Goal: Task Accomplishment & Management: Complete application form

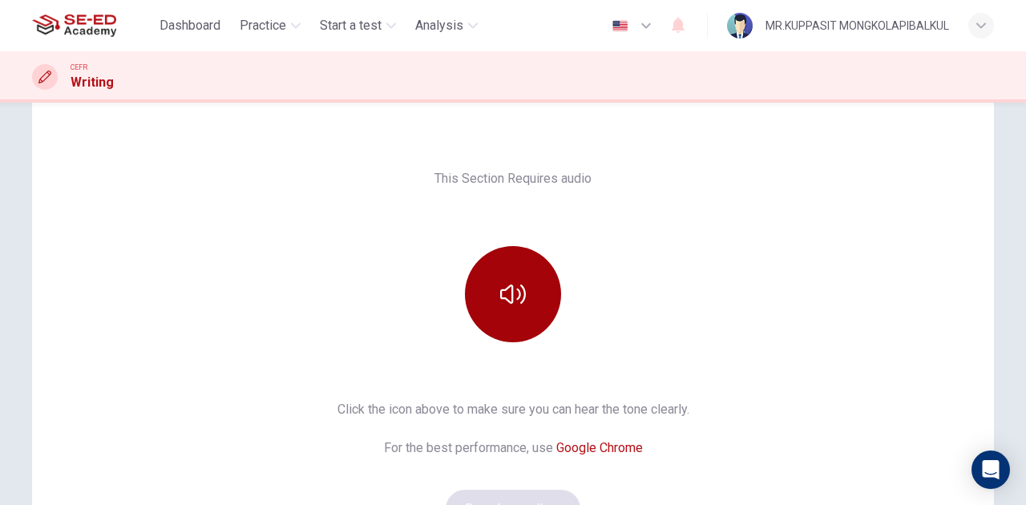
scroll to position [89, 0]
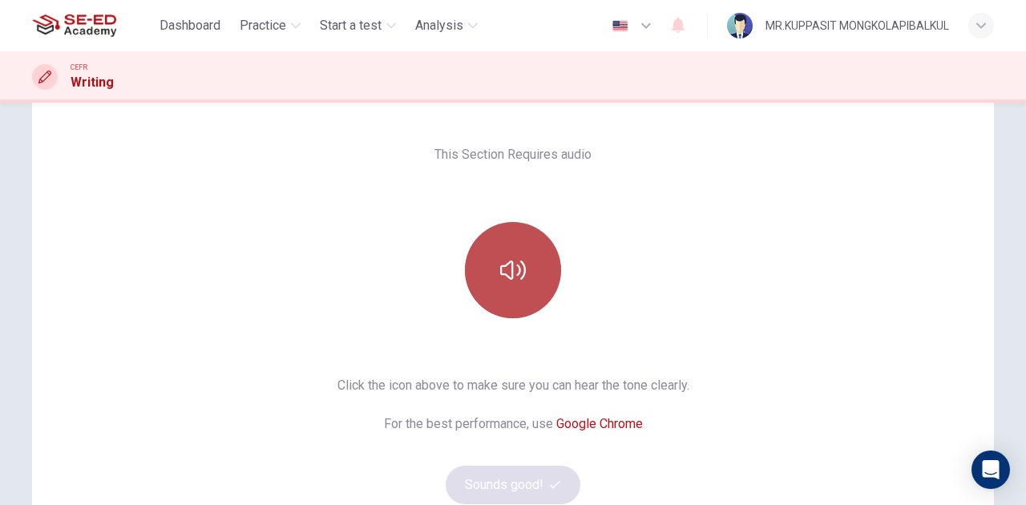
click at [528, 277] on button "button" at bounding box center [513, 270] width 96 height 96
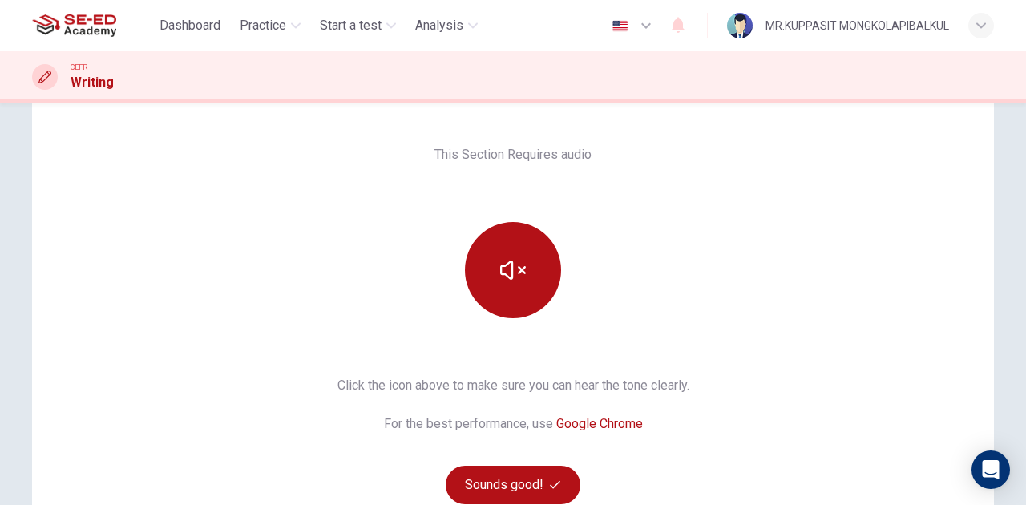
drag, startPoint x: 711, startPoint y: 484, endPoint x: 696, endPoint y: 478, distance: 16.5
click at [711, 484] on div "This Section Requires audio Click the icon above to make sure you can hear the …" at bounding box center [513, 324] width 962 height 423
click at [520, 473] on button "Sounds good!" at bounding box center [513, 485] width 135 height 38
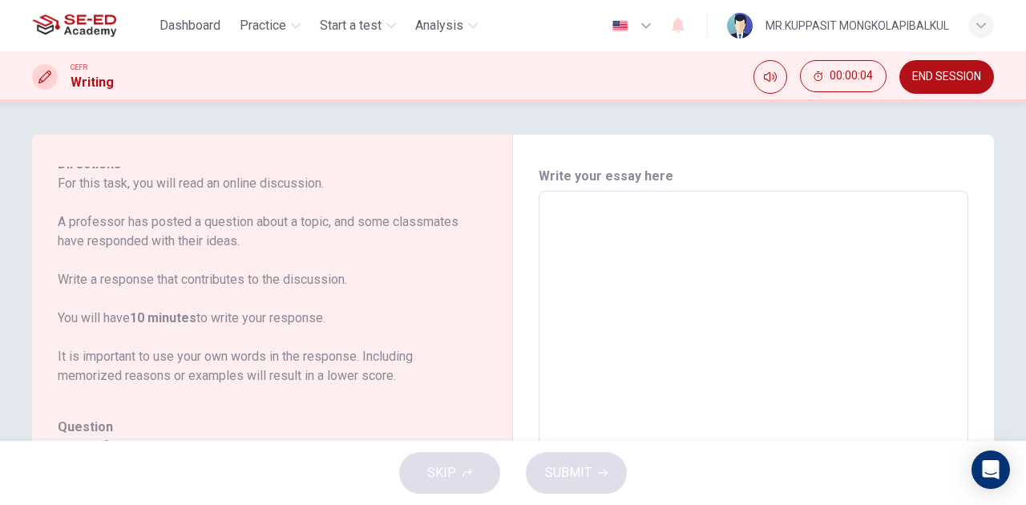
drag, startPoint x: 249, startPoint y: 240, endPoint x: 75, endPoint y: 228, distance: 175.2
click at [75, 228] on p "For this task, you will read an online discussion. A professor has posted a que…" at bounding box center [263, 280] width 410 height 212
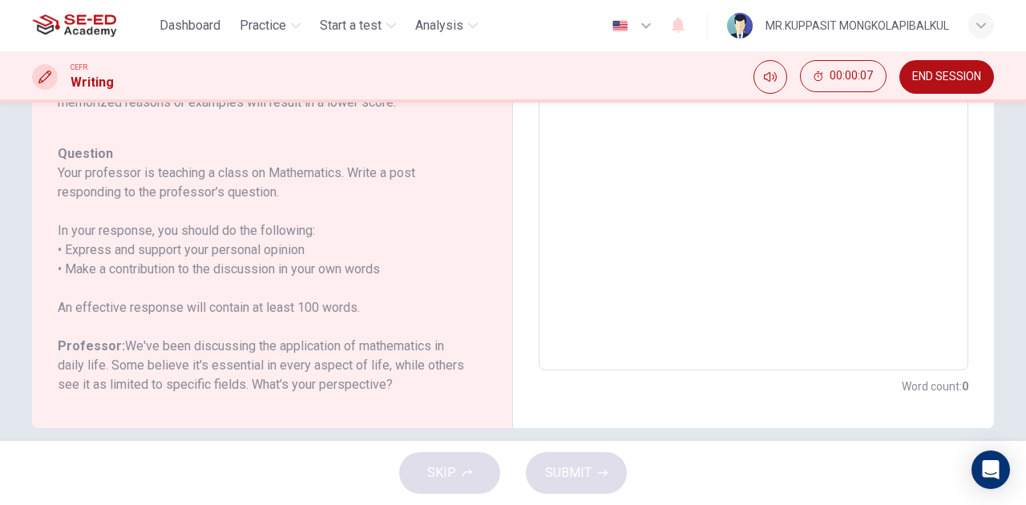
scroll to position [0, 0]
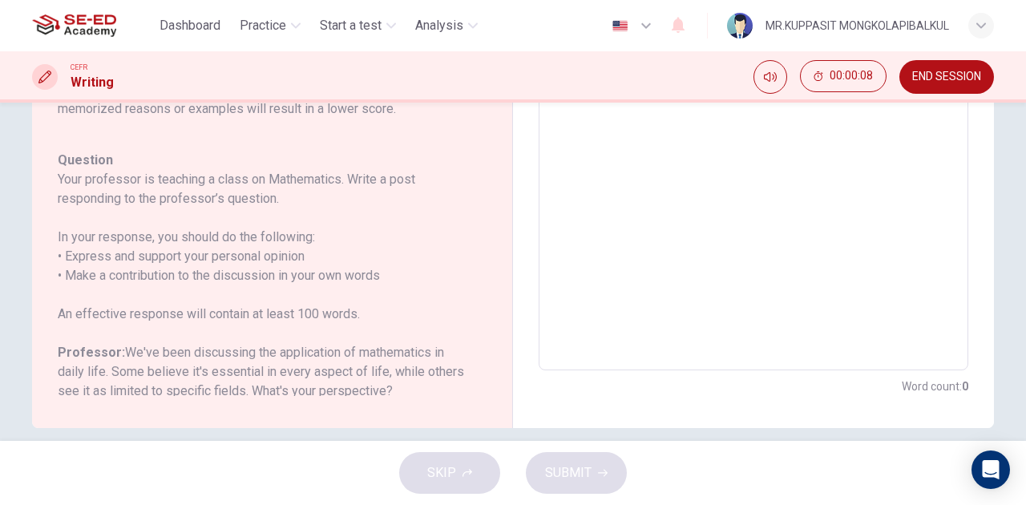
drag, startPoint x: 61, startPoint y: 239, endPoint x: 137, endPoint y: 241, distance: 76.2
click at [137, 241] on h6 "In your response, you should do the following: • Express and support your perso…" at bounding box center [263, 257] width 410 height 58
drag, startPoint x: 260, startPoint y: 207, endPoint x: 171, endPoint y: 189, distance: 90.7
click at [171, 189] on h6 "Your professor is teaching a class on Mathematics. Write a post responding to t…" at bounding box center [263, 189] width 410 height 38
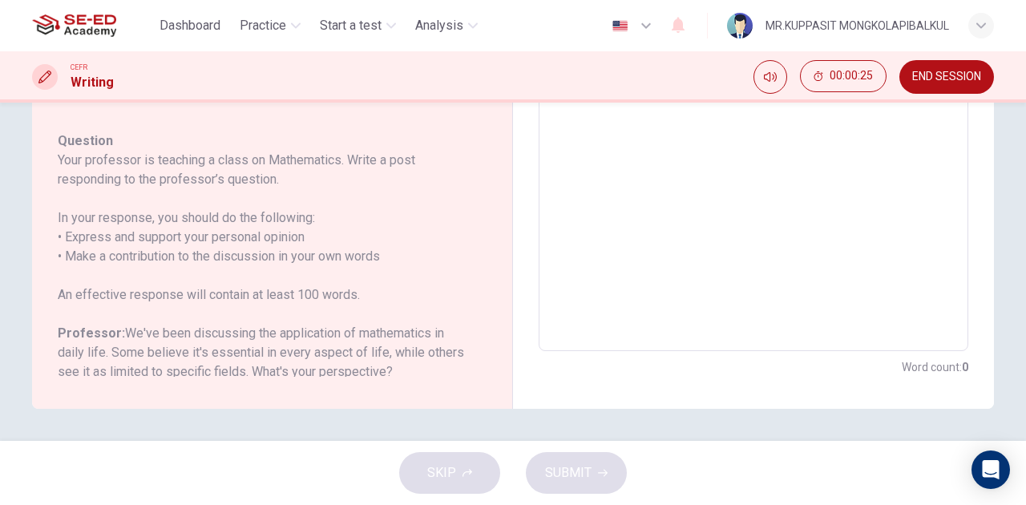
drag, startPoint x: 83, startPoint y: 224, endPoint x: 107, endPoint y: 224, distance: 24.9
click at [107, 224] on h6 "In your response, you should do the following: • Express and support your perso…" at bounding box center [263, 237] width 410 height 58
drag, startPoint x: 82, startPoint y: 219, endPoint x: 140, endPoint y: 219, distance: 58.5
click at [140, 219] on h6 "In your response, you should do the following: • Express and support your perso…" at bounding box center [263, 237] width 410 height 58
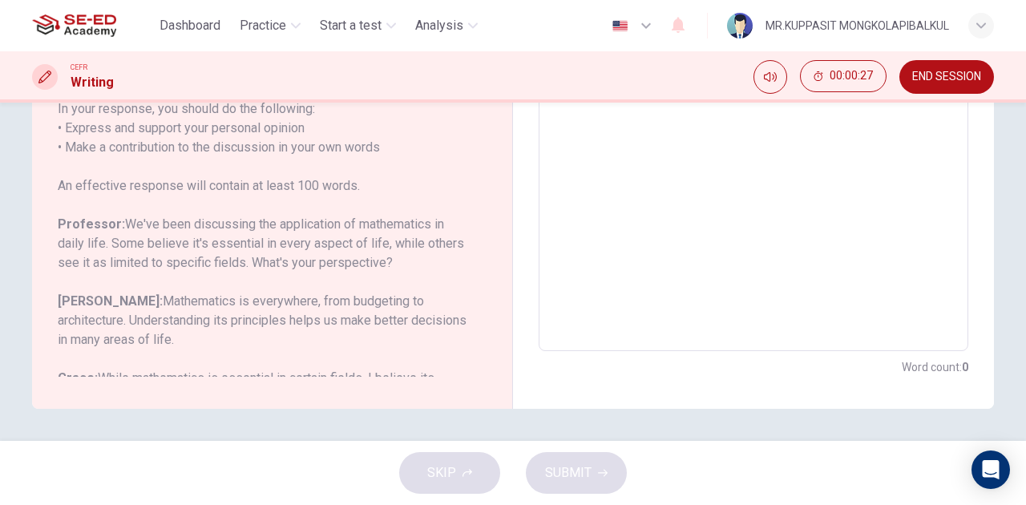
scroll to position [159, 0]
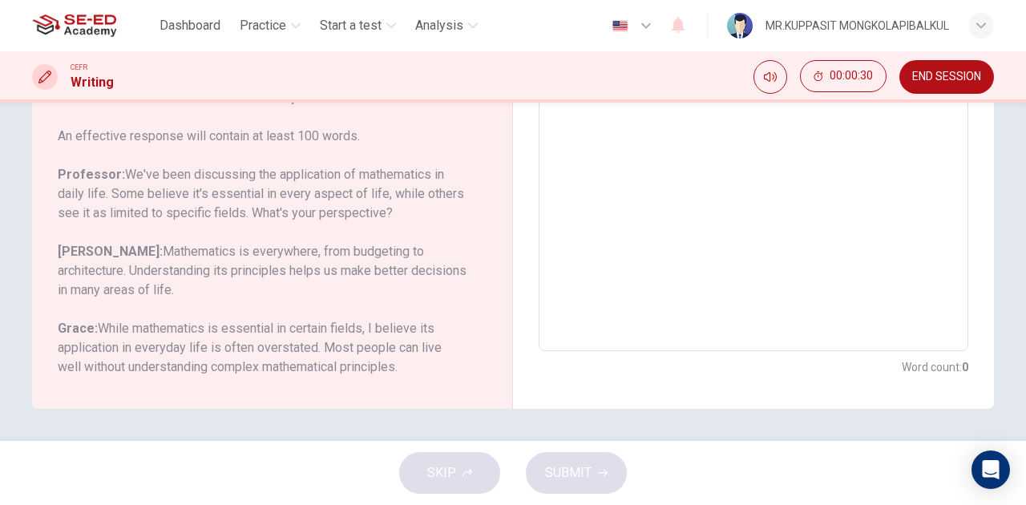
drag, startPoint x: 266, startPoint y: 342, endPoint x: 298, endPoint y: 337, distance: 32.6
click at [295, 338] on h6 "Grace: While mathematics is essential in certain fields, I believe its applicat…" at bounding box center [263, 348] width 410 height 58
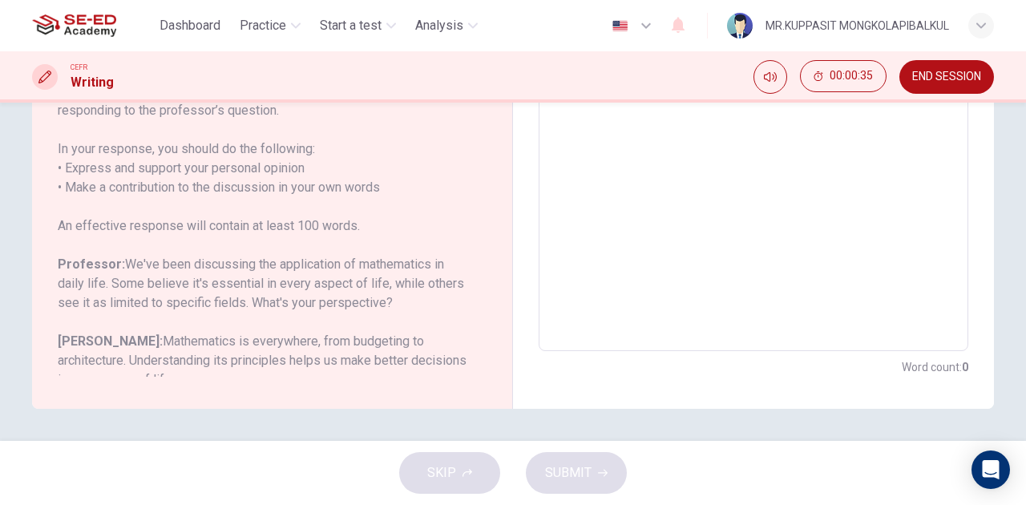
scroll to position [0, 0]
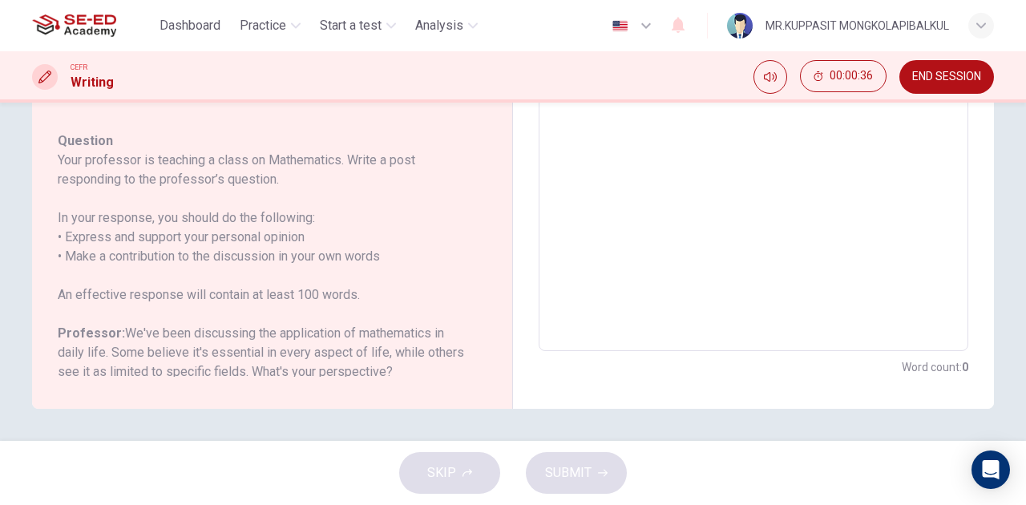
drag, startPoint x: 274, startPoint y: 291, endPoint x: 310, endPoint y: 286, distance: 35.6
click at [310, 286] on h6 "An effective response will contain at least 100 words." at bounding box center [263, 294] width 410 height 19
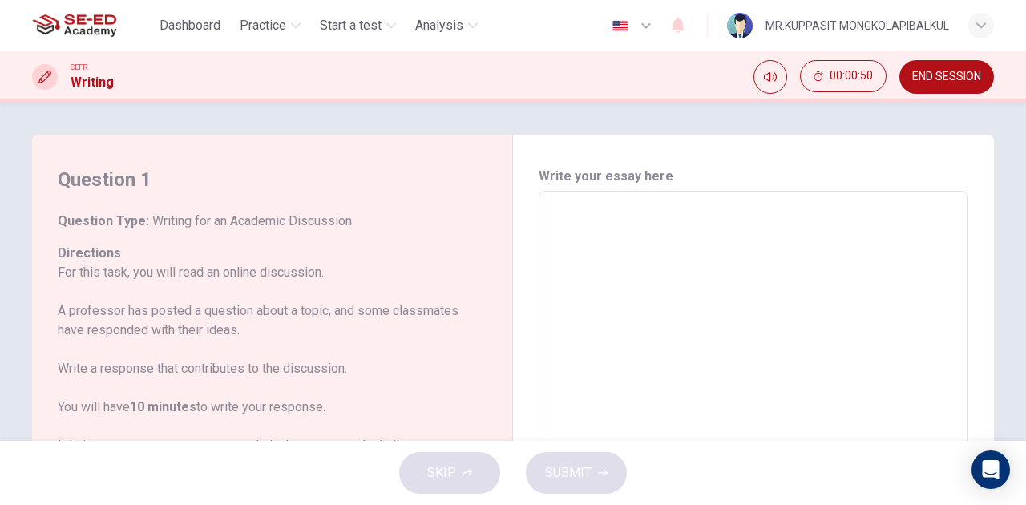
drag, startPoint x: 200, startPoint y: 221, endPoint x: 110, endPoint y: 218, distance: 90.7
click at [110, 218] on h6 "Question Type : Writing for an Academic Discussion" at bounding box center [263, 221] width 410 height 19
drag, startPoint x: 217, startPoint y: 275, endPoint x: 274, endPoint y: 277, distance: 57.0
click at [271, 277] on p "For this task, you will read an online discussion. A professor has posted a que…" at bounding box center [263, 369] width 410 height 212
click at [776, 209] on textarea at bounding box center [753, 458] width 407 height 509
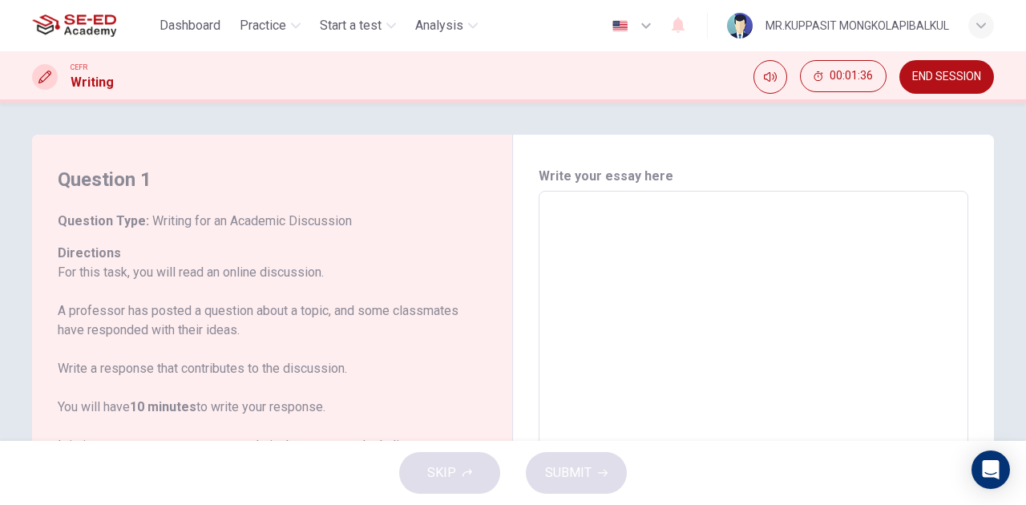
type textarea "M"
type textarea "x"
type textarea "Mu"
type textarea "x"
type textarea "Mu"
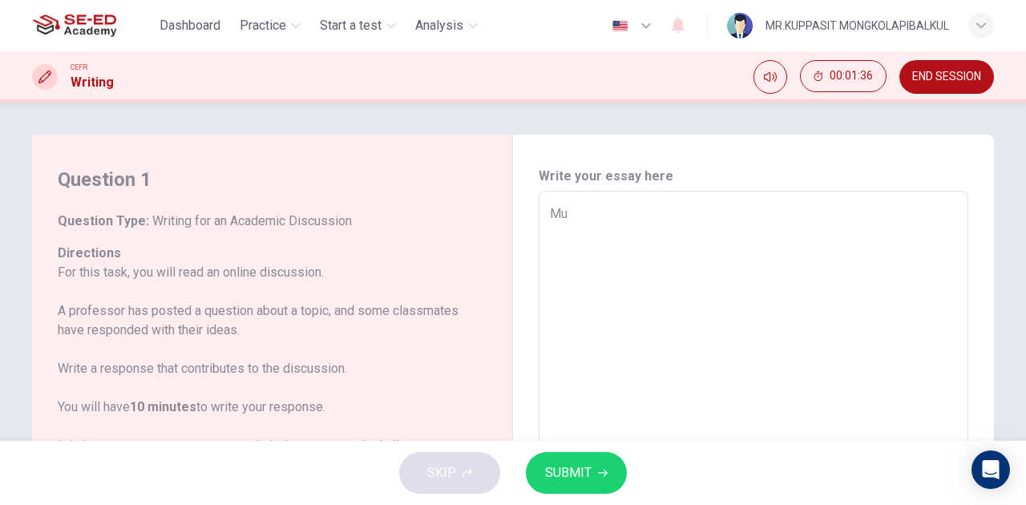
type textarea "x"
type textarea "Mu"
type textarea "x"
type textarea "M"
type textarea "x"
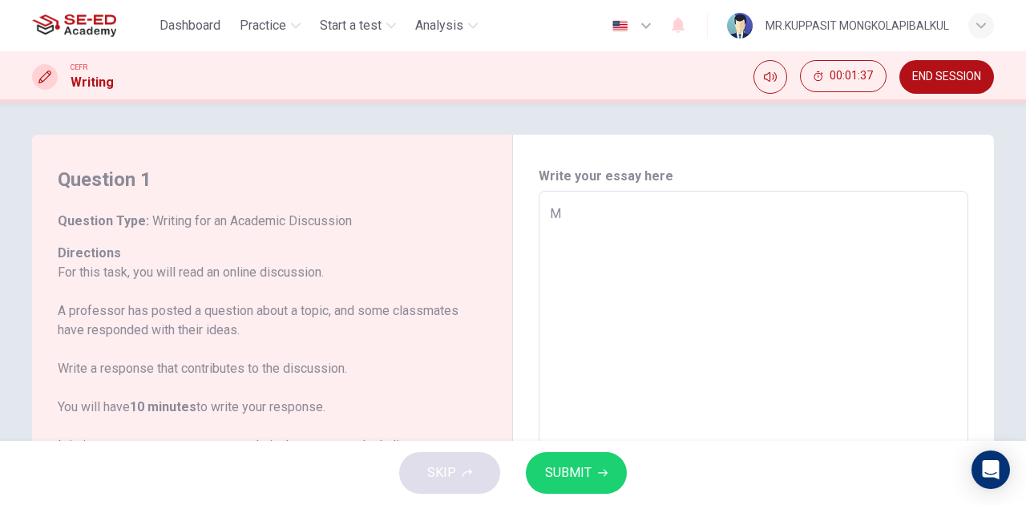
type textarea "My"
type textarea "x"
type textarea "My"
type textarea "x"
type textarea "My p"
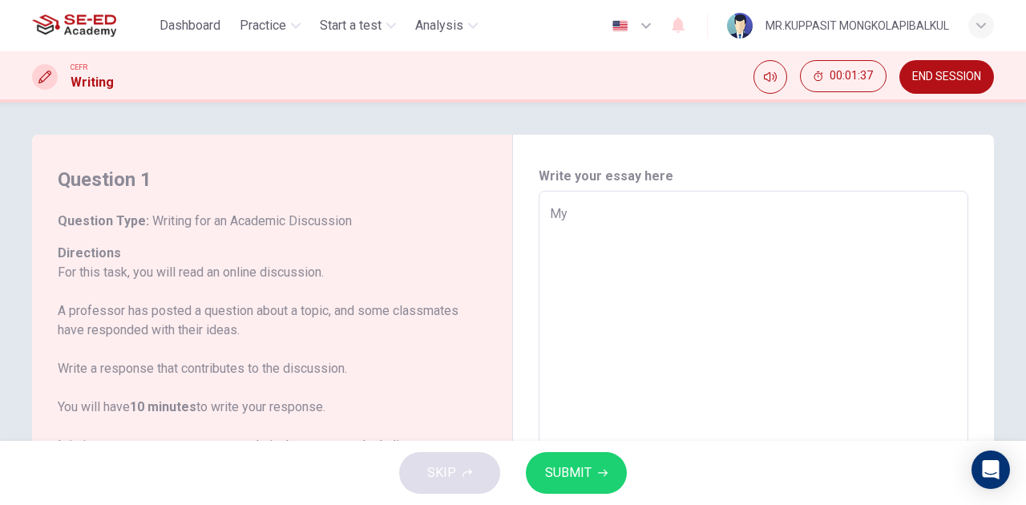
type textarea "x"
type textarea "My pe"
type textarea "x"
type textarea "My per"
type textarea "x"
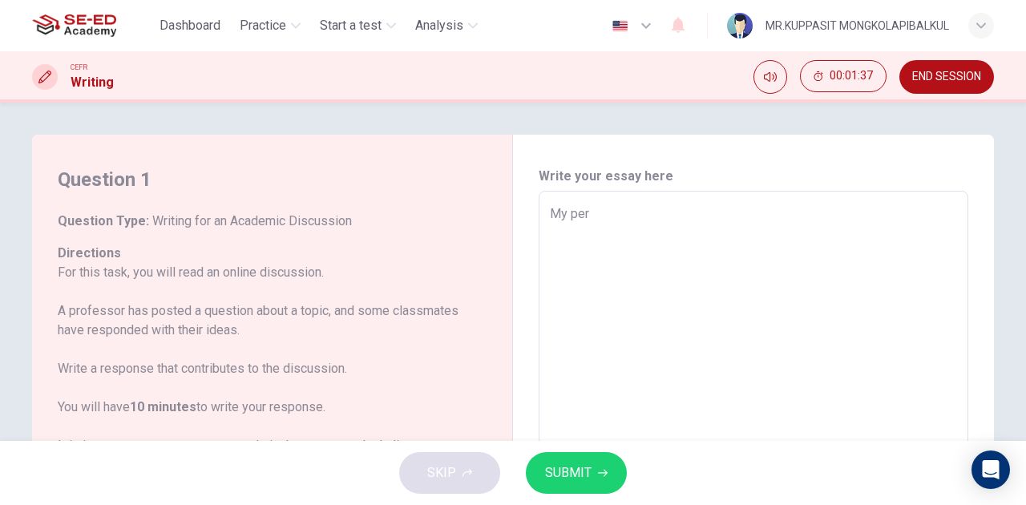
type textarea "My pers"
type textarea "x"
type textarea "My persp"
type textarea "x"
type textarea "My perspe"
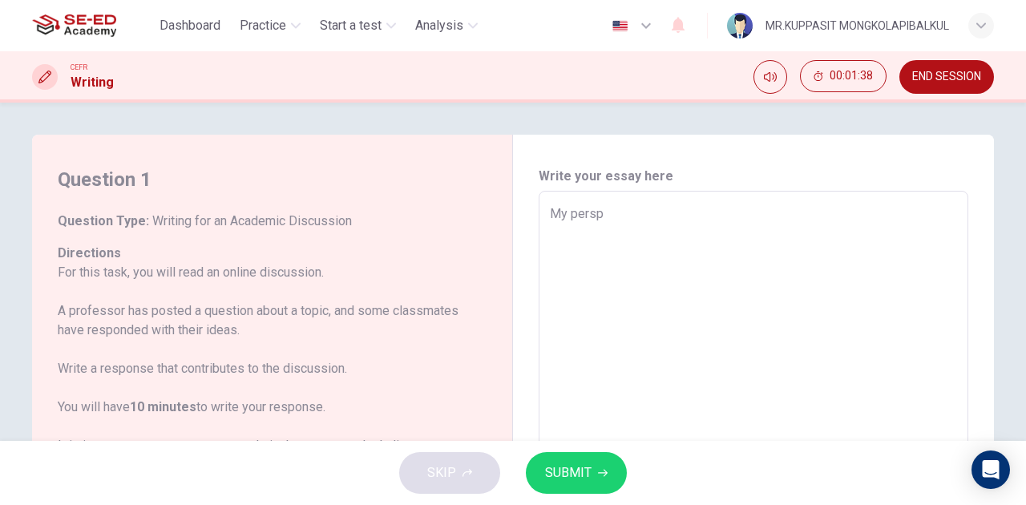
type textarea "x"
type textarea "My perspec"
type textarea "x"
type textarea "My perspect"
type textarea "x"
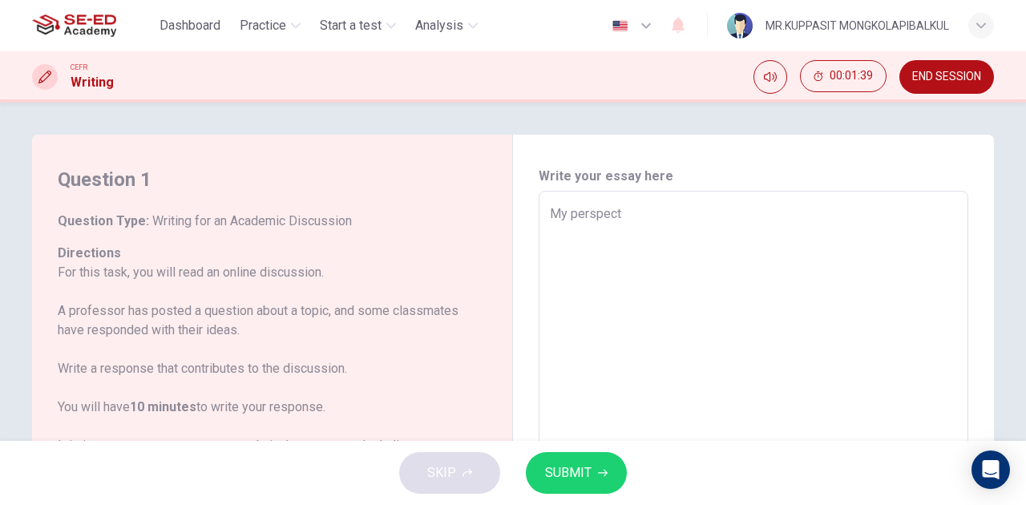
type textarea "My perspecti"
type textarea "x"
type textarea "My perspectiv"
type textarea "x"
type textarea "My perspective"
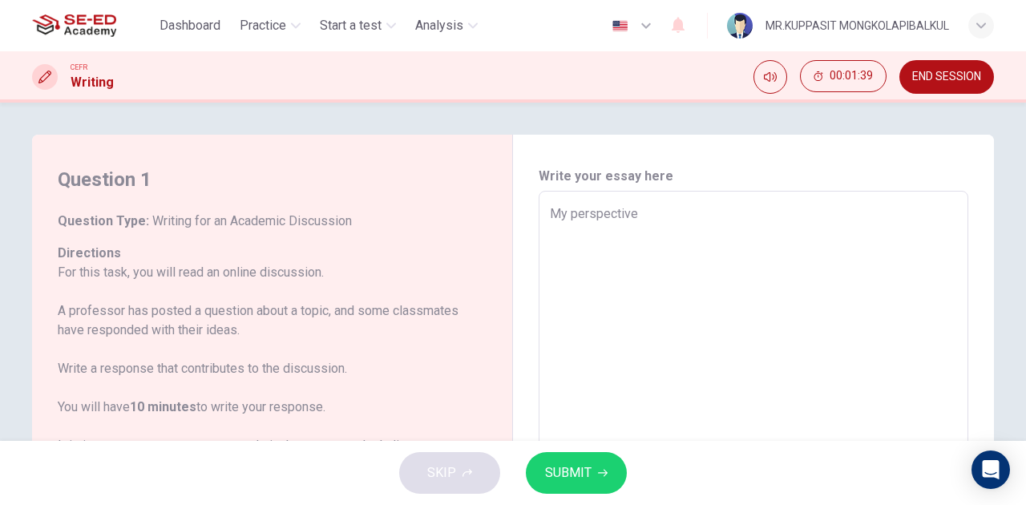
type textarea "x"
type textarea "My perspective"
type textarea "x"
type textarea "My perspective o"
type textarea "x"
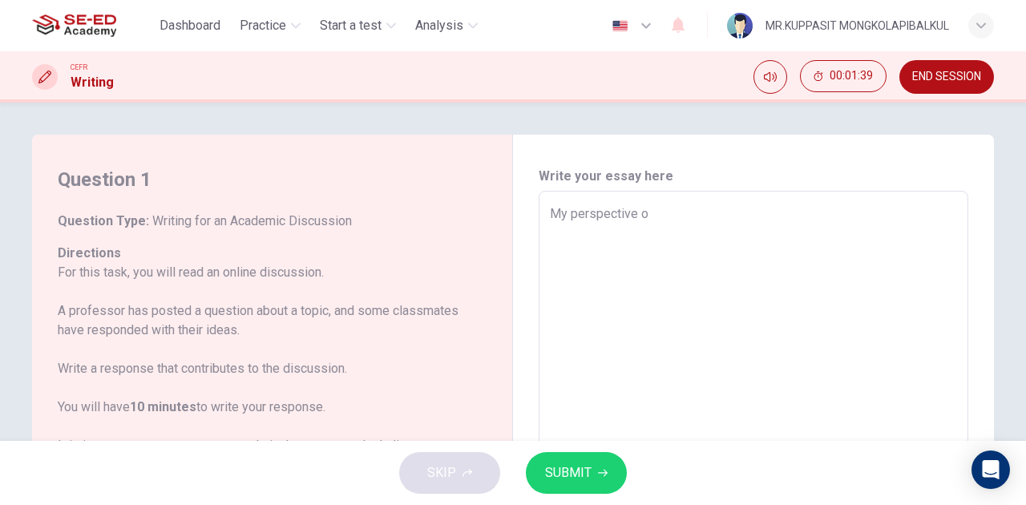
type textarea "My perspective of"
type textarea "x"
type textarea "My perspective of"
type textarea "x"
type textarea "My perspective of M"
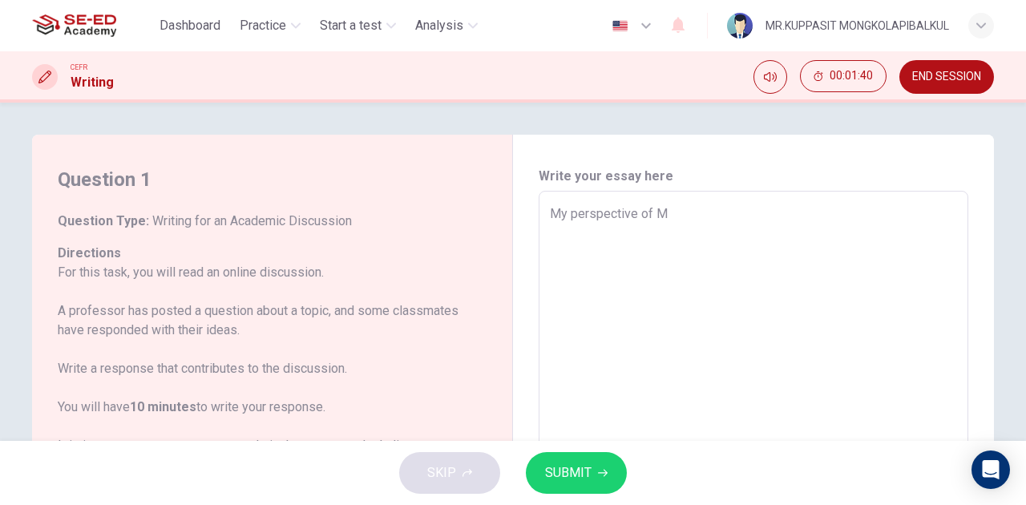
type textarea "x"
type textarea "My perspective of Ma"
type textarea "x"
type textarea "My perspective of Mat"
type textarea "x"
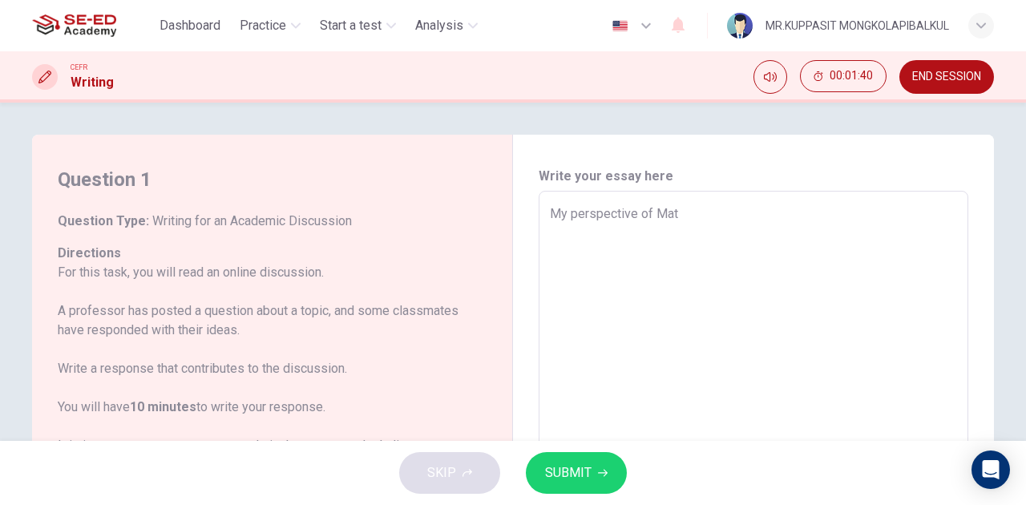
type textarea "My perspective of Math"
type textarea "x"
type textarea "My perspective of Mathe"
type textarea "x"
type textarea "My perspective of Mathem"
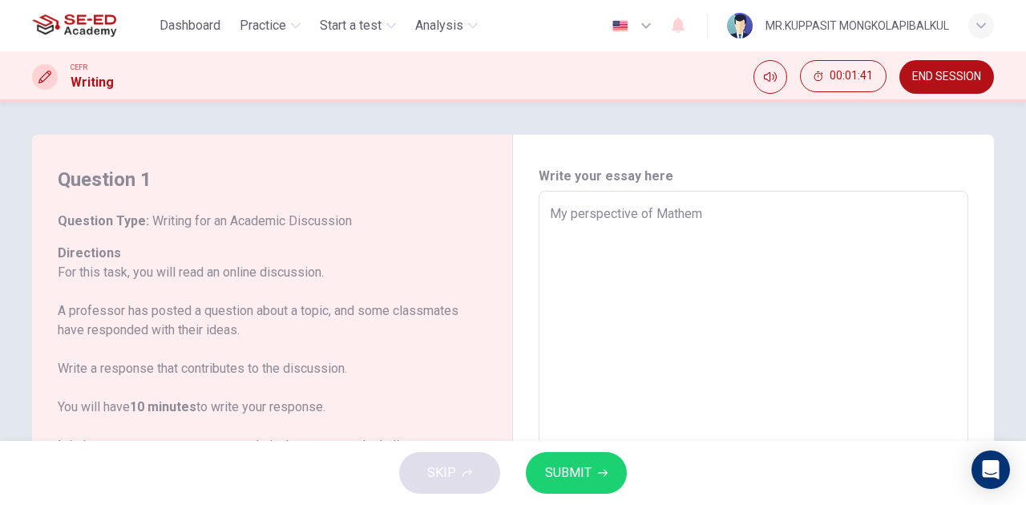
type textarea "x"
type textarea "My perspective of Mathema"
type textarea "x"
type textarea "My perspective of Mathemat"
type textarea "x"
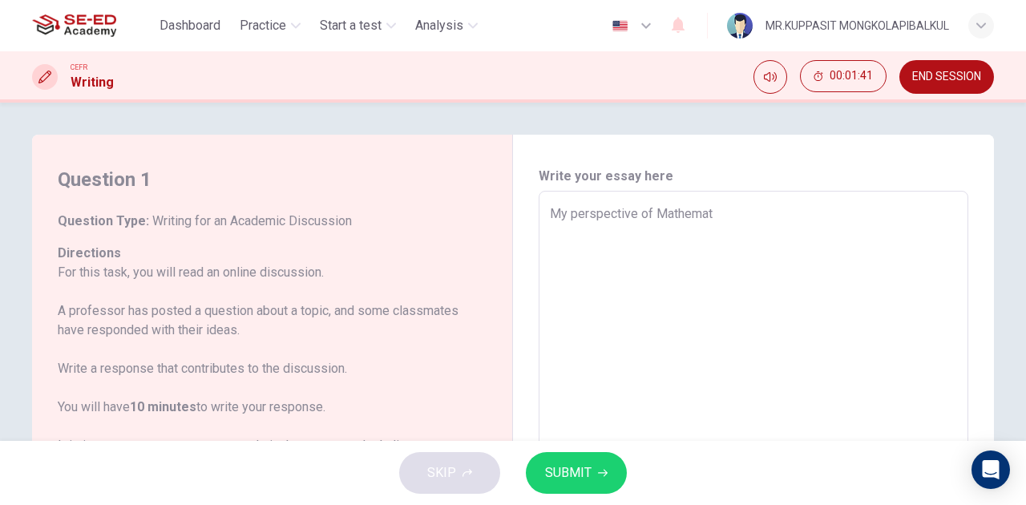
type textarea "My perspective of Mathemati"
type textarea "x"
type textarea "My perspective of Mathematic"
type textarea "x"
type textarea "My perspective of Mathematics"
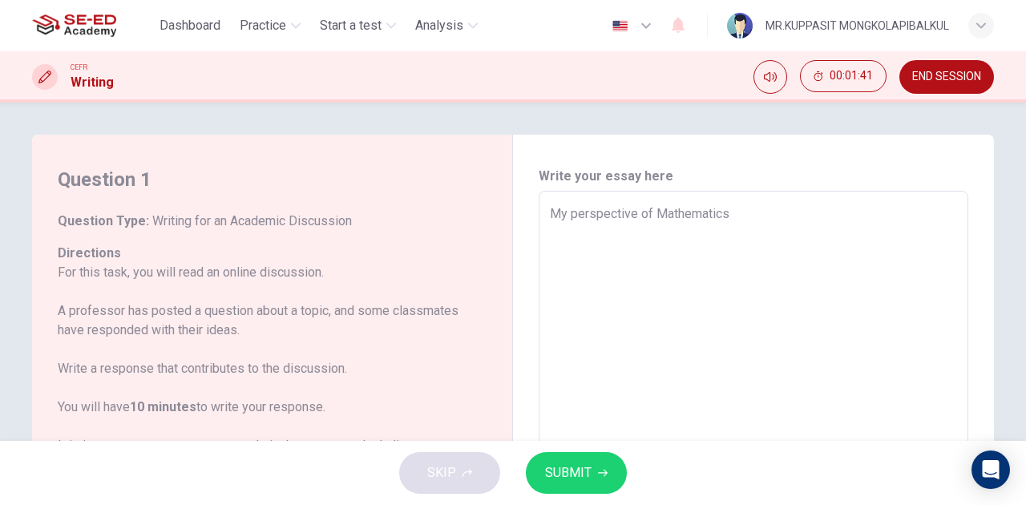
type textarea "x"
type textarea "My perspective of Mathematics"
type textarea "x"
type textarea "My perspective of Mathematics i"
type textarea "x"
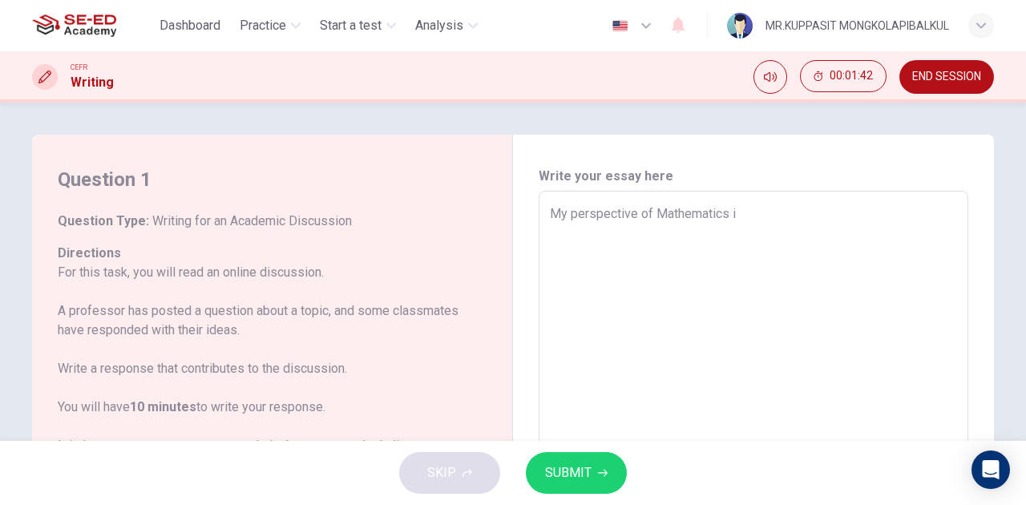
type textarea "My perspective of Mathematics in"
type textarea "x"
type textarea "My perspective of Mathematics in"
type textarea "x"
type textarea "My perspective of Mathematics in d"
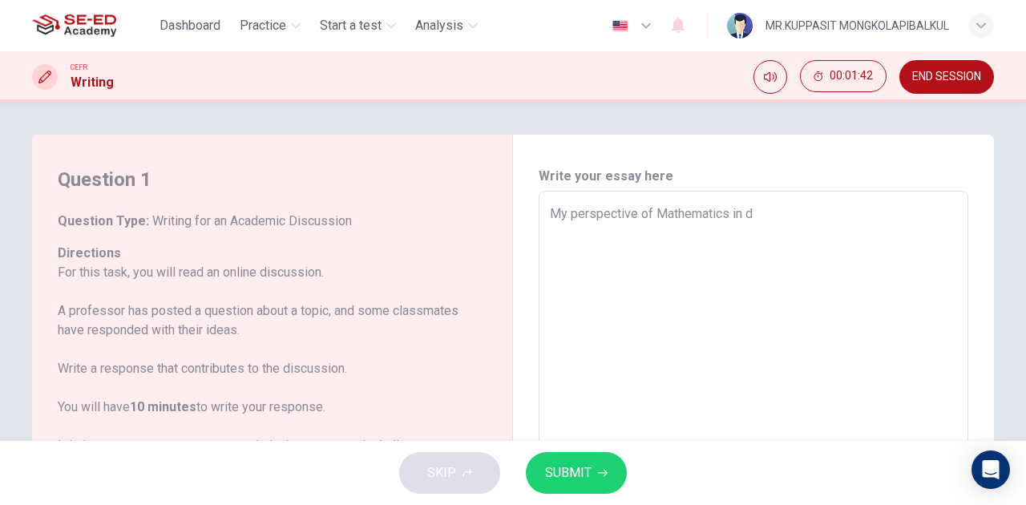
type textarea "x"
type textarea "My perspective of Mathematics in da"
type textarea "x"
type textarea "My perspective of Mathematics in dai"
type textarea "x"
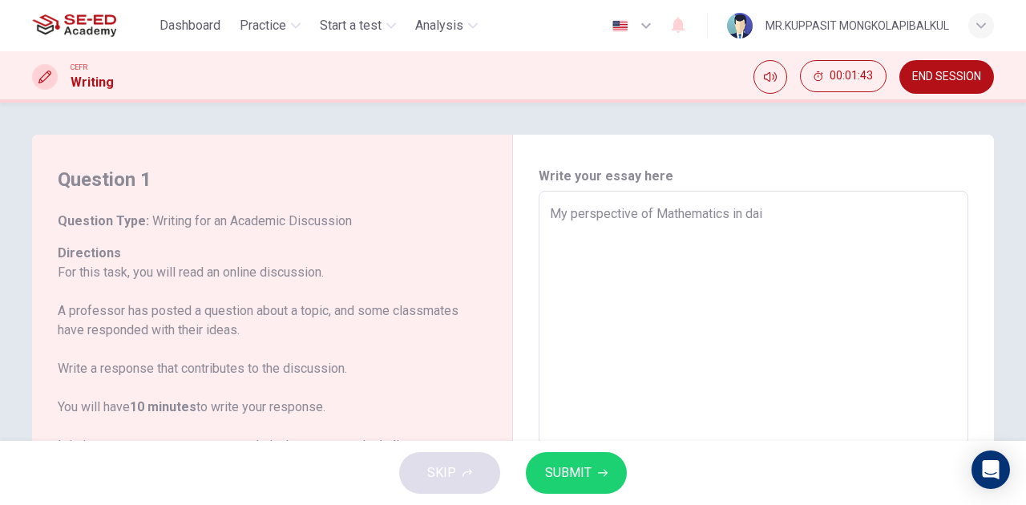
type textarea "My perspective of Mathematics in dail"
type textarea "x"
type textarea "My perspective of Mathematics in daily"
type textarea "x"
type textarea "My perspective of Mathematics in daily"
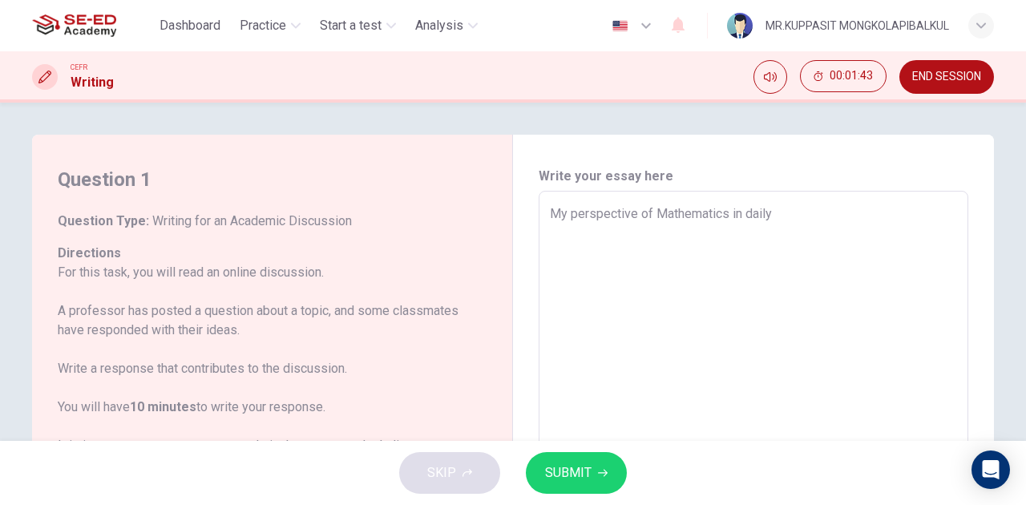
type textarea "x"
type textarea "My perspective of Mathematics in daily l"
type textarea "x"
type textarea "My perspective of Mathematics in daily li"
type textarea "x"
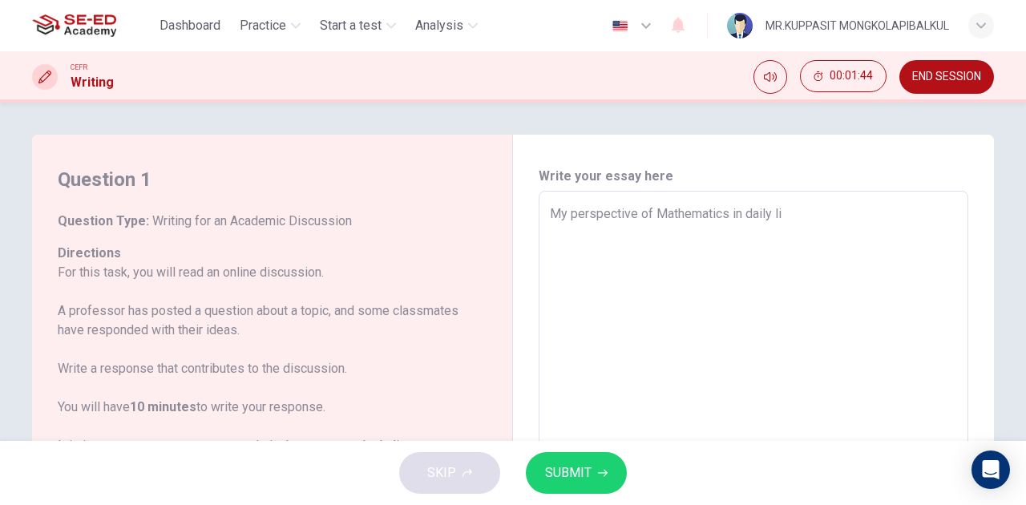
type textarea "My perspective of Mathematics in daily lif"
type textarea "x"
type textarea "My perspective of Mathematics in daily life"
type textarea "x"
type textarea "My perspective of Mathematics in daily life"
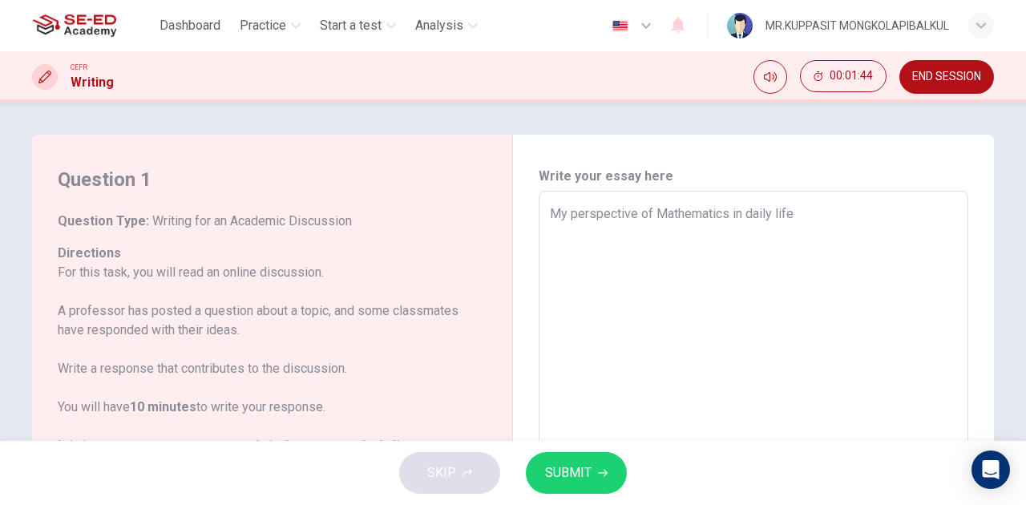
type textarea "x"
type textarea "My perspective of Mathematics in daily life i"
type textarea "x"
type textarea "My perspective of Mathematics in daily life is"
type textarea "x"
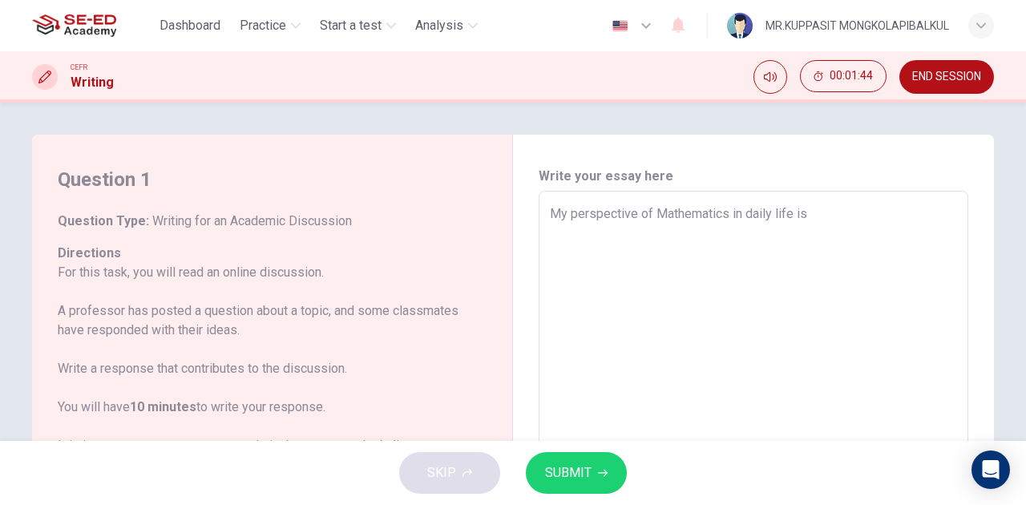
type textarea "My perspective of Mathematics in daily life is"
type textarea "x"
type textarea "My perspective of Mathematics in daily life is th"
type textarea "x"
type textarea "My perspective of Mathematics in daily life is tha"
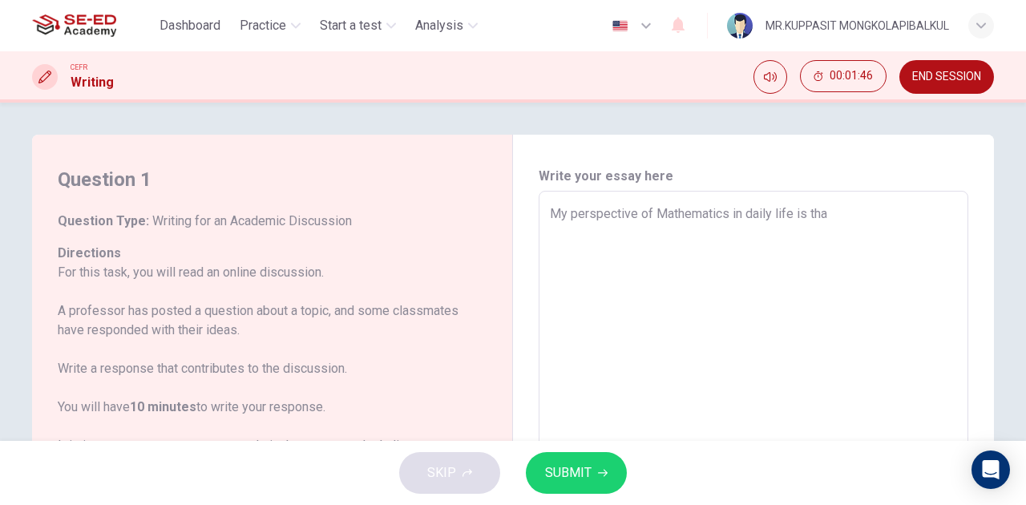
type textarea "x"
type textarea "My perspective of Mathematics in daily life is that"
type textarea "x"
type textarea "My perspective of Mathematics in daily life is that"
type textarea "x"
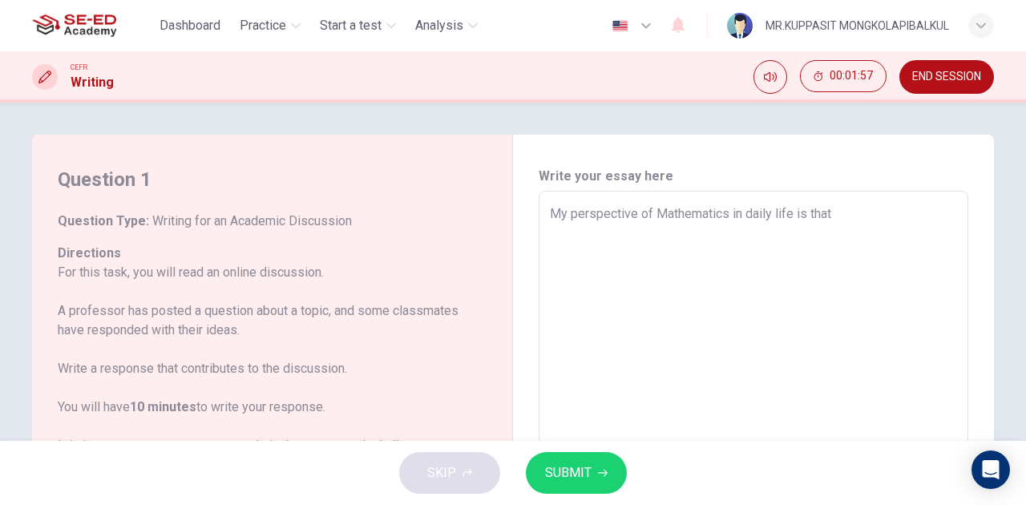
type textarea "My perspective of Mathematics in daily life is that M"
type textarea "x"
type textarea "My perspective of Mathematics in daily life is that Ma"
type textarea "x"
type textarea "My perspective of Mathematics in daily life is that Mat"
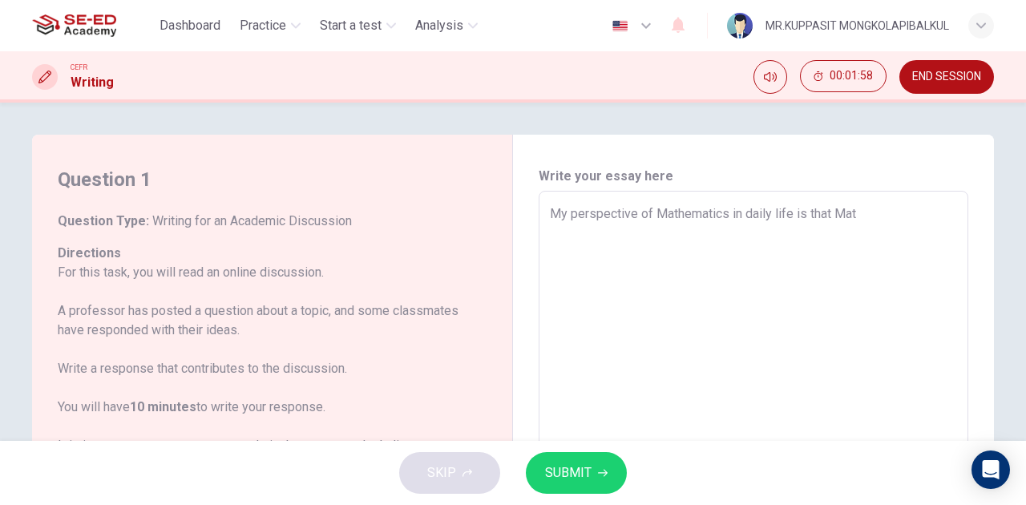
type textarea "x"
type textarea "My perspective of Mathematics in daily life is that Math"
type textarea "x"
type textarea "My perspective of Mathematics in daily life is that Mathe"
type textarea "x"
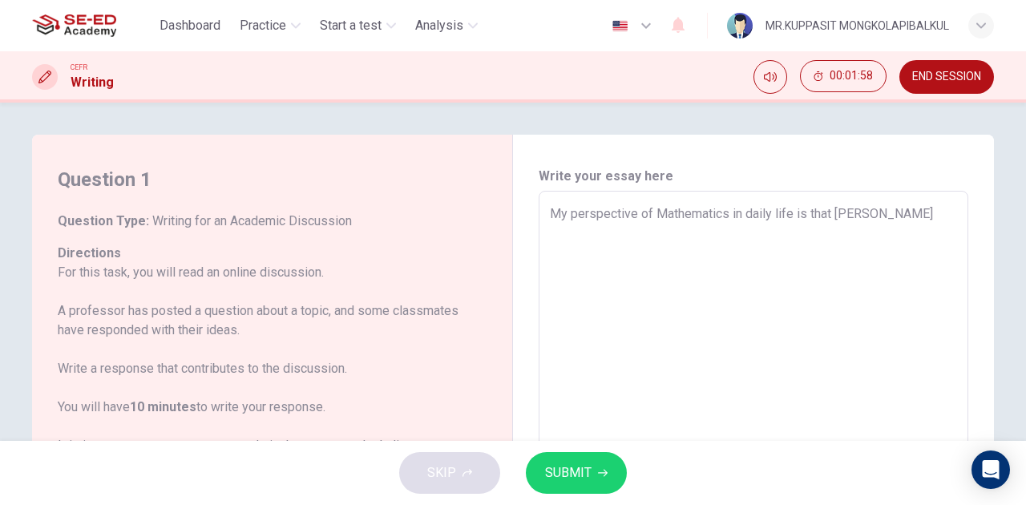
type textarea "My perspective of Mathematics in daily life is that Mathem"
type textarea "x"
type textarea "My perspective of Mathematics in daily life is that Mathema"
type textarea "x"
type textarea "My perspective of Mathematics in daily life is that Mathemat"
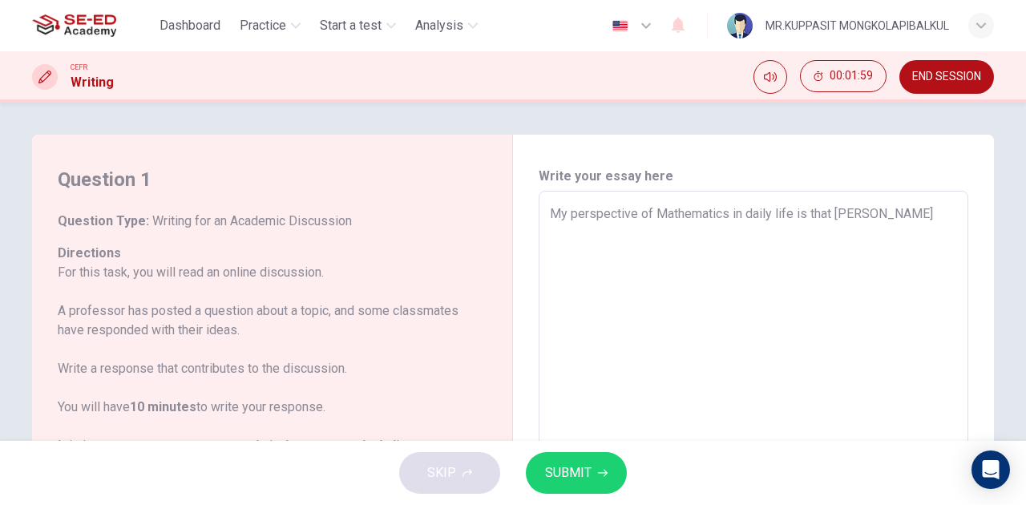
type textarea "x"
type textarea "My perspective of Mathematics in daily life is that Mathemati"
type textarea "x"
type textarea "My perspective of Mathematics in daily life is that Mathematic"
type textarea "x"
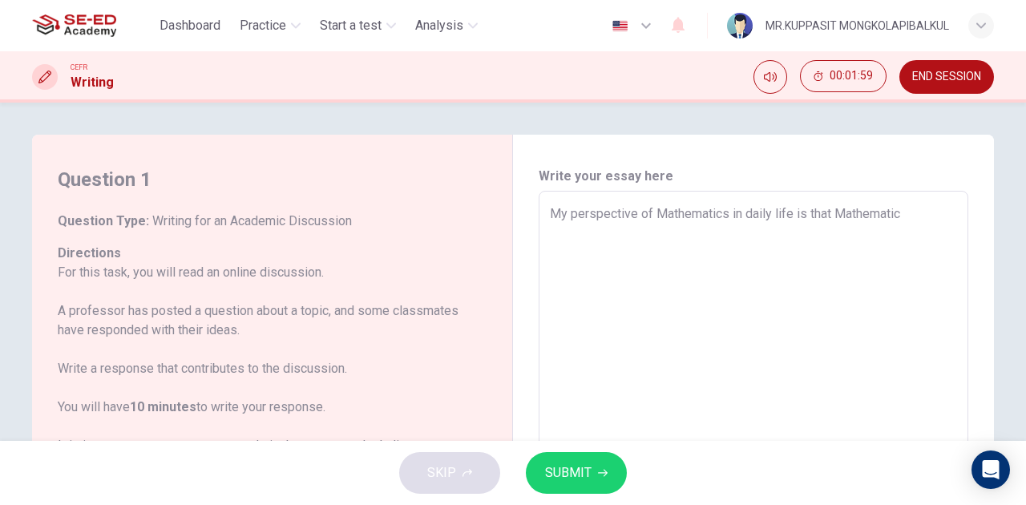
type textarea "My perspective of Mathematics in daily life is that Mathematics"
type textarea "x"
type textarea "My perspective of Mathematics in daily life is that Mathematics"
type textarea "x"
type textarea "My perspective of Mathematics in daily life is that Mathematics i"
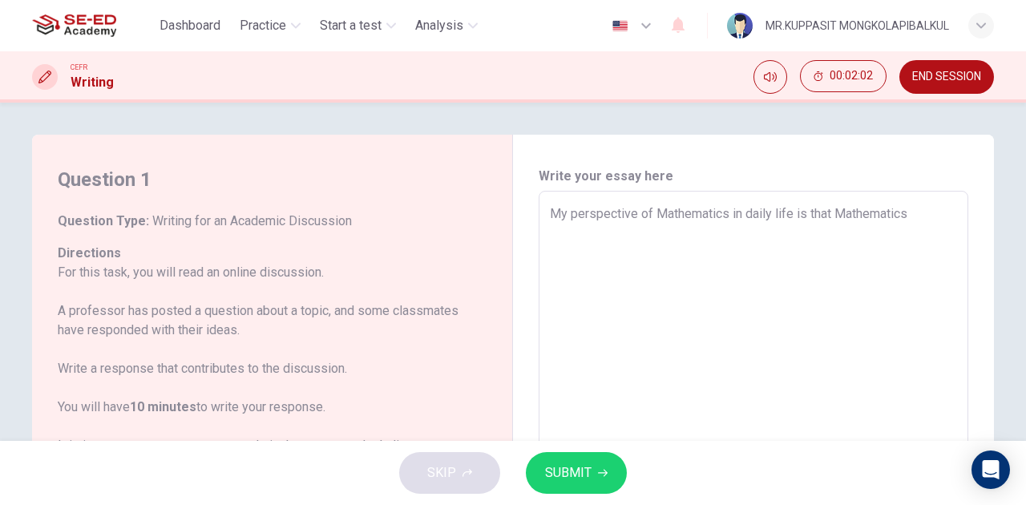
type textarea "x"
type textarea "My perspective of Mathematics in daily life is that Mathematics is"
type textarea "x"
type textarea "My perspective of Mathematics in daily life is that Mathematics is"
type textarea "x"
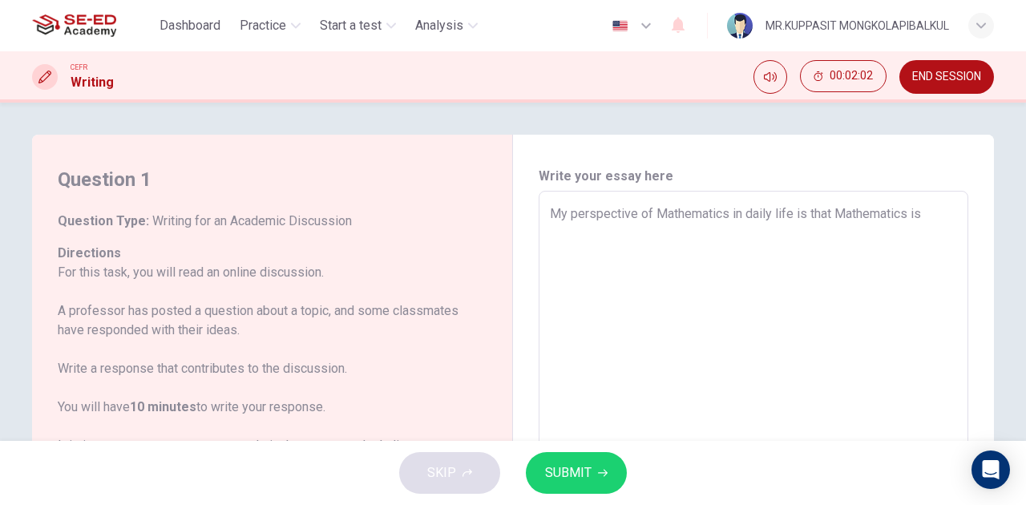
type textarea "My perspective of Mathematics in daily life is that Mathematics is t"
type textarea "x"
type textarea "My perspective of Mathematics in daily life is that Mathematics is th"
type textarea "x"
type textarea "My perspective of Mathematics in daily life is that Mathematics is the"
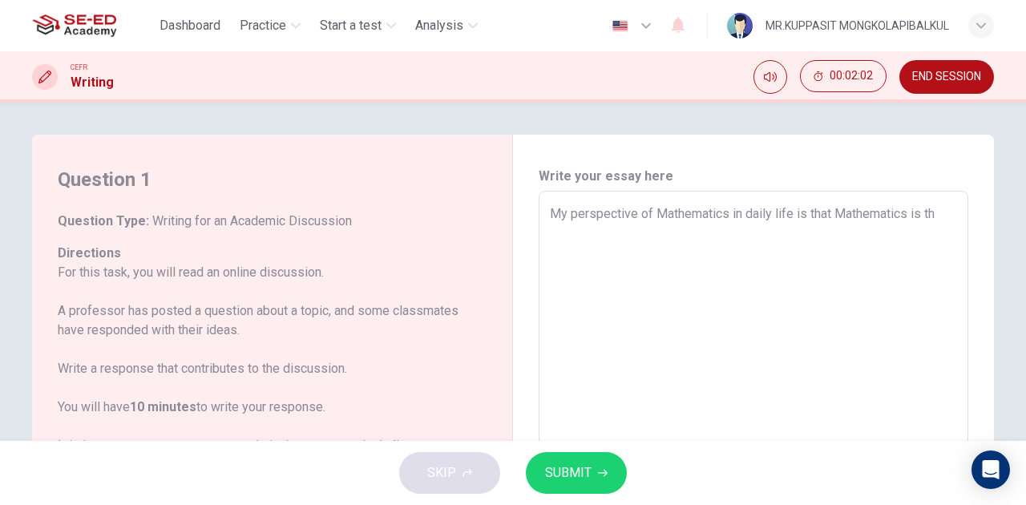
type textarea "x"
type textarea "My perspective of Mathematics in daily life is that Mathematics is the"
type textarea "x"
type textarea "My perspective of Mathematics in daily life is that Mathematics is the s"
type textarea "x"
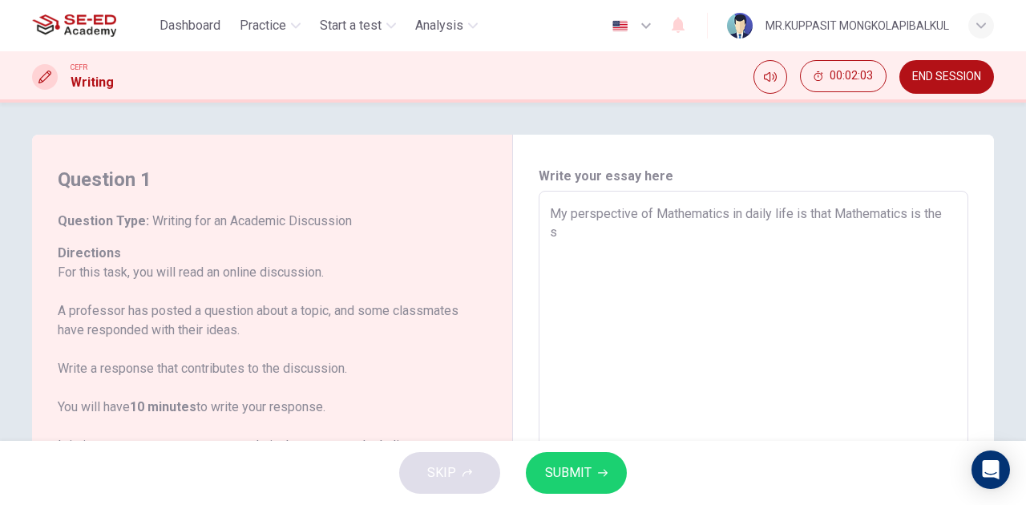
type textarea "My perspective of Mathematics in daily life is that Mathematics is the su"
type textarea "x"
type textarea "My perspective of Mathematics in daily life is that Mathematics is the sub"
type textarea "x"
type textarea "My perspective of Mathematics in daily life is that Mathematics is the subj"
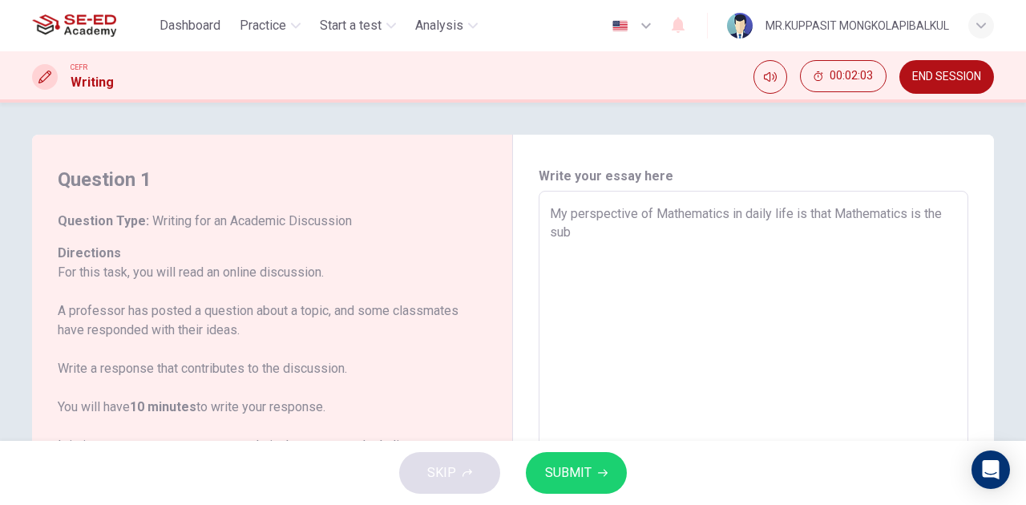
type textarea "x"
type textarea "My perspective of Mathematics in daily life is that Mathematics is the subje"
type textarea "x"
type textarea "My perspective of Mathematics in daily life is that Mathematics is the subjec"
type textarea "x"
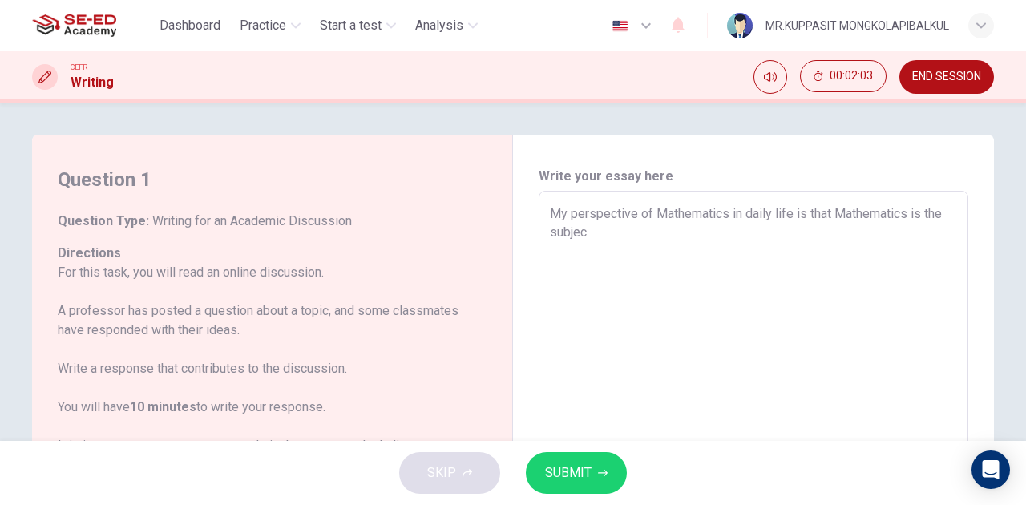
type textarea "My perspective of Mathematics in daily life is that Mathematics is the subject"
type textarea "x"
type textarea "My perspective of Mathematics in daily life is that Mathematics is the subject"
type textarea "x"
type textarea "My perspective of Mathematics in daily life is that Mathematics is the subject o"
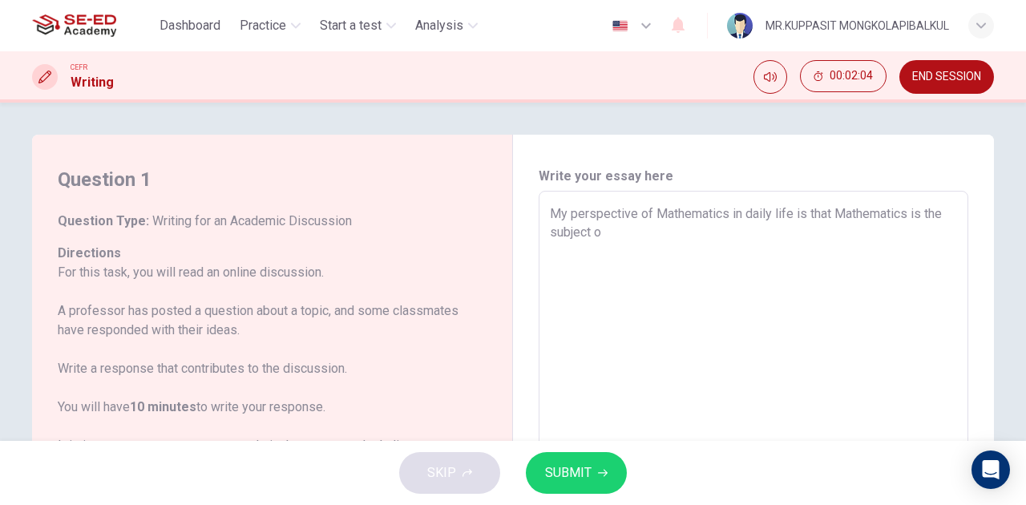
type textarea "x"
type textarea "My perspective of Mathematics in daily life is that Mathematics is the subject …"
type textarea "x"
type textarea "My perspective of Mathematics in daily life is that Mathematics is the subject …"
type textarea "x"
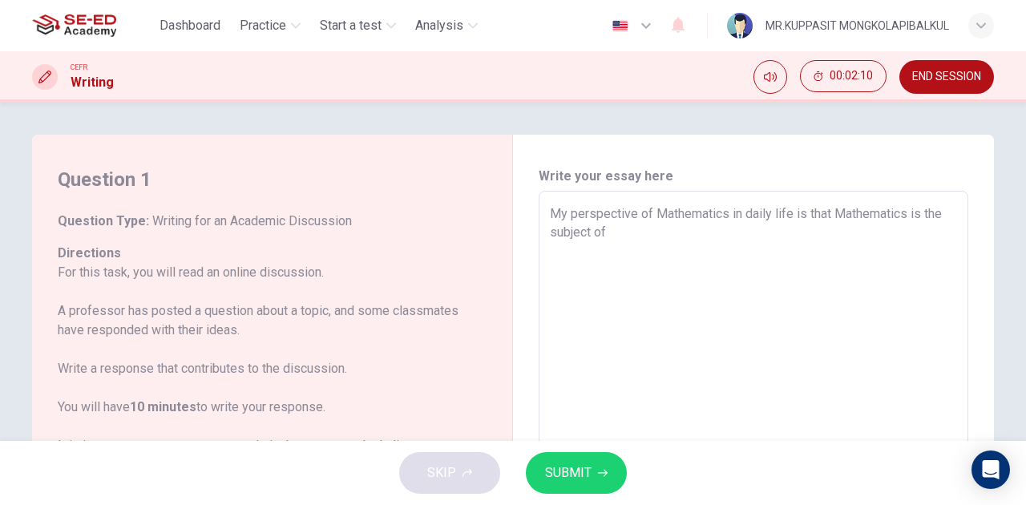
type textarea "My perspective of Mathematics in daily life is that Mathematics is the subject …"
type textarea "x"
type textarea "My perspective of Mathematics in daily life is that Mathematics is the subject"
type textarea "x"
type textarea "My perspective of Mathematics in daily life is that Mathematics is the subjec"
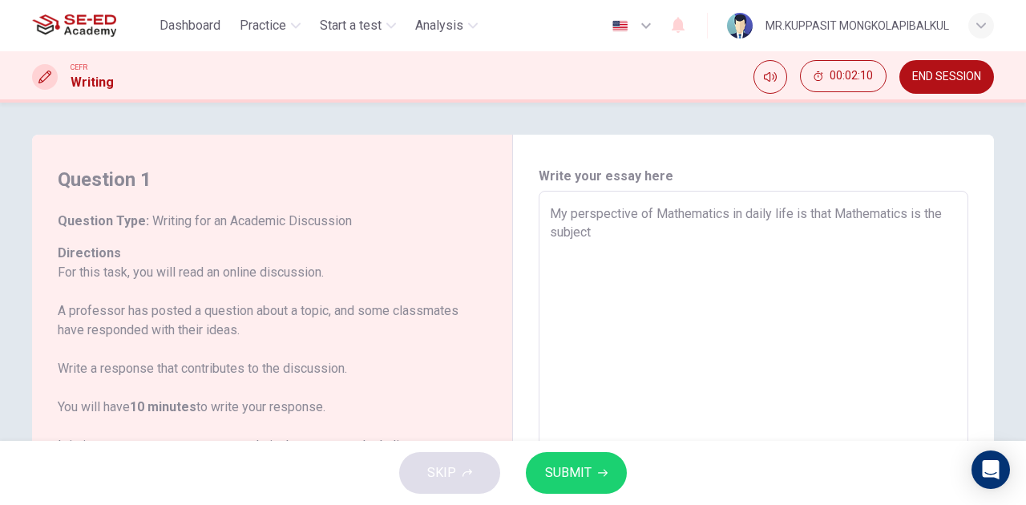
type textarea "x"
type textarea "My perspective of Mathematics in daily life is that Mathematics is the subje"
type textarea "x"
type textarea "My perspective of Mathematics in daily life is that Mathematics is the sub"
type textarea "x"
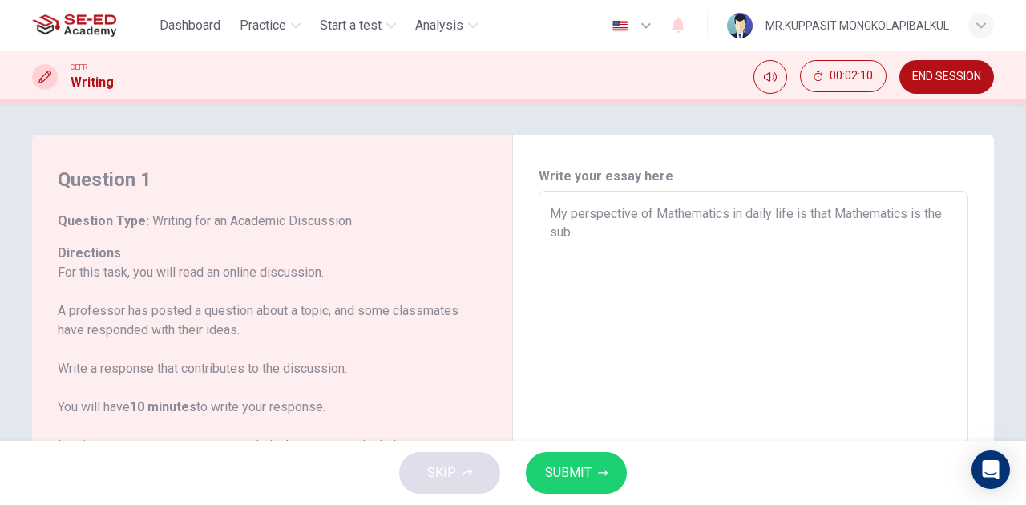
type textarea "My perspective of Mathematics in daily life is that Mathematics is the su"
type textarea "x"
type textarea "My perspective of Mathematics in daily life is that Mathematics is the s"
type textarea "x"
type textarea "My perspective of Mathematics in daily life is that Mathematics is the"
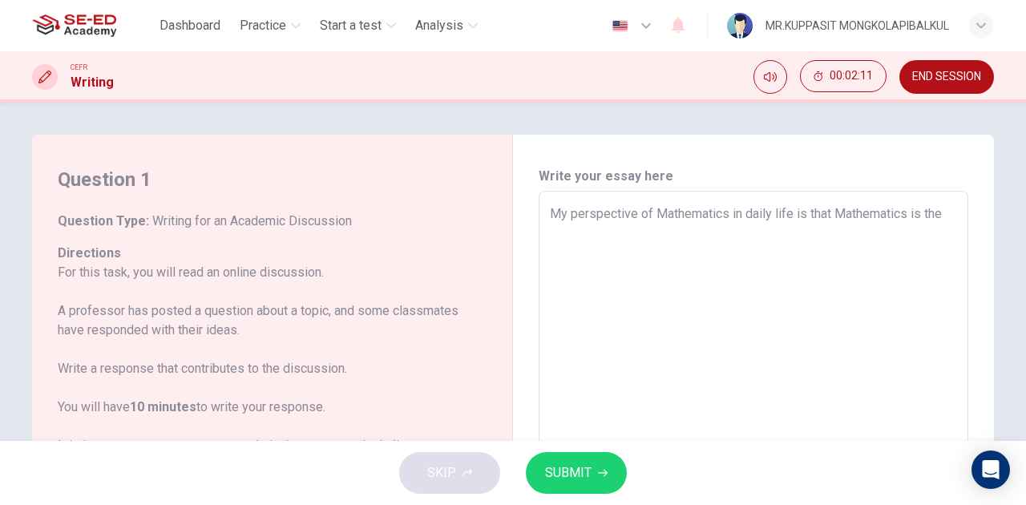
type textarea "x"
type textarea "My perspective of Mathematics in daily life is that Mathematics is the"
type textarea "x"
type textarea "My perspective of Mathematics in daily life is that Mathematics is th"
type textarea "x"
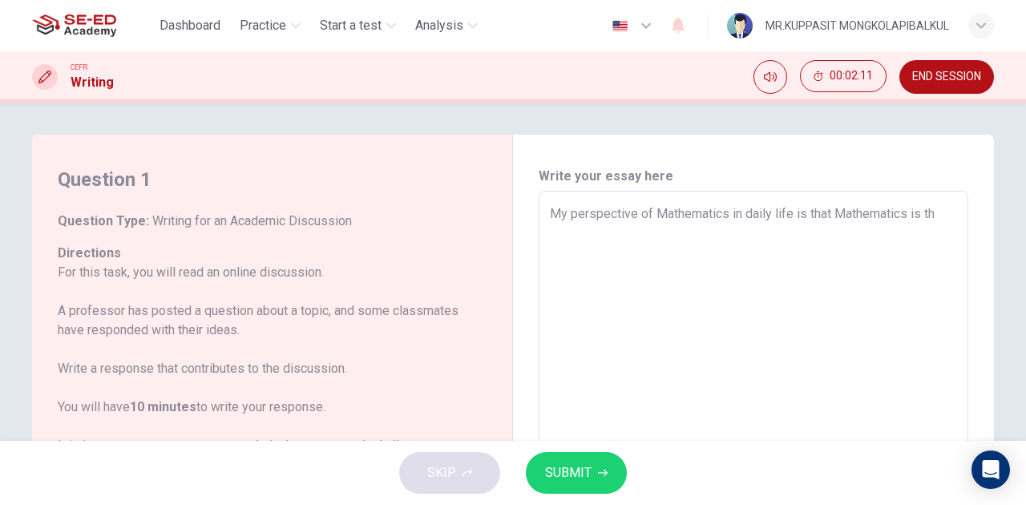
type textarea "My perspective of Mathematics in daily life is that Mathematics is t"
type textarea "x"
type textarea "My perspective of Mathematics in daily life is that Mathematics is"
type textarea "x"
type textarea "My perspective of Mathematics in daily life is that Mathematics is"
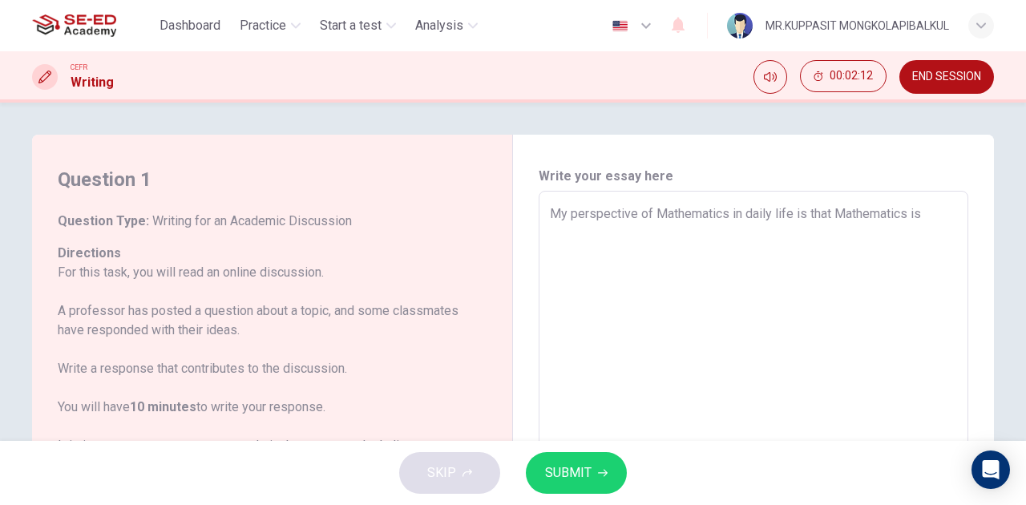
type textarea "x"
type textarea "My perspective of Mathematics in daily life is that Mathematics is"
type textarea "x"
type textarea "My perspective of Mathematics in daily life is that Mathematics is t"
type textarea "x"
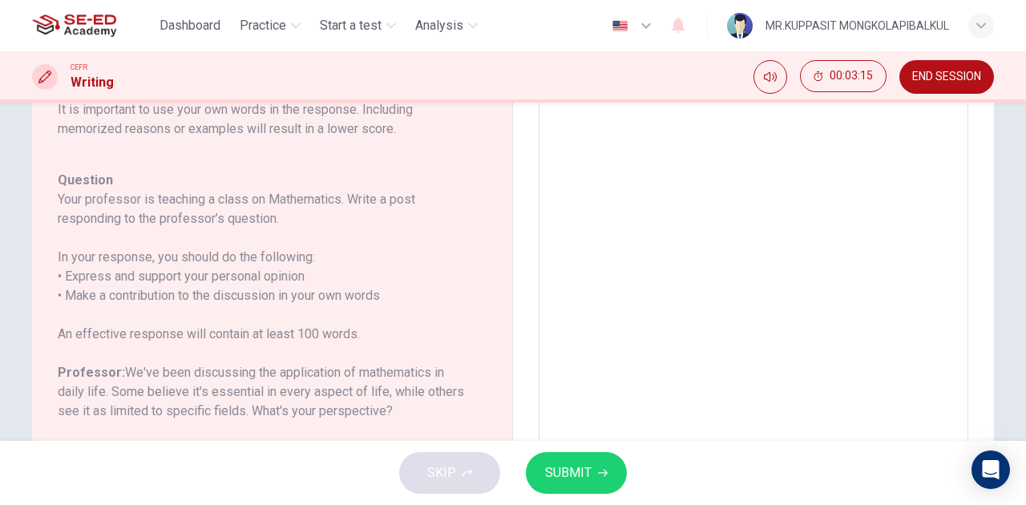
scroll to position [159, 0]
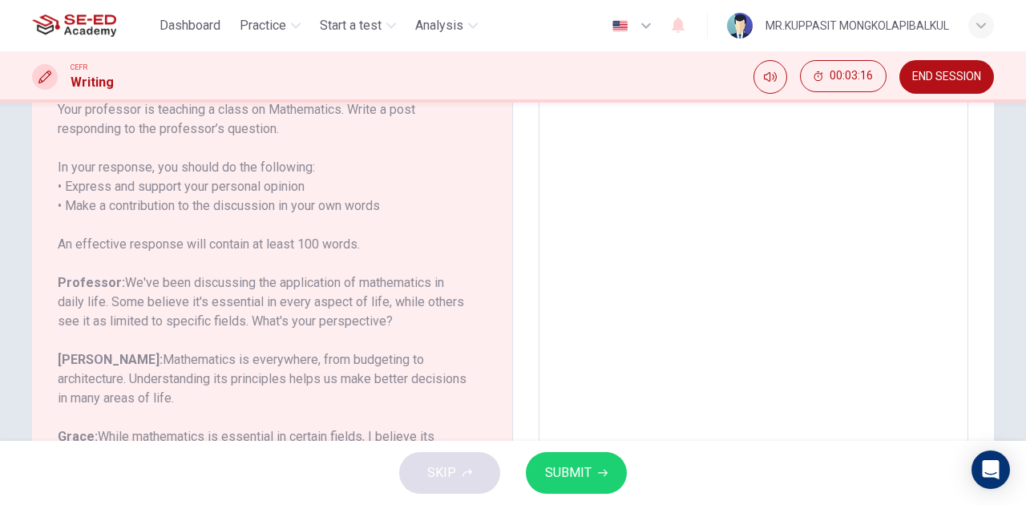
drag, startPoint x: 156, startPoint y: 303, endPoint x: 144, endPoint y: 304, distance: 12.1
click at [149, 304] on h6 "Professor: We've been discussing the application of mathematics in daily life. …" at bounding box center [263, 302] width 410 height 58
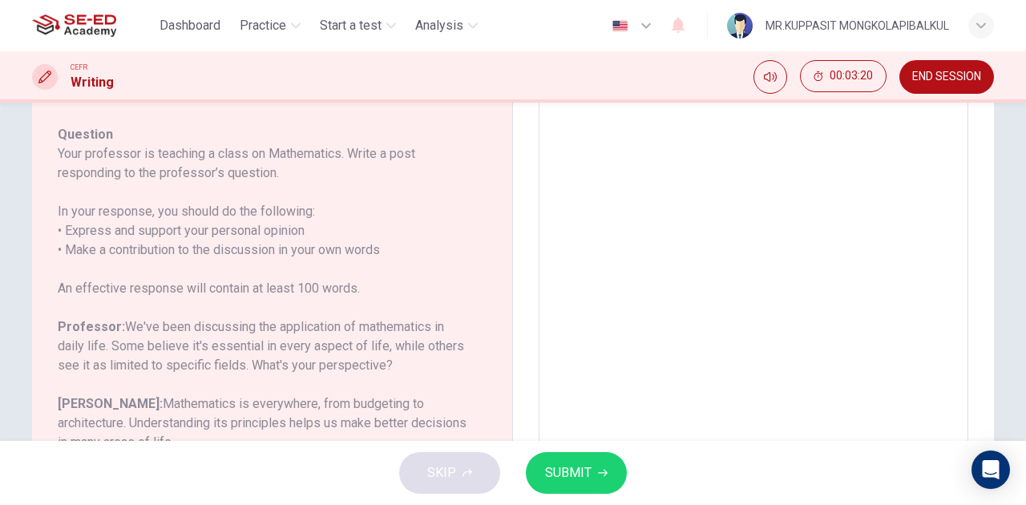
scroll to position [356, 0]
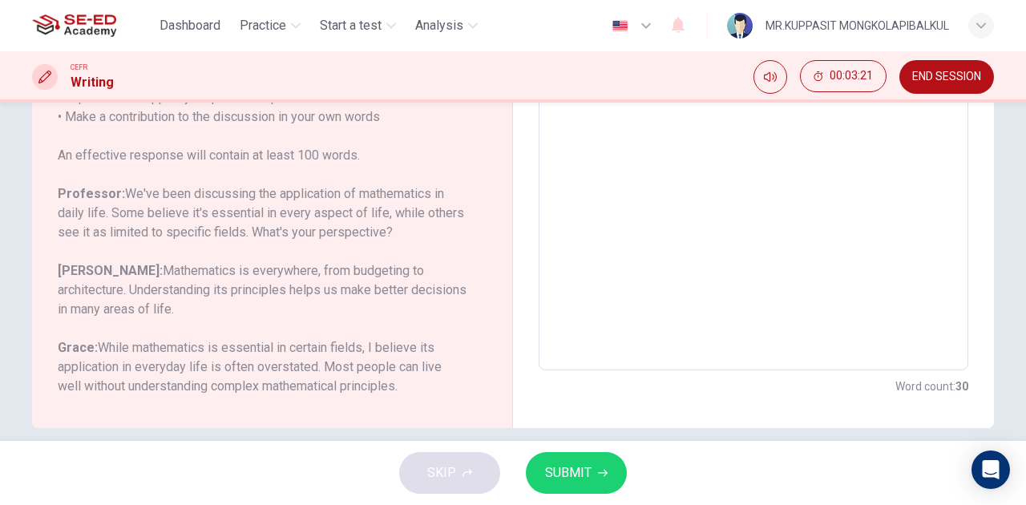
click at [457, 484] on div "SKIP SUBMIT" at bounding box center [513, 473] width 1026 height 64
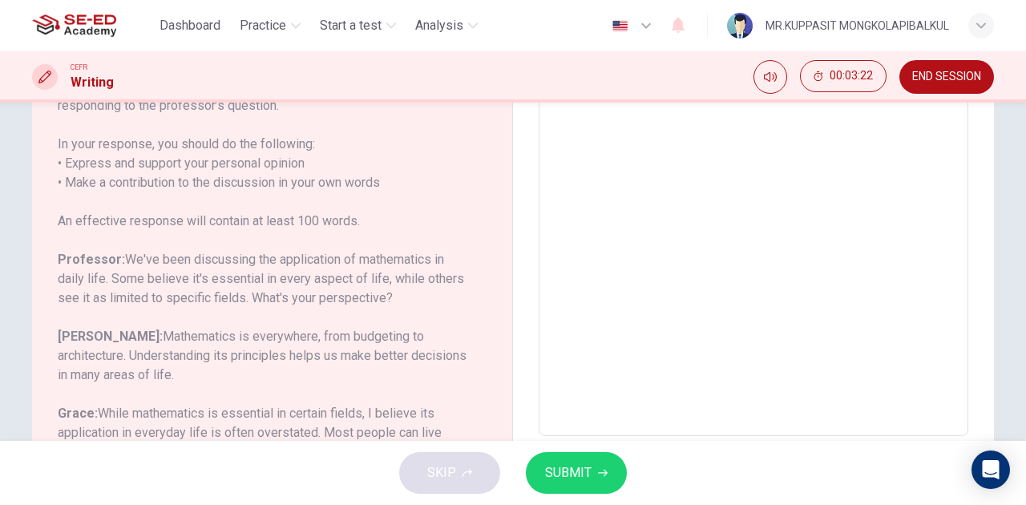
scroll to position [0, 0]
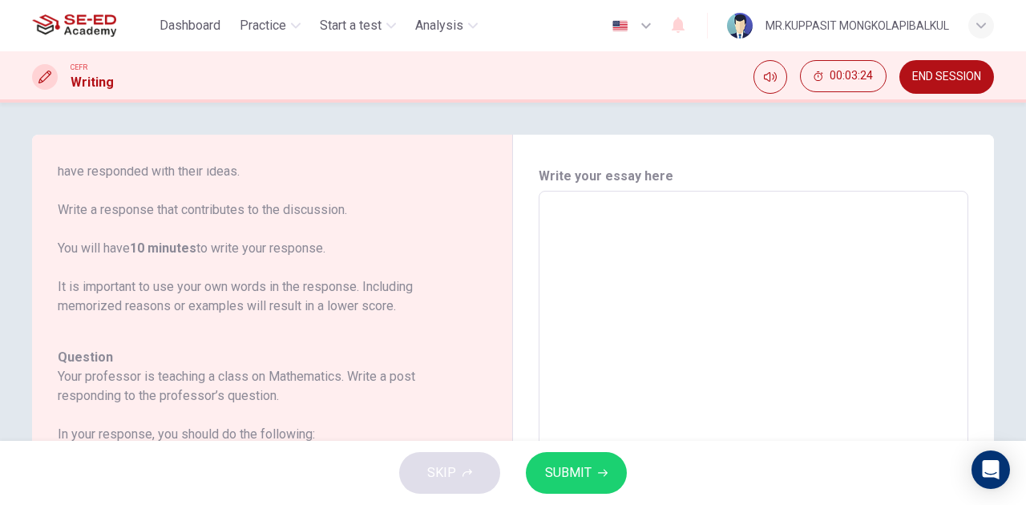
drag, startPoint x: 941, startPoint y: 264, endPoint x: 781, endPoint y: 265, distance: 160.4
click at [1002, 278] on div "Question 1 Question Type : Writing for an Academic Discussion Directions For th…" at bounding box center [513, 460] width 1014 height 650
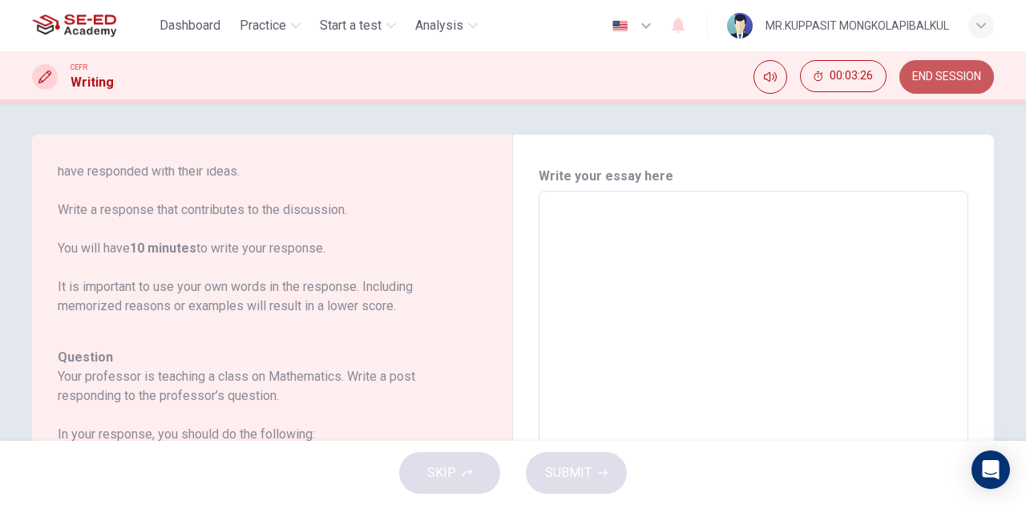
click at [972, 79] on span "END SESSION" at bounding box center [947, 77] width 69 height 13
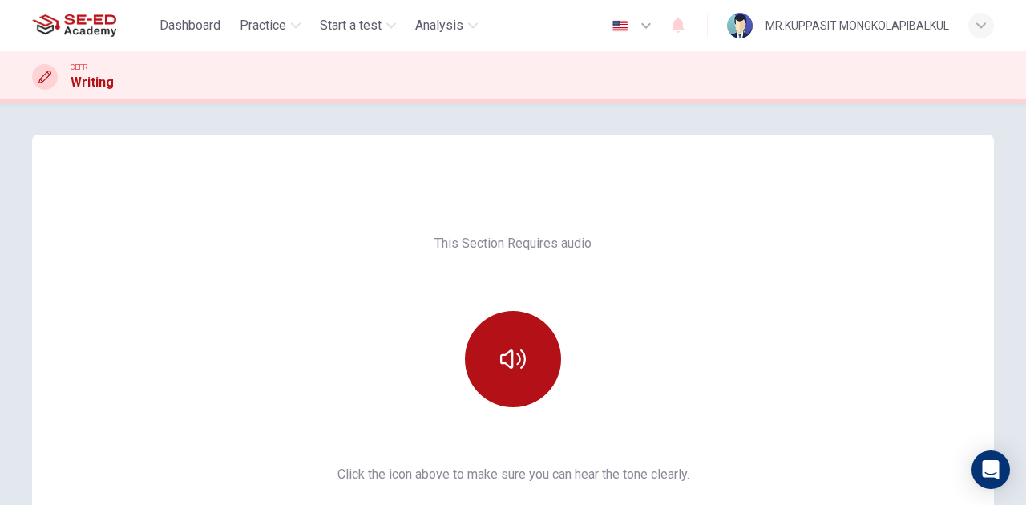
click at [459, 350] on div at bounding box center [513, 359] width 173 height 96
click at [472, 356] on button "button" at bounding box center [513, 359] width 96 height 96
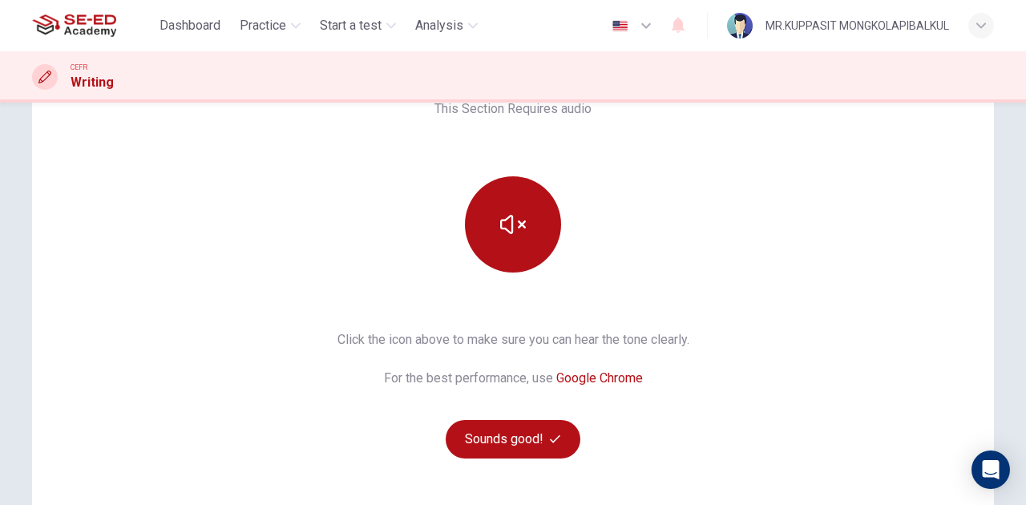
scroll to position [267, 0]
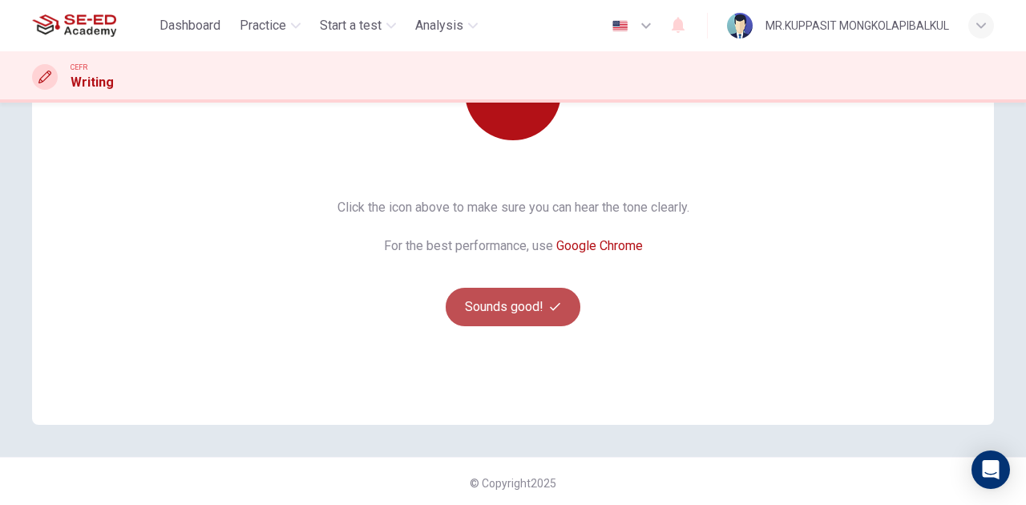
click at [513, 313] on button "Sounds good!" at bounding box center [513, 307] width 135 height 38
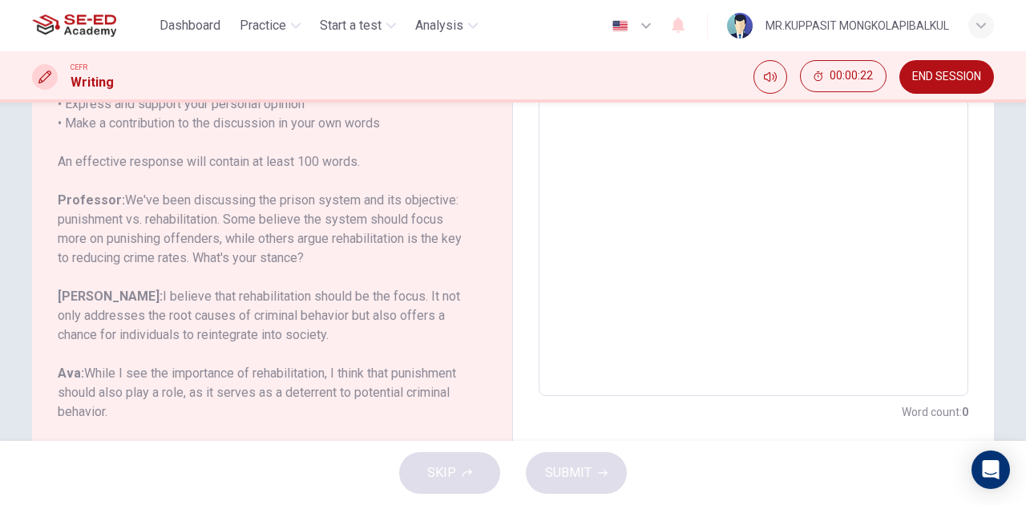
scroll to position [356, 0]
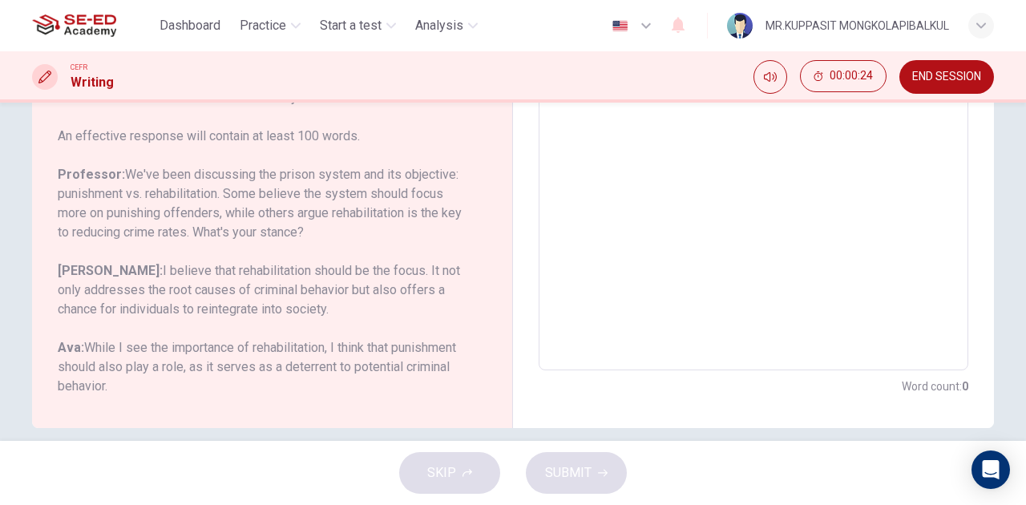
drag, startPoint x: 327, startPoint y: 229, endPoint x: 170, endPoint y: 196, distance: 160.6
click at [172, 196] on h6 "Professor: We've been discussing the prison system and its objective: punishmen…" at bounding box center [263, 203] width 410 height 77
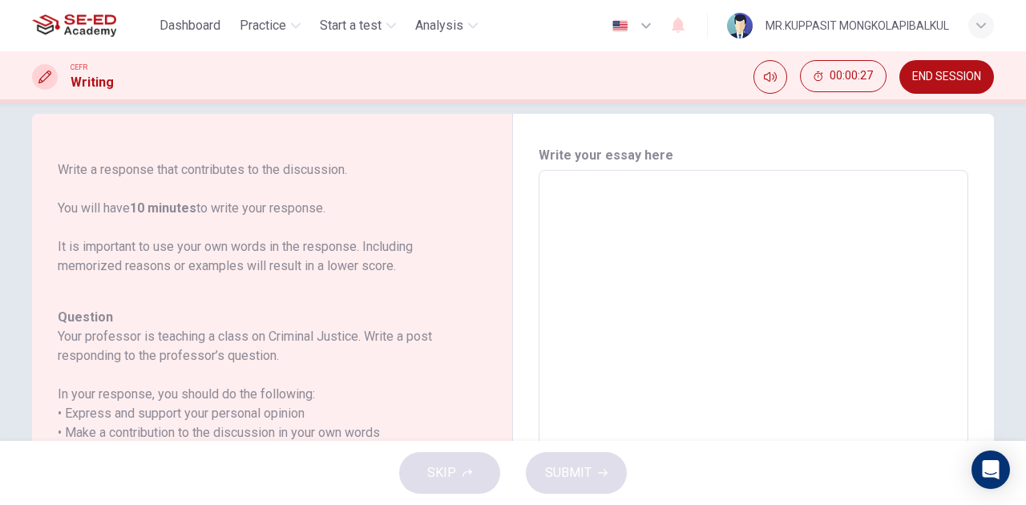
scroll to position [0, 0]
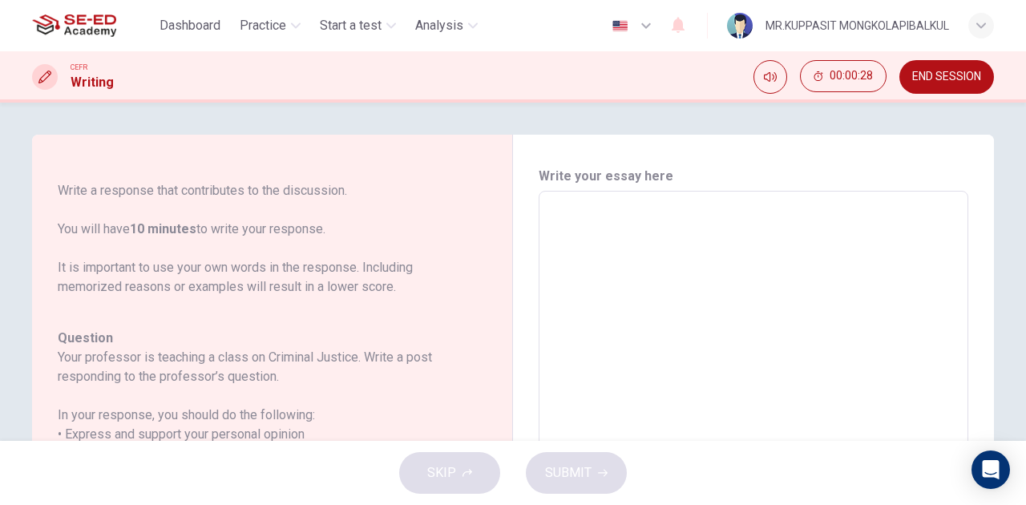
click at [651, 216] on textarea at bounding box center [753, 458] width 407 height 509
type textarea "P"
type textarea "x"
type textarea "Pr"
type textarea "x"
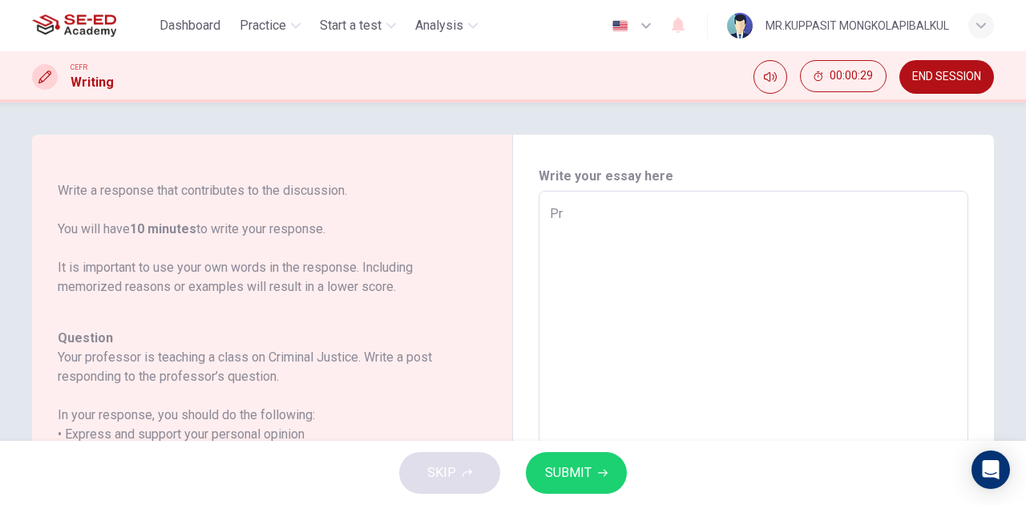
type textarea "Pro"
type textarea "x"
type textarea "Prof"
type textarea "x"
type textarea "Profw"
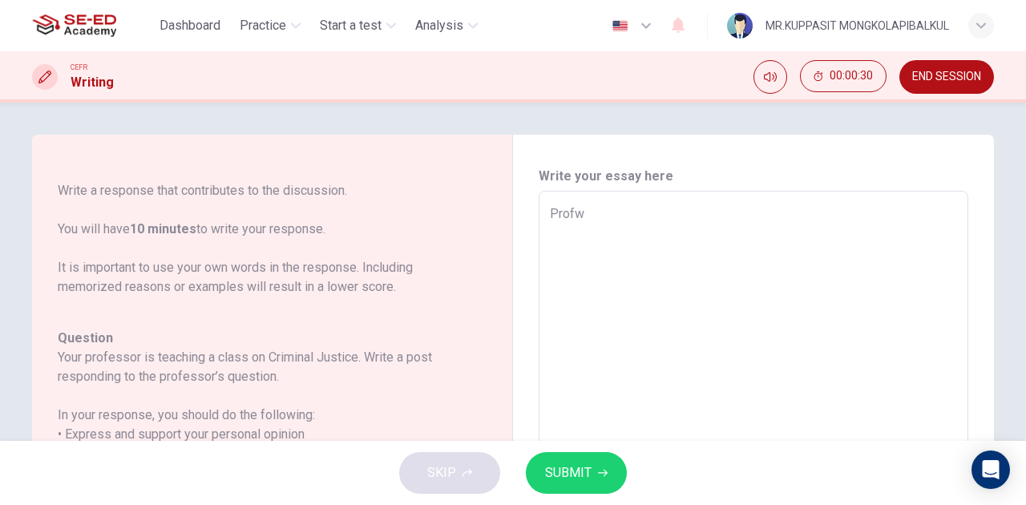
type textarea "x"
type textarea "Prof"
type textarea "x"
type textarea "Profe"
type textarea "x"
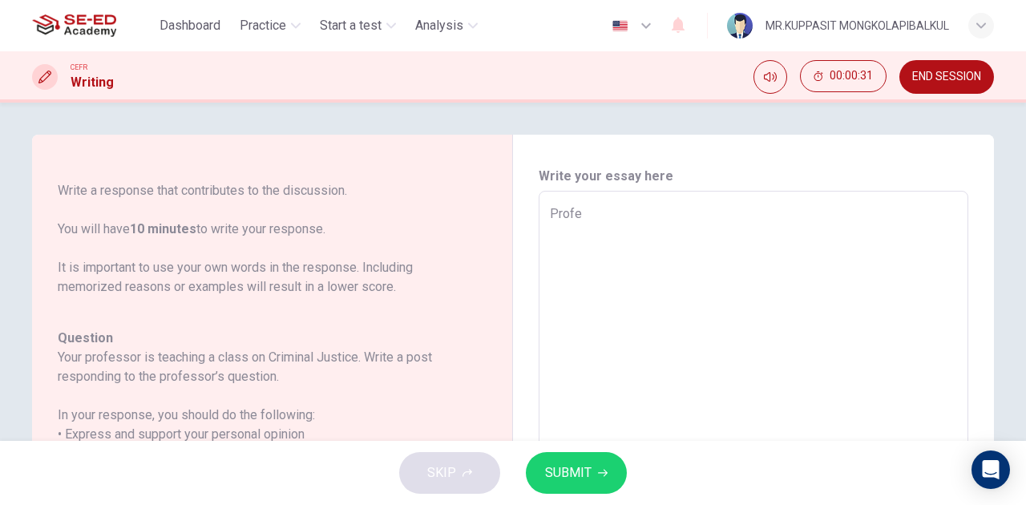
type textarea "Profes"
type textarea "x"
type textarea "Profess"
type textarea "x"
type textarea "Professo"
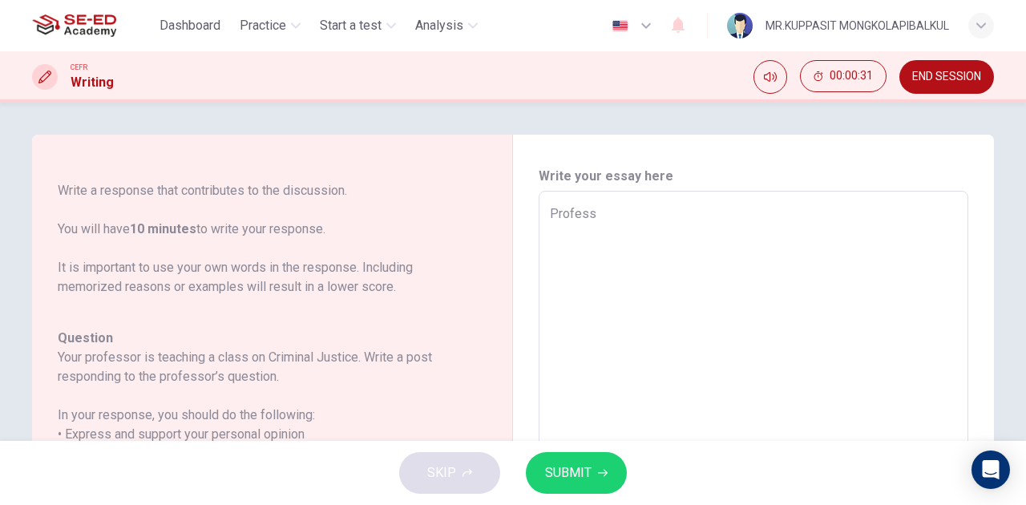
type textarea "x"
type textarea "Professor"
type textarea "x"
type textarea "Professor:"
type textarea "x"
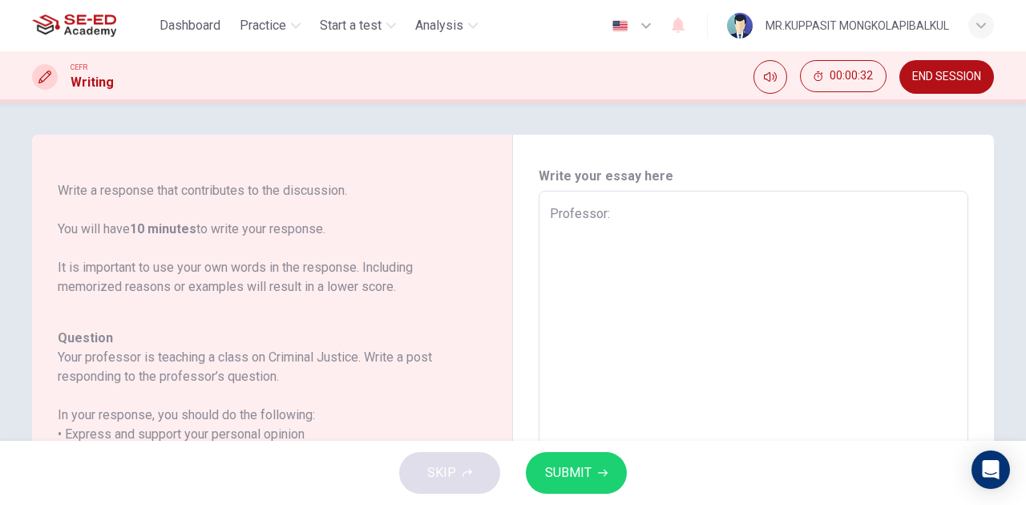
type textarea "Professor:"
type textarea "x"
type textarea "Professor: W"
type textarea "x"
type textarea "Professor: Wh"
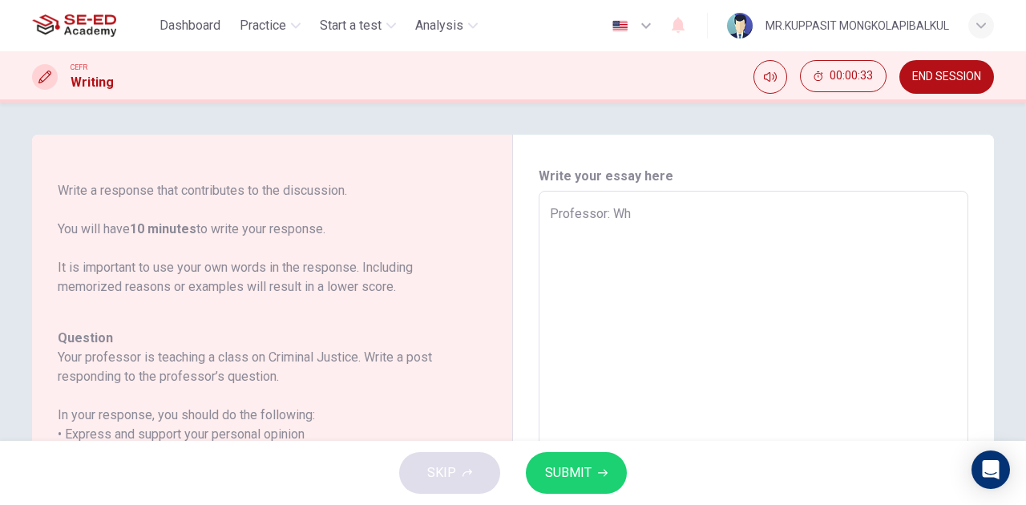
type textarea "x"
type textarea "Professor: Wha"
type textarea "x"
type textarea "Professor: What"
type textarea "x"
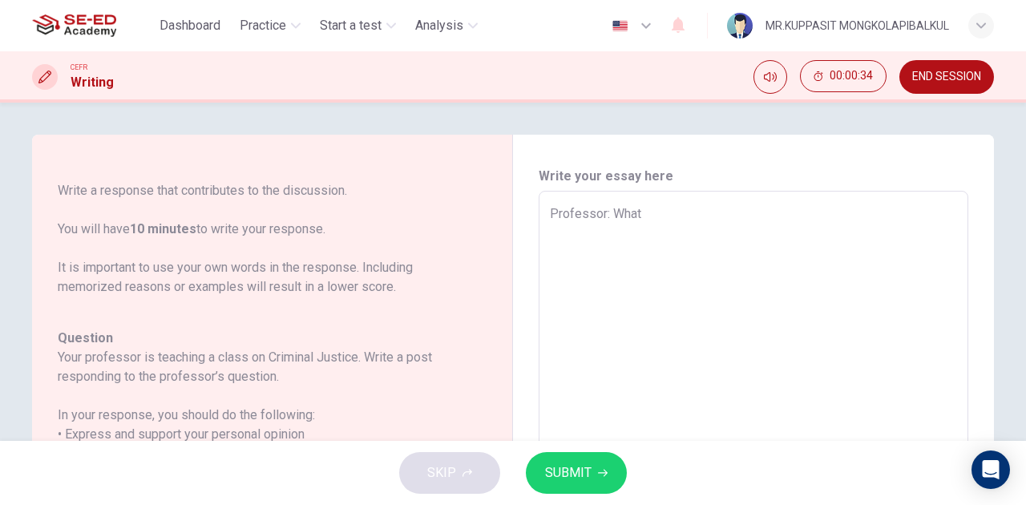
type textarea "Professor: What'"
type textarea "x"
type textarea "Professor: What's"
type textarea "x"
type textarea "Professor: What's"
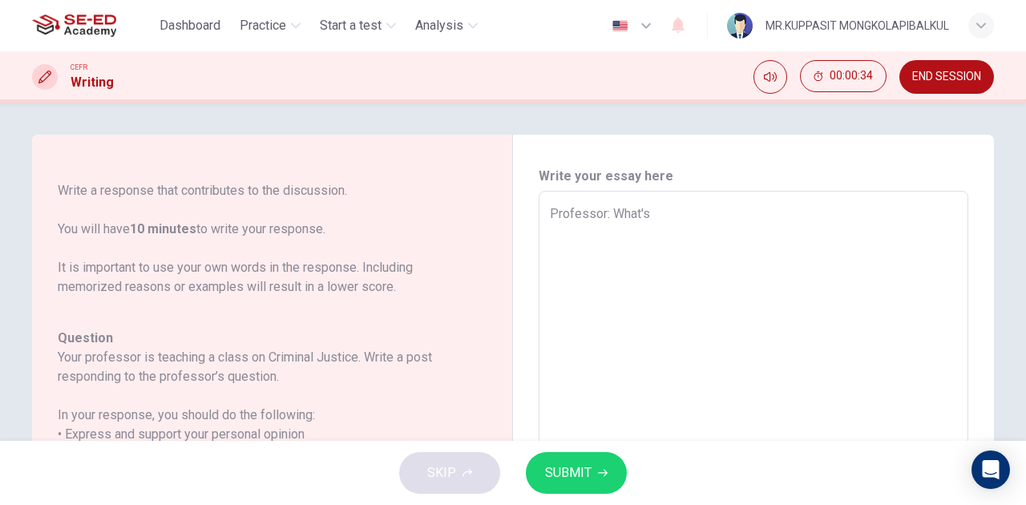
type textarea "x"
type textarea "Professor: What's y"
type textarea "x"
type textarea "Professor: What's yo"
type textarea "x"
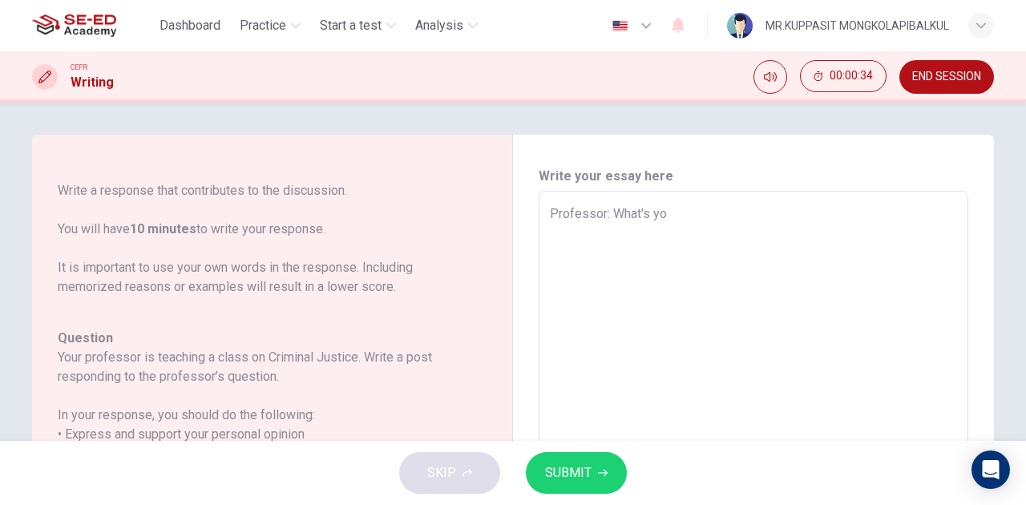
type textarea "Professor: What's you"
type textarea "x"
type textarea "Professor: What's your"
type textarea "x"
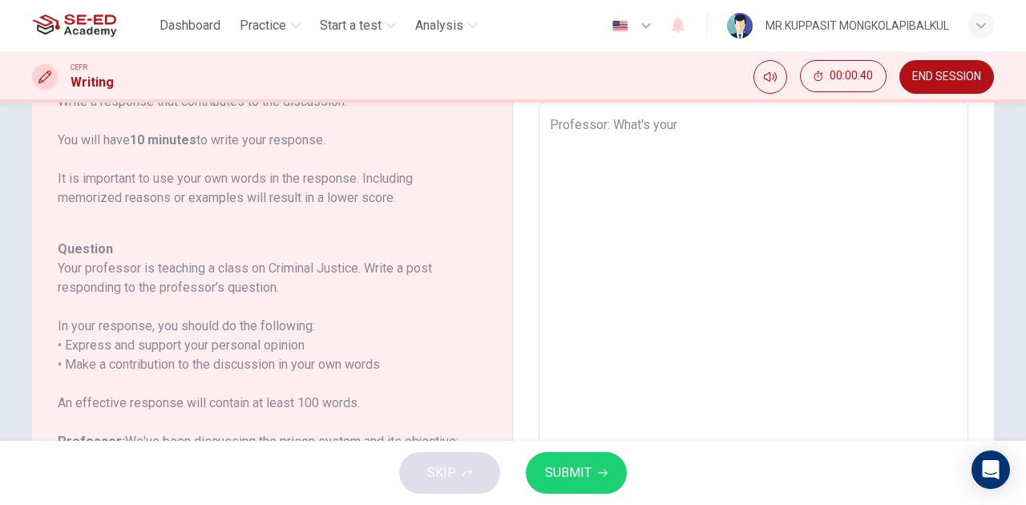
scroll to position [88, 0]
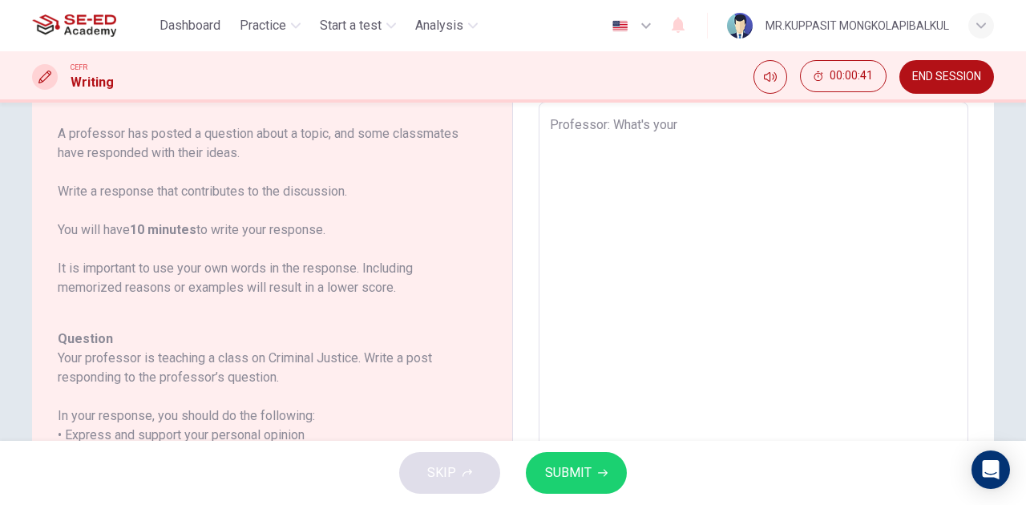
drag, startPoint x: 576, startPoint y: 133, endPoint x: 391, endPoint y: 133, distance: 184.4
click at [391, 133] on div "Question 1 Question Type : Writing for an Academic Discussion Directions For th…" at bounding box center [513, 371] width 962 height 650
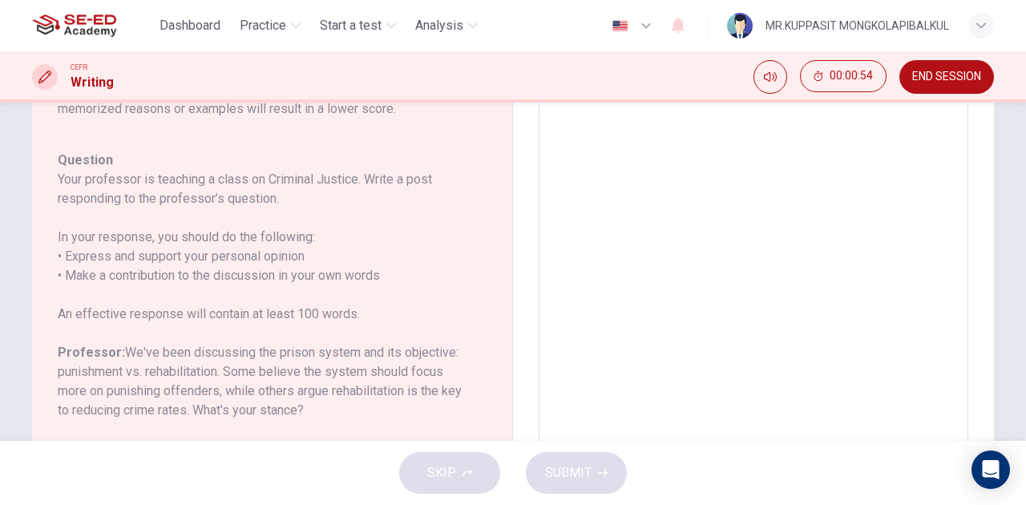
scroll to position [0, 0]
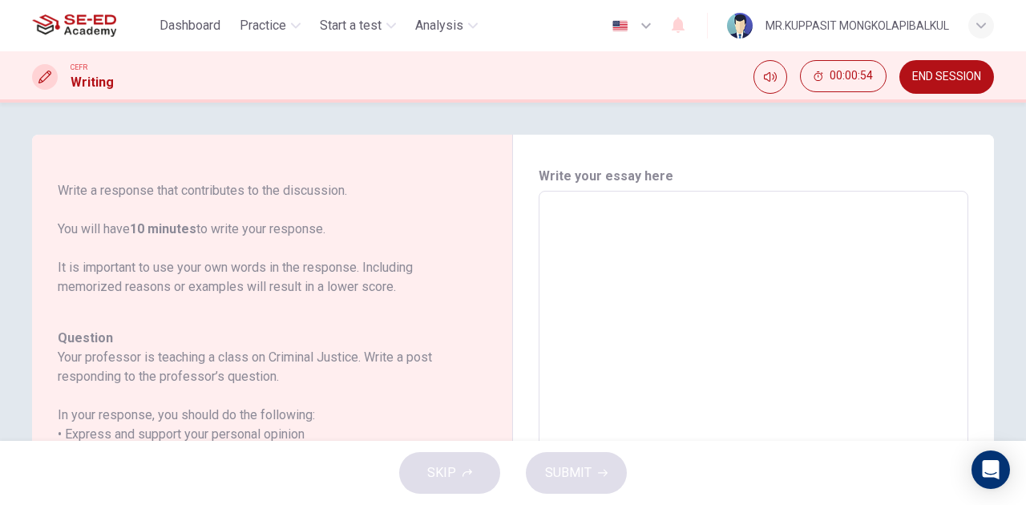
click at [581, 210] on textarea at bounding box center [753, 458] width 407 height 509
type textarea "C"
type textarea "x"
type textarea "Cr"
type textarea "x"
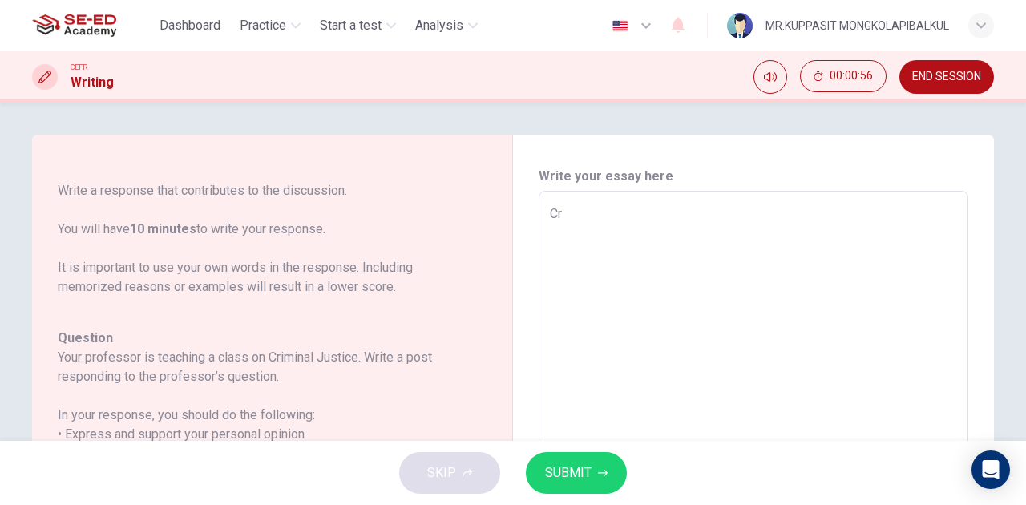
type textarea "Cri"
type textarea "x"
type textarea "Crim"
type textarea "x"
type textarea "Crimi"
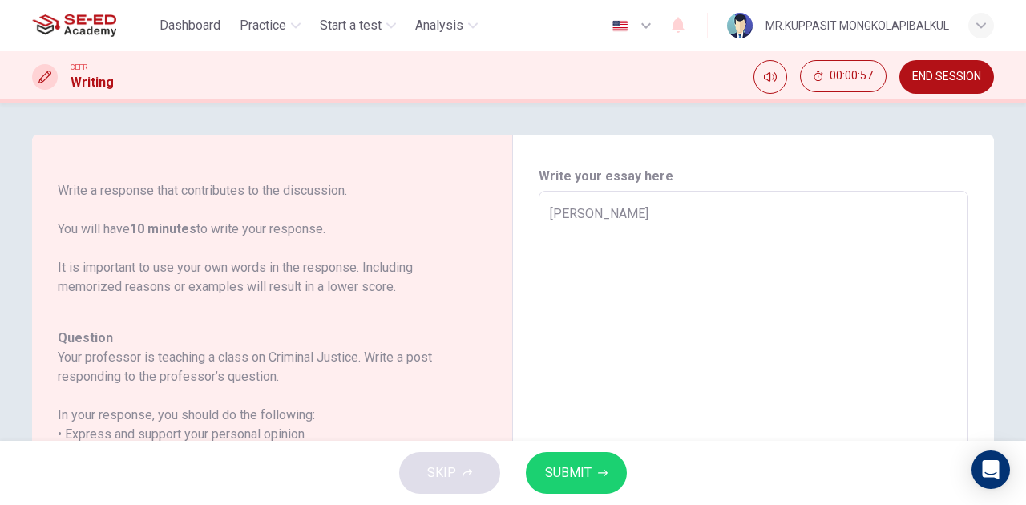
type textarea "x"
type textarea "Crimin"
type textarea "x"
type textarea "Crimina"
type textarea "x"
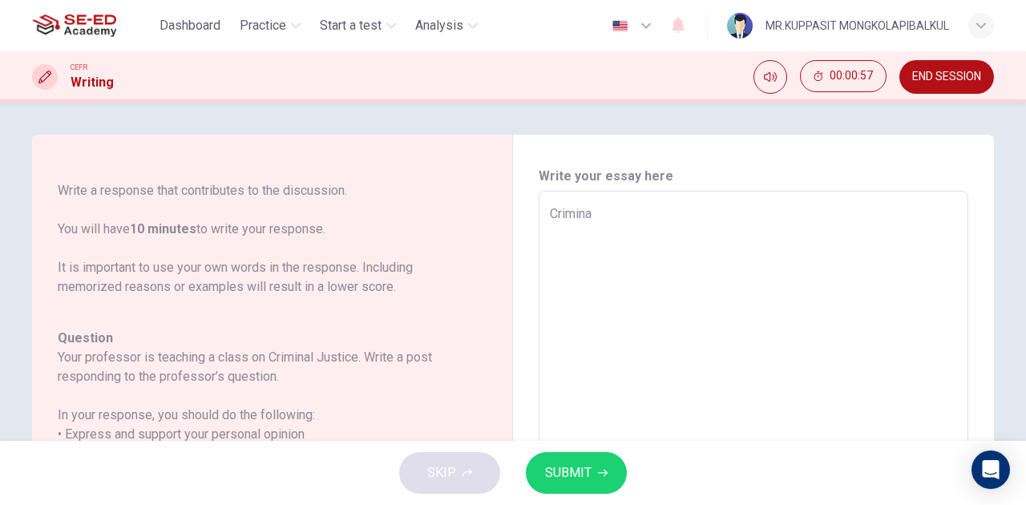
type textarea "Criminal"
type textarea "x"
type textarea "Criminal"
type textarea "x"
type textarea "Criminal J"
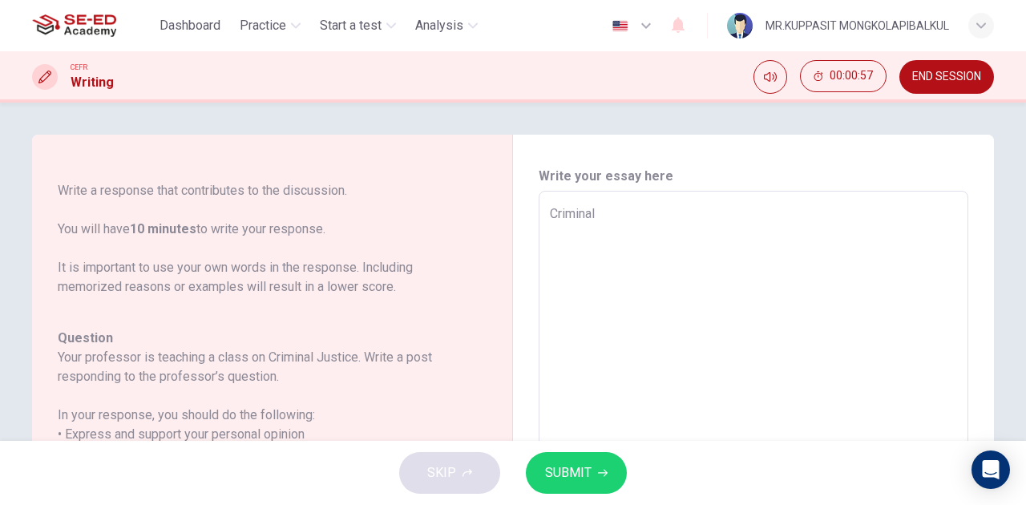
type textarea "x"
type textarea "Criminal Ju"
type textarea "x"
type textarea "Criminal Jus"
type textarea "x"
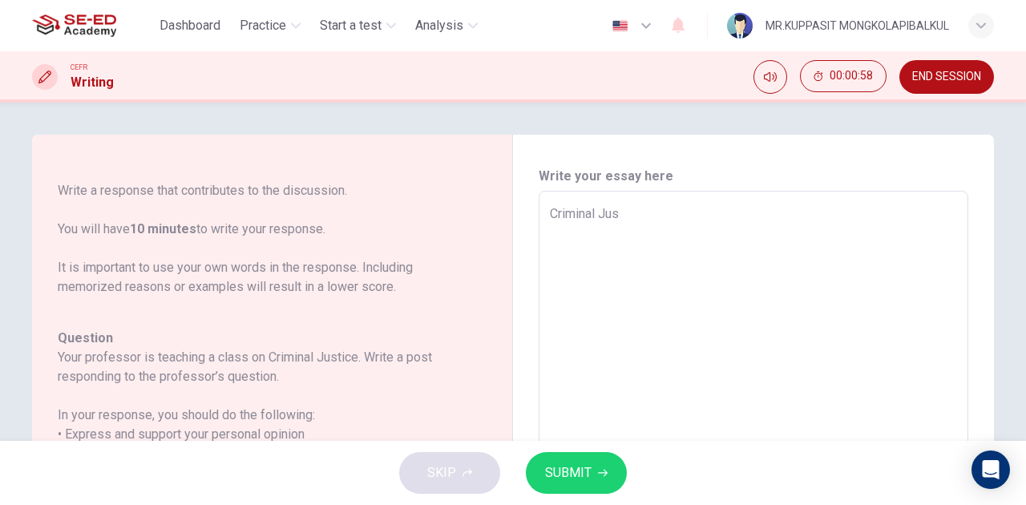
type textarea "Criminal Just"
type textarea "x"
type textarea "Criminal Justi"
type textarea "x"
type textarea "Criminal Justiv"
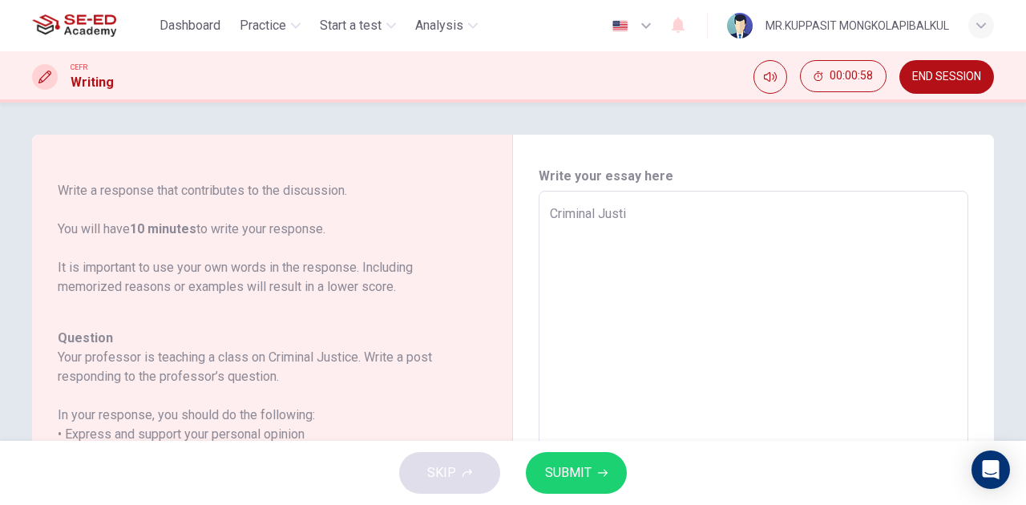
type textarea "x"
type textarea "Criminal Justive"
type textarea "x"
type textarea "Criminal Justive"
type textarea "x"
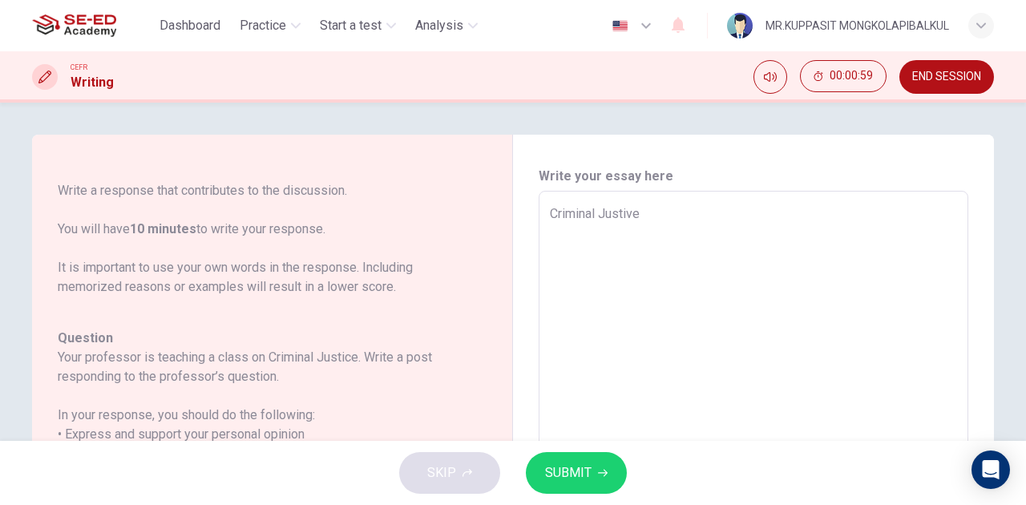
type textarea "Criminal Justive"
type textarea "x"
type textarea "Criminal Justiv"
type textarea "x"
type textarea "Criminal Justi"
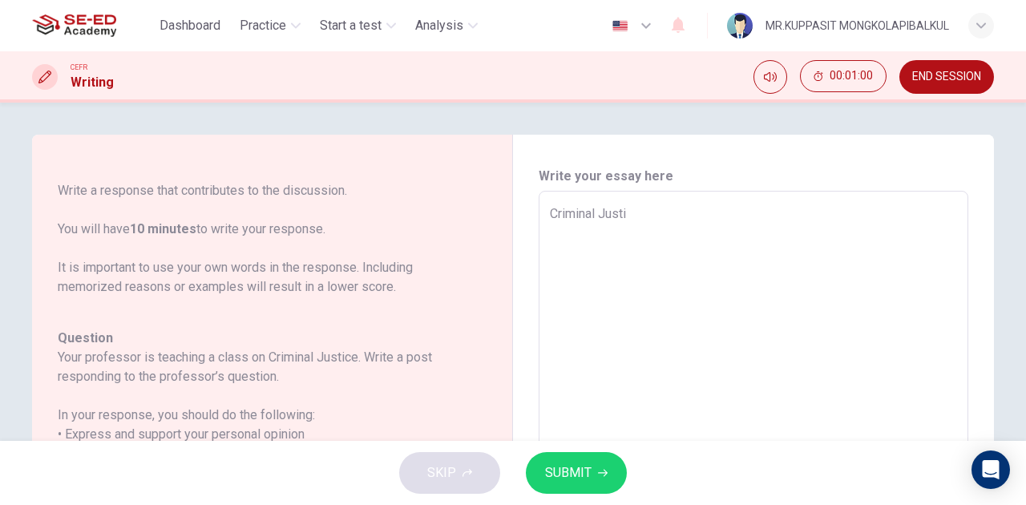
type textarea "x"
type textarea "Criminal Justic"
type textarea "x"
type textarea "Criminal Justice"
type textarea "x"
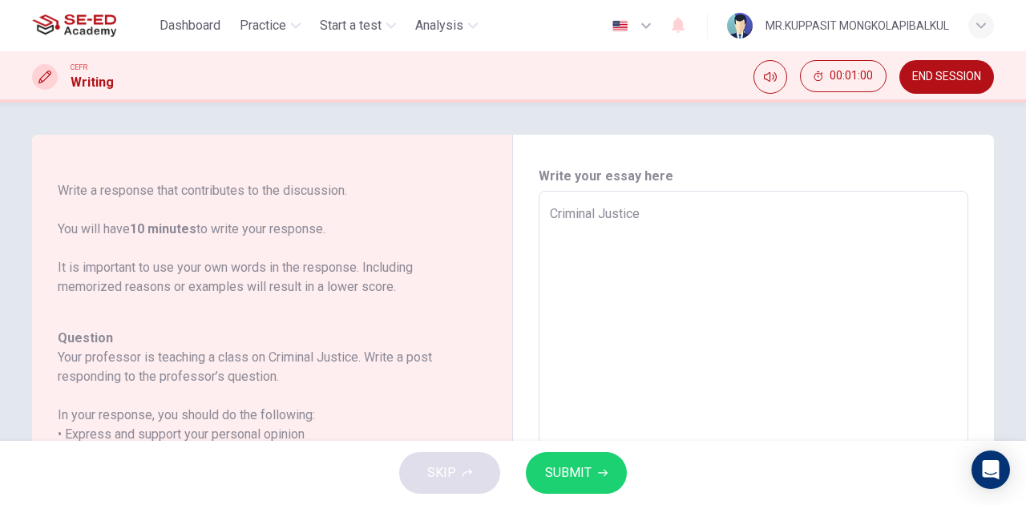
type textarea "Criminal Justice"
type textarea "x"
type textarea "Criminal Justice i"
type textarea "x"
type textarea "Criminal Justice is"
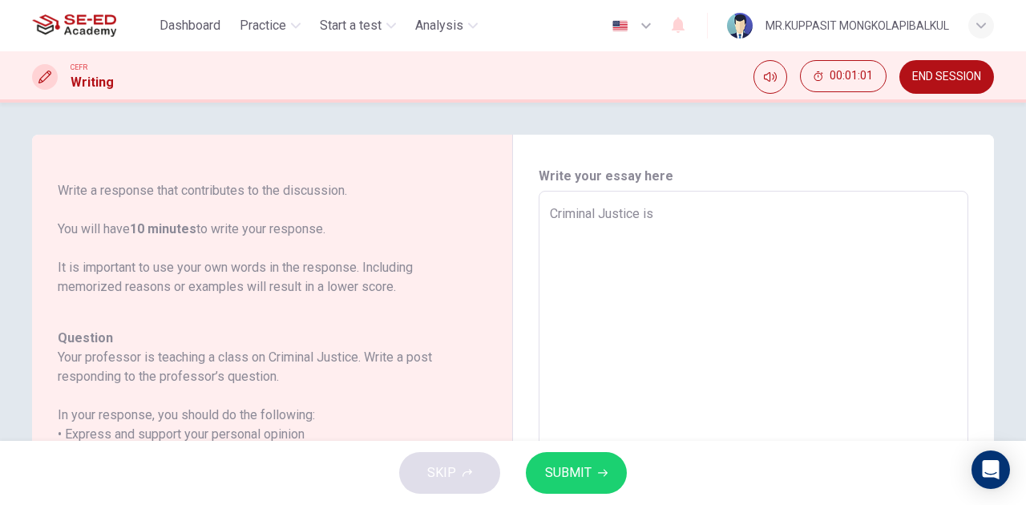
type textarea "x"
type textarea "Criminal Justice is"
type textarea "x"
type textarea "Criminal Justice is t"
type textarea "x"
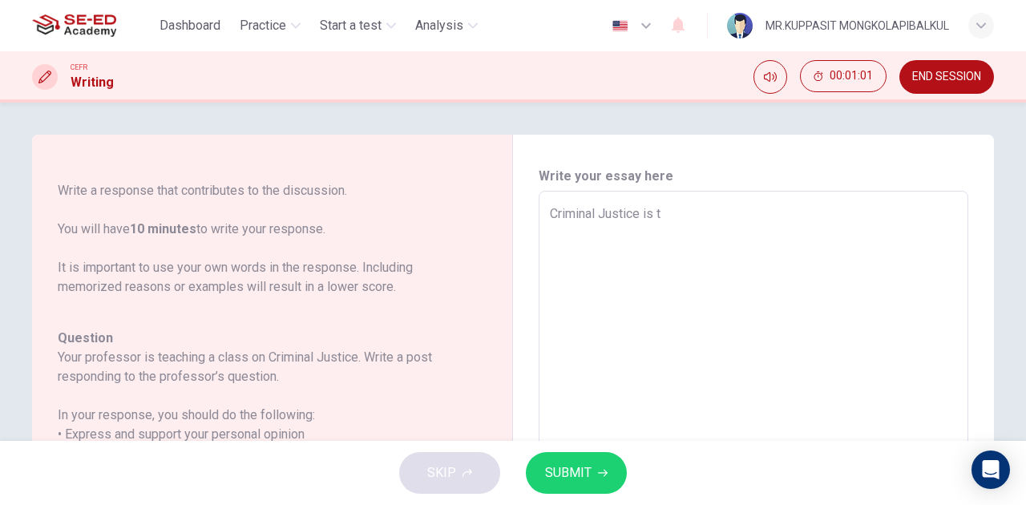
type textarea "Criminal Justice is th"
type textarea "x"
type textarea "Criminal Justice is thw"
type textarea "x"
type textarea "Criminal Justice is thw"
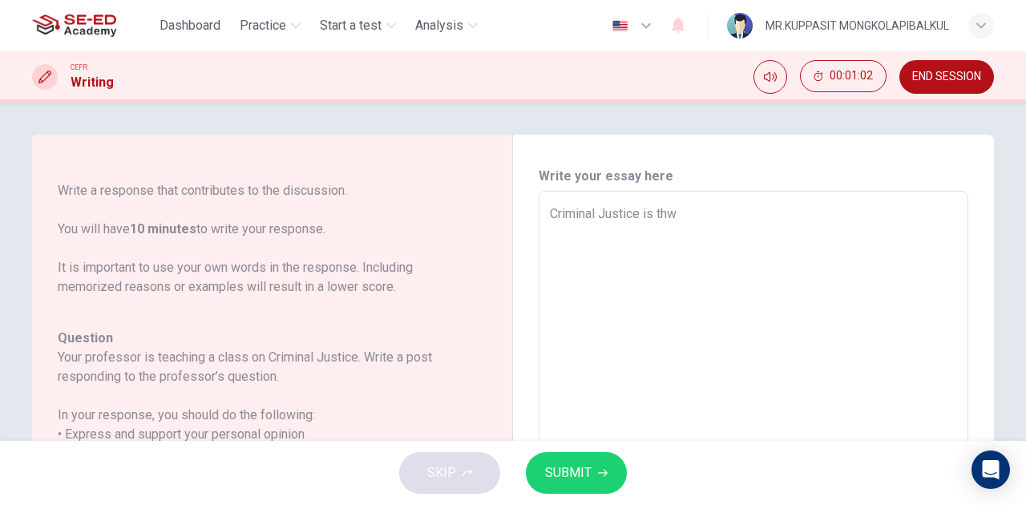
type textarea "x"
type textarea "Criminal Justice is thw"
type textarea "x"
type textarea "Criminal Justice is th"
type textarea "x"
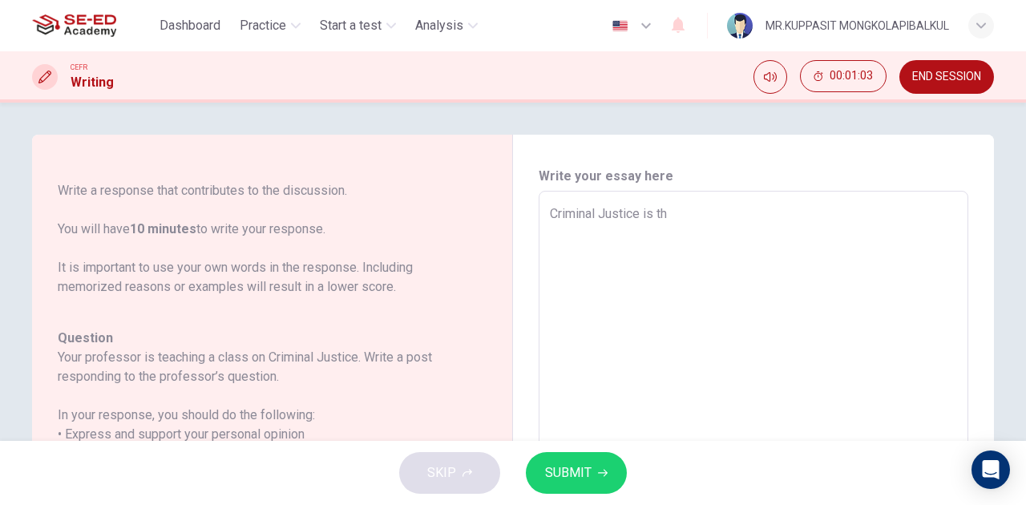
type textarea "Criminal Justice is th"
type textarea "x"
type textarea "Criminal Justice is the"
type textarea "x"
type textarea "Criminal Justice is the"
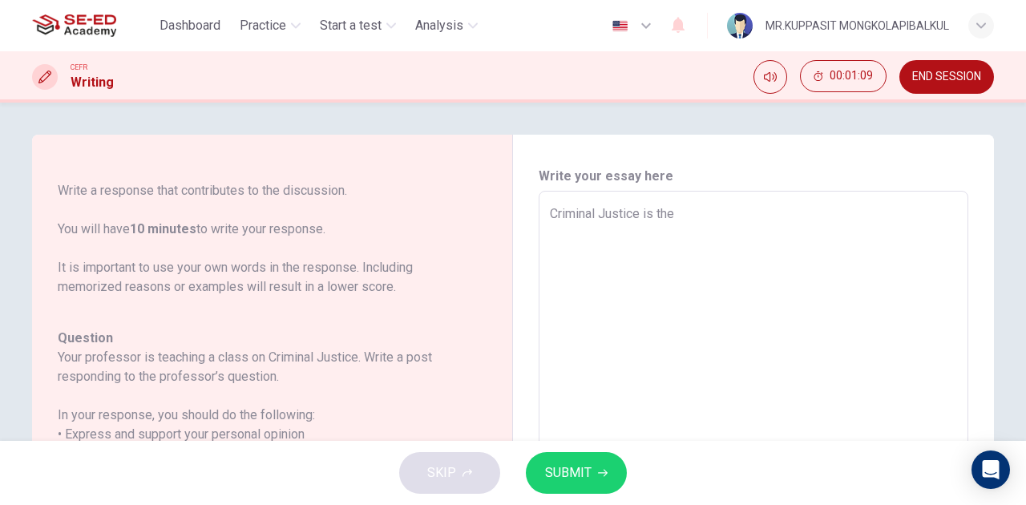
type textarea "x"
type textarea "Criminal Justice is the k"
type textarea "x"
type textarea "Criminal Justice is the key"
type textarea "x"
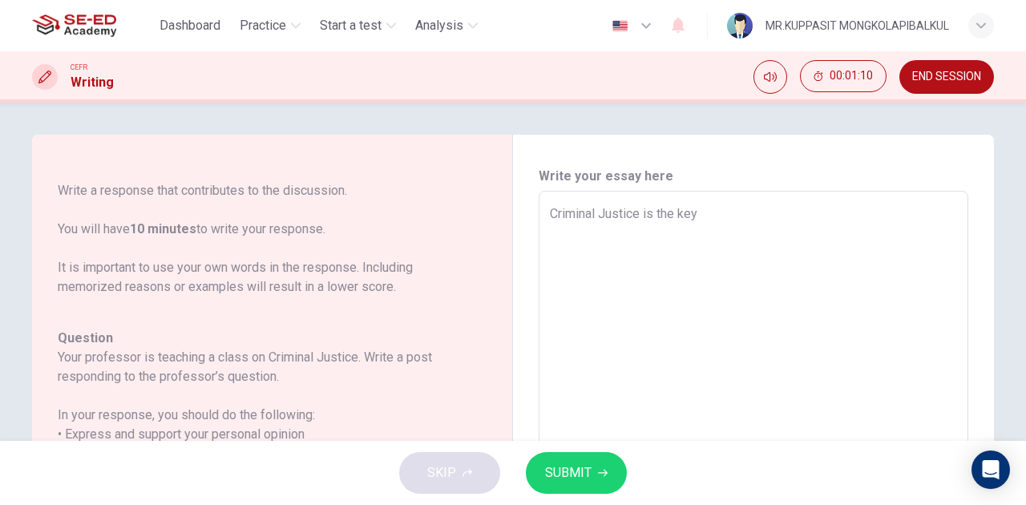
type textarea "Criminal Justice is the key"
type textarea "x"
type textarea "Criminal Justice is the key f"
type textarea "x"
type textarea "Criminal Justice is the key fo"
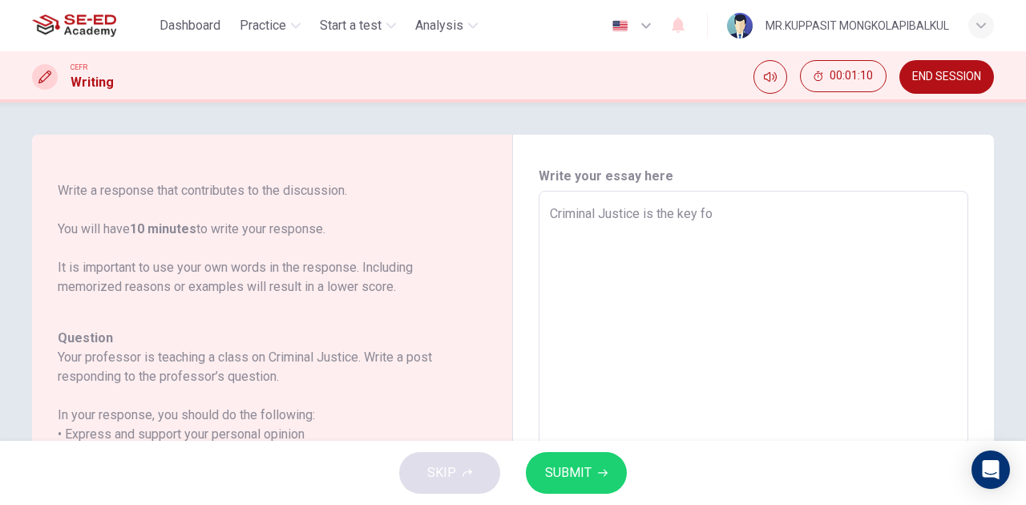
type textarea "x"
type textarea "Criminal Justice is the key for"
type textarea "x"
type textarea "Criminal Justice is the key for"
type textarea "x"
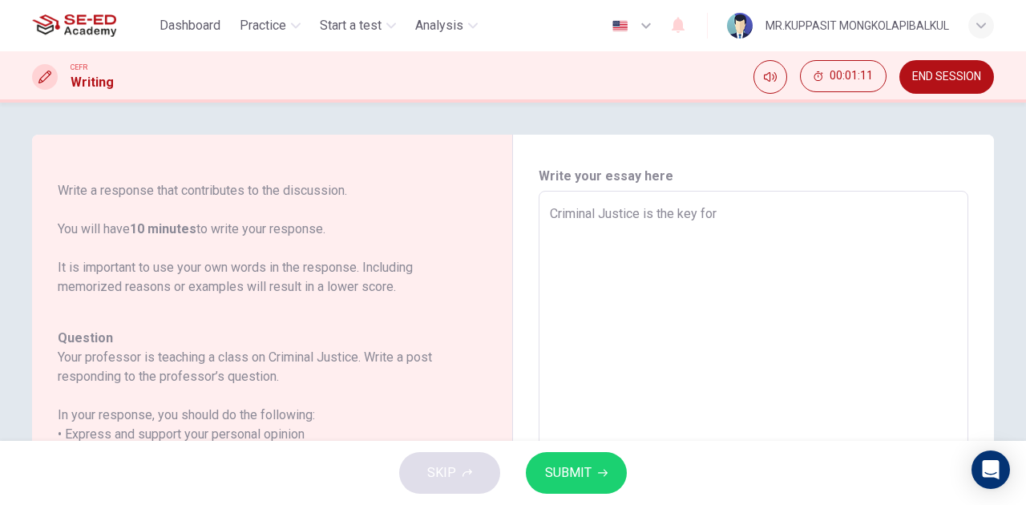
type textarea "Criminal Justice is the key for d"
type textarea "x"
type textarea "Criminal Justice is the key for de"
type textarea "x"
type textarea "Criminal Justice is the key for dea"
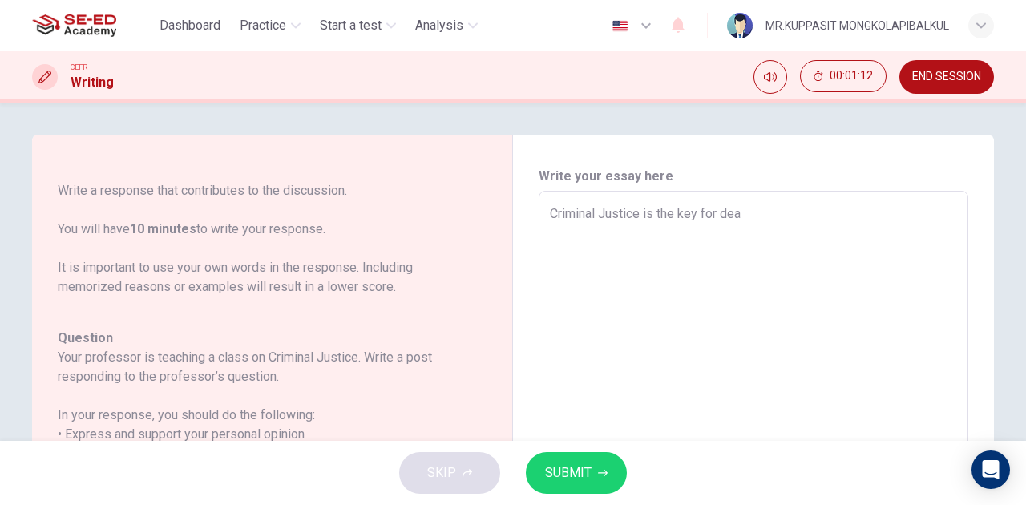
type textarea "x"
type textarea "Criminal Justice is the key for deal"
type textarea "x"
type textarea "Criminal Justice is the key for deali"
type textarea "x"
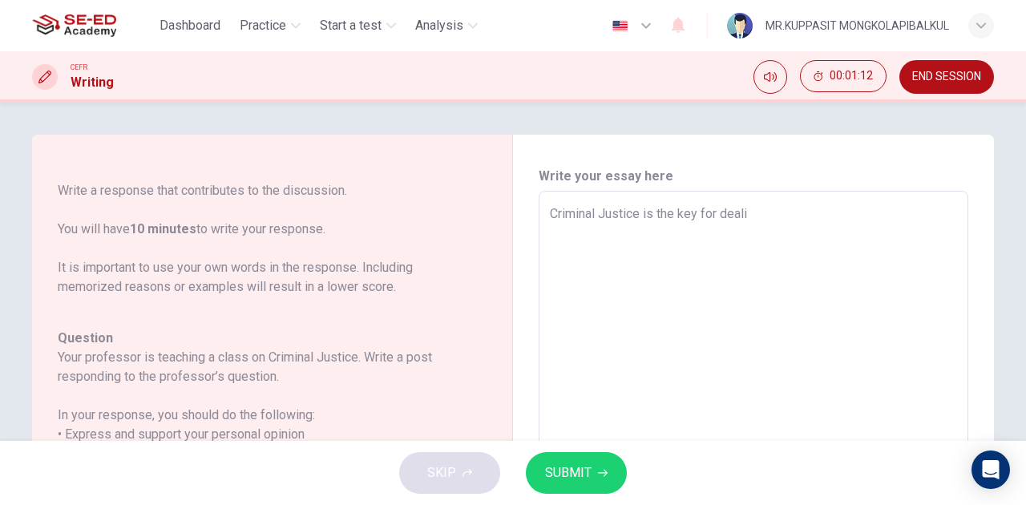
type textarea "Criminal Justice is the key for deal"
type textarea "x"
type textarea "Criminal Justice is the key for de"
type textarea "x"
type textarea "Criminal Justice is the key for d"
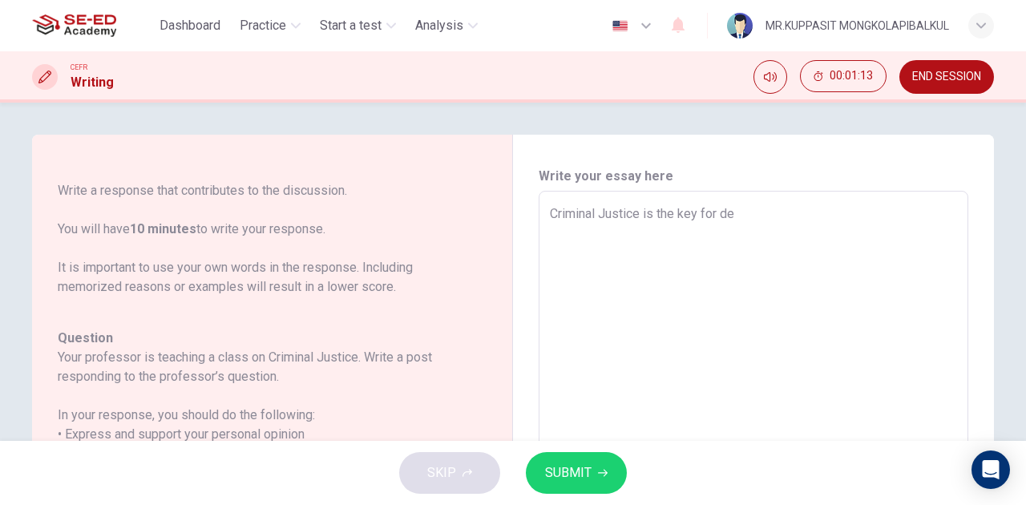
type textarea "x"
type textarea "Criminal Justice is the key for"
type textarea "x"
type textarea "Criminal Justice is the key for C"
type textarea "x"
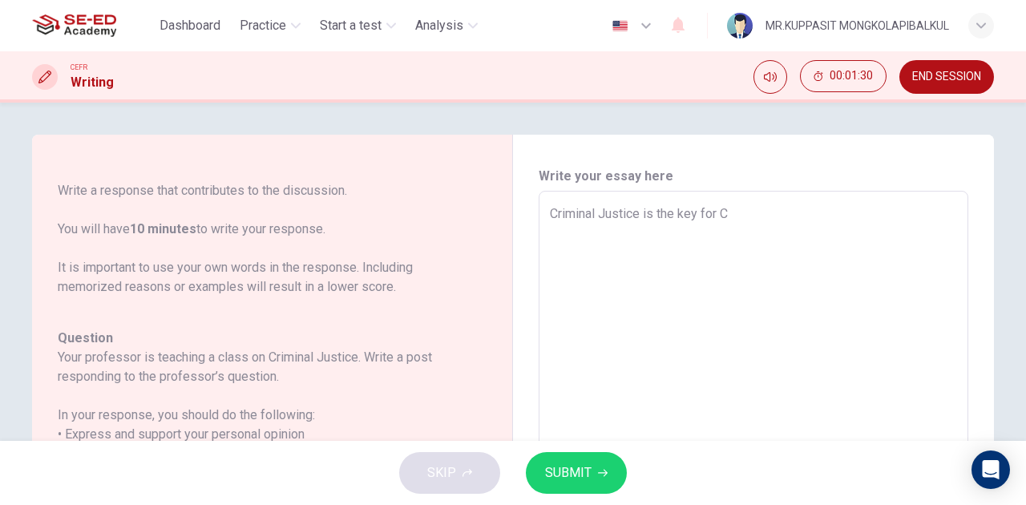
type textarea "Criminal Justice is the key for Cr"
type textarea "x"
type textarea "Criminal Justice is the key for Cri"
type textarea "x"
type textarea "Criminal Justice is the key for Crim"
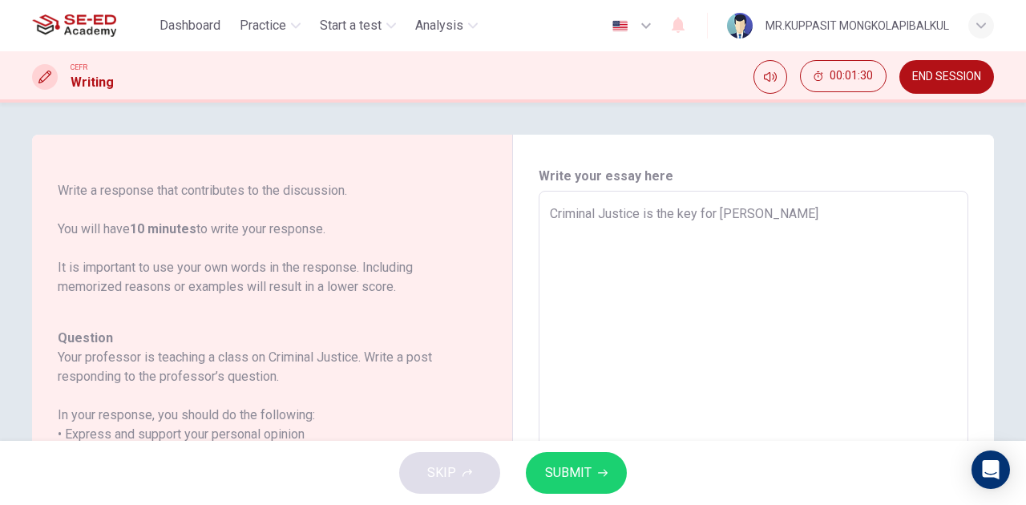
type textarea "x"
type textarea "Criminal Justice is the key for Cri"
type textarea "x"
type textarea "Criminal Justice is the key for Cr"
type textarea "x"
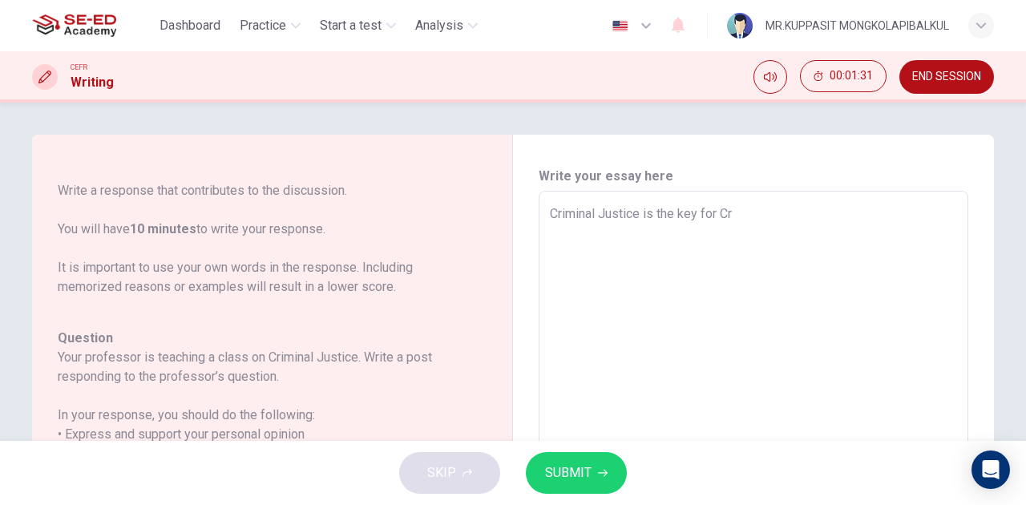
type textarea "Criminal Justice is the key for C"
type textarea "x"
type textarea "Criminal Justice is the key for"
type textarea "x"
type textarea "Criminal Justice is the key for c"
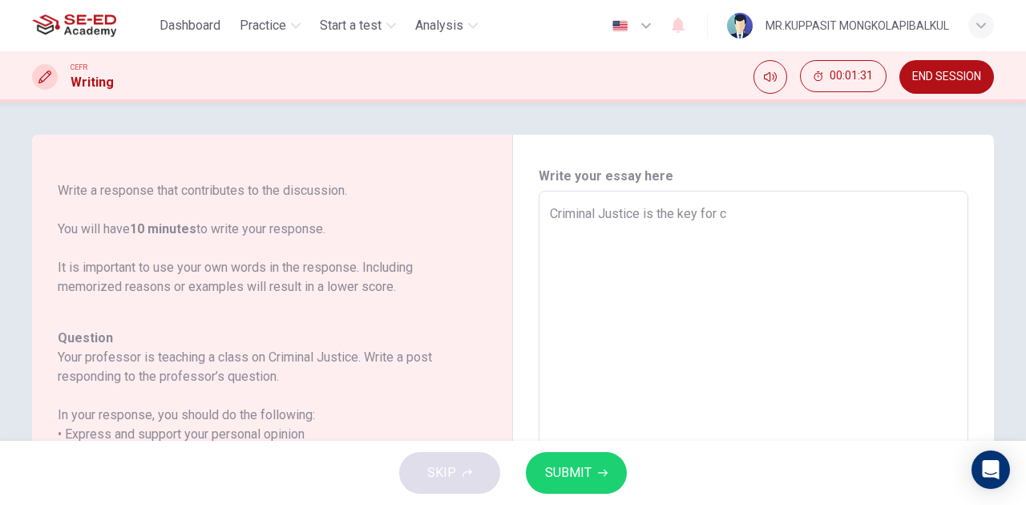
type textarea "x"
type textarea "Criminal Justice is the key for cr"
type textarea "x"
type textarea "Criminal Justice is the key for cri"
type textarea "x"
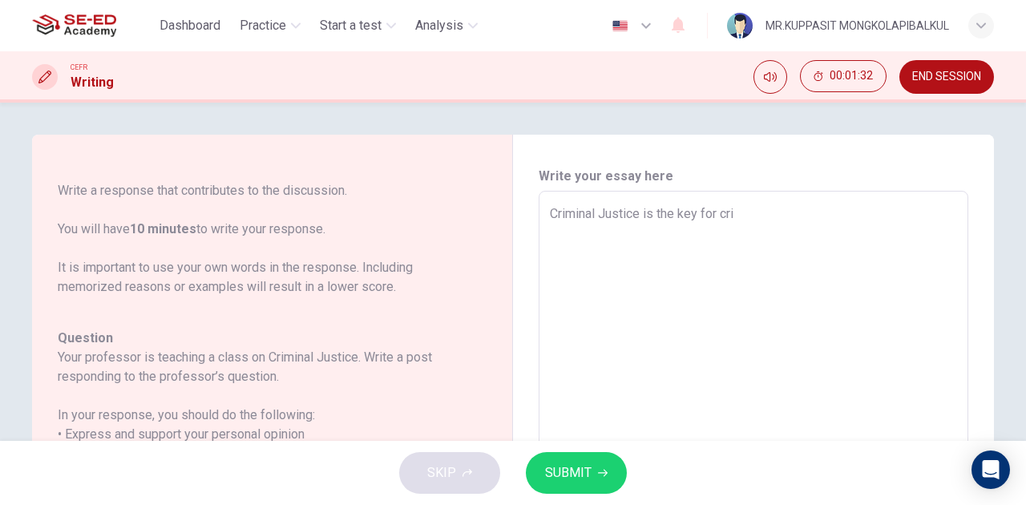
type textarea "Criminal Justice is the key for crim"
type textarea "x"
type textarea "Criminal Justice is the key for crimi"
type textarea "x"
type textarea "Criminal Justice is the key for crimin"
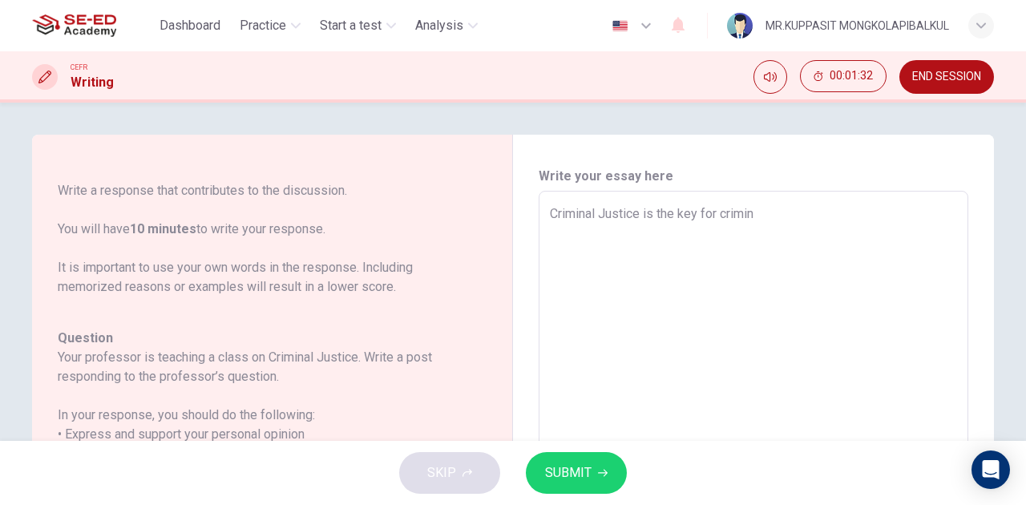
type textarea "x"
type textarea "Criminal Justice is the key for crimina"
type textarea "x"
type textarea "Criminal Justice is the key for criminal"
type textarea "x"
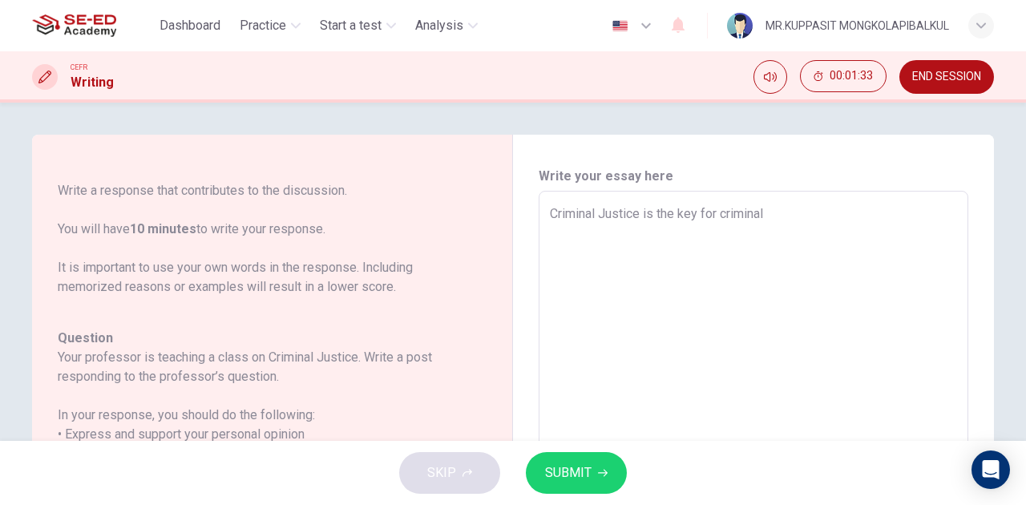
type textarea "Criminal Justice is the key for criminals"
type textarea "x"
type textarea "Criminal Justice is the key for criminals"
type textarea "x"
type textarea "Criminal Justice is the key for criminals t"
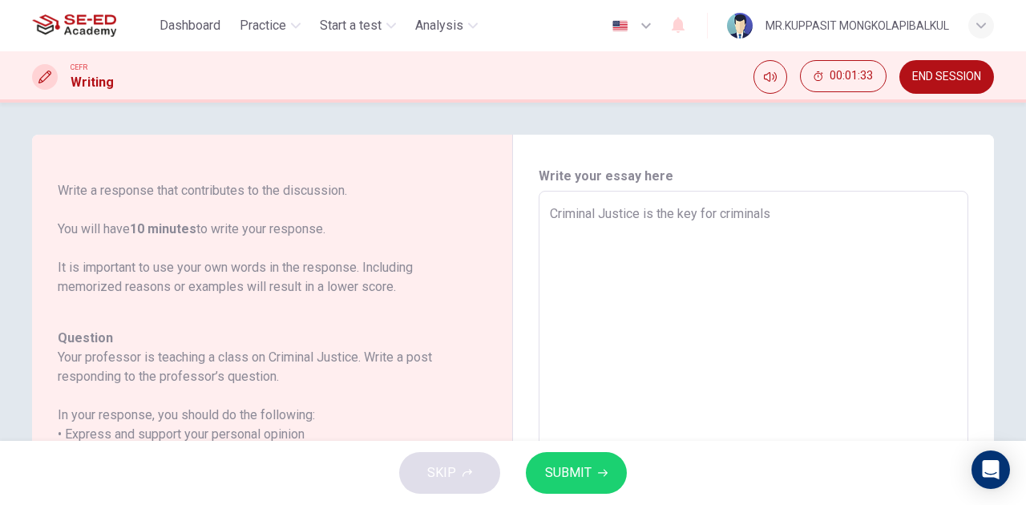
type textarea "x"
type textarea "Criminal Justice is the key for criminals to"
type textarea "x"
type textarea "Criminal Justice is the key for criminals to"
type textarea "x"
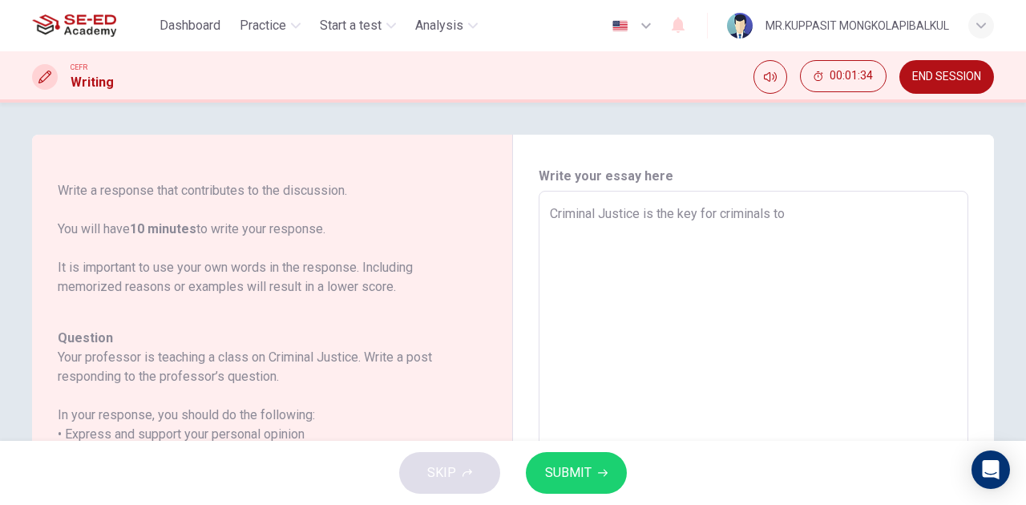
type textarea "Criminal Justice is the key for criminals to h"
type textarea "x"
type textarea "Criminal Justice is the key for criminals to ha"
type textarea "x"
type textarea "Criminal Justice is the key for criminals to hav"
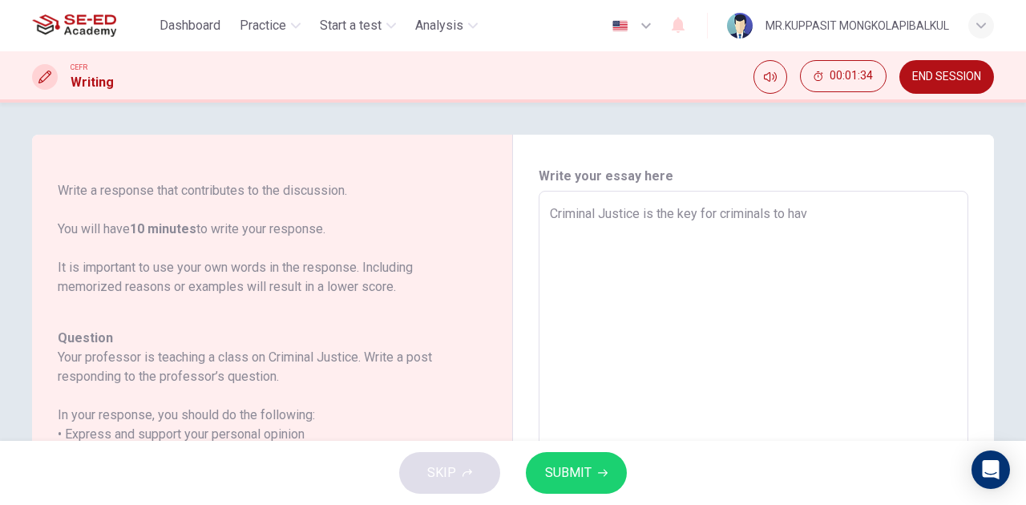
type textarea "x"
type textarea "Criminal Justice is the key for criminals to have"
type textarea "x"
click at [934, 75] on span "END SESSION" at bounding box center [947, 77] width 69 height 13
click at [953, 208] on textarea "Criminal Justice is the key for criminals to have more opputunities in" at bounding box center [753, 458] width 407 height 509
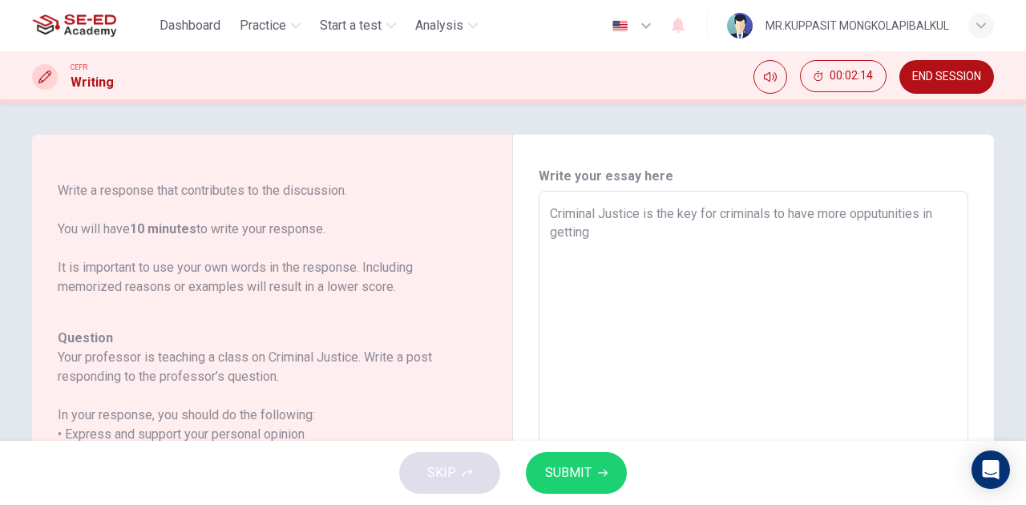
click at [673, 248] on textarea "Criminal Justice is the key for criminals to have more opputunities in getting" at bounding box center [753, 458] width 407 height 509
drag, startPoint x: 584, startPoint y: 220, endPoint x: 494, endPoint y: 220, distance: 89.8
click at [491, 220] on div "Question 1 Question Type : Writing for an Academic Discussion Directions For th…" at bounding box center [513, 460] width 962 height 650
click at [646, 229] on textarea "Criminal Justice is the key for criminals to have more opputunities in getting" at bounding box center [753, 458] width 407 height 509
drag, startPoint x: 621, startPoint y: 224, endPoint x: 533, endPoint y: 185, distance: 95.5
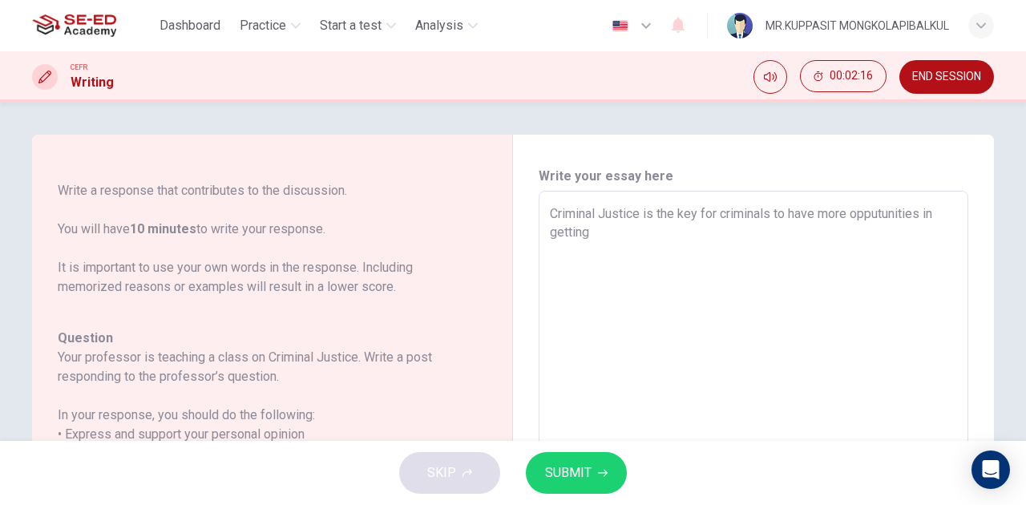
click at [533, 185] on div "Write your essay here Criminal Justice is the key for criminals to have more op…" at bounding box center [753, 460] width 481 height 650
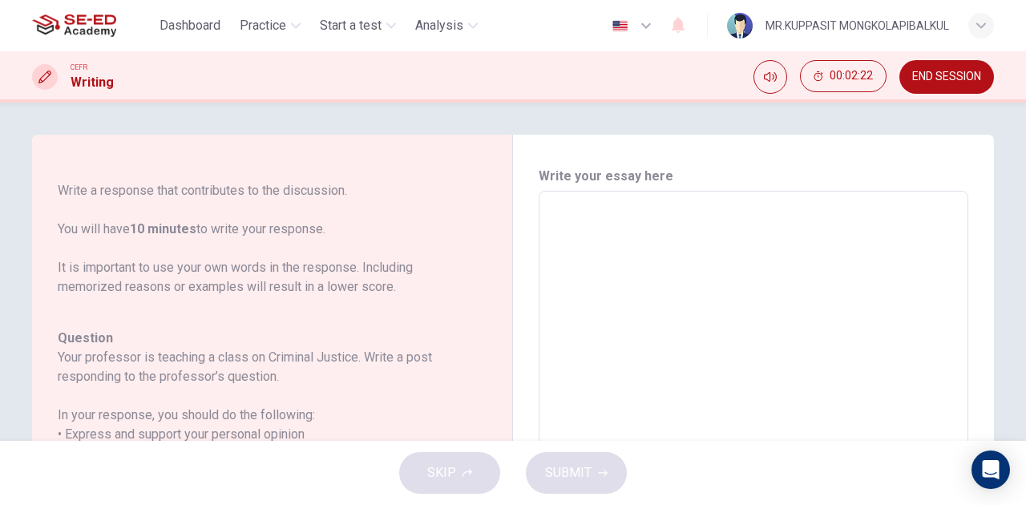
click at [650, 260] on textarea at bounding box center [753, 458] width 407 height 509
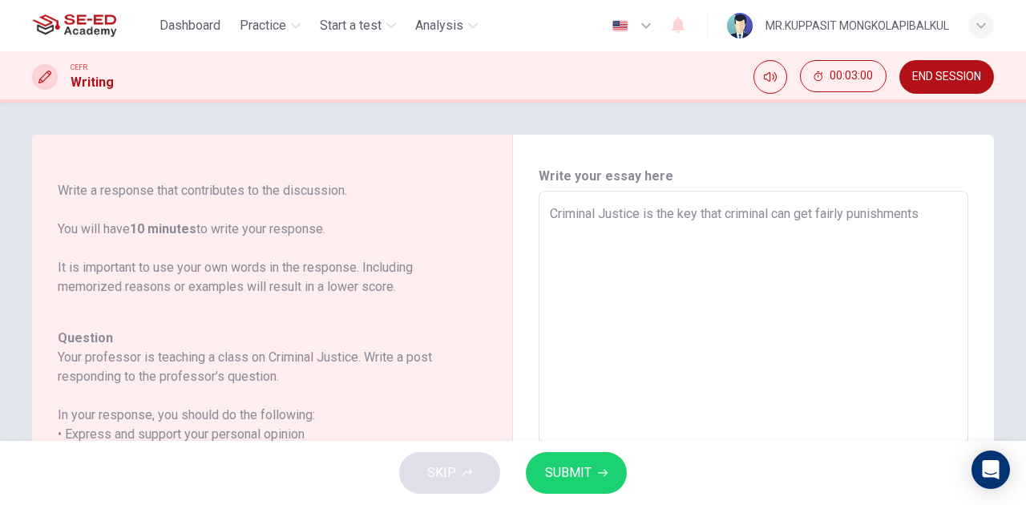
click at [773, 216] on textarea "Criminal Justice is the key that criminal can get fairly punishments" at bounding box center [753, 458] width 407 height 509
click at [762, 216] on textarea "Criminal Justice is the key that criminal can get fairly punishments" at bounding box center [753, 458] width 407 height 509
click at [763, 216] on textarea "Criminal Justice is the key that criminal can get fairly punishments" at bounding box center [753, 458] width 407 height 509
click at [785, 215] on textarea "Criminal Justice is the key that criminal can get fairly punishments" at bounding box center [753, 458] width 407 height 509
click at [767, 214] on textarea "Criminal Justice is the key that criminal can get fairly punishments" at bounding box center [753, 458] width 407 height 509
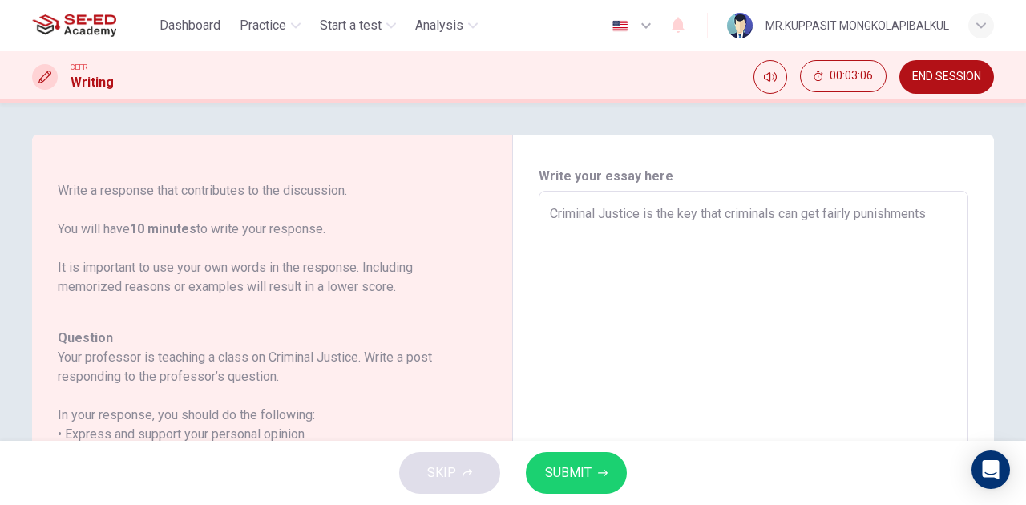
click at [956, 217] on div "Criminal Justice is the key that criminals can get fairly punishments x ​" at bounding box center [754, 459] width 430 height 536
click at [945, 218] on textarea "Criminal Justice is the key that criminals can get fairly punishments" at bounding box center [753, 458] width 407 height 509
click at [814, 212] on textarea "Criminal Justice is the key that criminals can get fairly punishments" at bounding box center [753, 458] width 407 height 509
click at [822, 210] on textarea "Criminal Justice is the key that criminals can get fairly punishments" at bounding box center [753, 458] width 407 height 509
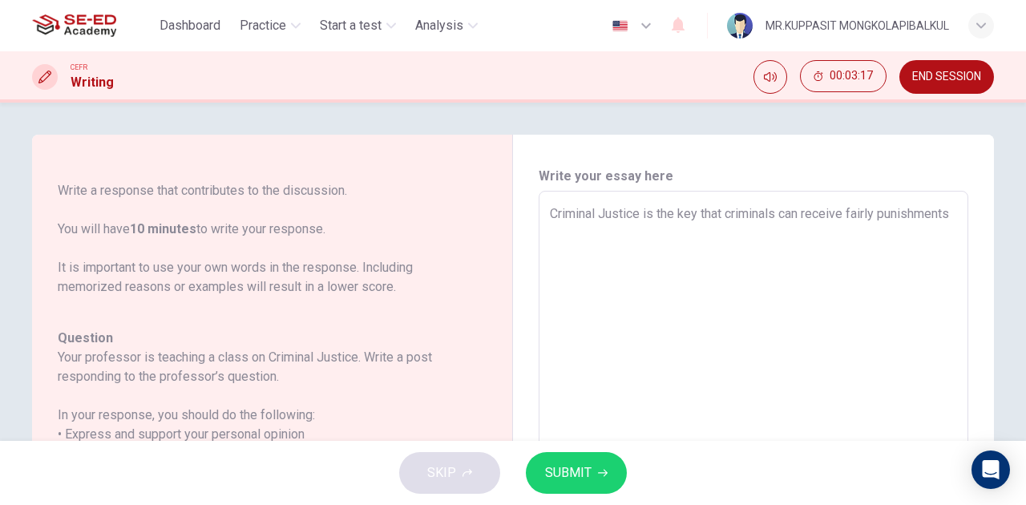
click at [733, 236] on textarea "Criminal Justice is the key that criminals can receive fairly punishments" at bounding box center [753, 458] width 407 height 509
click at [740, 225] on textarea "Criminal Justice is the key that criminals can receive fairly punishments" at bounding box center [753, 458] width 407 height 509
click at [762, 219] on textarea "Criminal Justice is the key that criminals can receive fairly punishments" at bounding box center [753, 458] width 407 height 509
click at [774, 232] on textarea "Criminal Justice is the key that criminals can receive fairly punishments" at bounding box center [753, 458] width 407 height 509
click at [789, 218] on textarea "Criminal Justice is the key that criminals can receive fairly punishments. Oppe…" at bounding box center [753, 458] width 407 height 509
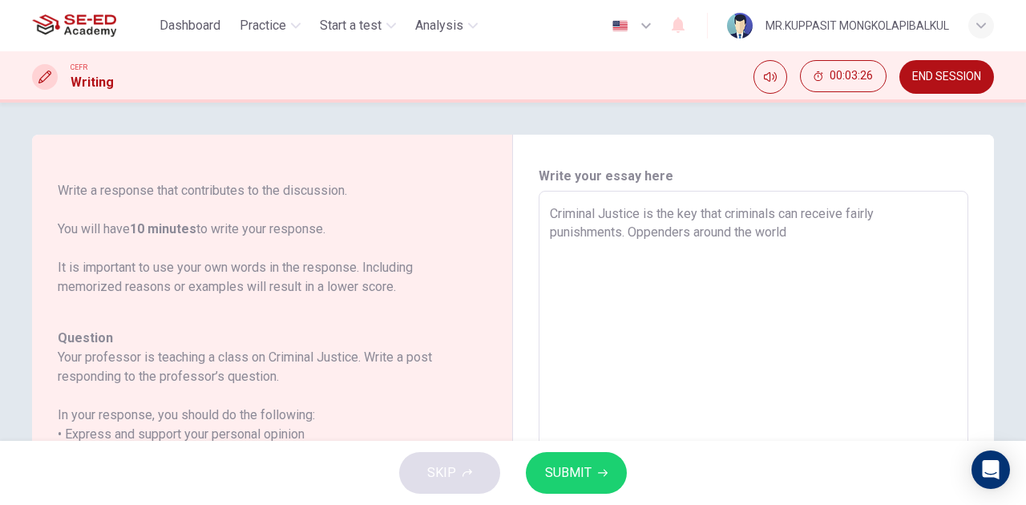
click at [754, 221] on textarea "Criminal Justice is the key that criminals can receive fairly punishments. Oppe…" at bounding box center [753, 458] width 407 height 509
drag, startPoint x: 764, startPoint y: 336, endPoint x: 768, endPoint y: 319, distance: 17.3
click at [764, 336] on textarea "Criminal Justice is the key that criminals can receive fairly punishments. Oppe…" at bounding box center [753, 458] width 407 height 509
click at [796, 220] on textarea "Criminal Justice is the key that criminals can receive fairly punishments. Oppe…" at bounding box center [753, 458] width 407 height 509
click at [800, 235] on textarea "Criminal Justice is the key that criminals receive fairly punishments. Oppender…" at bounding box center [753, 458] width 407 height 509
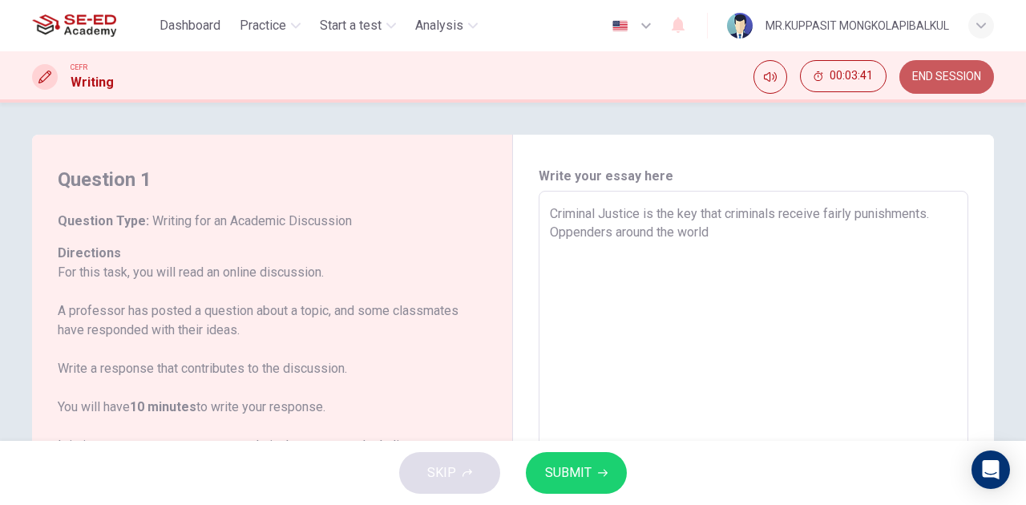
click at [938, 79] on span "END SESSION" at bounding box center [947, 77] width 69 height 13
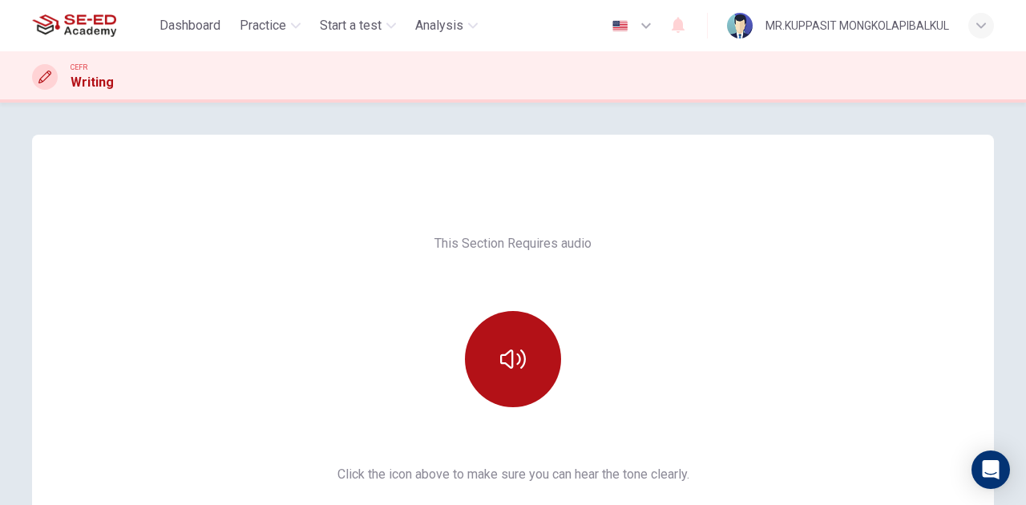
click at [407, 309] on div "This Section Requires audio Click the icon above to make sure you can hear the …" at bounding box center [513, 413] width 962 height 423
click at [469, 331] on div at bounding box center [513, 359] width 173 height 96
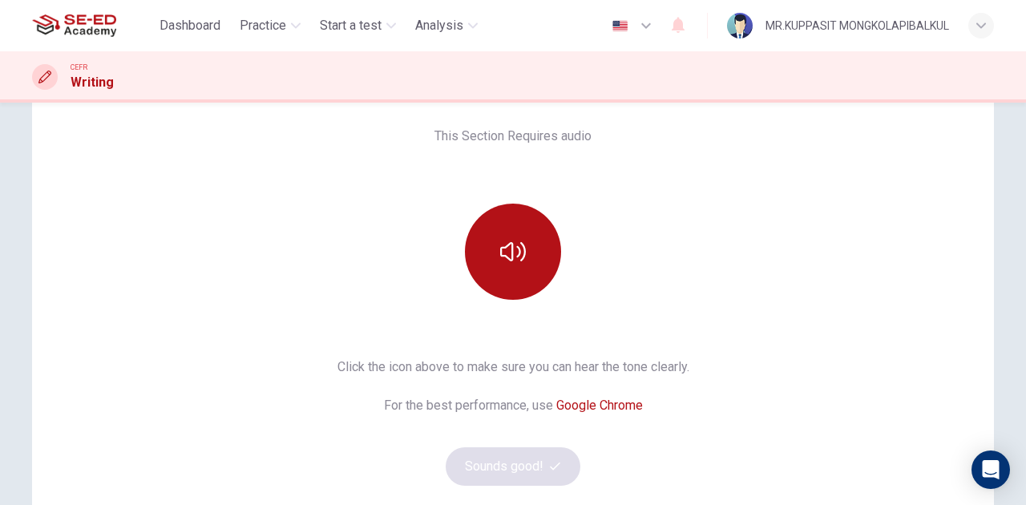
scroll to position [92, 0]
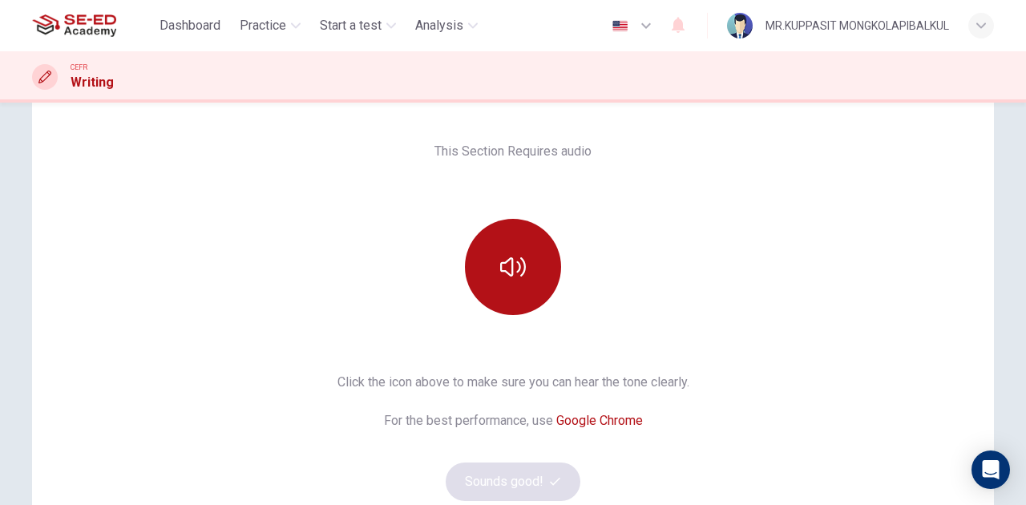
click at [507, 205] on div "This Section Requires audio Click the icon above to make sure you can hear the …" at bounding box center [513, 321] width 962 height 423
click at [512, 249] on button "button" at bounding box center [513, 267] width 96 height 96
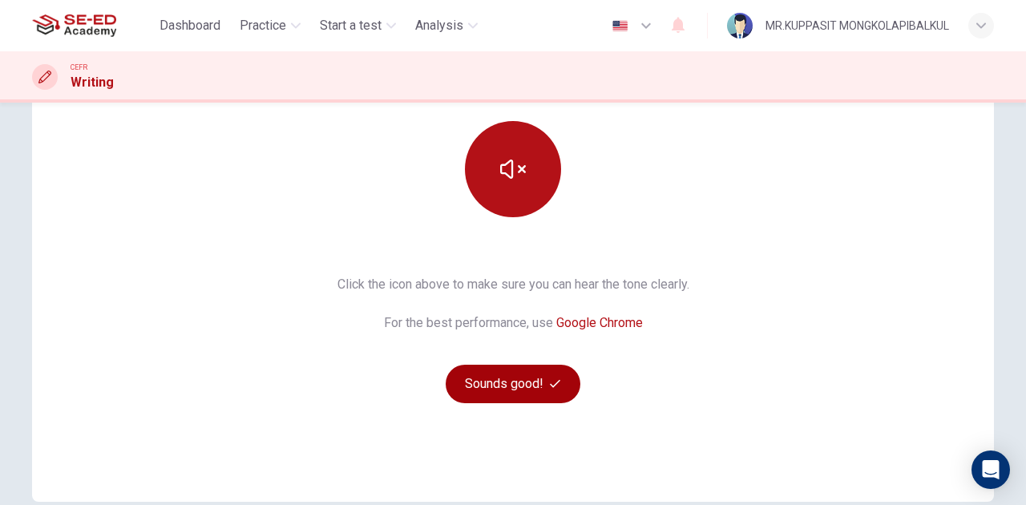
scroll to position [270, 0]
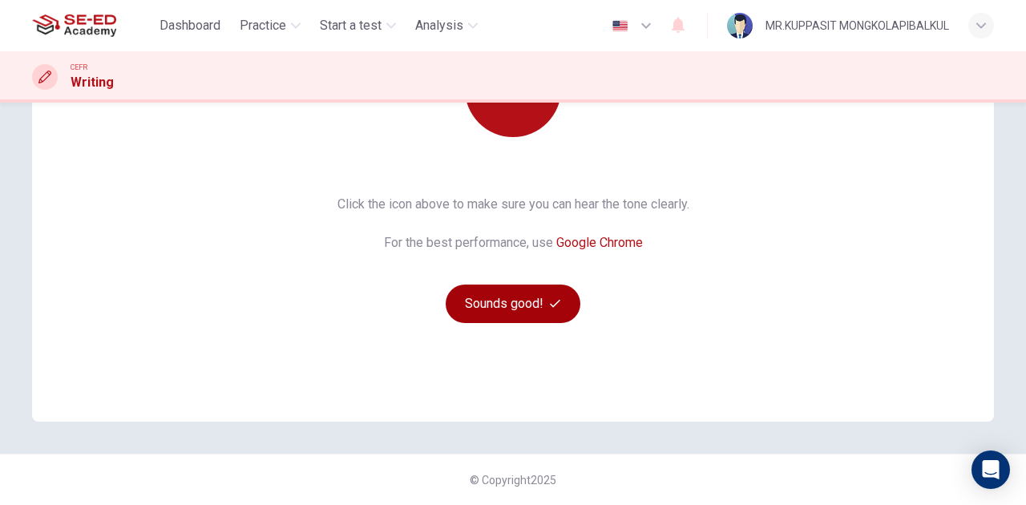
click at [510, 316] on button "Sounds good!" at bounding box center [513, 304] width 135 height 38
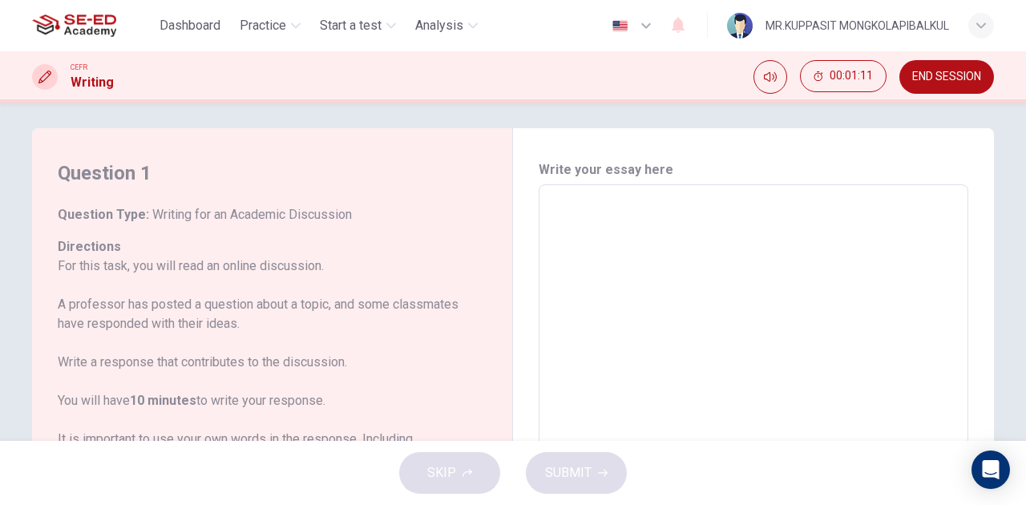
scroll to position [0, 0]
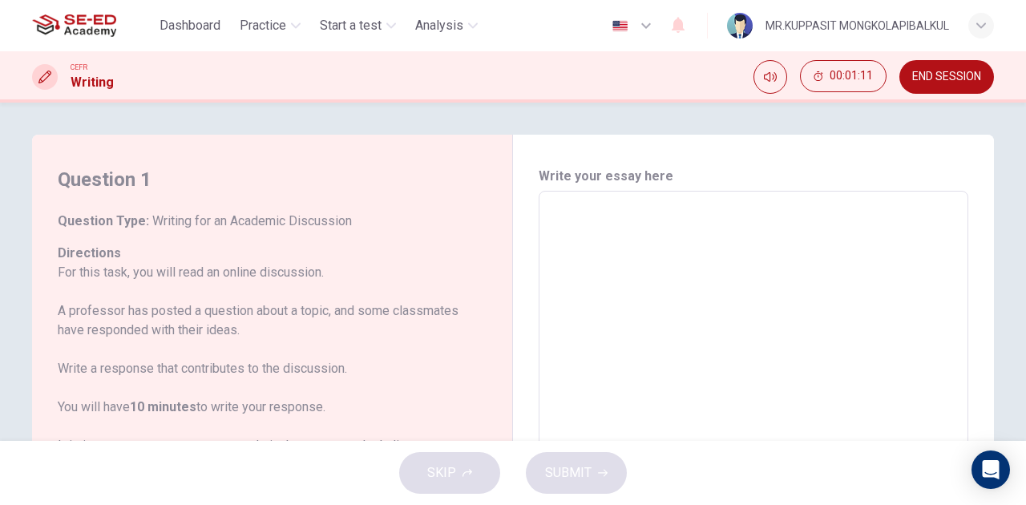
click at [749, 261] on textarea at bounding box center [753, 458] width 407 height 509
click at [635, 236] on textarea at bounding box center [753, 458] width 407 height 509
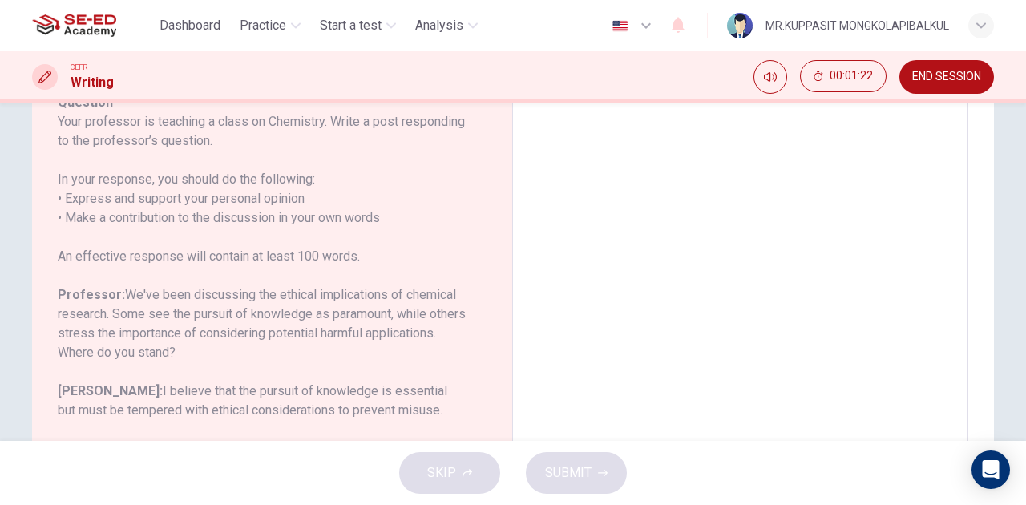
scroll to position [267, 0]
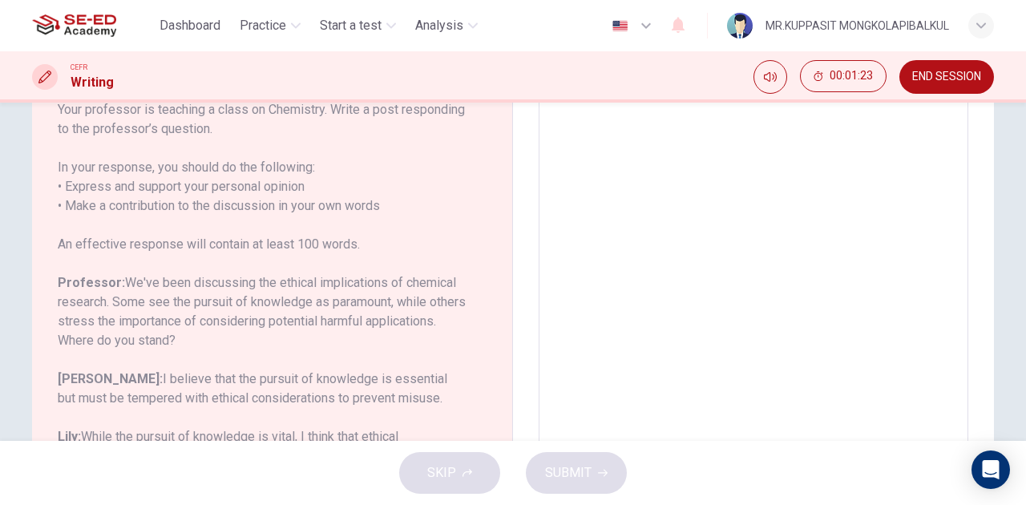
drag, startPoint x: 237, startPoint y: 306, endPoint x: 134, endPoint y: 293, distance: 103.3
click at [134, 293] on h6 "Professor: We've been discussing the ethical implications of chemical research.…" at bounding box center [263, 311] width 410 height 77
drag, startPoint x: 279, startPoint y: 289, endPoint x: 314, endPoint y: 281, distance: 36.2
click at [314, 281] on h6 "Professor: We've been discussing the ethical implications of chemical research.…" at bounding box center [263, 311] width 410 height 77
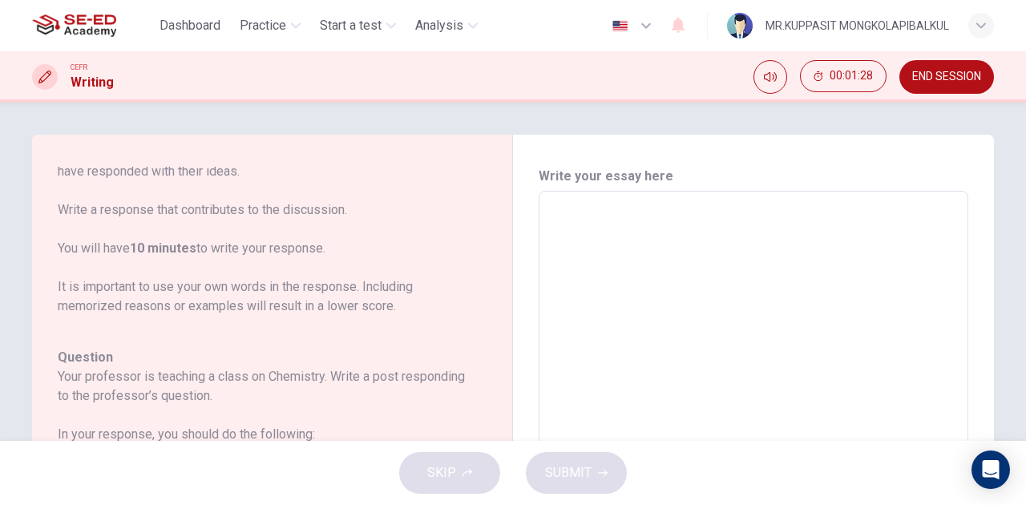
click at [568, 214] on textarea at bounding box center [753, 458] width 407 height 509
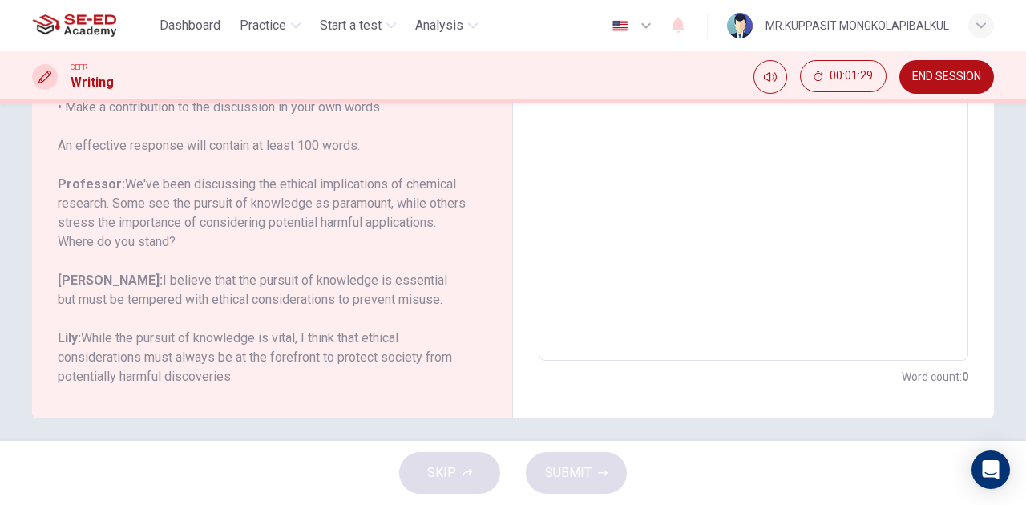
scroll to position [375, 0]
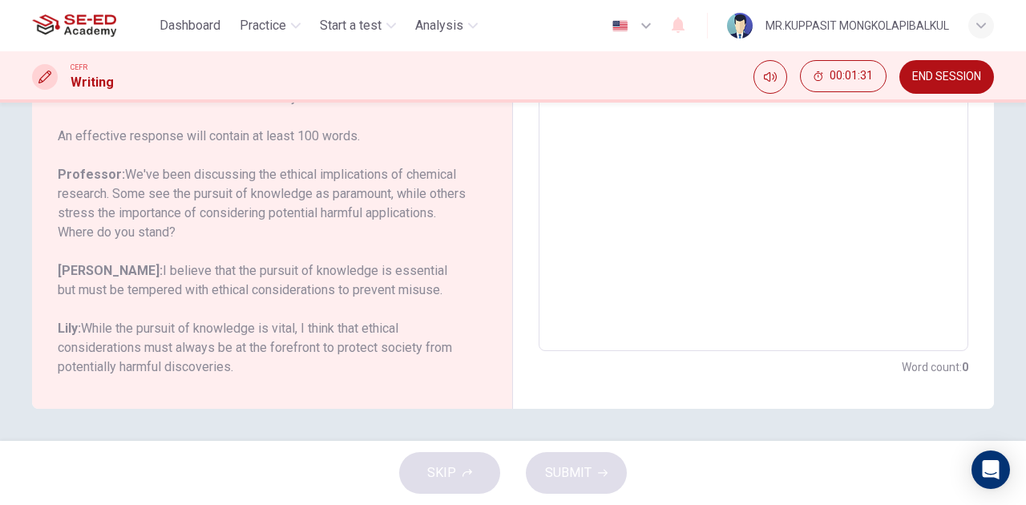
click at [573, 164] on textarea at bounding box center [753, 83] width 407 height 509
type textarea "I"
type textarea "x"
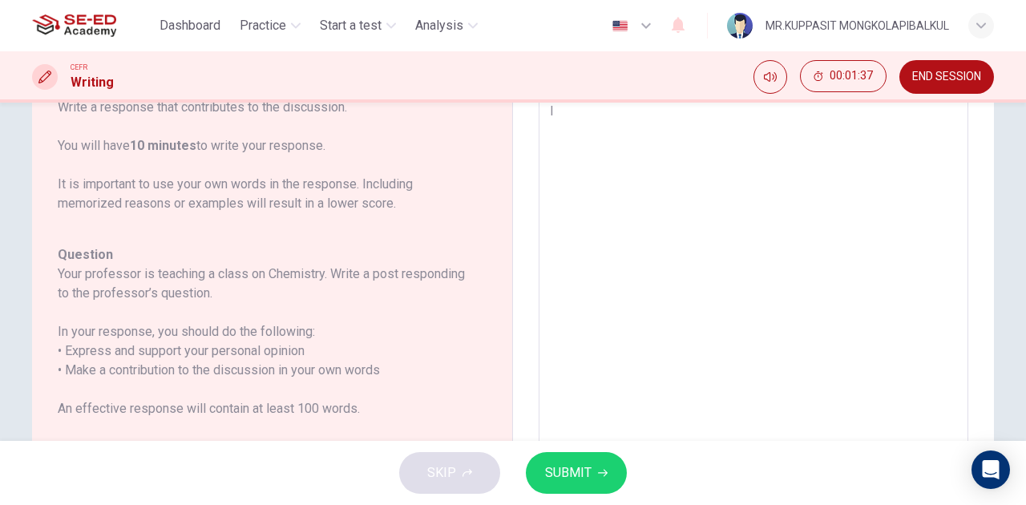
type textarea "I"
type textarea "x"
type textarea "I d"
type textarea "x"
type textarea "I do"
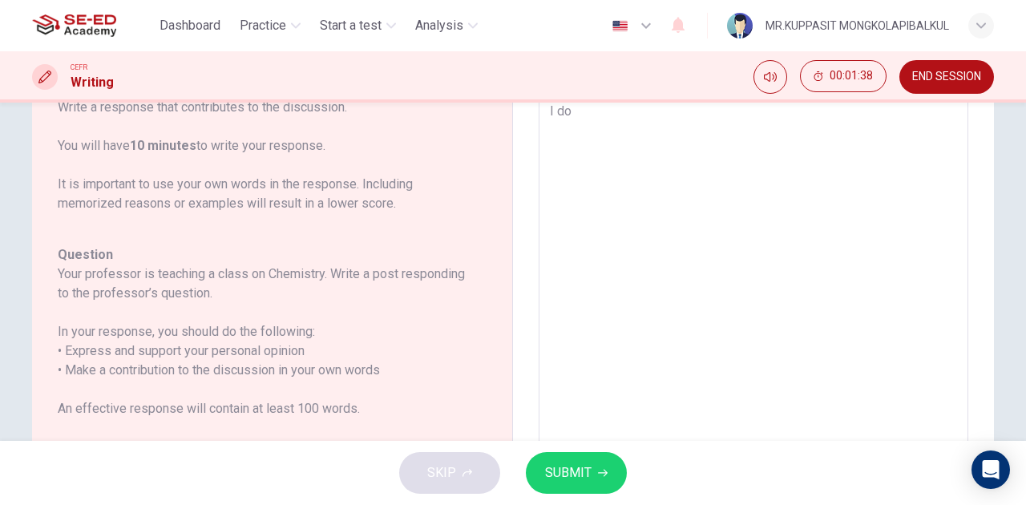
type textarea "x"
type textarea "I do"
type textarea "x"
type textarea "I do b"
type textarea "x"
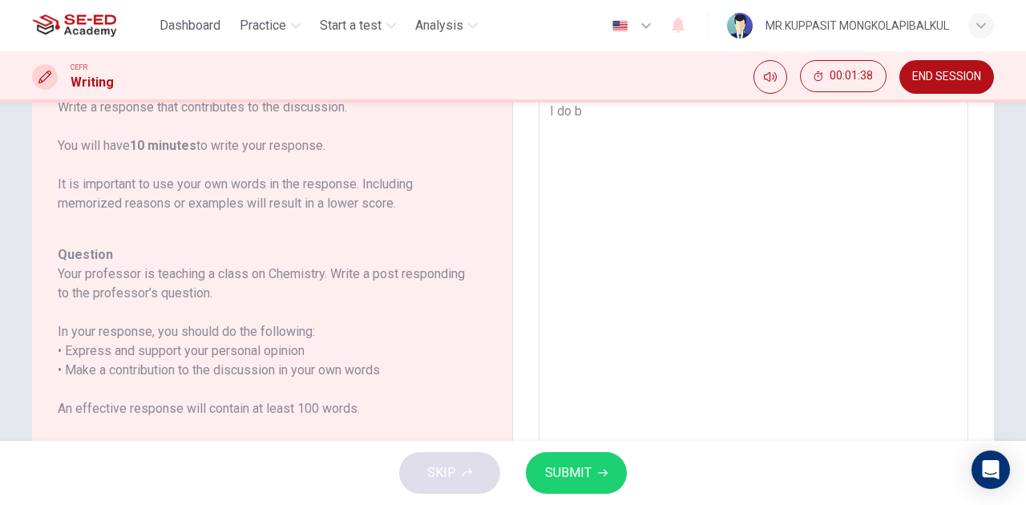
type textarea "I do be"
type textarea "x"
type textarea "I do bel"
type textarea "x"
type textarea "I do beli"
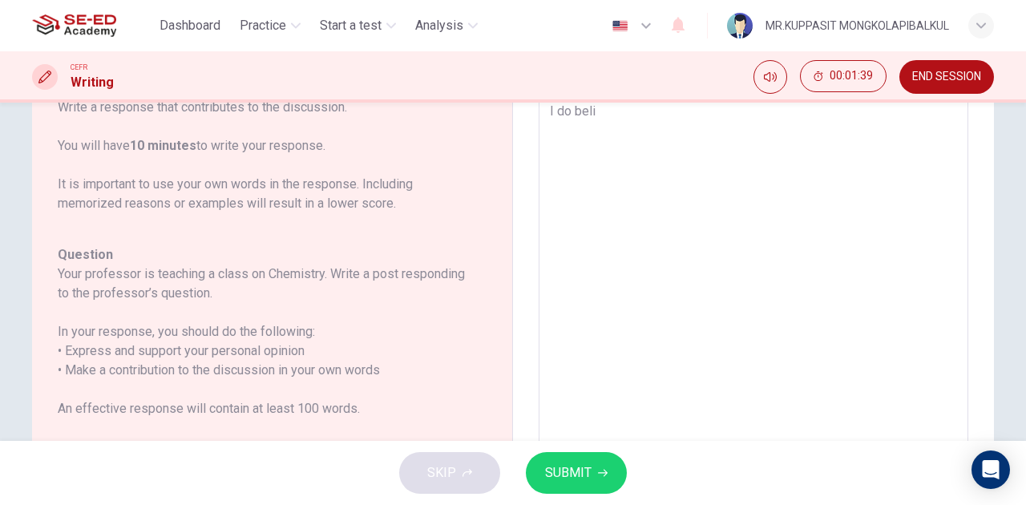
type textarea "x"
type textarea "I do beliv"
type textarea "x"
type textarea "I do belive"
type textarea "x"
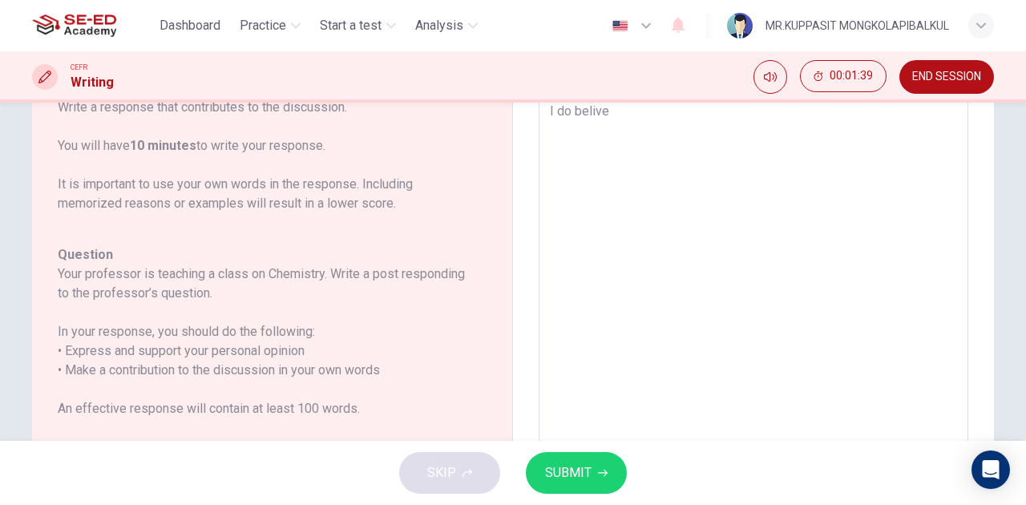
type textarea "I do belive"
type textarea "x"
type textarea "I do belive t"
type textarea "x"
type textarea "I do belive"
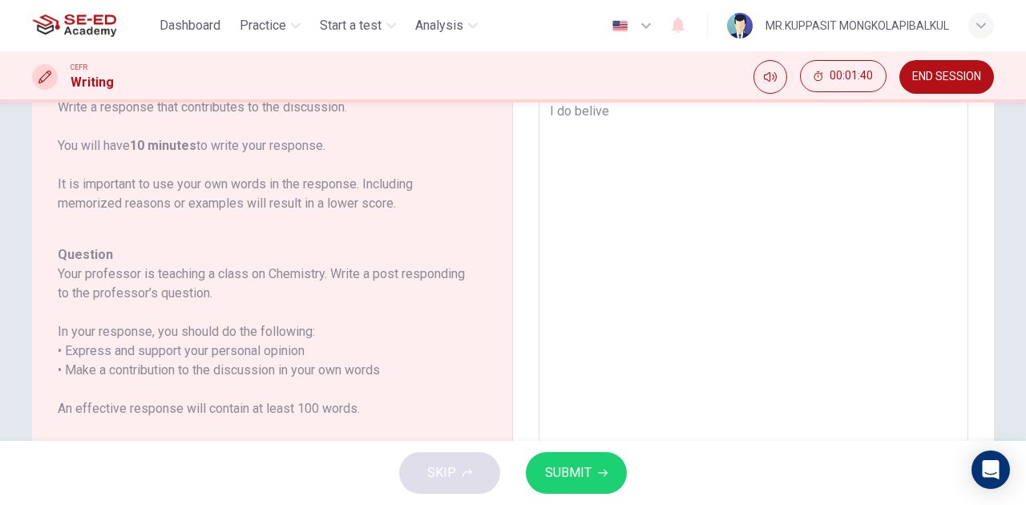
type textarea "x"
type textarea "I do belive"
type textarea "x"
type textarea "I do beliv"
type textarea "x"
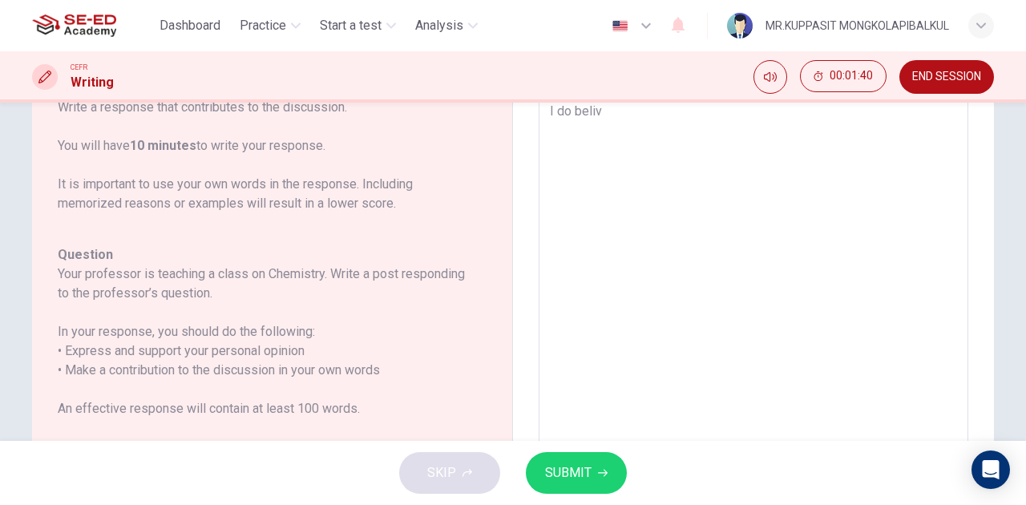
type textarea "I do beli"
type textarea "x"
type textarea "I do bel"
type textarea "x"
type textarea "I do bele"
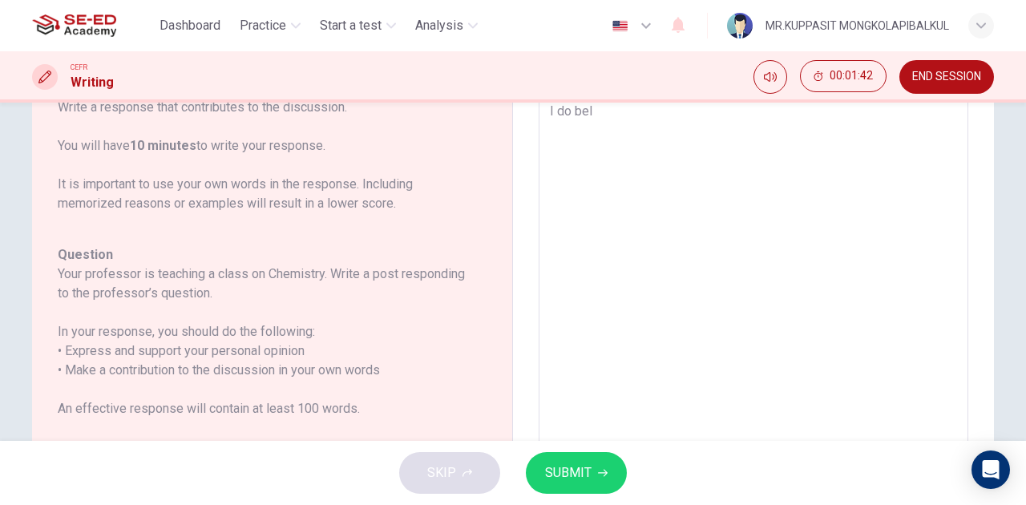
type textarea "x"
type textarea "I do belei"
type textarea "x"
type textarea "I do beleiv"
type textarea "x"
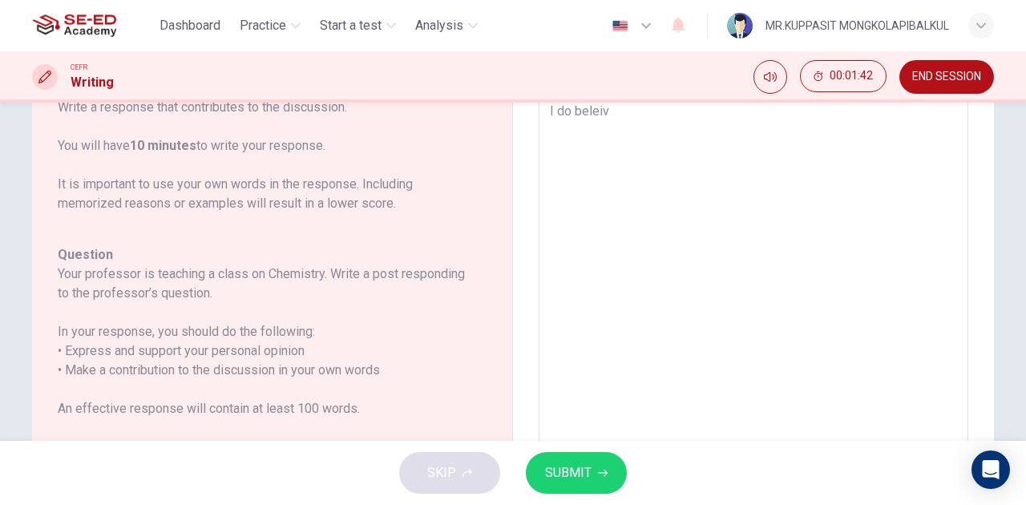
type textarea "I do beleive"
type textarea "x"
type textarea "I do beleive"
type textarea "x"
type textarea "I do beleive t"
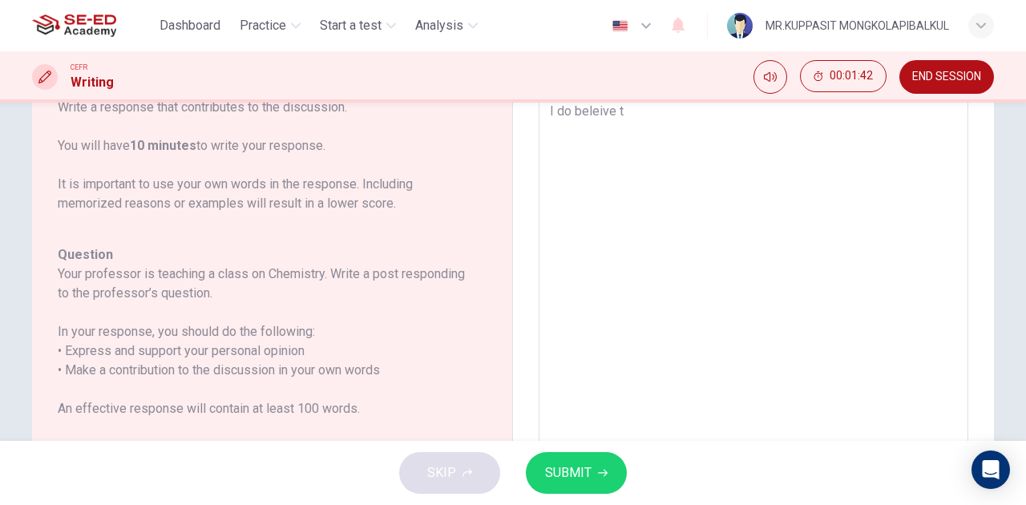
type textarea "x"
type textarea "I do beleive th"
type textarea "x"
type textarea "I do beleive the"
type textarea "x"
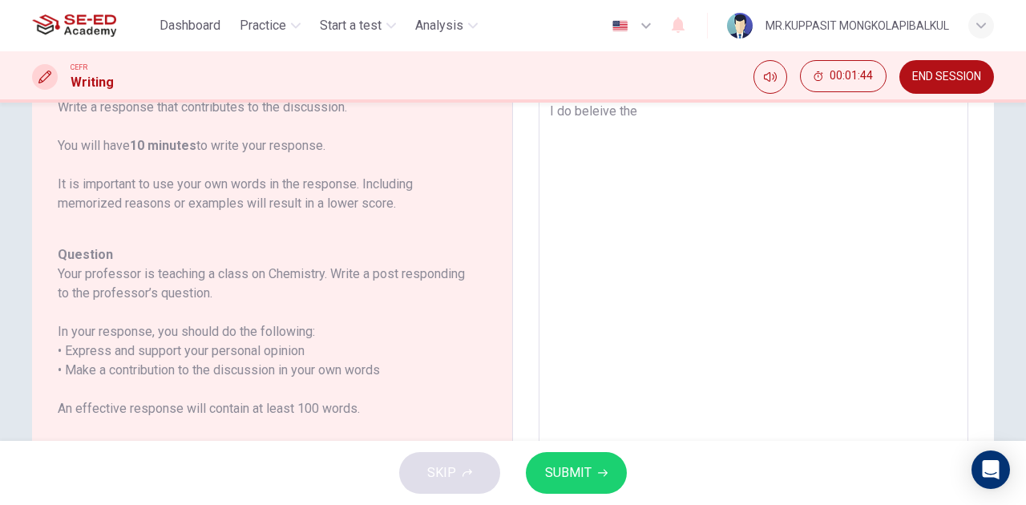
type textarea "I do beleive th"
type textarea "x"
type textarea "I do beleive tha"
type textarea "x"
type textarea "I do beleive that"
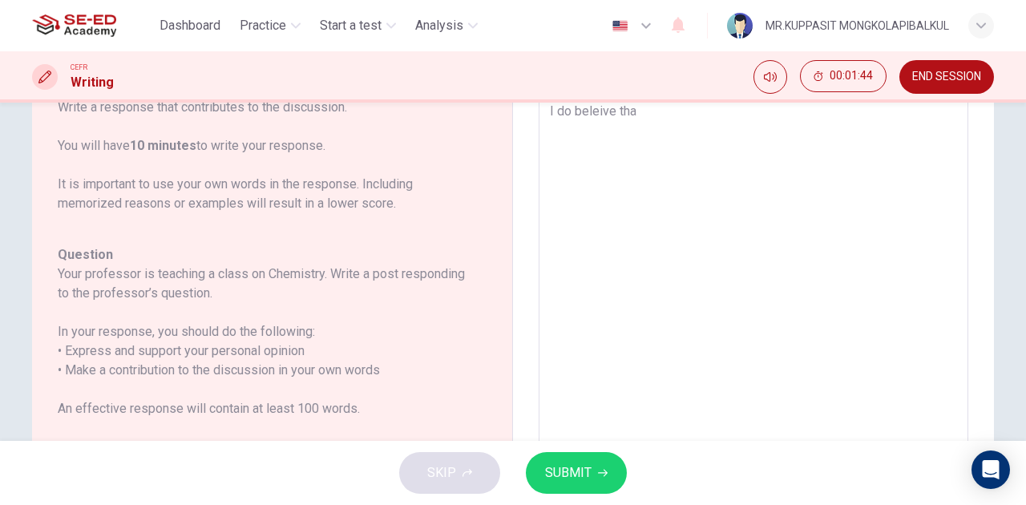
type textarea "x"
type textarea "I do beleive that"
type textarea "x"
click at [590, 119] on textarea "I do beleive that" at bounding box center [753, 356] width 407 height 509
click at [595, 109] on textarea "I do beleive that" at bounding box center [753, 356] width 407 height 509
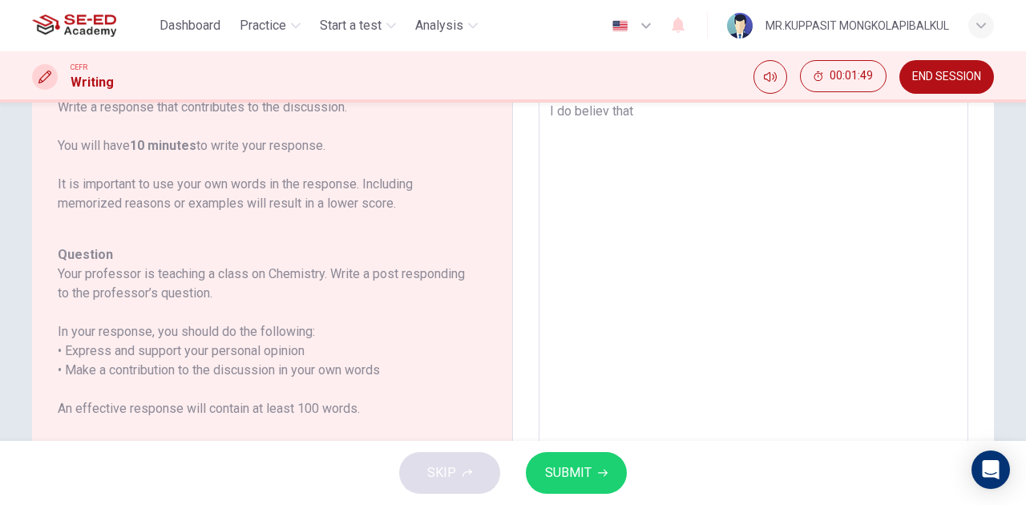
type textarea "I do believe that"
type textarea "x"
click at [650, 120] on textarea "I do believe that" at bounding box center [753, 356] width 407 height 509
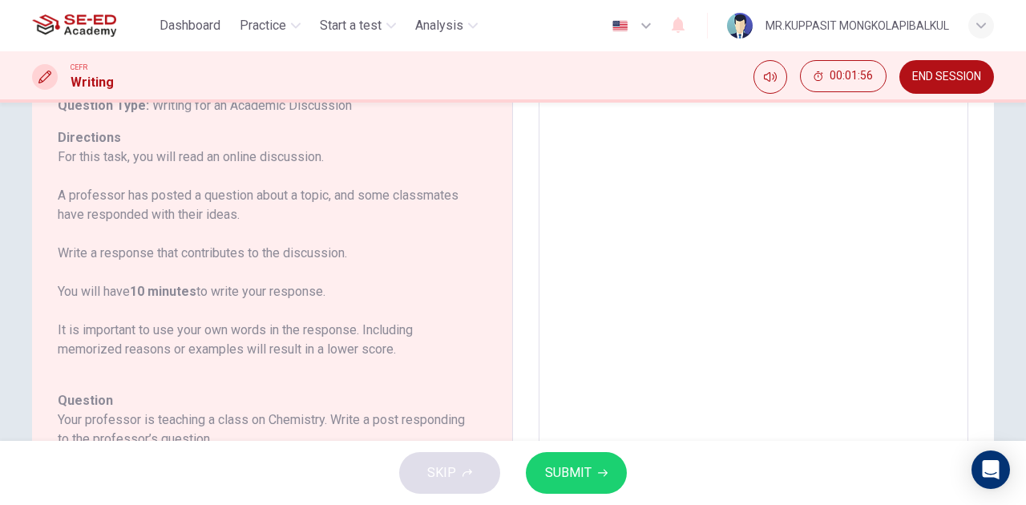
scroll to position [0, 0]
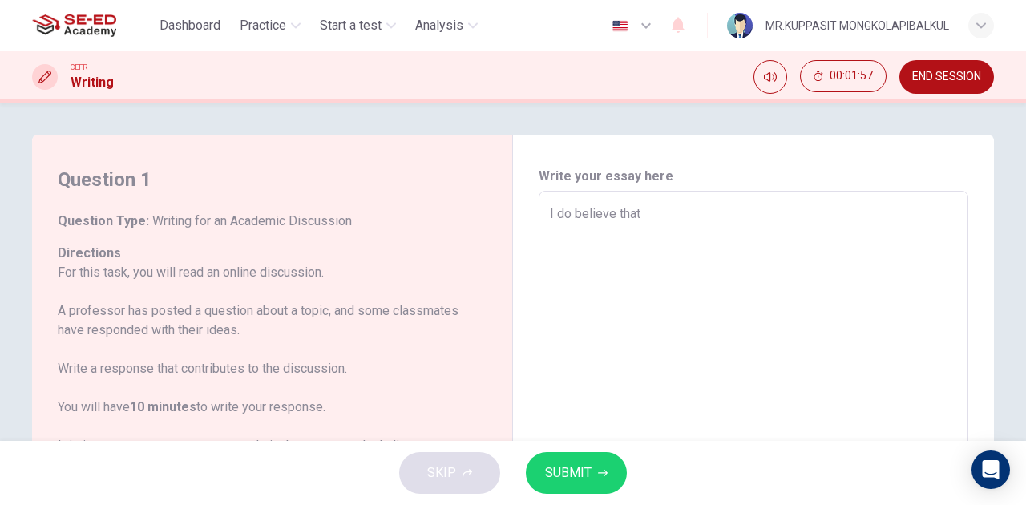
type textarea "I do believe that i"
type textarea "x"
type textarea "I do believe that im"
type textarea "x"
type textarea "I do believe that imp"
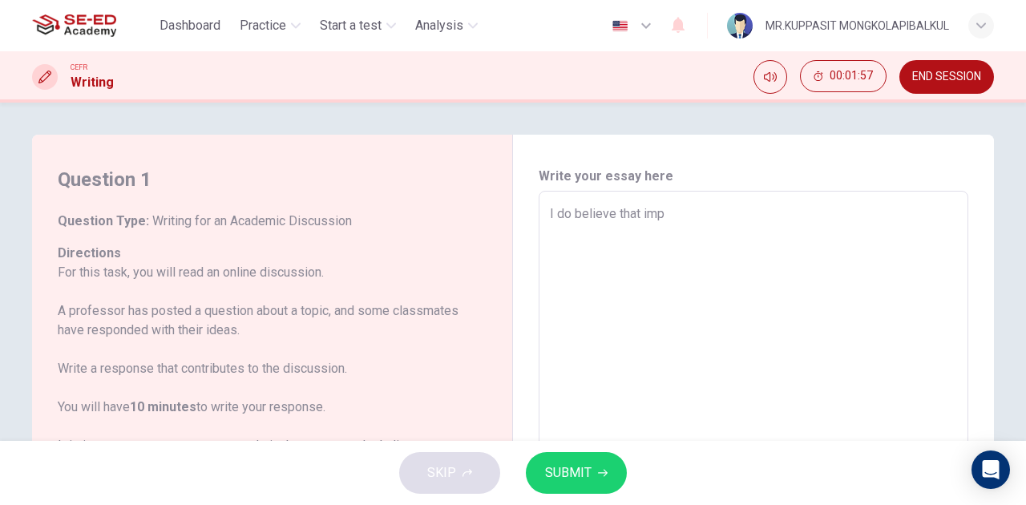
type textarea "x"
type textarea "I do believe that impl"
type textarea "x"
type textarea "I do believe that impli"
type textarea "x"
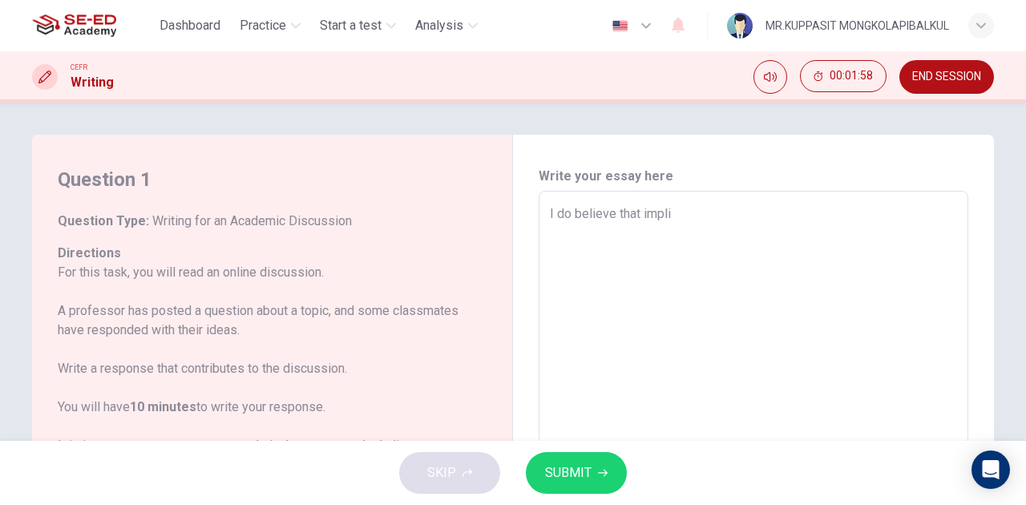
type textarea "I do believe that implic"
type textarea "x"
type textarea "I do believe that implica"
type textarea "x"
type textarea "I do believe that implicat"
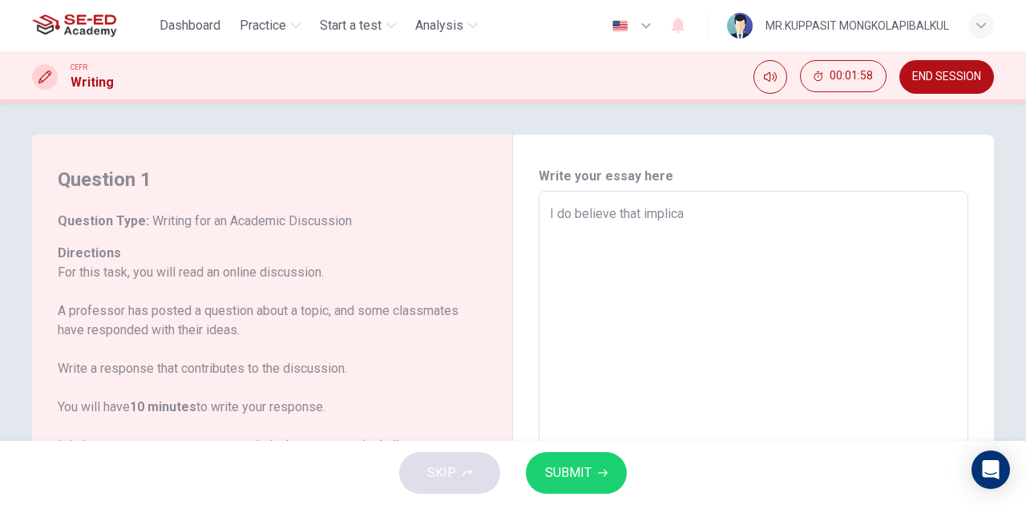
type textarea "x"
type textarea "I do believe that implicati"
type textarea "x"
type textarea "I do believe that implication"
type textarea "x"
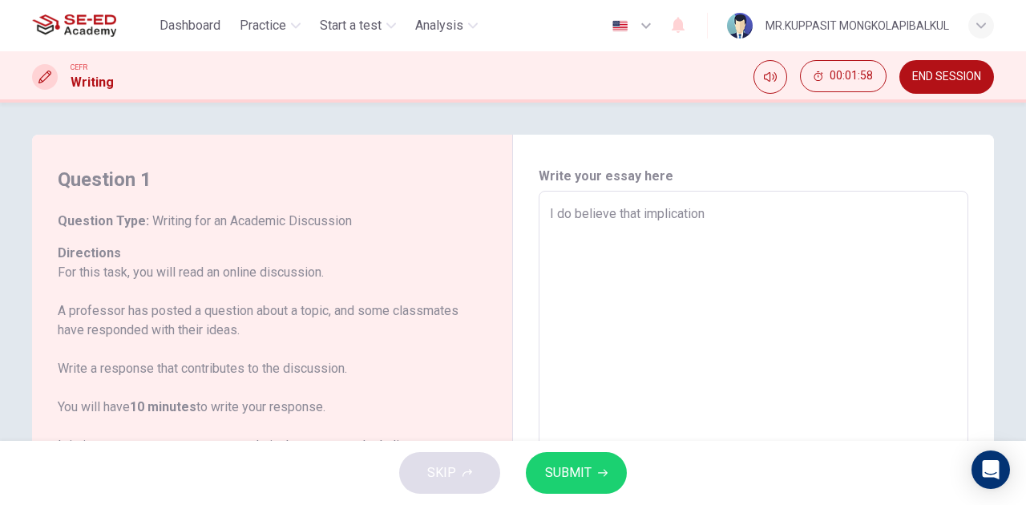
type textarea "I do believe that implication"
type textarea "x"
type textarea "I do believe that implication"
type textarea "x"
type textarea "I do believe that implications"
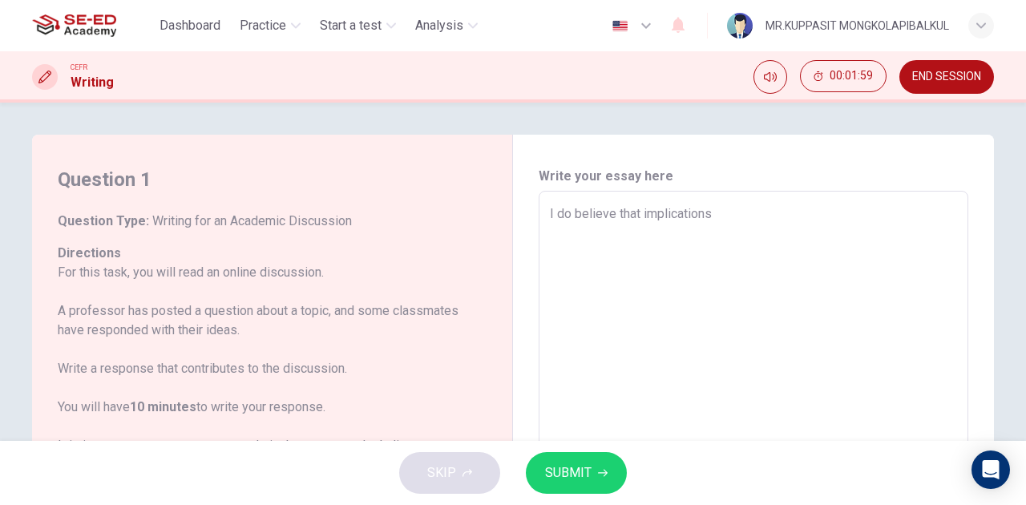
type textarea "x"
type textarea "I do believe that implications"
type textarea "x"
type textarea "I do believe that implications o"
type textarea "x"
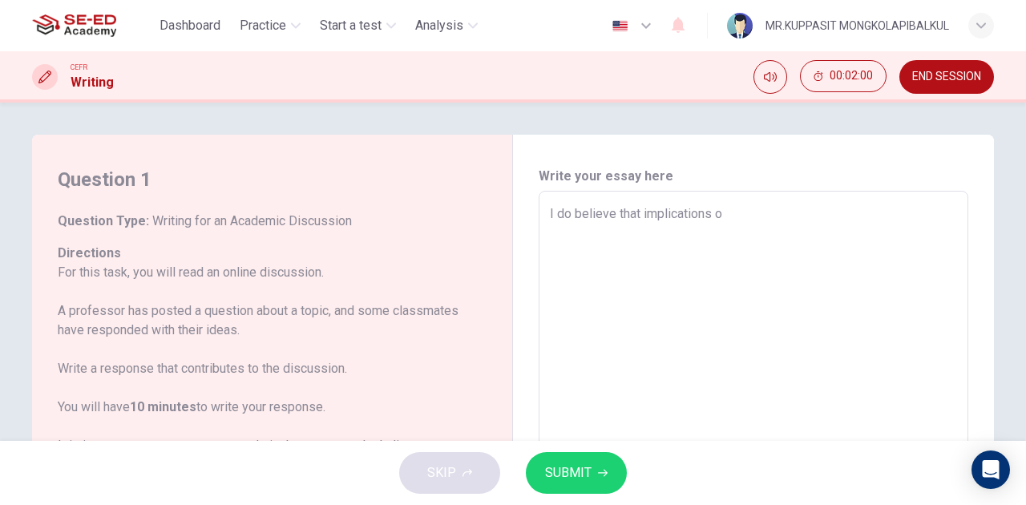
type textarea "I do believe that implications of"
type textarea "x"
type textarea "I do believe that implications of"
type textarea "x"
type textarea "I do believe that implications of C"
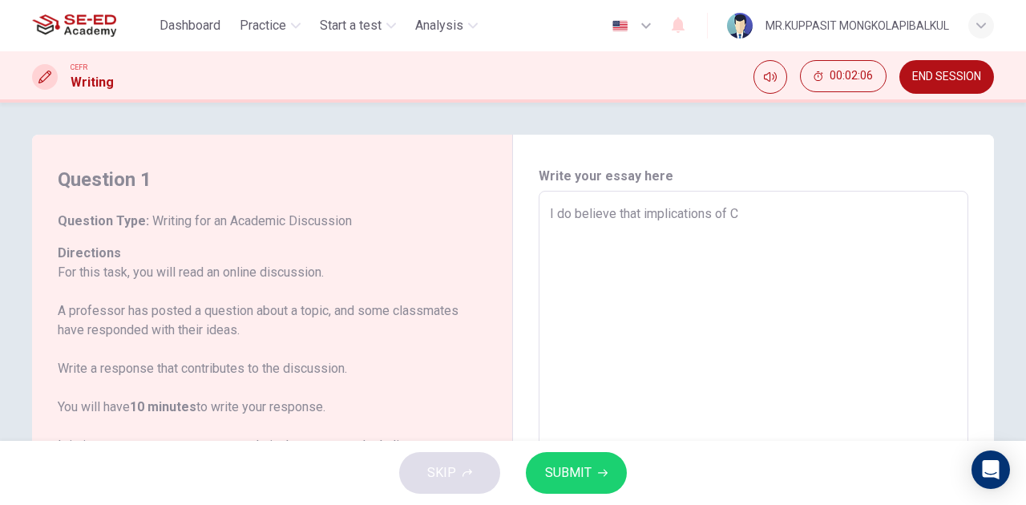
type textarea "x"
type textarea "I do believe that implications of Ch"
type textarea "x"
type textarea "I do believe that implications of Che"
type textarea "x"
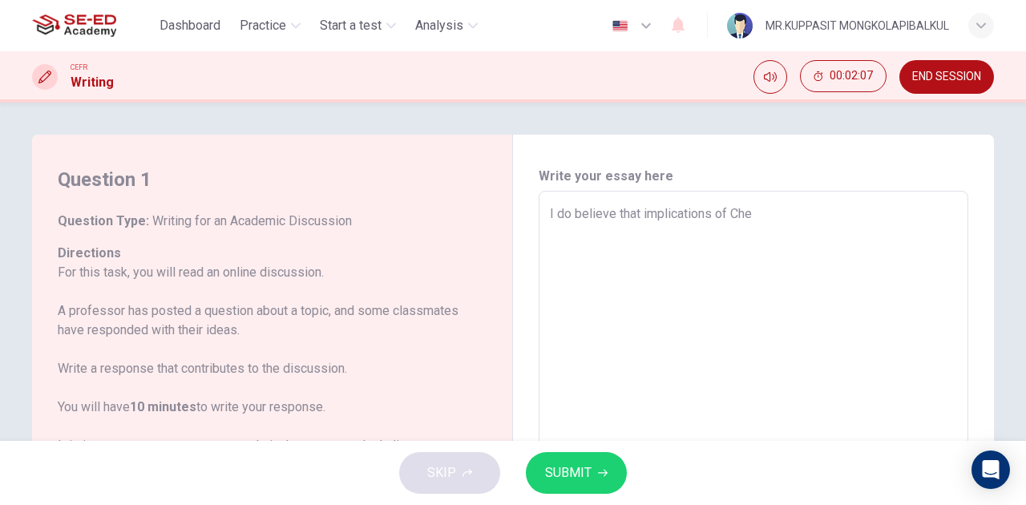
type textarea "I do believe that implications of Chem"
type textarea "x"
type textarea "I do believe that implications of Chemi"
type textarea "x"
type textarea "I do believe that implications of Chemic"
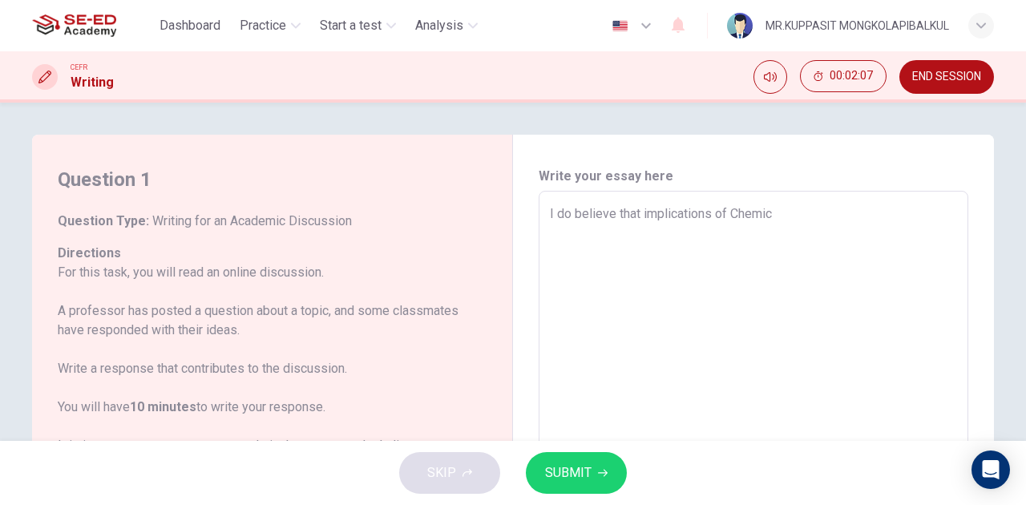
type textarea "x"
type textarea "I do believe that implications of Chemical"
type textarea "x"
type textarea "I do believe that implications of Chemical"
type textarea "x"
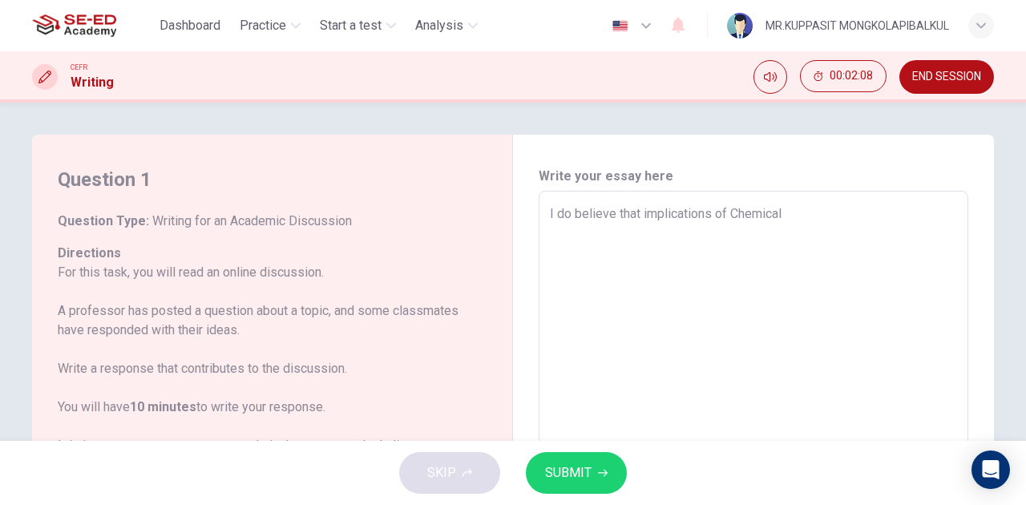
type textarea "I do believe that implications of Chemical r"
type textarea "x"
type textarea "I do believe that implications of Chemical re"
type textarea "x"
type textarea "I do believe that implications of Chemical res"
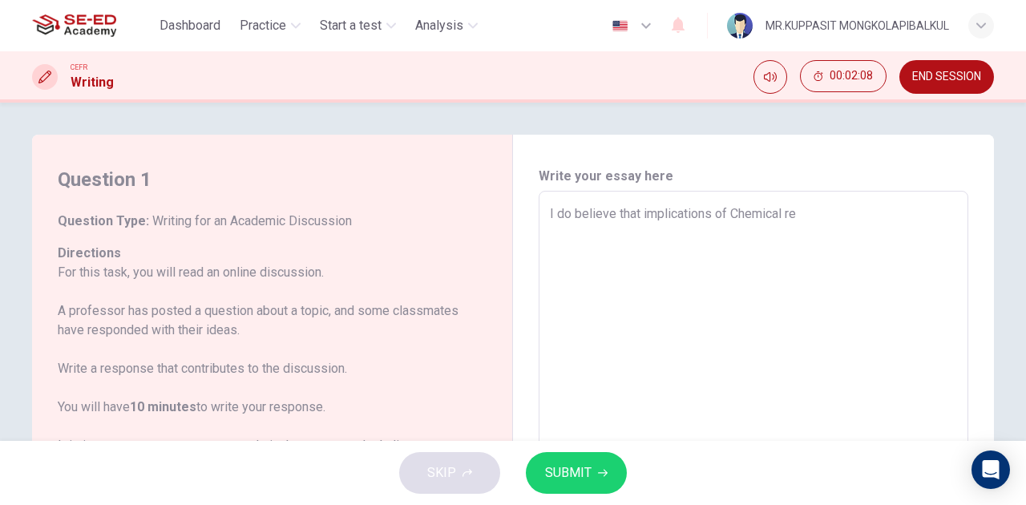
type textarea "x"
type textarea "I do believe that implications of Chemical rese"
type textarea "x"
type textarea "I do believe that implications of Chemical resea"
type textarea "x"
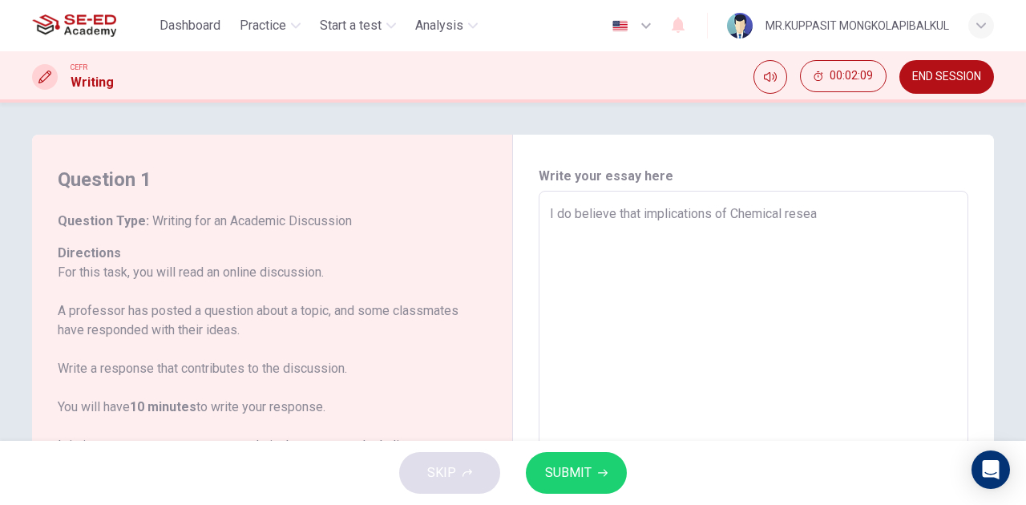
type textarea "I do believe that implications of Chemical resear"
type textarea "x"
type textarea "I do believe that implications of Chemical researc"
type textarea "x"
type textarea "I do believe that implications of Chemical research"
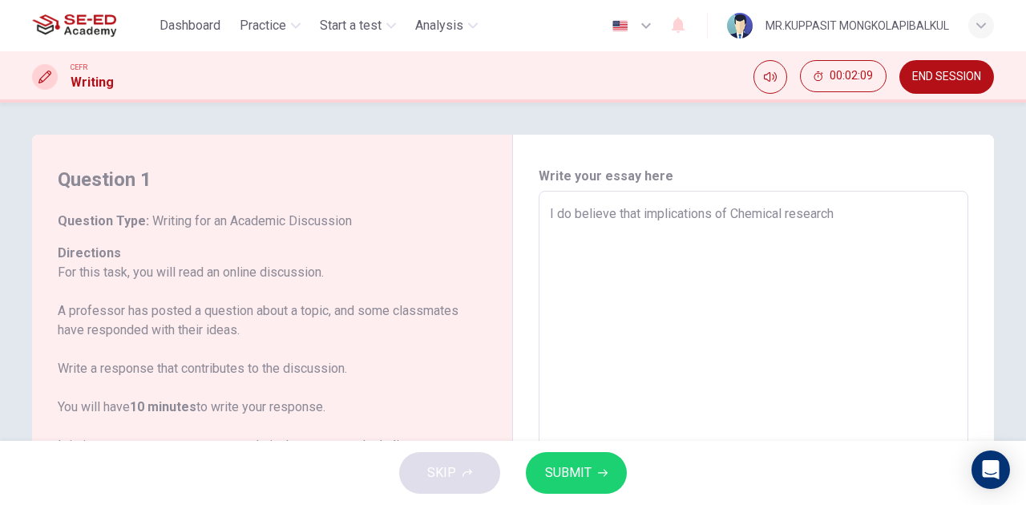
type textarea "x"
type textarea "I do believe that implications of Chemical research"
type textarea "x"
type textarea "I do believe that implications of Chemical research c"
type textarea "x"
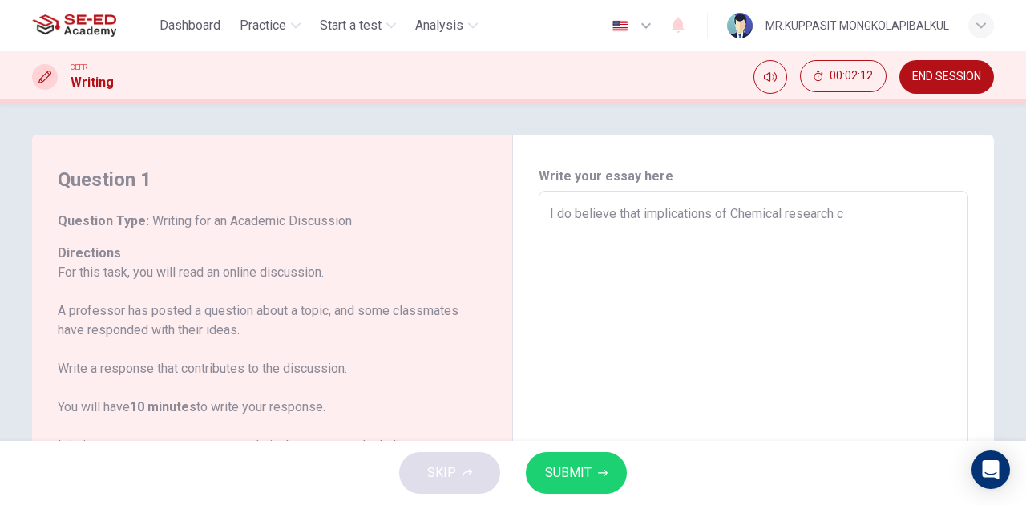
type textarea "I do believe that implications of Chemical research ca"
type textarea "x"
type textarea "I do believe that implications of Chemical research can"
type textarea "x"
type textarea "I do believe that implications of Chemical research can"
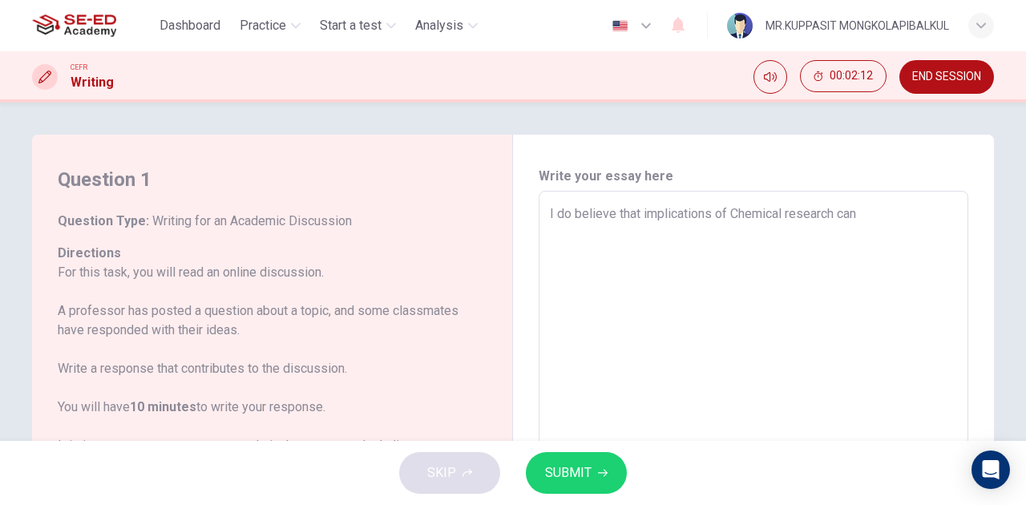
type textarea "x"
type textarea "I do believe that implications of Chemical research can g"
type textarea "x"
type textarea "I do believe that implications of Chemical research can ge"
type textarea "x"
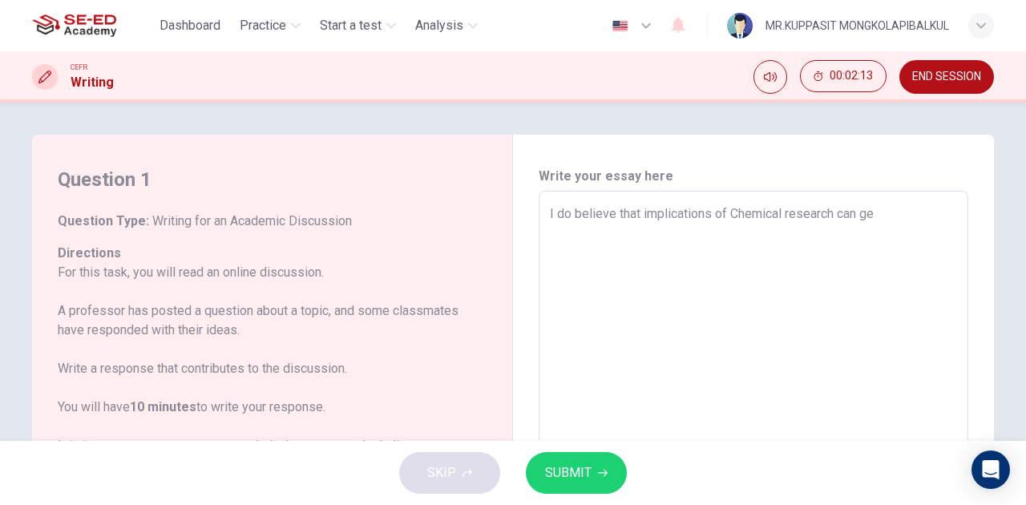
type textarea "I do believe that implications of Chemical research can get"
type textarea "x"
type textarea "I do believe that implications of Chemical research can get"
type textarea "x"
type textarea "I do believe that implications of Chemical research can get t"
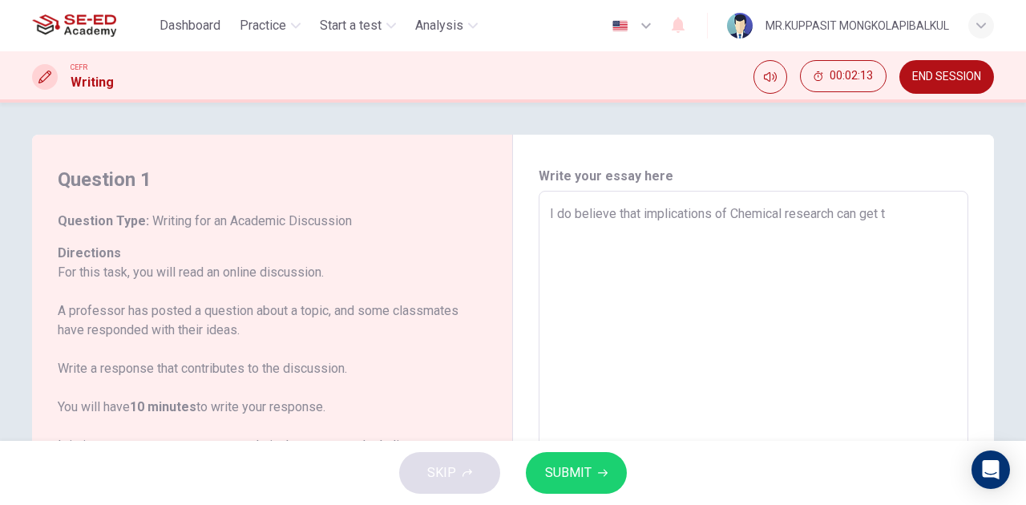
type textarea "x"
type textarea "I do believe that implications of Chemical research can get to"
type textarea "x"
type textarea "I do believe that implications of Chemical research can get to"
type textarea "x"
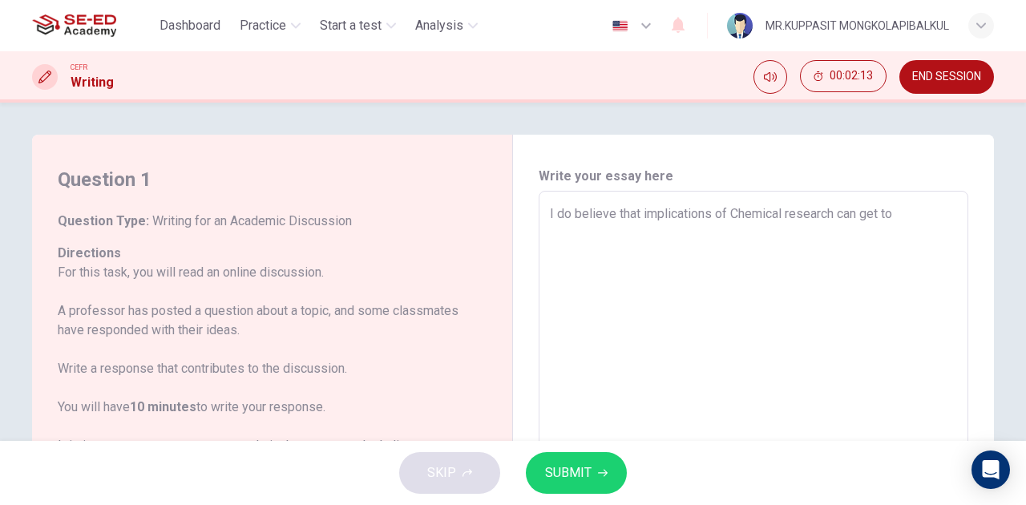
type textarea "I do believe that implications of Chemical research can get to w"
type textarea "x"
type textarea "I do believe that implications of Chemical research can get to wo"
type textarea "x"
type textarea "I do believe that implications of Chemical research can get to wor"
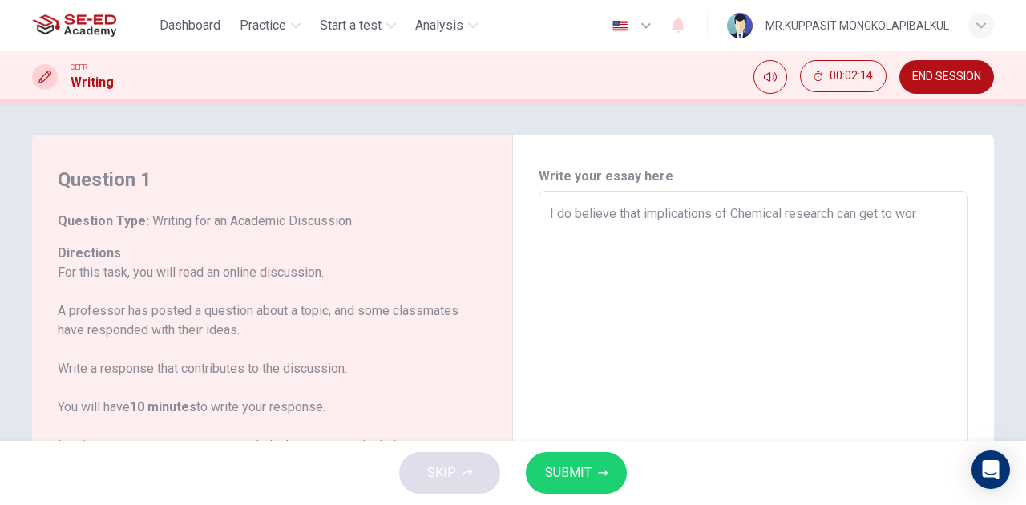
type textarea "x"
type textarea "I do believe that implications of Chemical research can get to wors"
type textarea "x"
type textarea "I do believe that implications of Chemical research can get to worse"
type textarea "x"
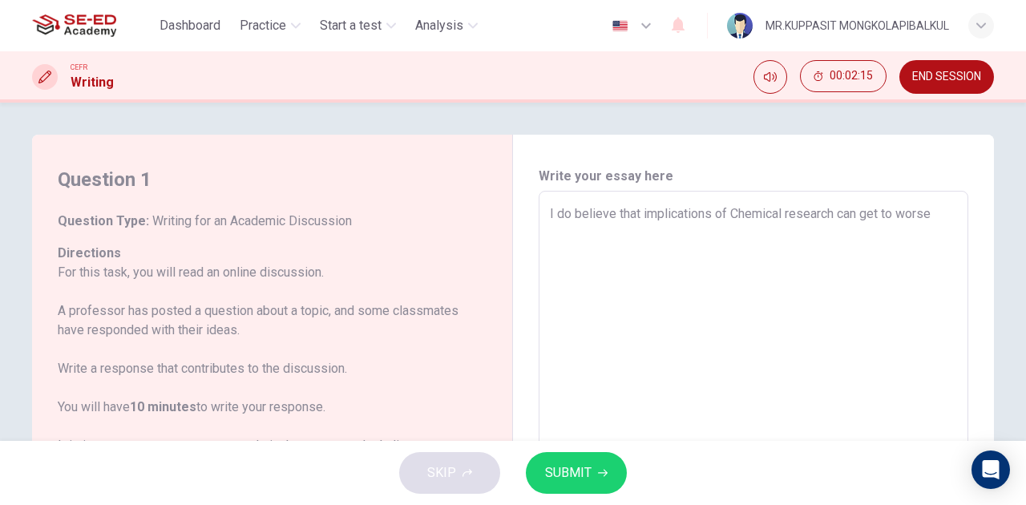
type textarea "I do believe that implications of Chemical research can get to worse"
type textarea "x"
type textarea "I do believe that implications of Chemical research can get to worse d"
type textarea "x"
type textarea "I do believe that implications of Chemical research can get to worse du"
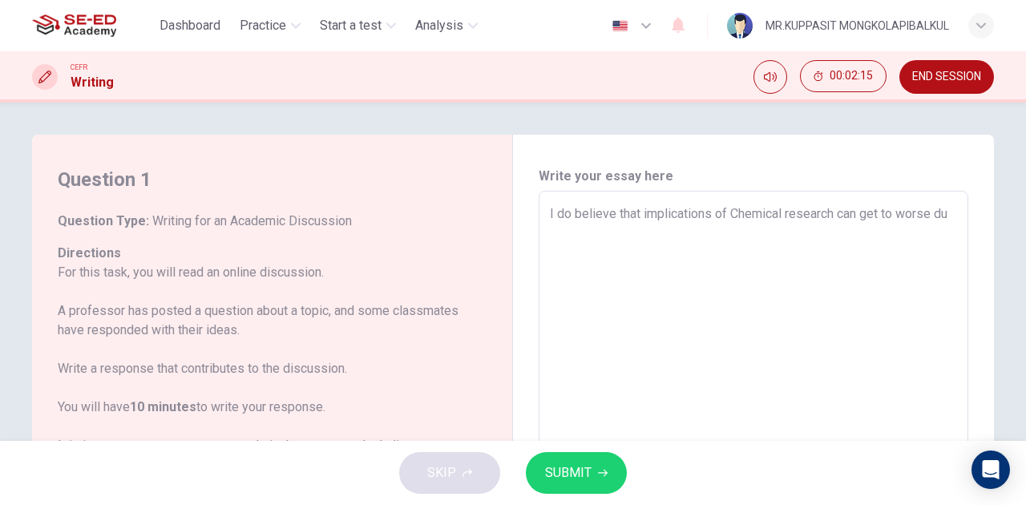
type textarea "x"
type textarea "I do believe that implications of Chemical research can get to worse due"
type textarea "x"
type textarea "I do believe that implications of Chemical research can get to worse due"
type textarea "x"
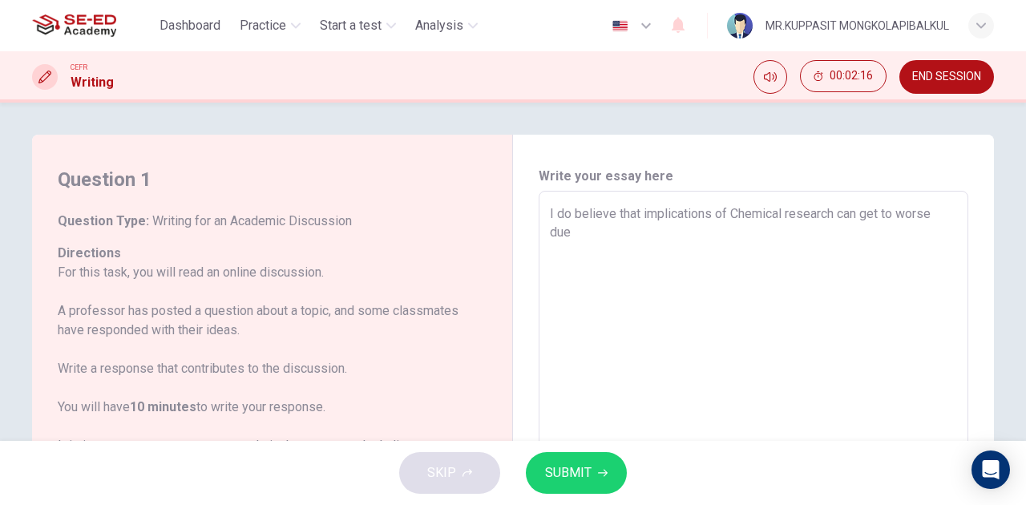
type textarea "I do believe that implications of Chemical research can get to worse due t"
type textarea "x"
type textarea "I do believe that implications of Chemical research can get to worse due to"
type textarea "x"
type textarea "I do believe that implications of Chemical research can get to worse due to"
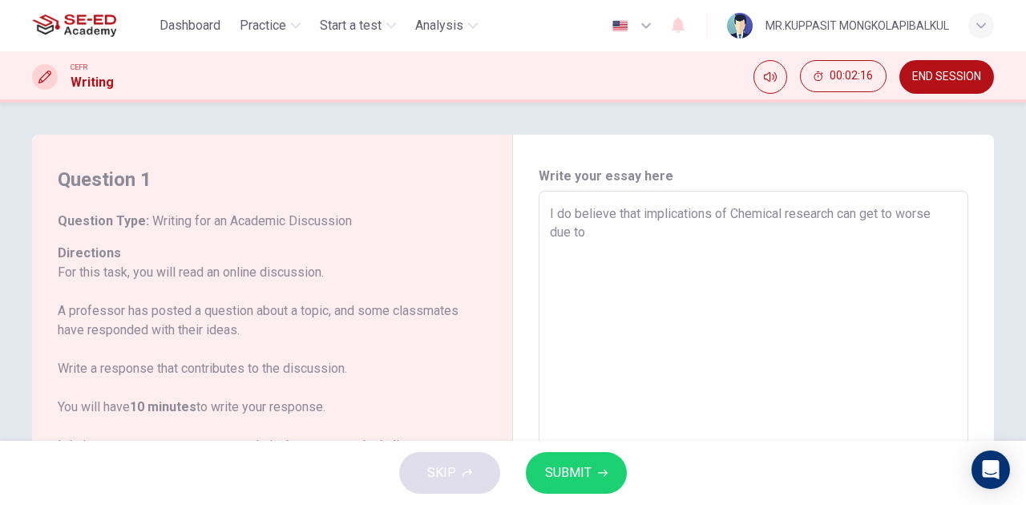
type textarea "x"
type textarea "I do believe that implications of Chemical research can get to worse due to th"
type textarea "x"
type textarea "I do believe that implications of Chemical research can get to worse due to tha"
type textarea "x"
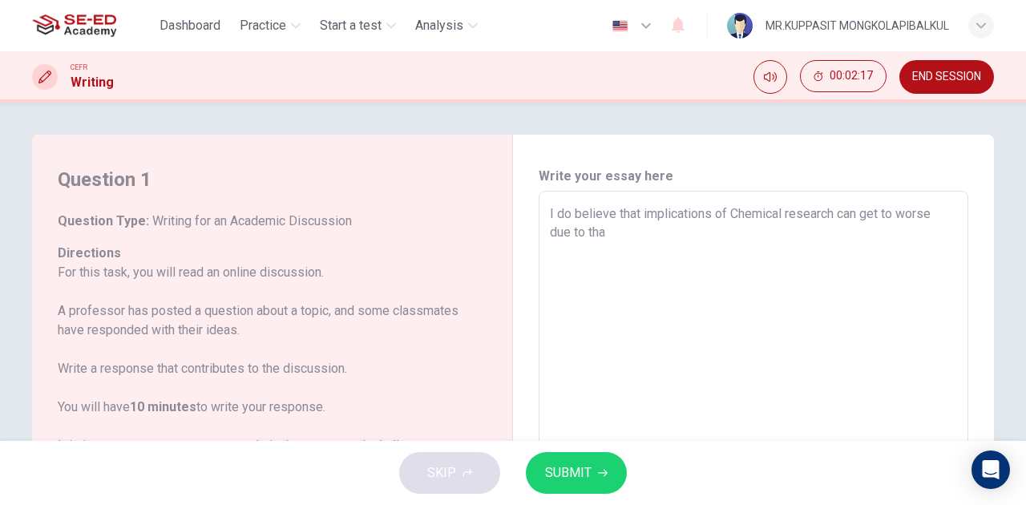
type textarea "I do believe that implications of Chemical research can get to worse due to that"
type textarea "x"
type textarea "I do believe that implications of Chemical research can get to worse due to that"
type textarea "x"
type textarea "I do believe that implications of Chemical research can get to worse due to tha…"
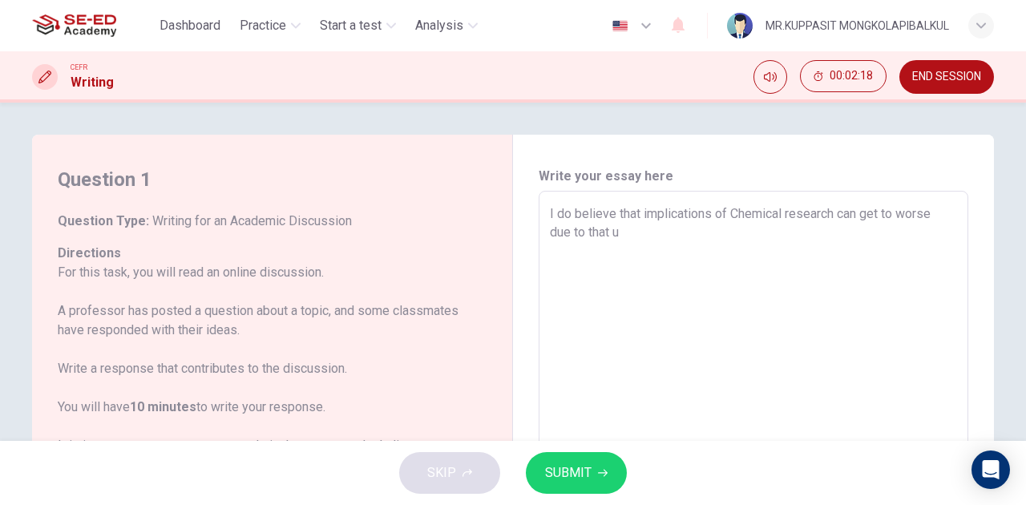
type textarea "x"
type textarea "I do believe that implications of Chemical research can get to worse due to tha…"
type textarea "x"
type textarea "I do believe that implications of Chemical research can get to worse due to tha…"
type textarea "x"
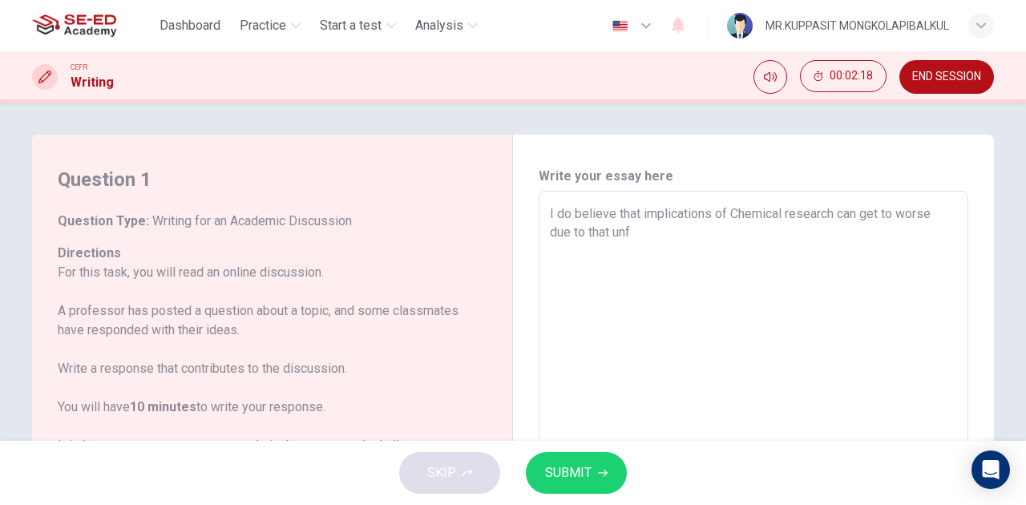
type textarea "I do believe that implications of Chemical research can get to worse due to tha…"
type textarea "x"
type textarea "I do believe that implications of Chemical research can get to worse due to tha…"
type textarea "x"
type textarea "I do believe that implications of Chemical research can get to worse due to tha…"
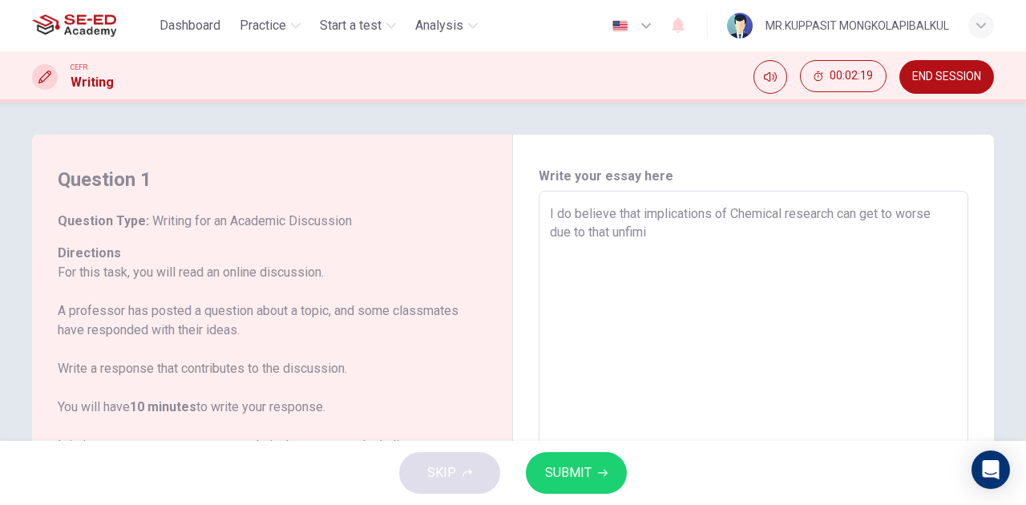
type textarea "x"
type textarea "I do believe that implications of Chemical research can get to worse due to tha…"
type textarea "x"
click at [637, 217] on textarea "I do believe that implications of Chemical research can get to worse due to tha…" at bounding box center [753, 458] width 407 height 509
click at [640, 221] on textarea "I do believe that implications of Chemical research can get to worse due to tha…" at bounding box center [753, 458] width 407 height 509
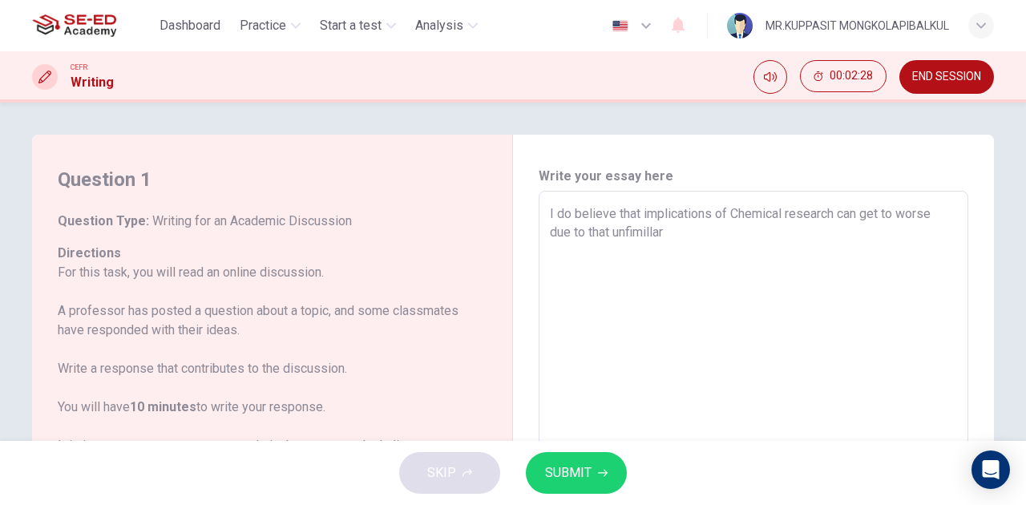
click at [645, 231] on textarea "I do believe that implications of Chemical research can get to worse due to tha…" at bounding box center [753, 458] width 407 height 509
click at [892, 215] on textarea "I do believe that implications of Chemical research can get to worse due to tha…" at bounding box center [753, 458] width 407 height 509
click at [717, 226] on textarea "I do believe that implications of Chemical research can get worse due to that u…" at bounding box center [753, 458] width 407 height 509
click at [592, 216] on textarea "I do believe that implications of Chemical research can get worse due to that u…" at bounding box center [753, 458] width 407 height 509
click at [603, 233] on textarea "I do believe that implications of Chemical research can get worse due to that u…" at bounding box center [753, 458] width 407 height 509
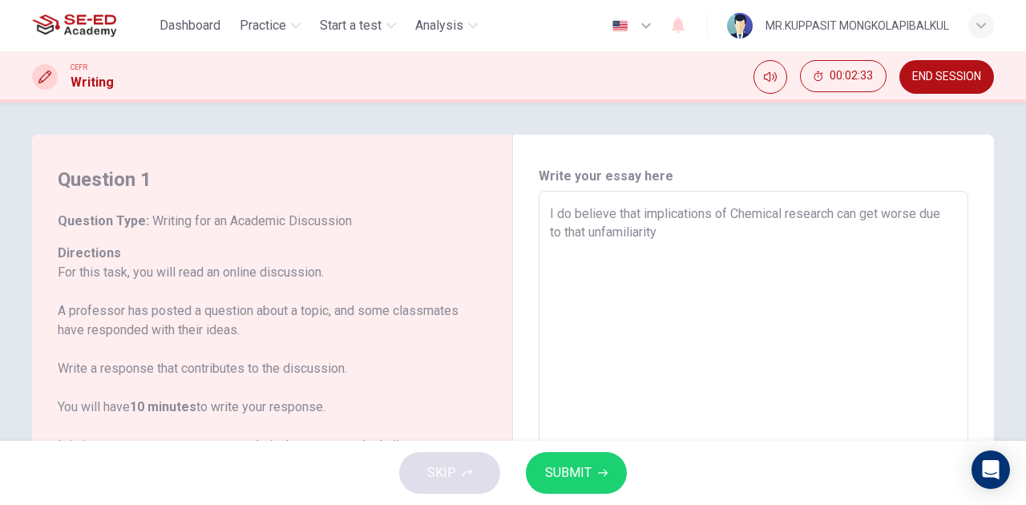
click at [585, 231] on textarea "I do believe that implications of Chemical research can get worse due to that u…" at bounding box center [753, 458] width 407 height 509
click at [649, 217] on textarea "I do believe that implications of Chemical research can get worse due to the un…" at bounding box center [753, 458] width 407 height 509
click at [668, 223] on textarea "I do believe that the implications of Chemical research can get worse due to th…" at bounding box center [753, 458] width 407 height 509
click at [732, 230] on textarea "I do believe that the implications of Chemical research can get worse due to th…" at bounding box center [753, 458] width 407 height 509
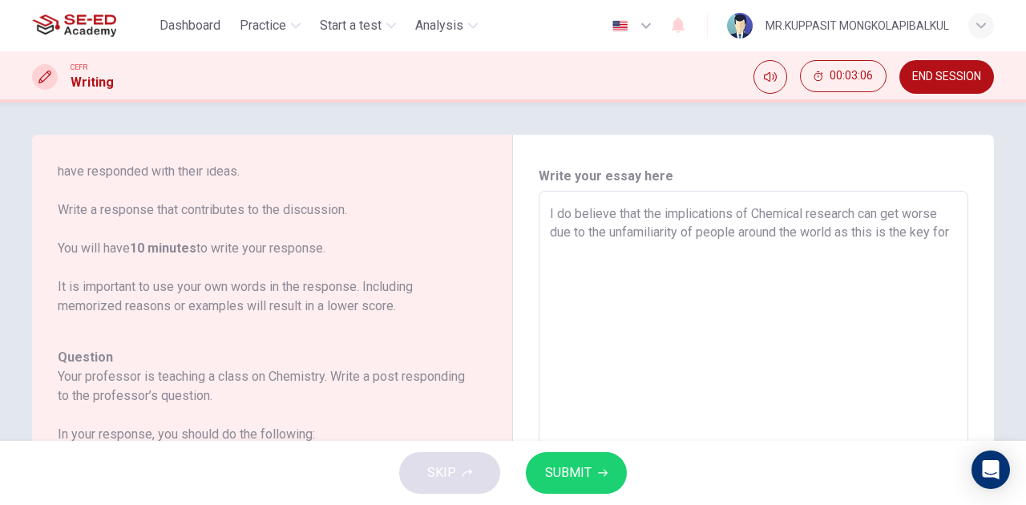
click at [642, 245] on textarea "I do believe that the implications of Chemical research can get worse due to th…" at bounding box center [753, 458] width 407 height 509
click at [848, 201] on div "I do believe that the implications of Chemical research can get worse due to th…" at bounding box center [754, 459] width 430 height 536
click at [908, 210] on textarea "I do believe that the implications of Chemical research can get worse due to th…" at bounding box center [753, 458] width 407 height 509
click at [823, 241] on textarea "I do believe that the implications of Chemical research can get worse due to th…" at bounding box center [753, 458] width 407 height 509
click at [823, 237] on textarea "I do believe that the implications of Chemical research can get worse due to th…" at bounding box center [753, 458] width 407 height 509
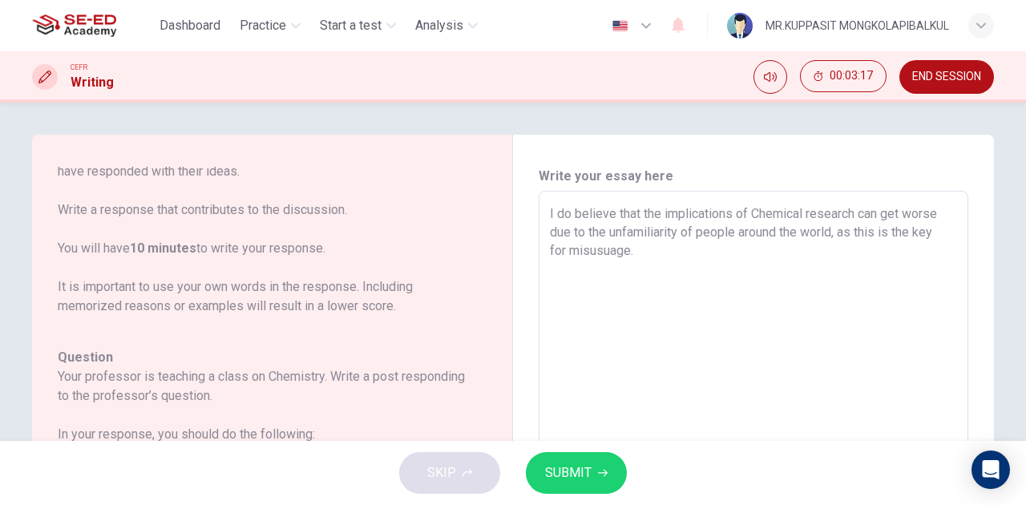
click at [922, 209] on textarea "I do believe that the implications of Chemical research can get worse due to th…" at bounding box center [753, 458] width 407 height 509
click at [919, 221] on textarea "I do believe that the implications of Chemical research can get worse due to th…" at bounding box center [753, 458] width 407 height 509
click at [573, 249] on textarea "I do believe that the implications of Chemical research can get worse due to th…" at bounding box center [753, 458] width 407 height 509
click at [612, 220] on textarea "I do believe that the implications of Chemical research can get worse due to th…" at bounding box center [753, 458] width 407 height 509
click at [606, 260] on textarea "The implications of Chemical research can get worse due to the unfamiliarity of…" at bounding box center [753, 458] width 407 height 509
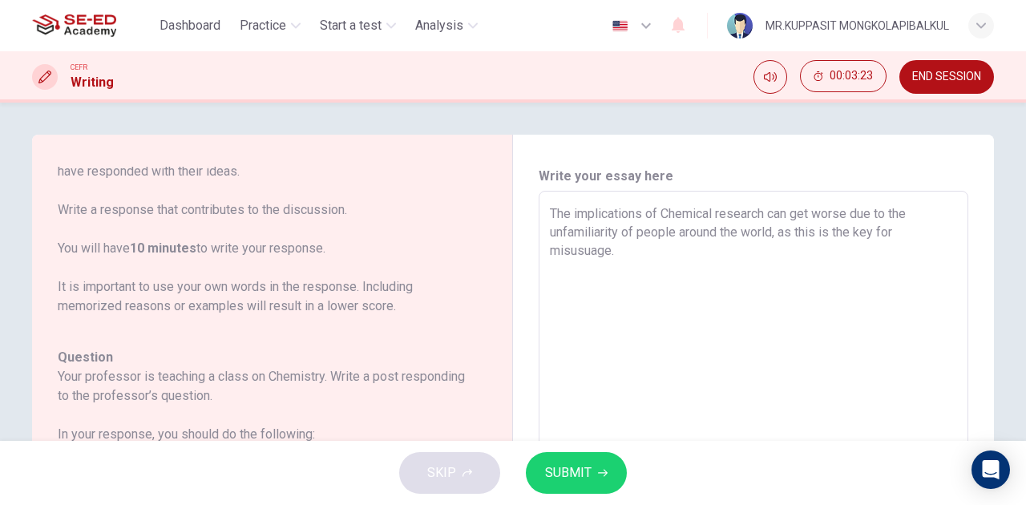
click at [600, 253] on textarea "The implications of Chemical research can get worse due to the unfamiliarity of…" at bounding box center [753, 458] width 407 height 509
paste textarea
click at [668, 255] on textarea "The implications of Chemical research can get worse due to the unfamiliarity of…" at bounding box center [753, 458] width 407 height 509
click at [595, 248] on textarea "The implications of Chemical research can get worse due to the unfamiliarity of…" at bounding box center [753, 458] width 407 height 509
click at [810, 218] on textarea "The implications of Chemical research can get worse due to the unfamiliarity of…" at bounding box center [753, 458] width 407 height 509
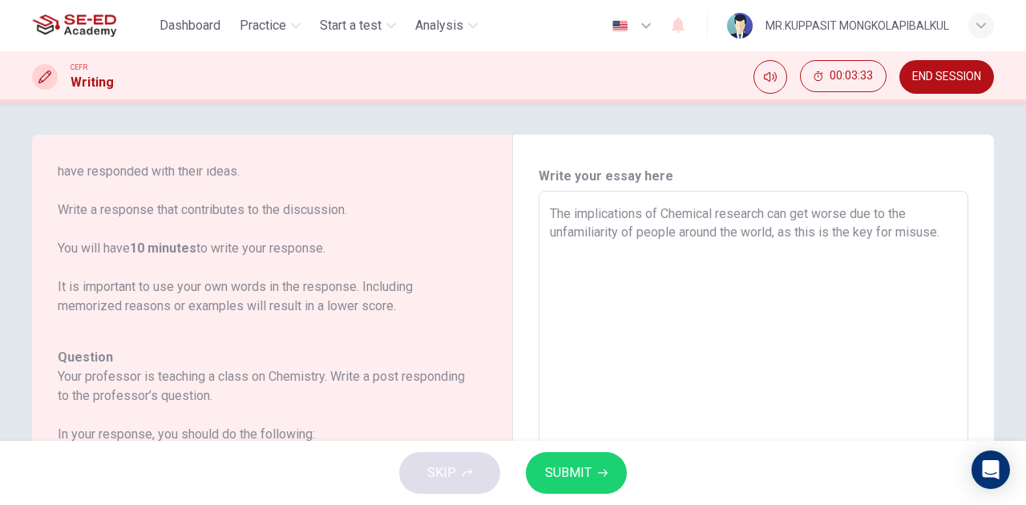
click at [815, 297] on textarea "The implications of Chemical research can get worse due to the unfamiliarity of…" at bounding box center [753, 458] width 407 height 509
click at [874, 228] on textarea "The implications of Chemical research can get worse due to the unfamiliarity of…" at bounding box center [753, 458] width 407 height 509
click at [885, 236] on textarea "The implications of Chemical research can get worse due to the unfamiliarity of…" at bounding box center [753, 458] width 407 height 509
click at [887, 237] on textarea "The implications of Chemical research can get worse due to the unfamiliarity of…" at bounding box center [753, 458] width 407 height 509
click at [959, 236] on div "The implications of Chemical research can get worse due to the unfamiliarity of…" at bounding box center [754, 459] width 430 height 536
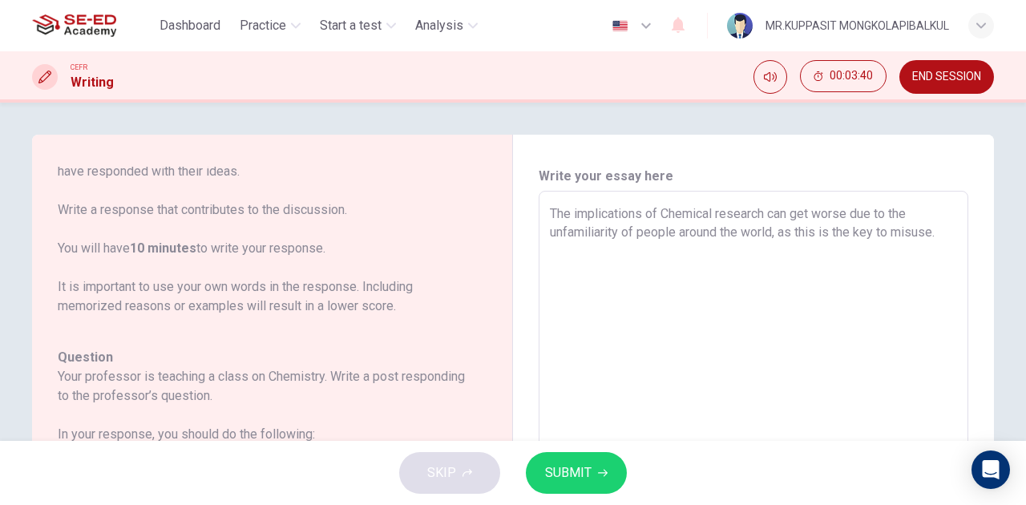
click at [859, 238] on textarea "The implications of Chemical research can get worse due to the unfamiliarity of…" at bounding box center [753, 458] width 407 height 509
click at [844, 225] on textarea "The implications of Chemical research can get worse due to the unfamiliarity of…" at bounding box center [753, 458] width 407 height 509
click at [852, 233] on textarea "The implications of Chemical research can get worse due to the unfamiliarity of…" at bounding box center [753, 458] width 407 height 509
click at [844, 241] on textarea "The implications of Chemical research can get worse due to the unfamiliarity of…" at bounding box center [753, 458] width 407 height 509
click at [842, 252] on textarea "The implications of Chemical research can get worse due to the unfamiliarity of…" at bounding box center [753, 458] width 407 height 509
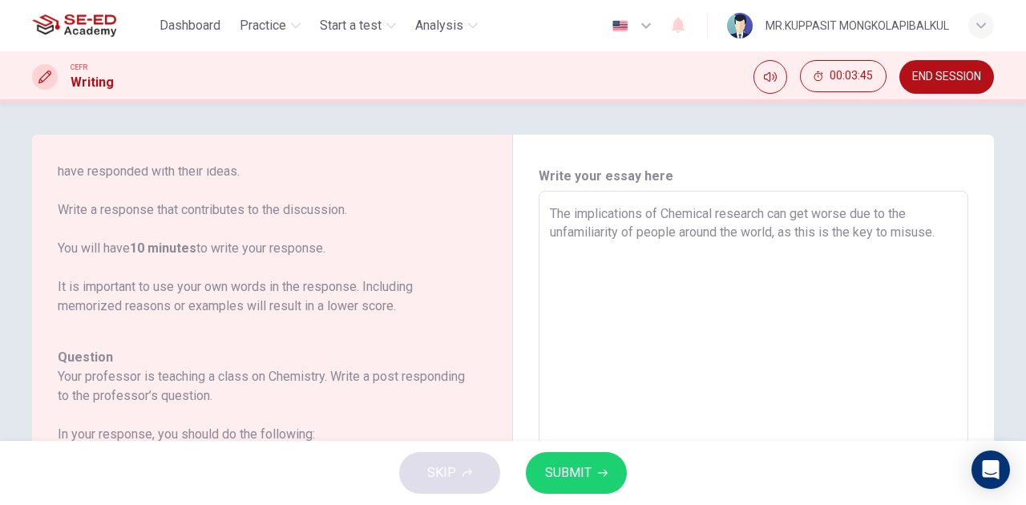
click at [884, 225] on textarea "The implications of Chemical research can get worse due to the unfamiliarity of…" at bounding box center [753, 458] width 407 height 509
click at [943, 237] on textarea "The implications of Chemical research can get worse due to the unfamiliarity of…" at bounding box center [753, 458] width 407 height 509
click at [930, 240] on textarea "The implications of Chemical research can get worse due to the unfamiliarity of…" at bounding box center [753, 458] width 407 height 509
click at [613, 236] on textarea "The implications of Chemical research can get worse due to the unfamiliarity of…" at bounding box center [753, 458] width 407 height 509
click at [653, 260] on textarea "The implications of Chemical research can get worse due to the unfamiliarity of…" at bounding box center [753, 458] width 407 height 509
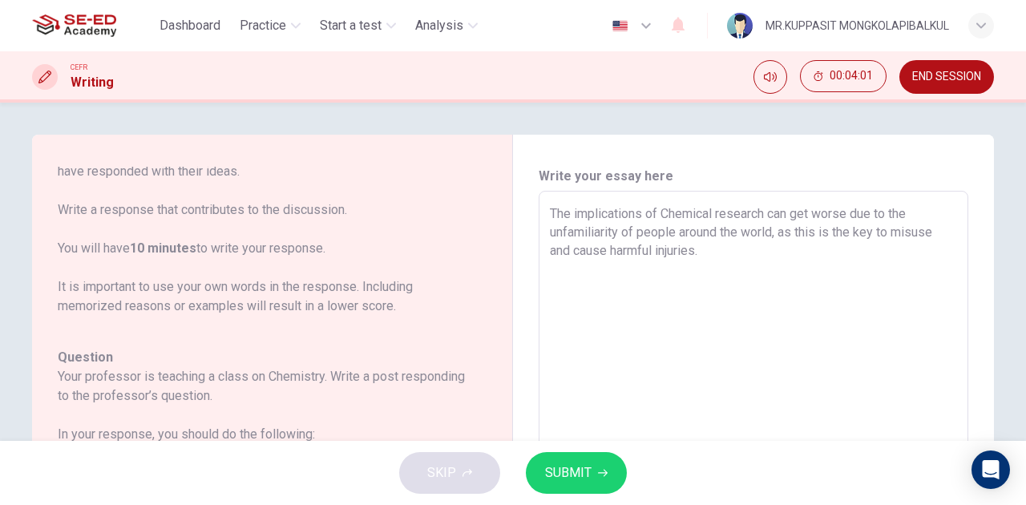
click at [646, 255] on textarea "The implications of Chemical research can get worse due to the unfamiliarity of…" at bounding box center [753, 458] width 407 height 509
click at [638, 251] on textarea "The implications of Chemical research can get worse due to the unfamiliarity of…" at bounding box center [753, 458] width 407 height 509
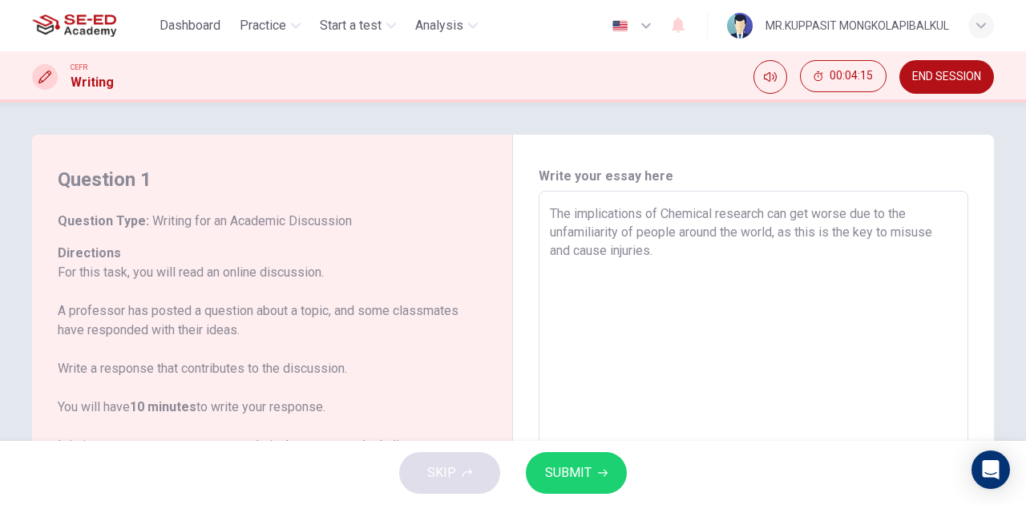
click at [694, 261] on textarea "The implications of Chemical research can get worse due to the unfamiliarity of…" at bounding box center [753, 458] width 407 height 509
click at [852, 233] on textarea "The implications of Chemical research can get worse due to the unfamiliarity of…" at bounding box center [753, 458] width 407 height 509
click at [850, 209] on textarea "The implications of Chemical research can get worse due to the unfamiliarity of…" at bounding box center [753, 458] width 407 height 509
drag, startPoint x: 864, startPoint y: 245, endPoint x: 867, endPoint y: 237, distance: 8.4
click at [864, 245] on textarea "The implications of Chemical research can get worsen due to the unfamiliarity o…" at bounding box center [753, 458] width 407 height 509
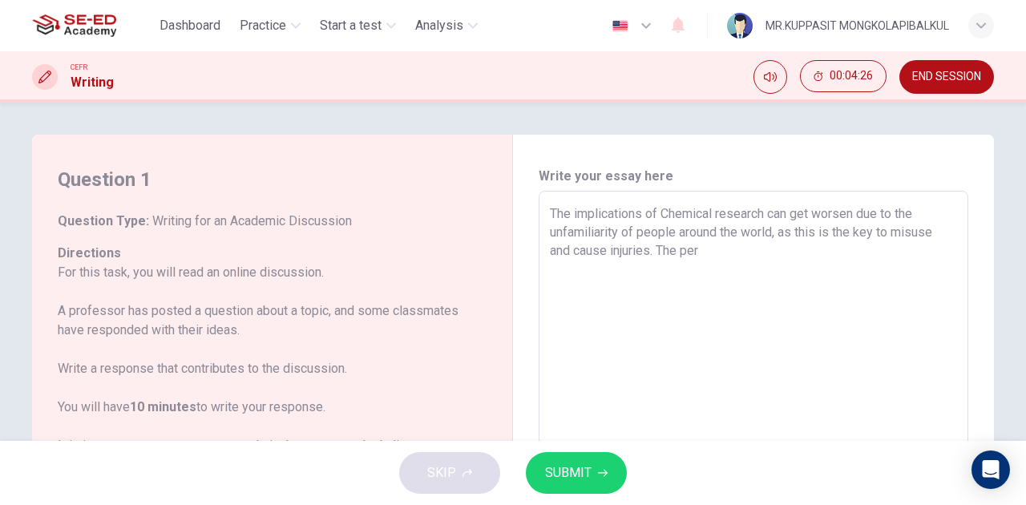
click at [869, 229] on textarea "The implications of Chemical research can get worsen due to the unfamiliarity o…" at bounding box center [753, 458] width 407 height 509
click at [874, 231] on textarea "The implications of Chemical research can get worsen due to the unfamiliarity o…" at bounding box center [753, 458] width 407 height 509
click at [808, 217] on textarea "The implications of Chemical research can get worsen due to the unfamiliarity o…" at bounding box center [753, 458] width 407 height 509
click at [849, 226] on textarea "The implications of Chemical research can worsen due to the unfamiliarity of pe…" at bounding box center [753, 458] width 407 height 509
click at [858, 230] on textarea "The implications of Chemical research can worsen due to the unfamiliarity of pe…" at bounding box center [753, 458] width 407 height 509
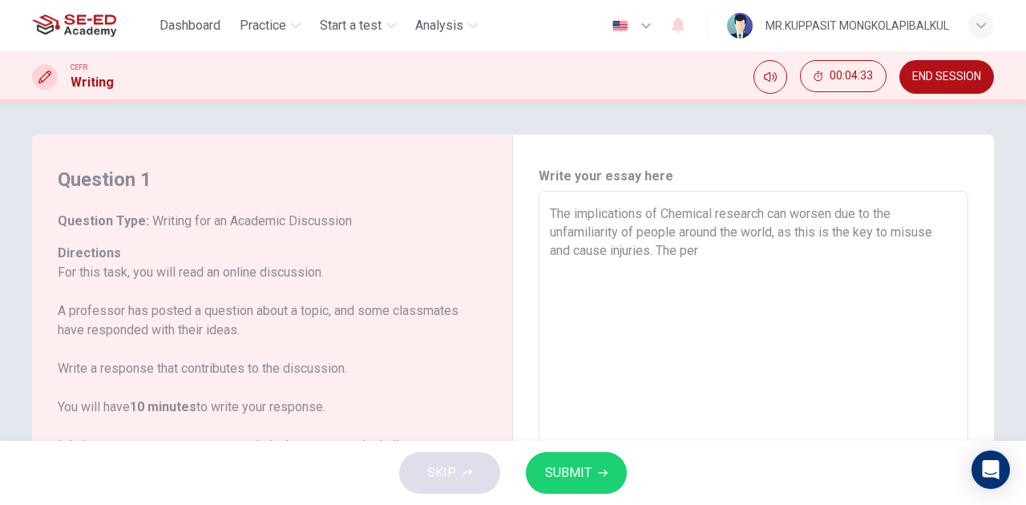
drag, startPoint x: 858, startPoint y: 277, endPoint x: 832, endPoint y: 280, distance: 26.6
click at [858, 277] on textarea "The implications of Chemical research can worsen due to the unfamiliarity of pe…" at bounding box center [753, 458] width 407 height 509
click at [698, 247] on textarea "The implications of Chemical research can worsen due to the unfamiliarity of pe…" at bounding box center [753, 458] width 407 height 509
click at [712, 253] on textarea "The implications of Chemical research can worsen due to the unfamiliarity of pe…" at bounding box center [753, 458] width 407 height 509
click at [837, 245] on textarea "The implications of Chemical research can worsen due to the unfamiliarity of pe…" at bounding box center [753, 458] width 407 height 509
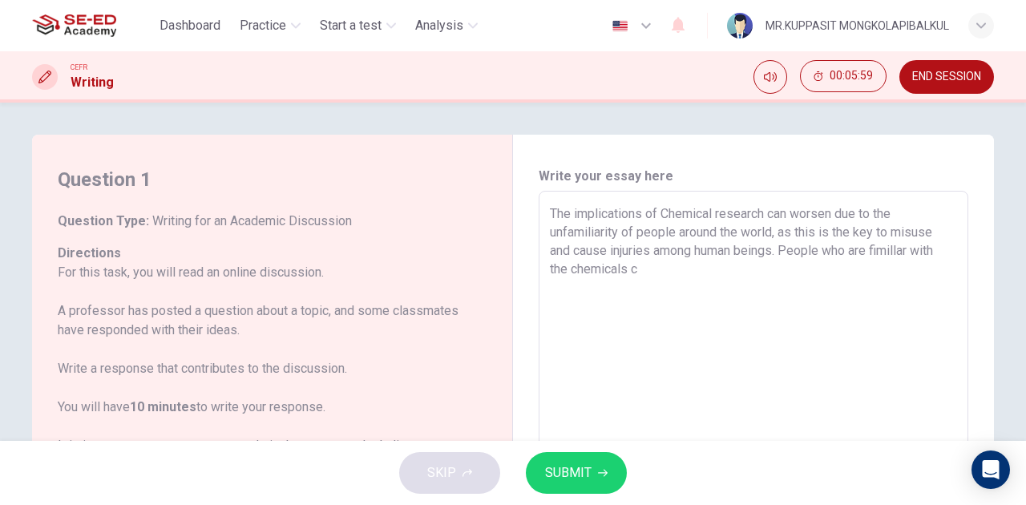
click at [980, 79] on span "END SESSION" at bounding box center [947, 77] width 69 height 13
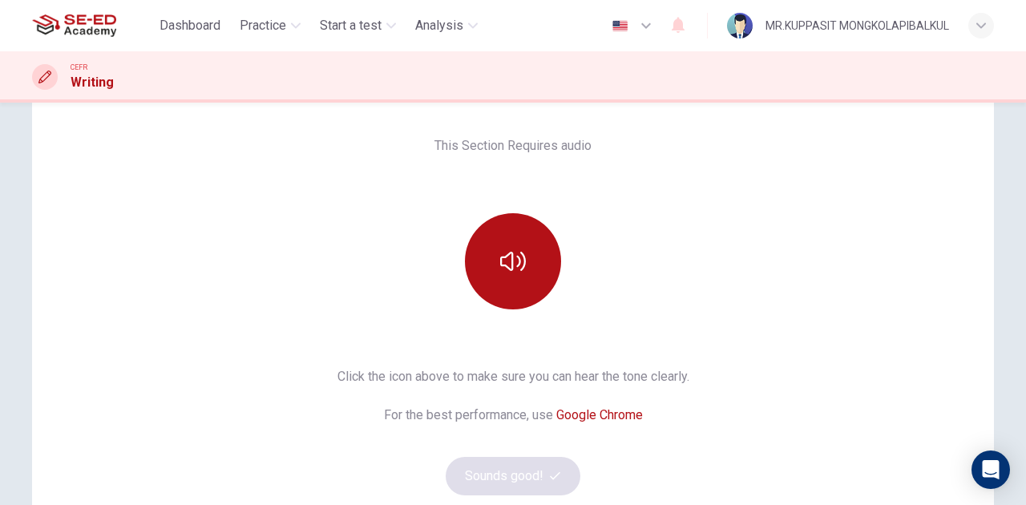
scroll to position [178, 0]
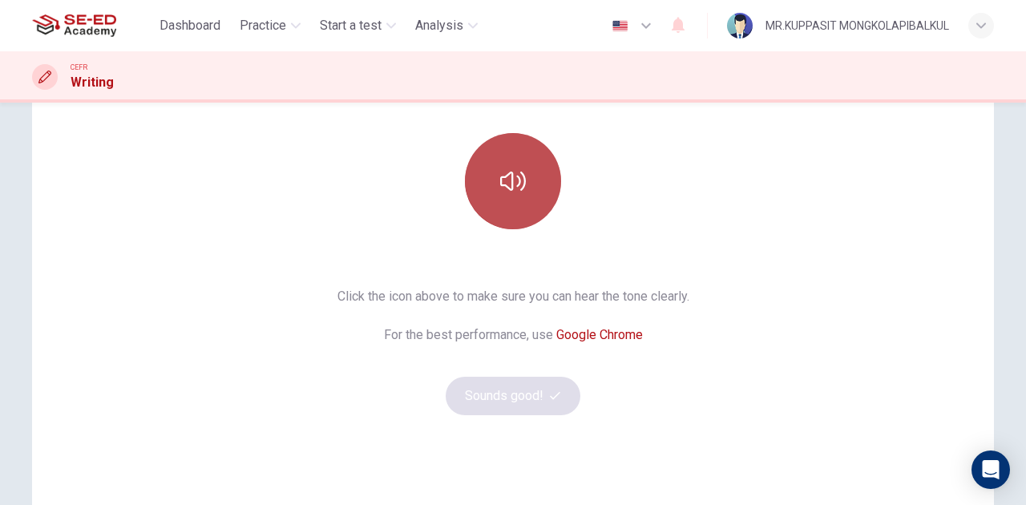
click at [539, 170] on button "button" at bounding box center [513, 181] width 96 height 96
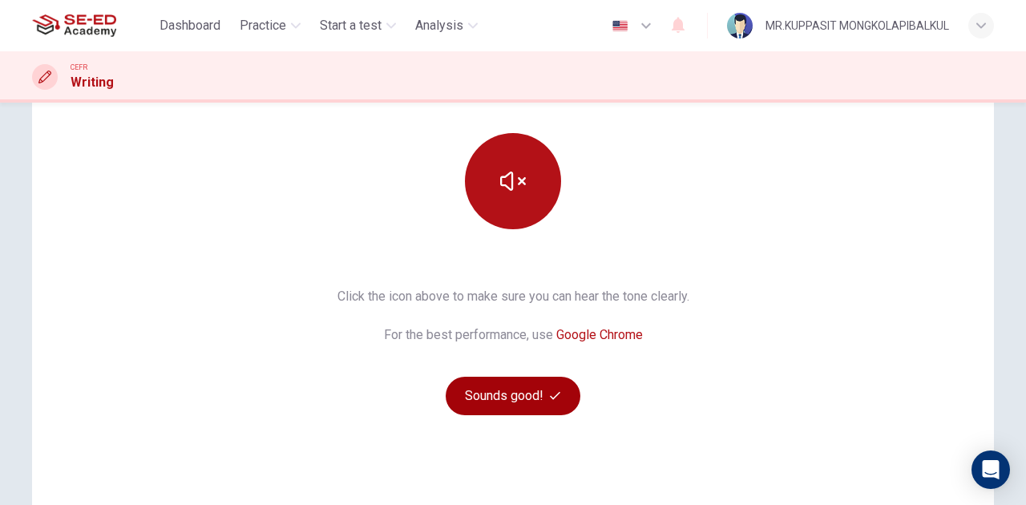
click at [518, 388] on button "Sounds good!" at bounding box center [513, 396] width 135 height 38
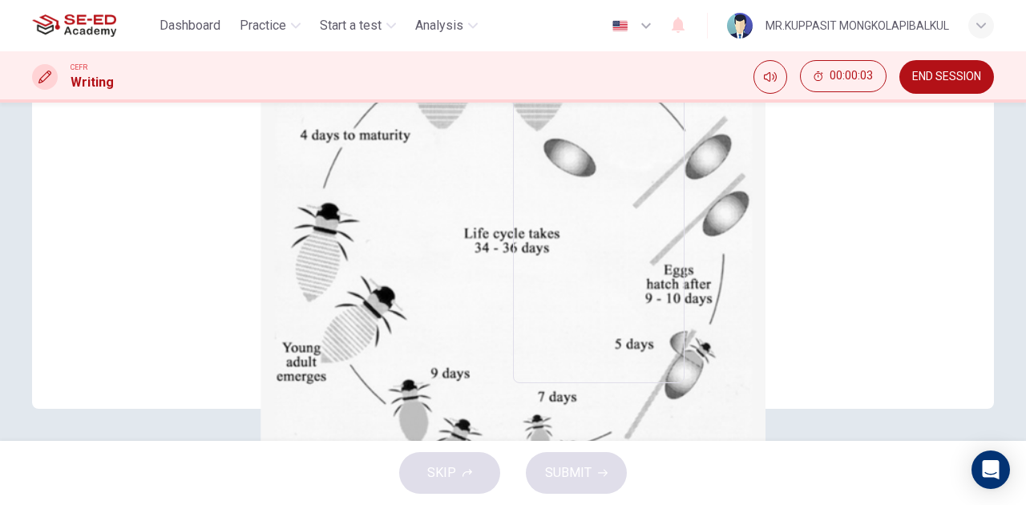
scroll to position [346, 0]
click at [110, 26] on button "Click to Zoom" at bounding box center [71, 17] width 78 height 15
click at [0, 504] on div at bounding box center [513, 505] width 1026 height 0
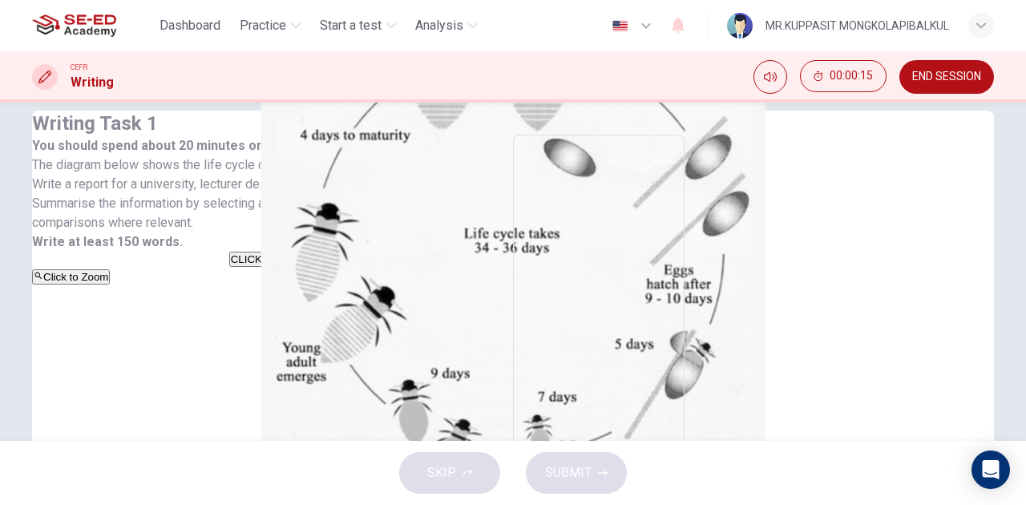
scroll to position [0, 0]
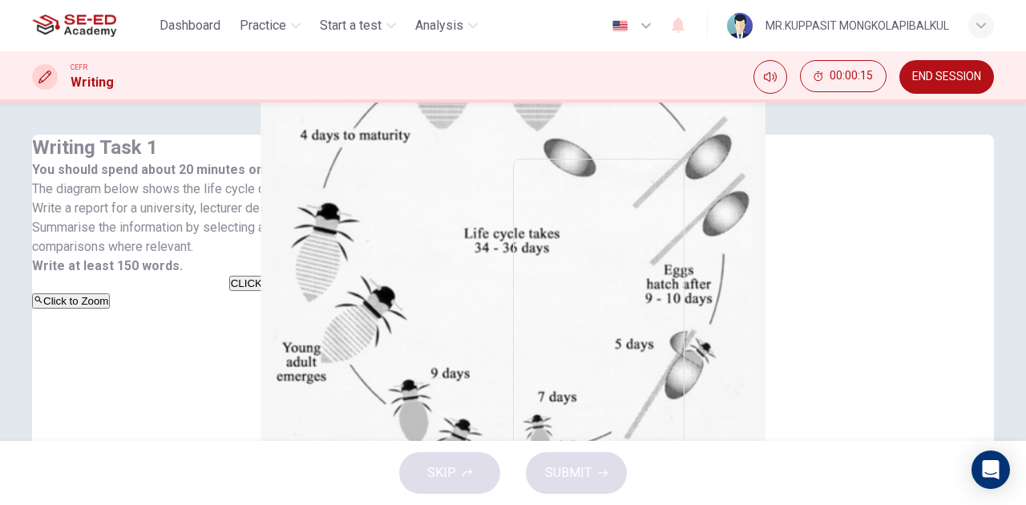
click at [685, 154] on h6 "Write your essay here" at bounding box center [599, 144] width 172 height 19
click at [674, 213] on textarea at bounding box center [598, 412] width 149 height 481
type textarea "T"
type textarea "x"
type textarea "Th"
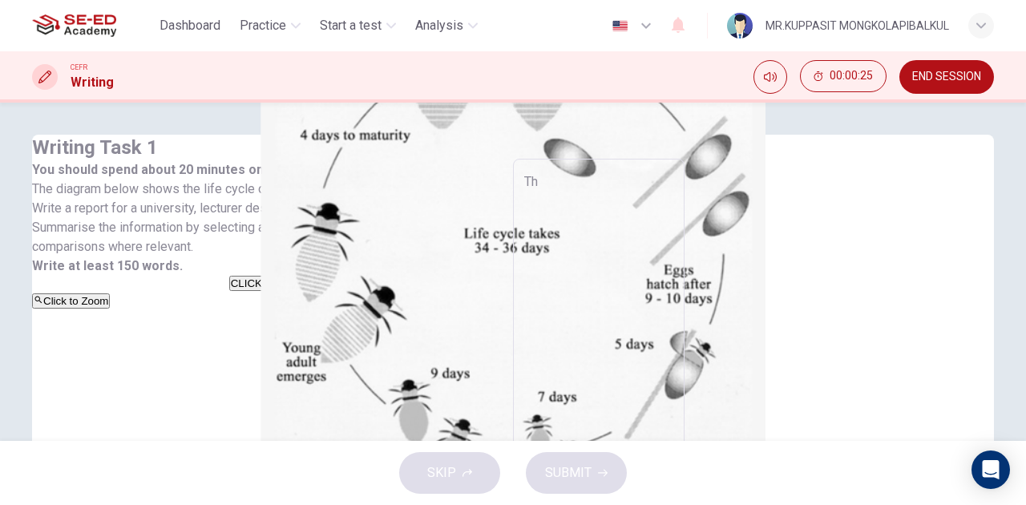
type textarea "x"
type textarea "The"
type textarea "x"
type textarea "The"
type textarea "x"
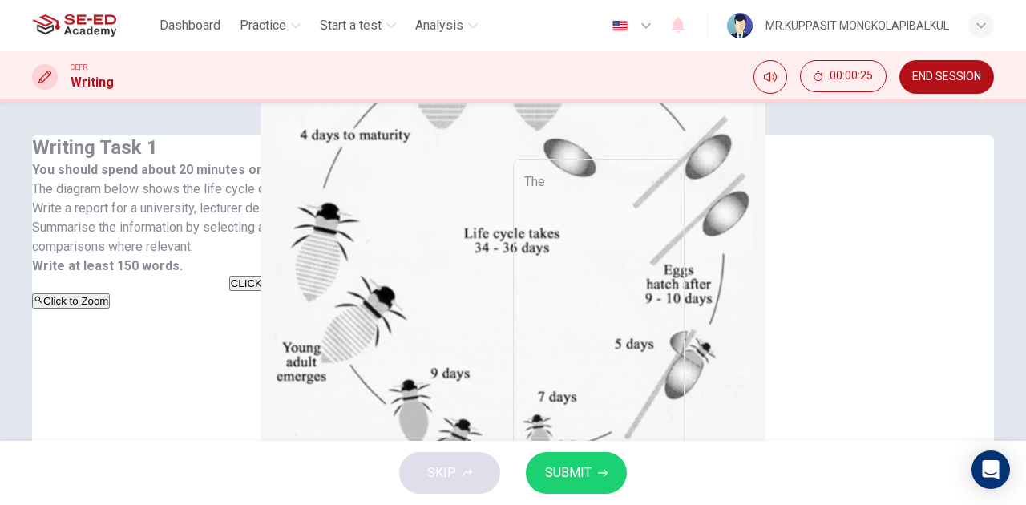
type textarea "The i"
type textarea "x"
type textarea "The im"
type textarea "x"
type textarea "The imp"
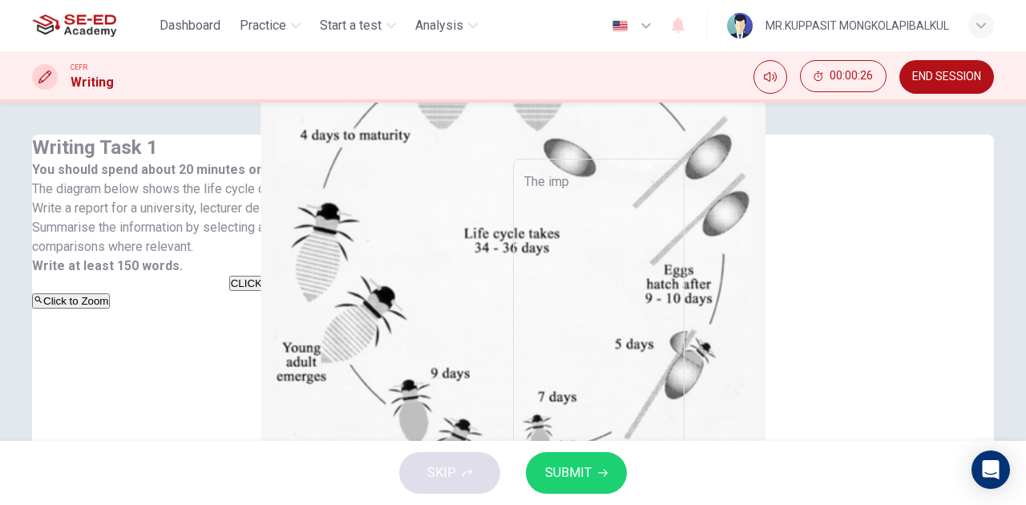
type textarea "x"
type textarea "The impo"
type textarea "x"
type textarea "The impor"
type textarea "x"
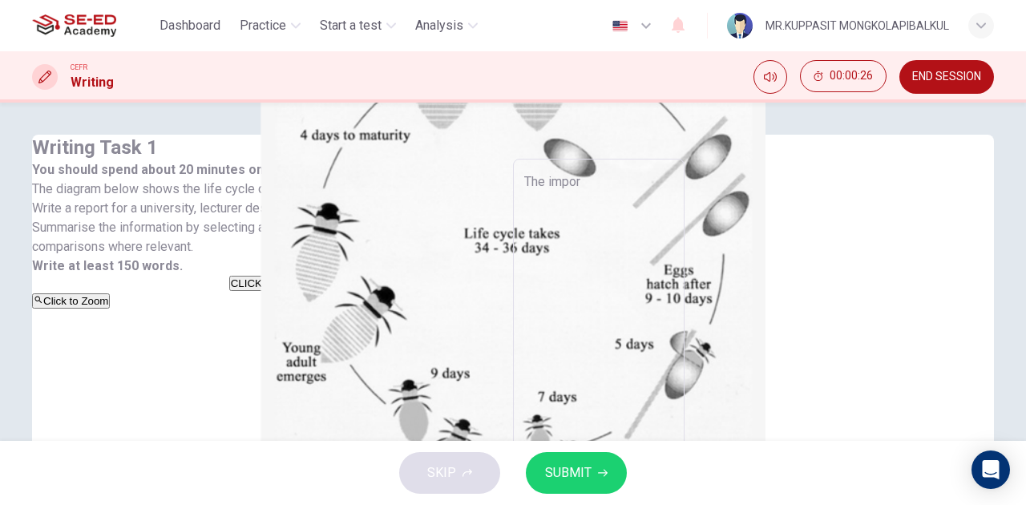
type textarea "The import"
type textarea "x"
type textarea "The importa"
type textarea "x"
type textarea "The importan"
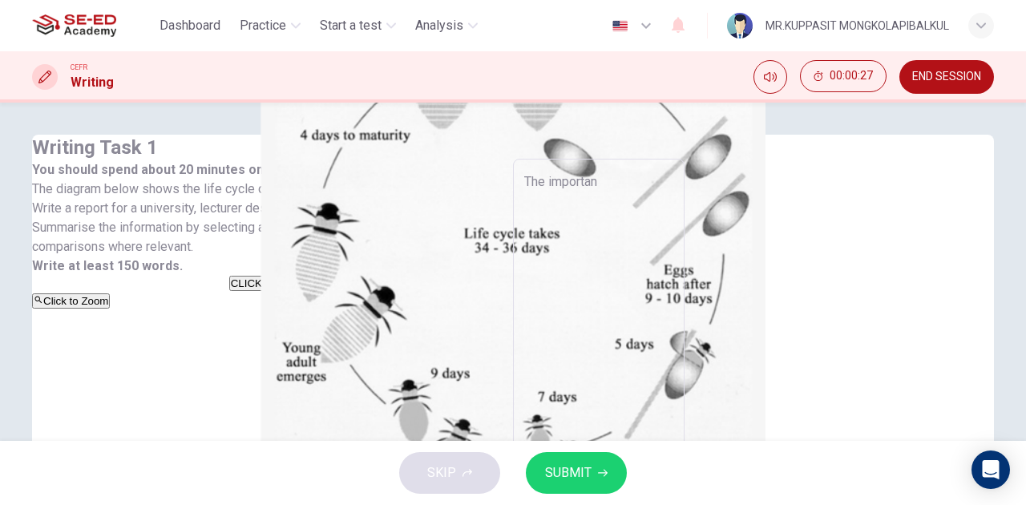
type textarea "x"
type textarea "The importanc"
type textarea "x"
type textarea "The importance"
type textarea "x"
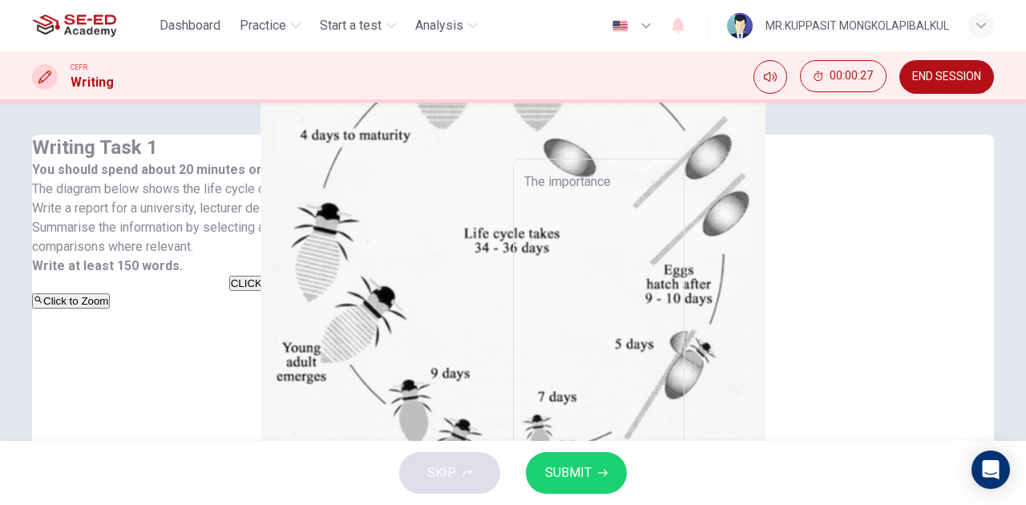
type textarea "The importance"
type textarea "x"
type textarea "The importance o"
type textarea "x"
type textarea "The importance of"
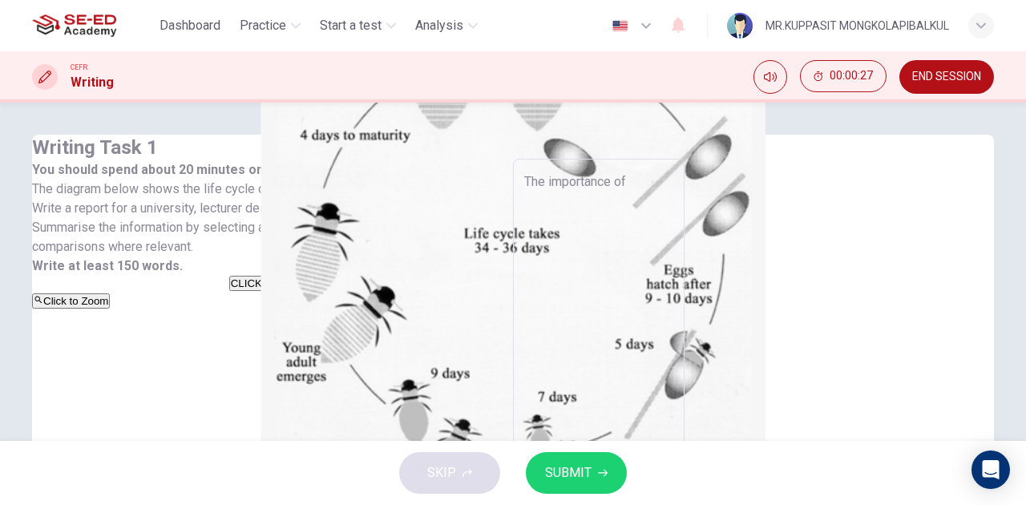
type textarea "x"
type textarea "The importance of"
type textarea "x"
type textarea "The importance of"
type textarea "x"
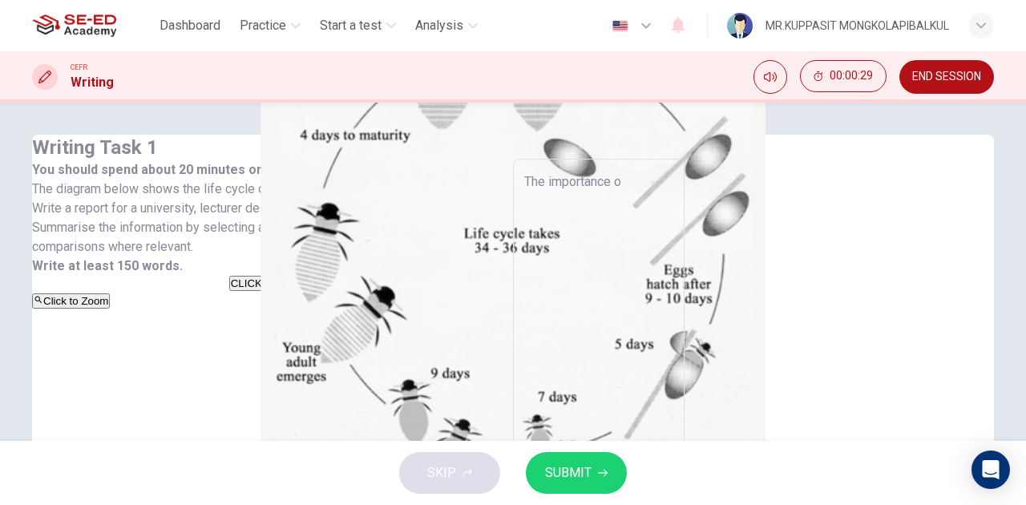
type textarea "The importance"
type textarea "x"
type textarea "The importance"
type textarea "x"
type textarea "The importan"
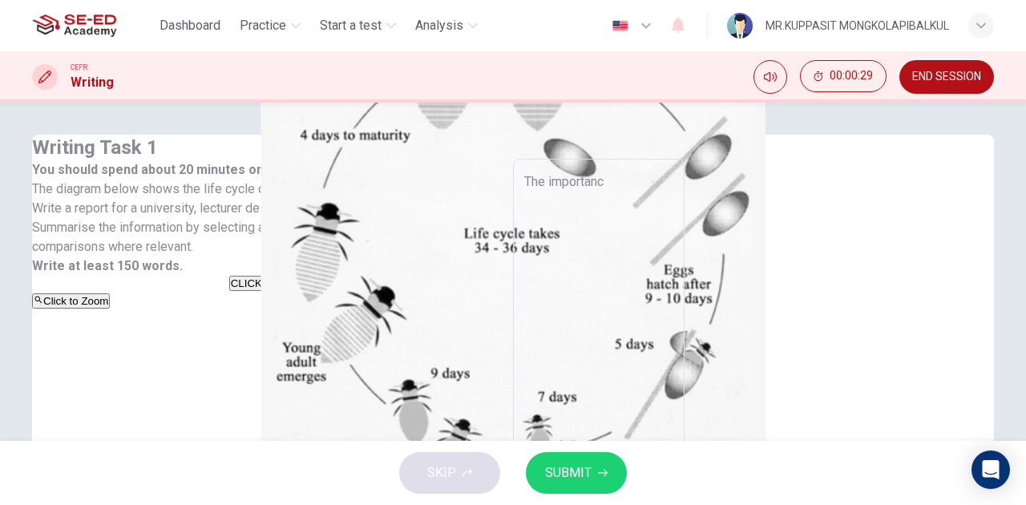
type textarea "x"
type textarea "The importa"
type textarea "x"
type textarea "The import"
type textarea "x"
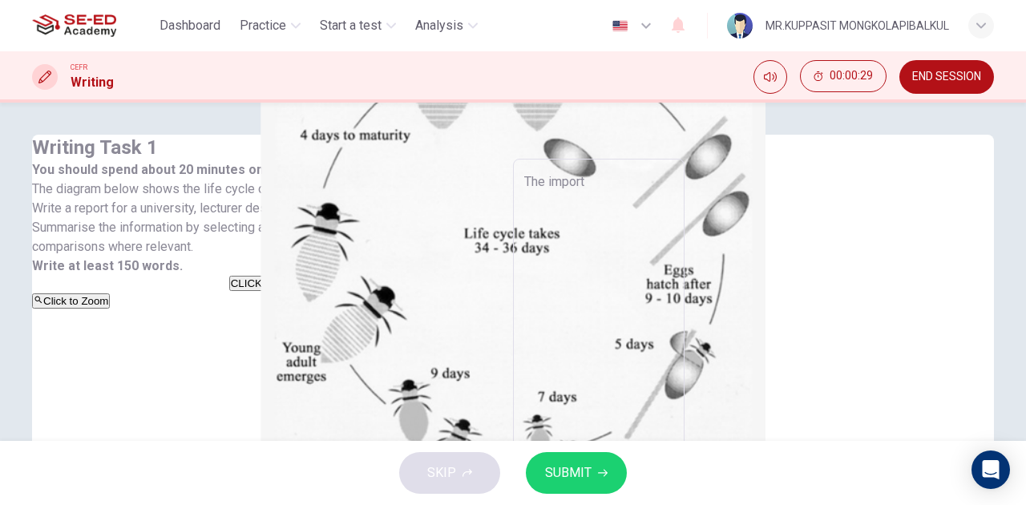
type textarea "The impor"
type textarea "x"
type textarea "The imp"
type textarea "x"
type textarea "The im"
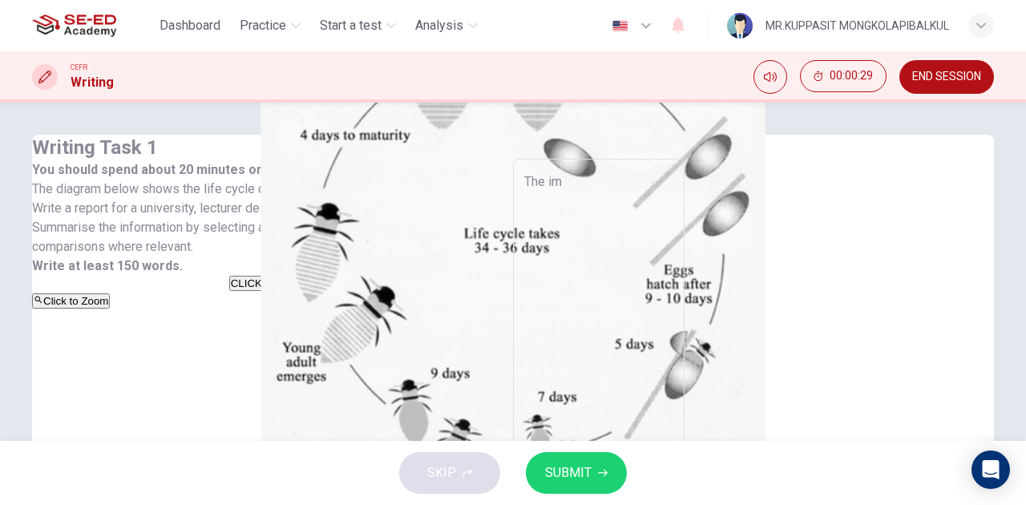
type textarea "x"
type textarea "The i"
type textarea "x"
type textarea "The"
type textarea "x"
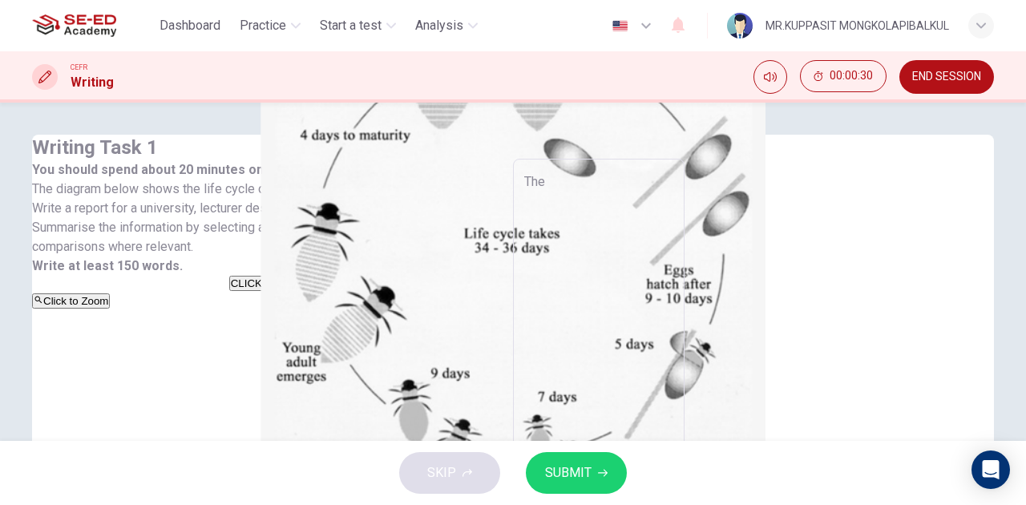
type textarea "The l"
type textarea "x"
type textarea "The li"
type textarea "x"
type textarea "The lif"
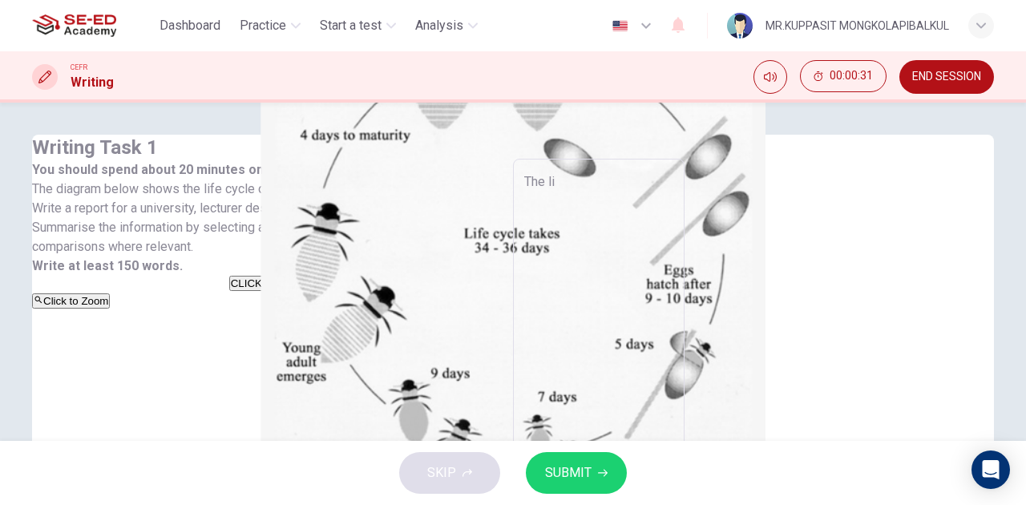
type textarea "x"
type textarea "The life"
type textarea "x"
type textarea "The life"
type textarea "x"
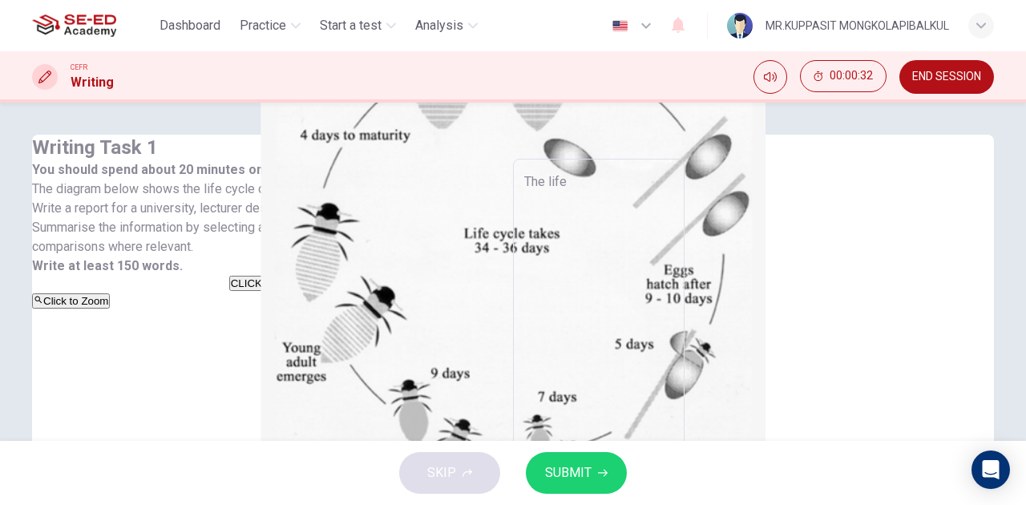
type textarea "The life c"
type textarea "x"
type textarea "The life cyc"
type textarea "x"
type textarea "The life cycl"
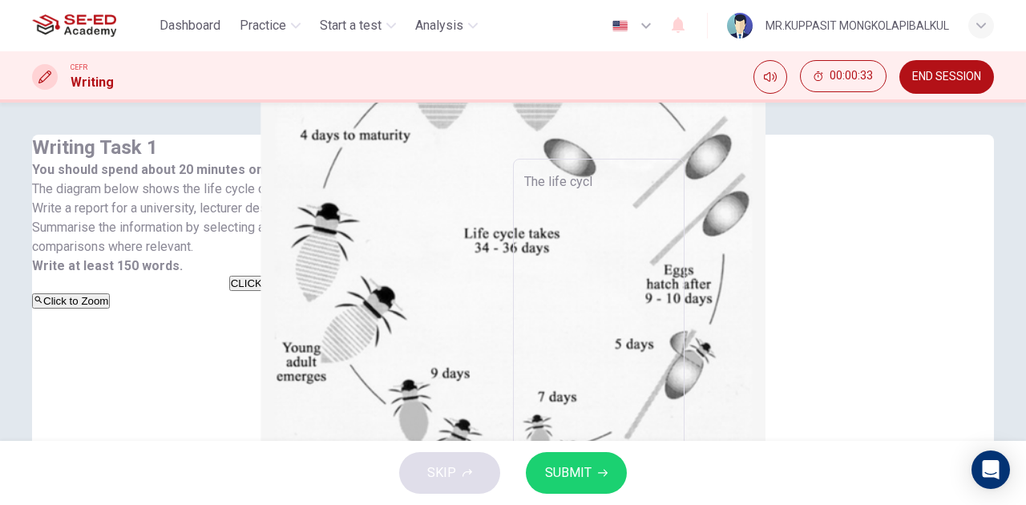
type textarea "x"
type textarea "The life cycle"
type textarea "x"
type textarea "The life cycle"
type textarea "x"
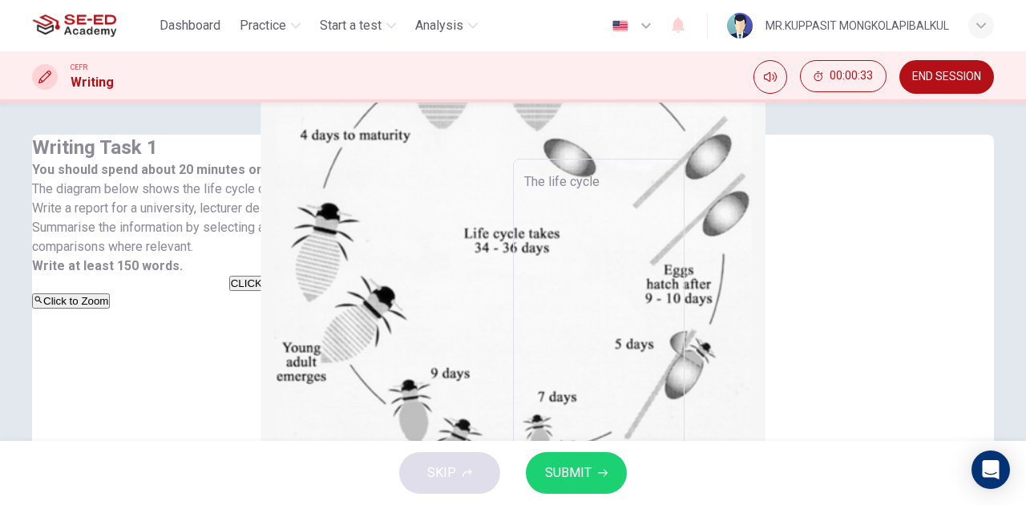
type textarea "The life cycle o"
type textarea "x"
type textarea "The life cycle of"
type textarea "x"
type textarea "The life cycle of"
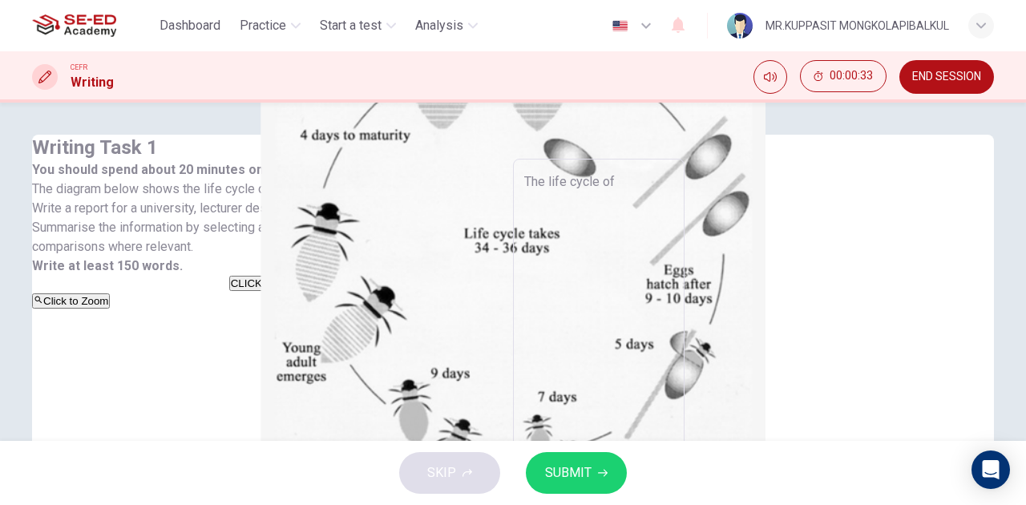
type textarea "x"
type textarea "The life cycle of t"
type textarea "x"
type textarea "The life cycle of th"
type textarea "x"
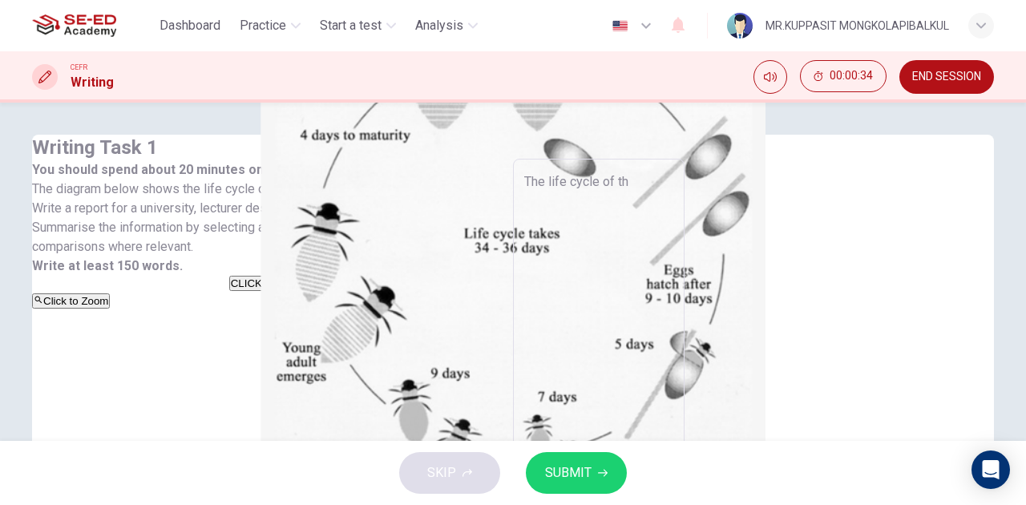
type textarea "The life cycle of the"
type textarea "x"
type textarea "The life cycle of the"
type textarea "x"
type textarea "The life cycle of the h"
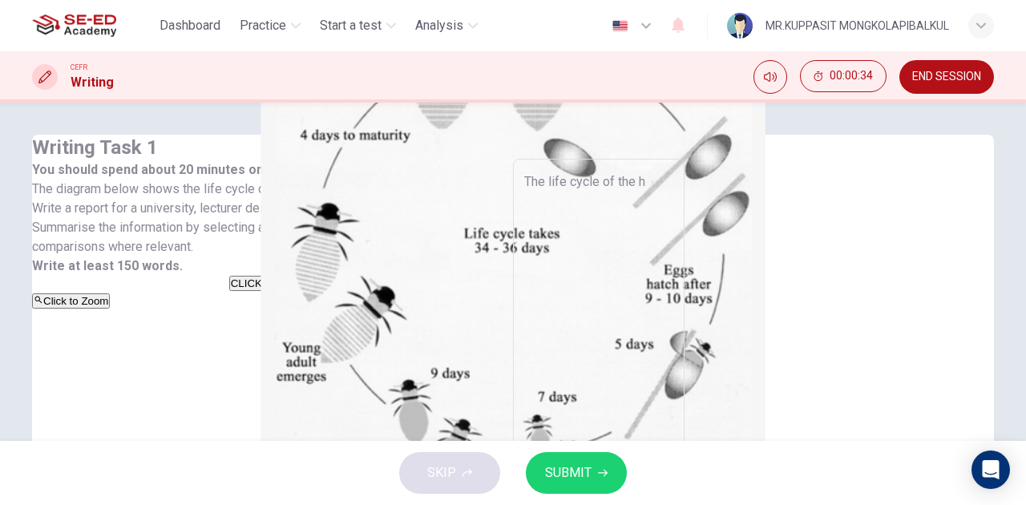
type textarea "x"
type textarea "The life cycle of the ho"
type textarea "x"
type textarea "The life cycle of the hon"
type textarea "x"
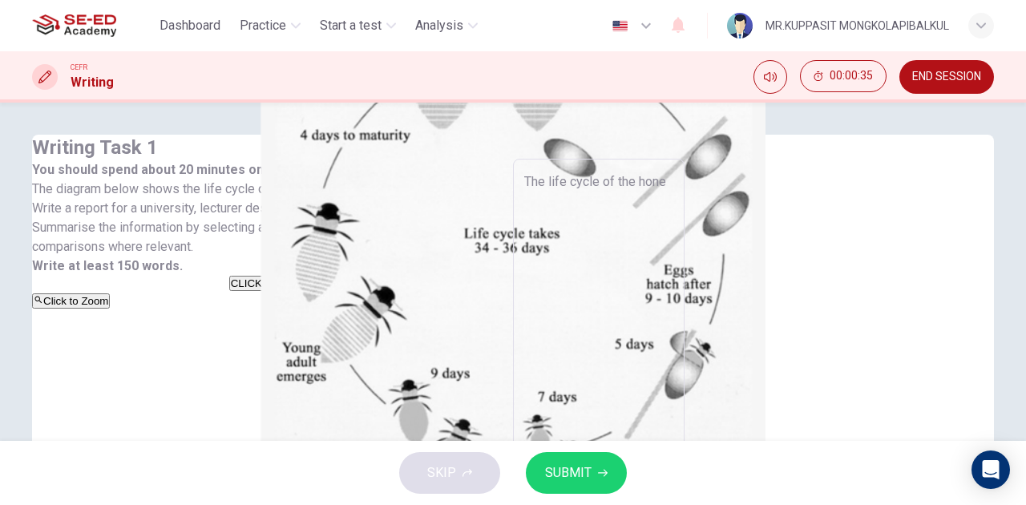
type textarea "The life cycle of the honey"
type textarea "x"
type textarea "The life cycle of the honey"
type textarea "x"
type textarea "The life cycle of the honey b"
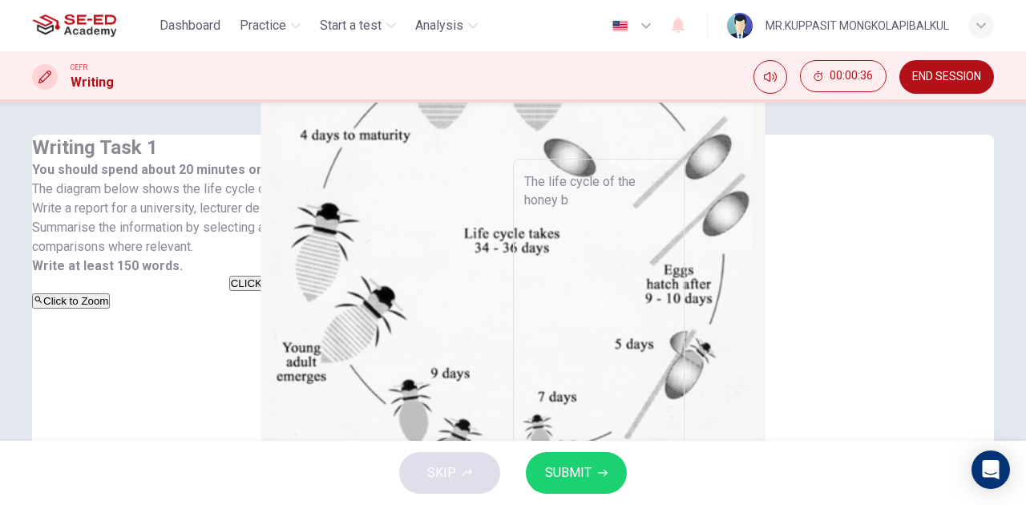
type textarea "x"
type textarea "The life cycle of the honey be"
type textarea "x"
type textarea "The life cycle of the honey bee"
type textarea "x"
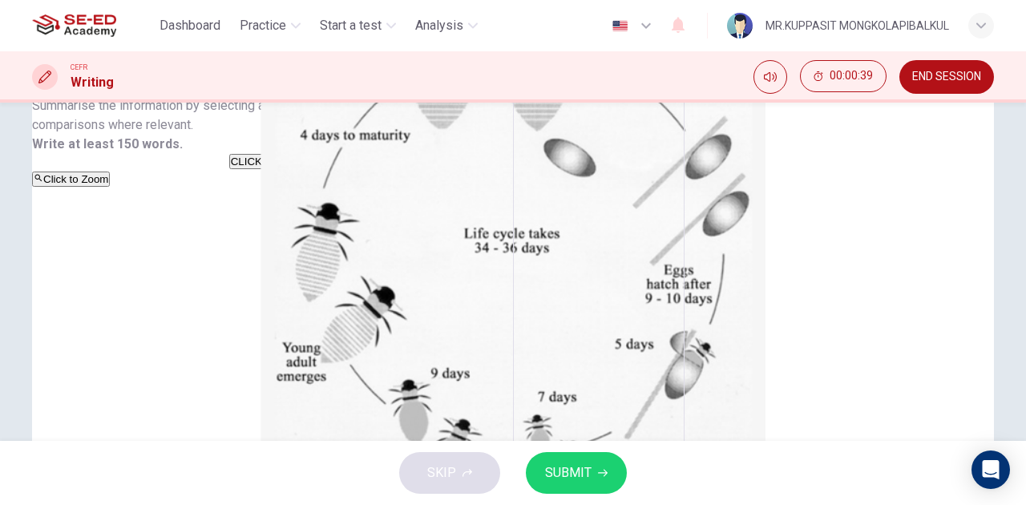
scroll to position [267, 0]
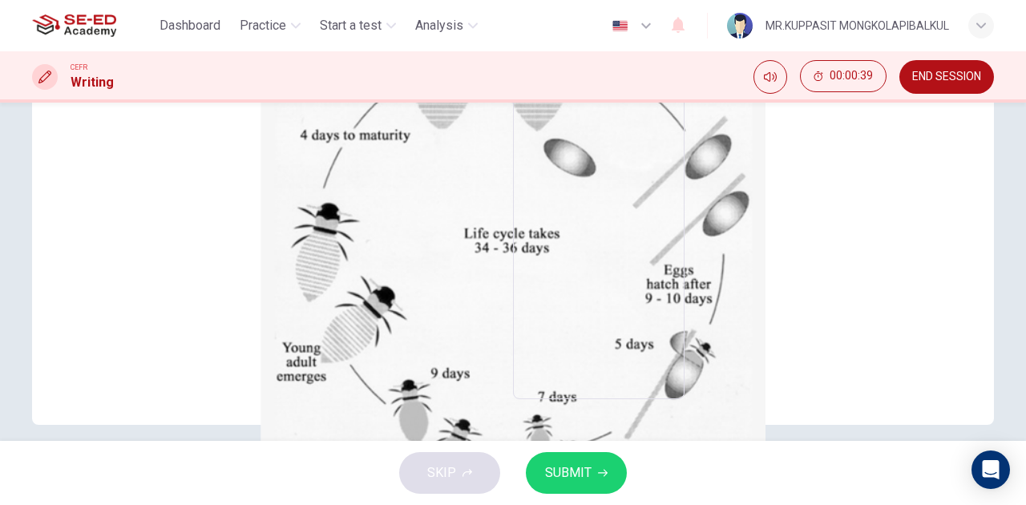
type textarea "The life cycle of the honey bee"
click at [110, 42] on button "Click to Zoom" at bounding box center [71, 33] width 78 height 15
click at [83, 504] on button "button" at bounding box center [80, 515] width 3 height 15
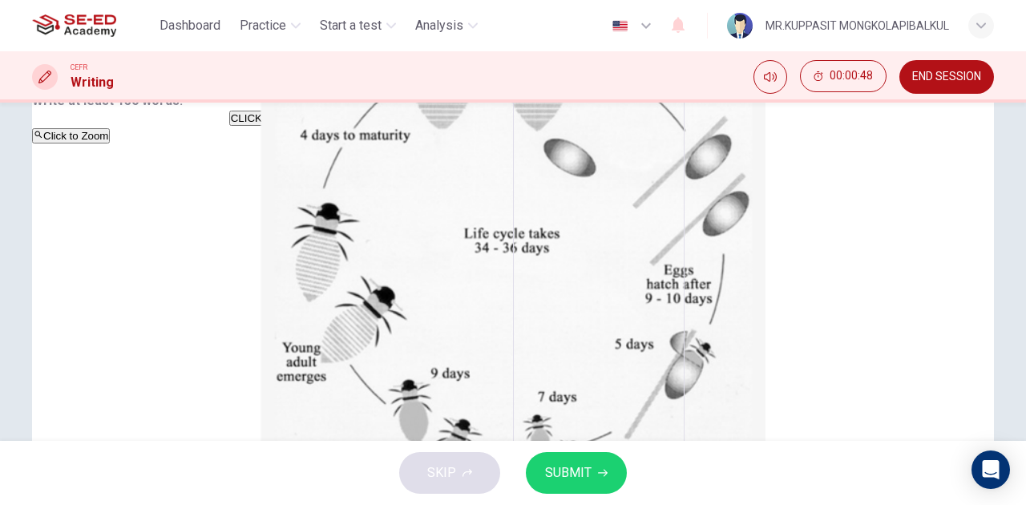
scroll to position [89, 0]
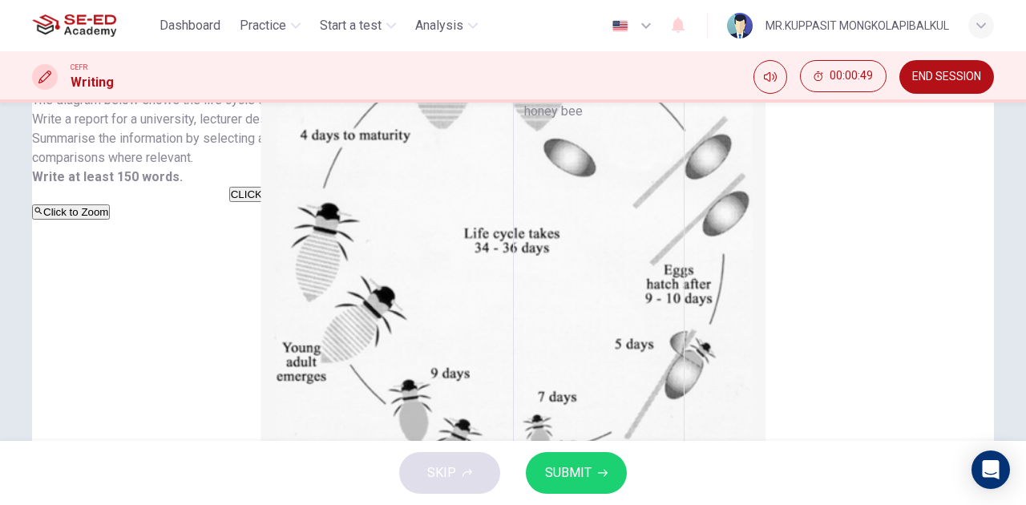
type textarea "x"
click at [674, 128] on textarea "The life cycle of the honey bee" at bounding box center [598, 323] width 149 height 481
type textarea "The life cycle of the honey bee."
type textarea "x"
type textarea "The life cycle of the honey bee."
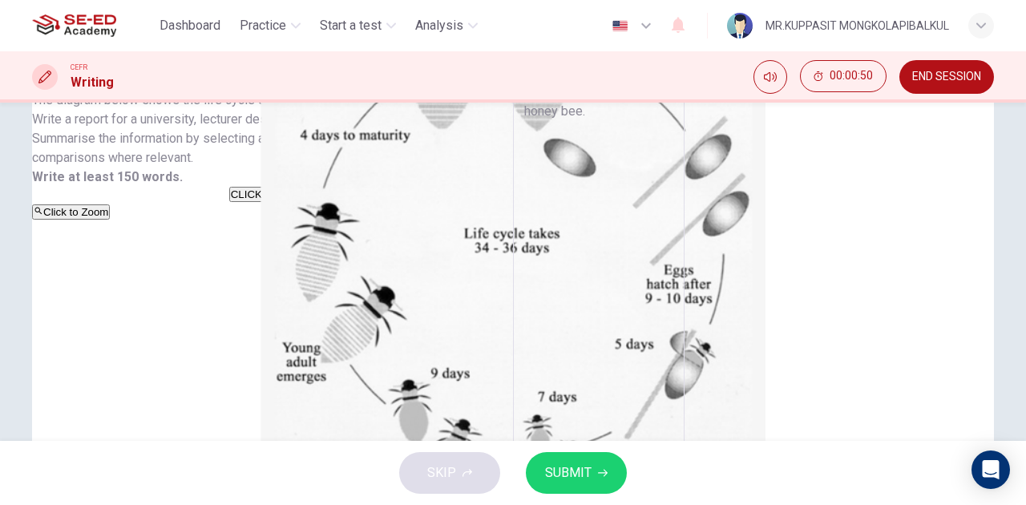
type textarea "x"
type textarea "The life cycle of the honey bee. I"
type textarea "x"
type textarea "The life cycle of the honey bee. Is"
type textarea "x"
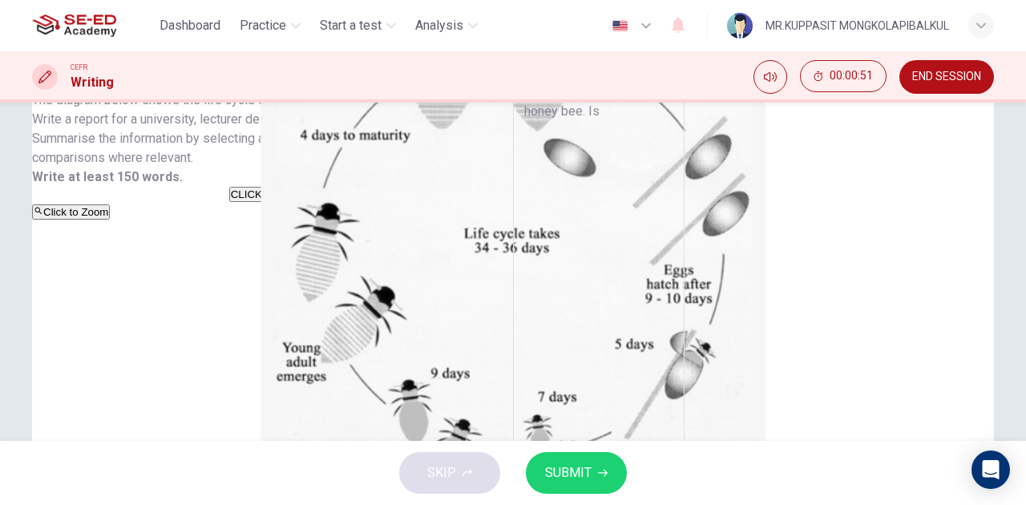
type textarea "The life cycle of the honey bee. Is"
type textarea "x"
type textarea "The life cycle of the honey bee. Is t"
type textarea "x"
type textarea "The life cycle of the honey bee. Is th"
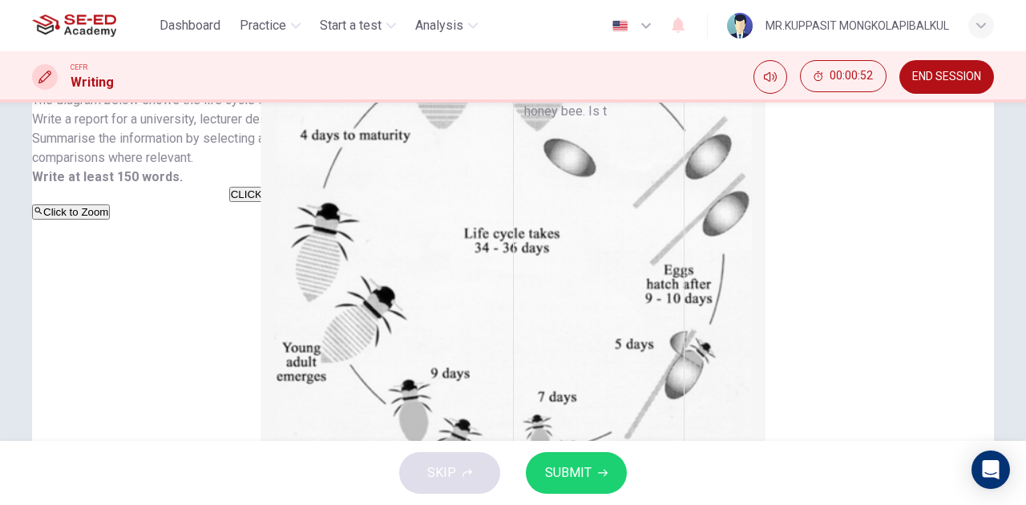
type textarea "x"
type textarea "The life cycle of the honey bee. Is t"
type textarea "x"
type textarea "The life cycle of the honey bee. Is"
type textarea "x"
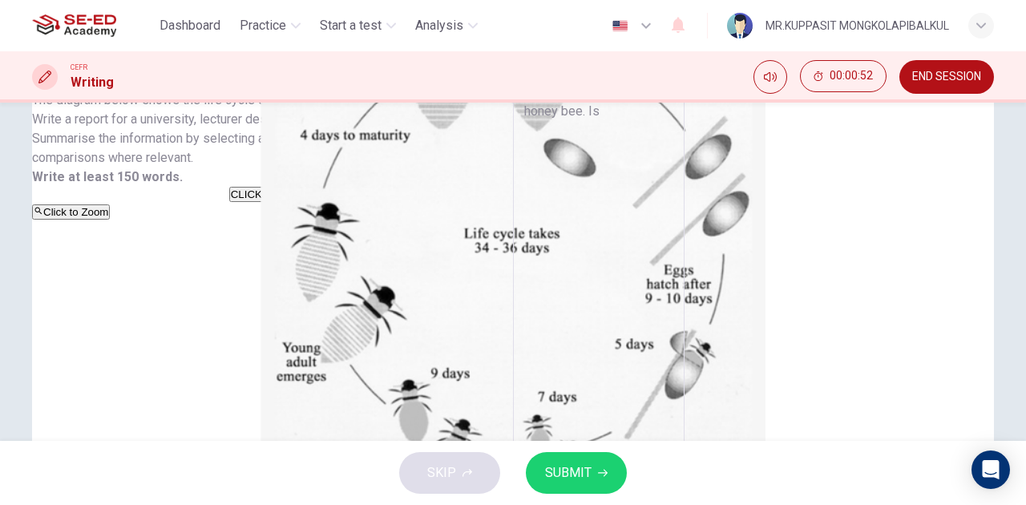
type textarea "The life cycle of the honey bee. Is"
type textarea "x"
type textarea "The life cycle of the honey bee. I"
type textarea "x"
type textarea "The life cycle of the honey bee. Is"
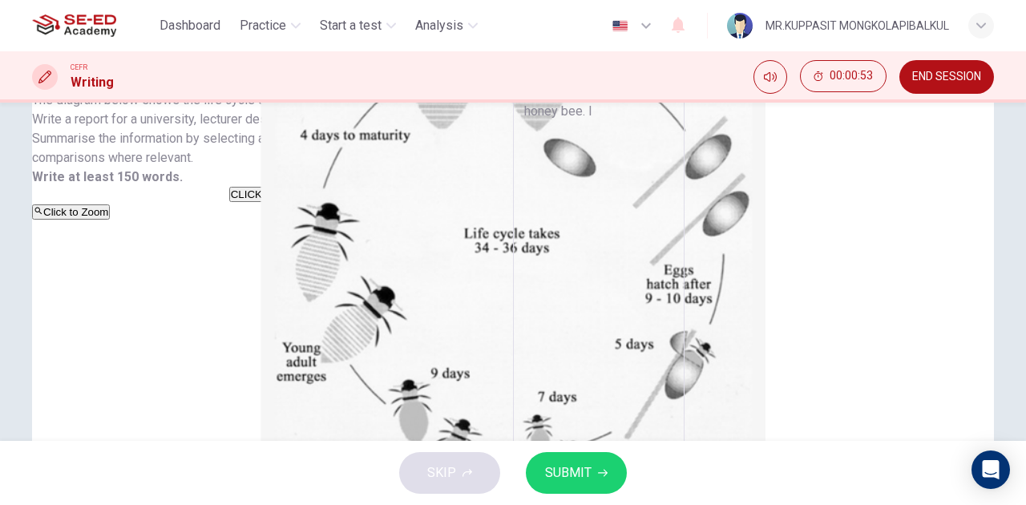
type textarea "x"
type textarea "The life cycle of the honey bee. Is"
type textarea "x"
type textarea "The life cycle of the honey bee. Is t"
type textarea "x"
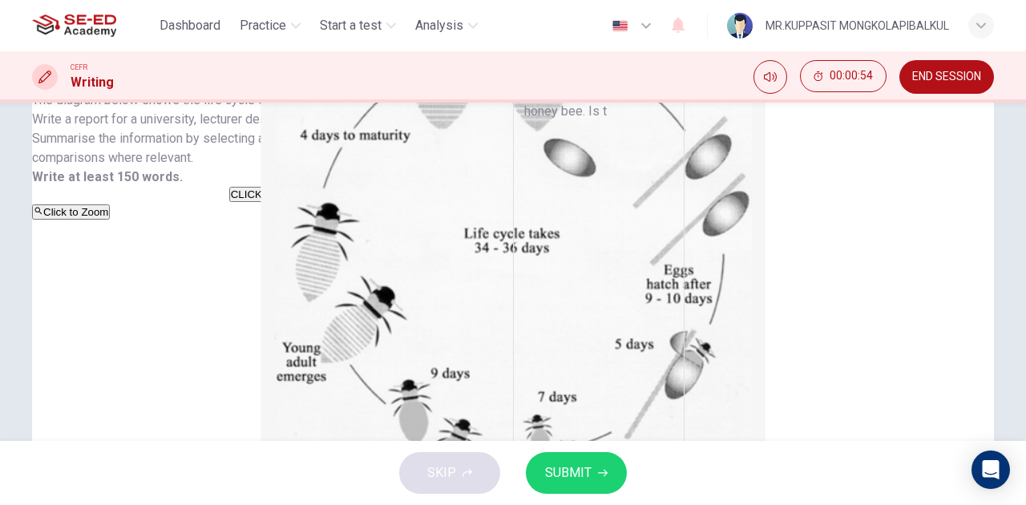
type textarea "The life cycle of the honey bee. Is th"
type textarea "x"
type textarea "The life cycle of the honey bee. Is the"
type textarea "x"
type textarea "The life cycle of the honey bee. Is the"
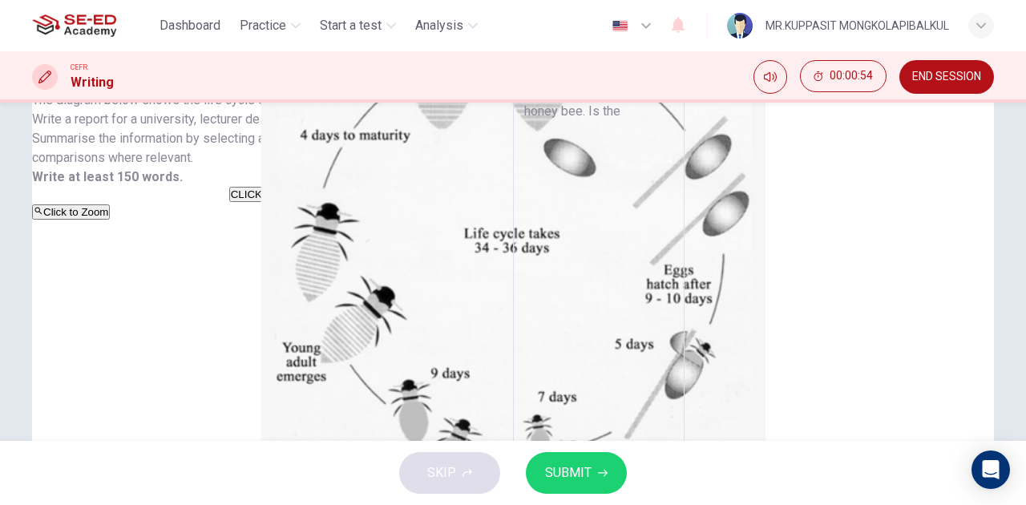
type textarea "x"
type textarea "The life cycle of the honey bee. Is the w"
type textarea "x"
type textarea "The life cycle of the honey bee. Is the wa"
type textarea "x"
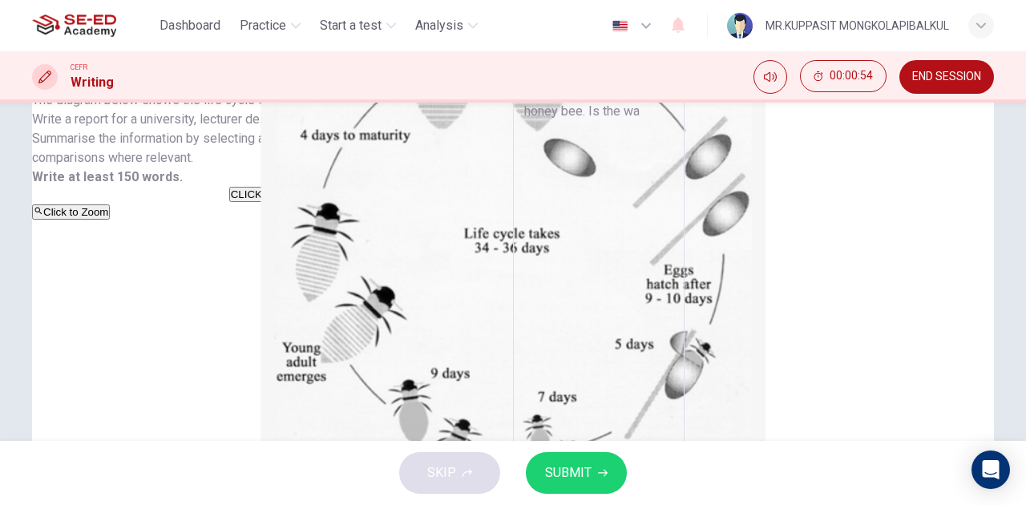
type textarea "The life cycle of the honey bee. Is the way"
type textarea "x"
type textarea "The life cycle of the honey bee. Is the way"
type textarea "x"
type textarea "The life cycle of the honey bee. Is the way f"
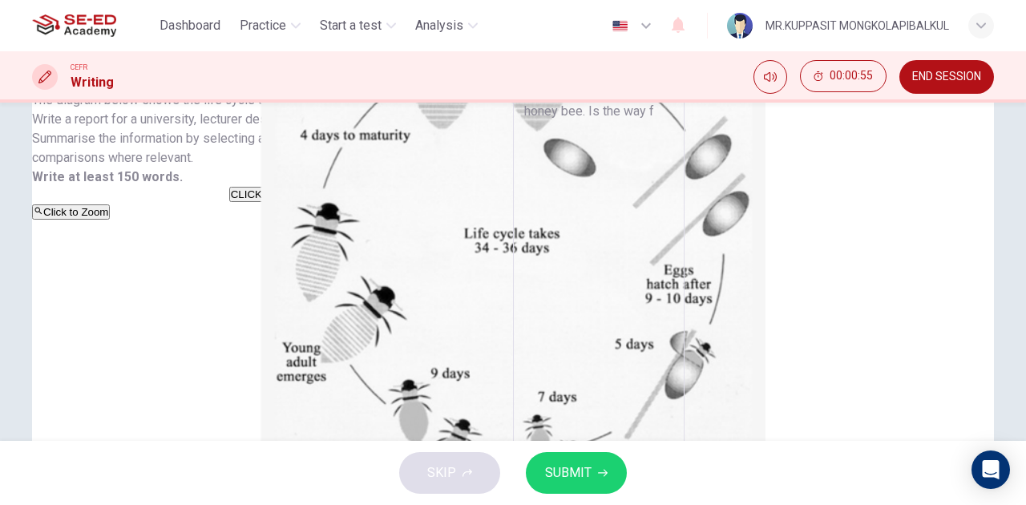
type textarea "x"
type textarea "The life cycle of the honey bee. Is the way fo"
type textarea "x"
type textarea "The life cycle of the honey bee. Is the way for"
type textarea "x"
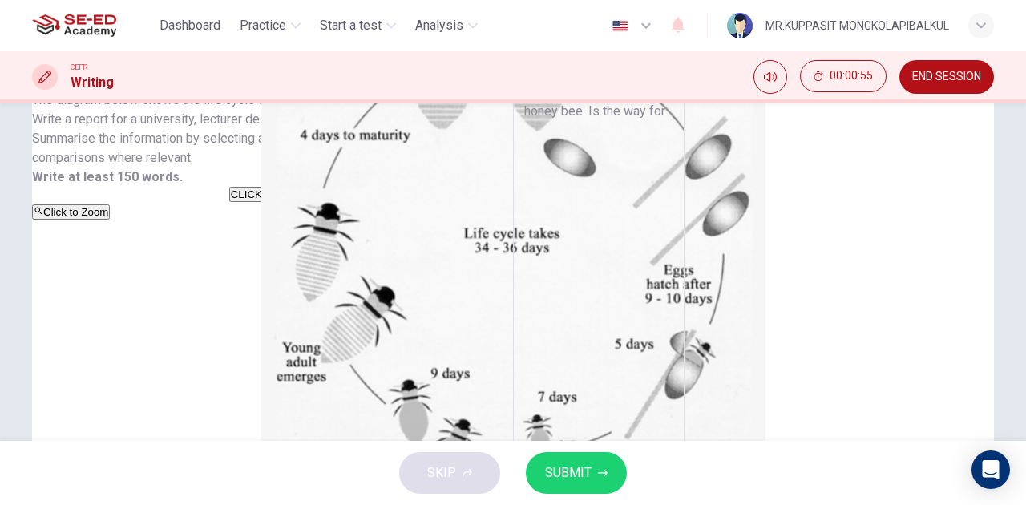
type textarea "The life cycle of the honey bee. Is the way for"
type textarea "x"
type textarea "The life cycle of the honey bee. Is the way for h"
type textarea "x"
type textarea "The life cycle of the honey bee. Is the way for ho"
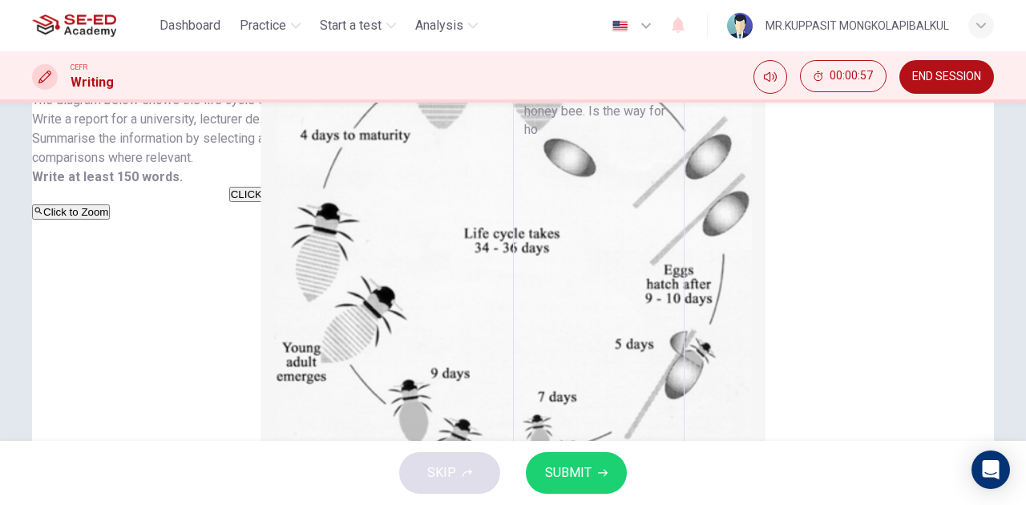
type textarea "x"
type textarea "The life cycle of the honey bee. Is the way for hon"
type textarea "x"
type textarea "The life cycle of the honey bee. Is the way for honey"
type textarea "x"
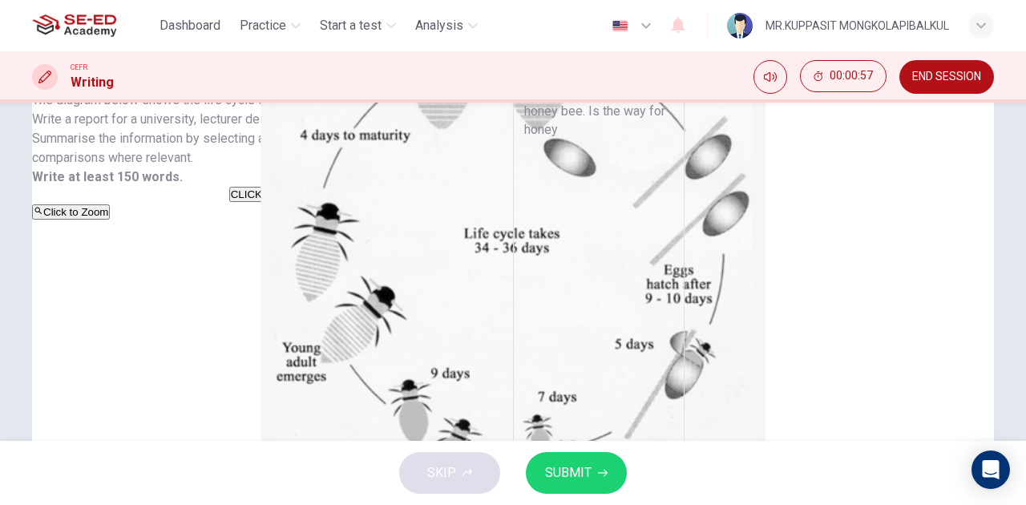
type textarea "The life cycle of the honey bee. Is the way for honey"
type textarea "x"
type textarea "The life cycle of the honey bee. Is the way for honey p"
type textarea "x"
type textarea "The life cycle of the honey bee. Is the way for honey"
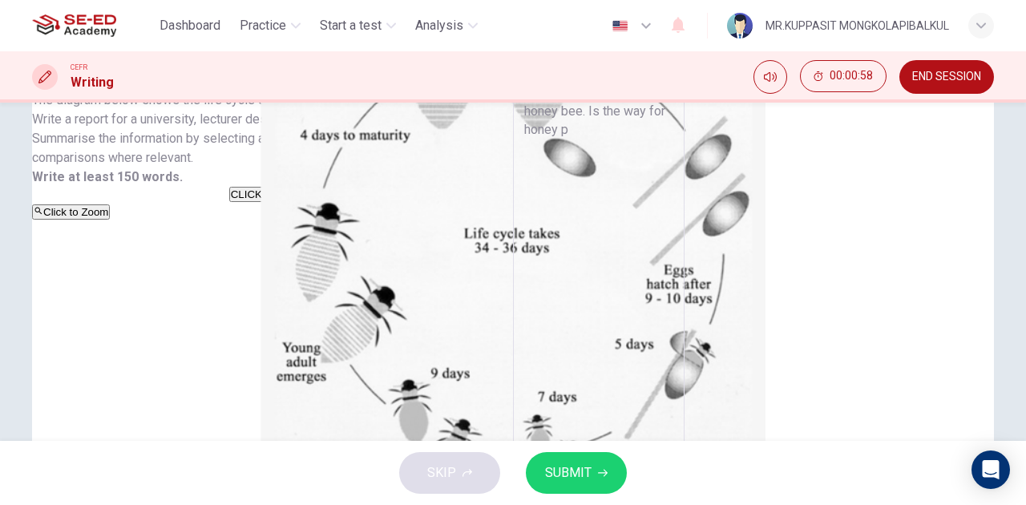
type textarea "x"
type textarea "The life cycle of the honey bee. Is the way for honey b"
type textarea "x"
type textarea "The life cycle of the honey bee. Is the way for honey be"
type textarea "x"
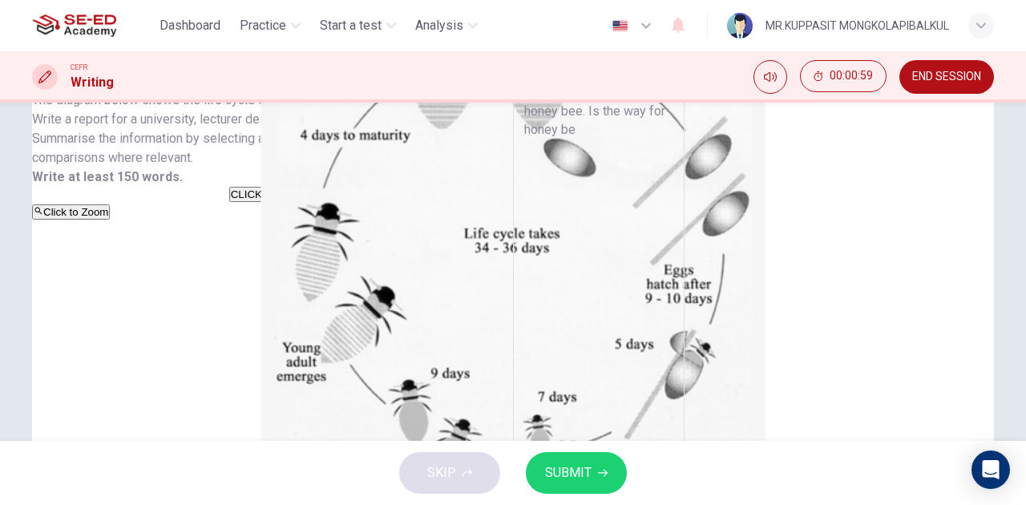
type textarea "The life cycle of the honey bee. Is the way for honey bee"
type textarea "x"
type textarea "The life cycle of the honey bee. Is the way for honey bees"
type textarea "x"
type textarea "The life cycle of the honey bee. Is the way for honey bees"
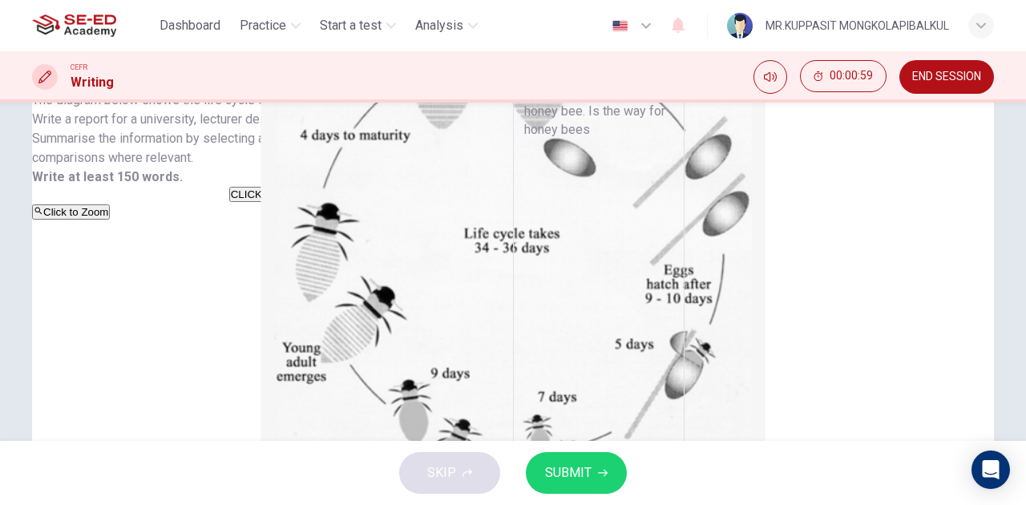
type textarea "x"
type textarea "The life cycle of the honey bee. Is the way for honey bees"
type textarea "x"
type textarea "The life cycle of the honey bee. Is the way for honey bee"
type textarea "x"
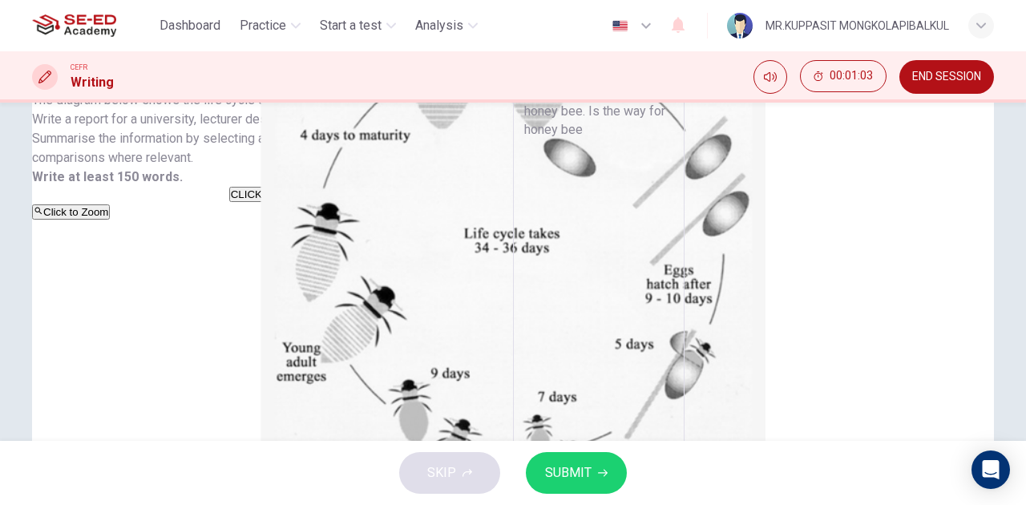
type textarea "The life cycle of the honey bee. Is the way for honey bees"
type textarea "x"
type textarea "The life cycle of the honey bee. Is the way for honey bees"
type textarea "x"
type textarea "The life cycle of the honey bee. Is the way for honey bees t"
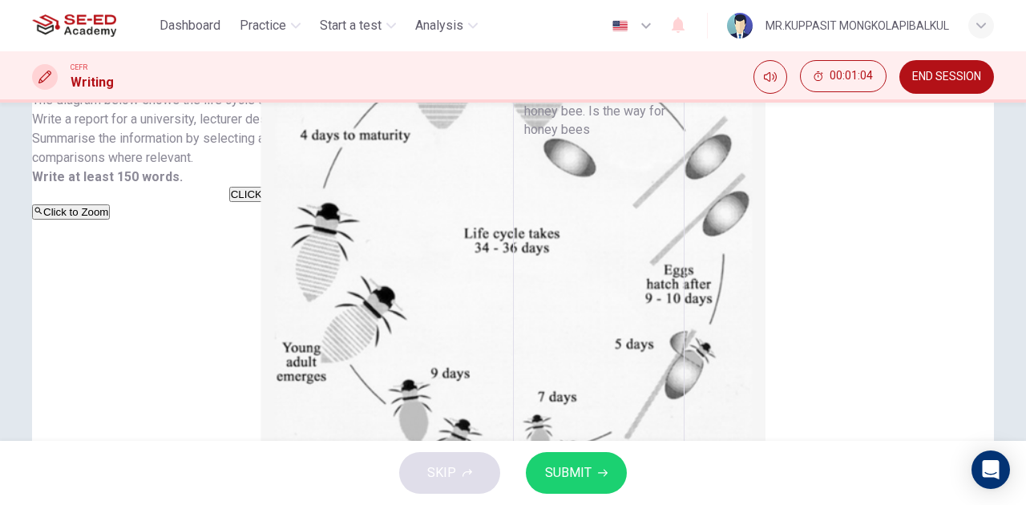
type textarea "x"
type textarea "The life cycle of the honey bee. Is the way for honey bees to"
type textarea "x"
type textarea "The life cycle of the honey bee. Is the way for honey bees to"
type textarea "x"
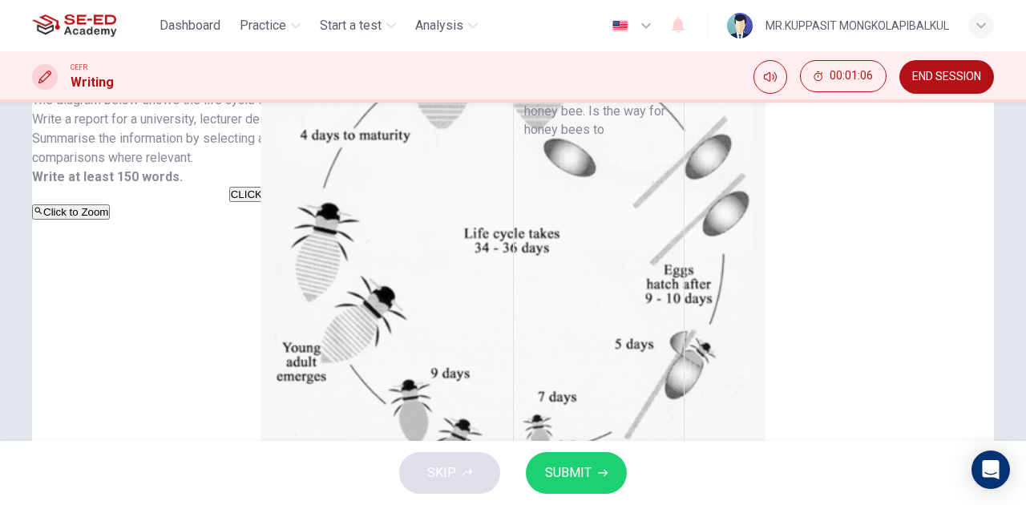
type textarea "The life cycle of the honey bee. Is the way for honey bees to r"
type textarea "x"
click at [593, 149] on textarea "The life cycle of the honey bee. Is the way for honey bees to reprodutice and" at bounding box center [598, 323] width 149 height 481
click at [593, 172] on textarea "The life cycle of the honey bee. Is the way for honey bees to reprodutice and" at bounding box center [598, 323] width 149 height 481
click at [590, 149] on textarea "The life cycle of the honey bee. Is the way for honey bees to reprodutice and" at bounding box center [598, 323] width 149 height 481
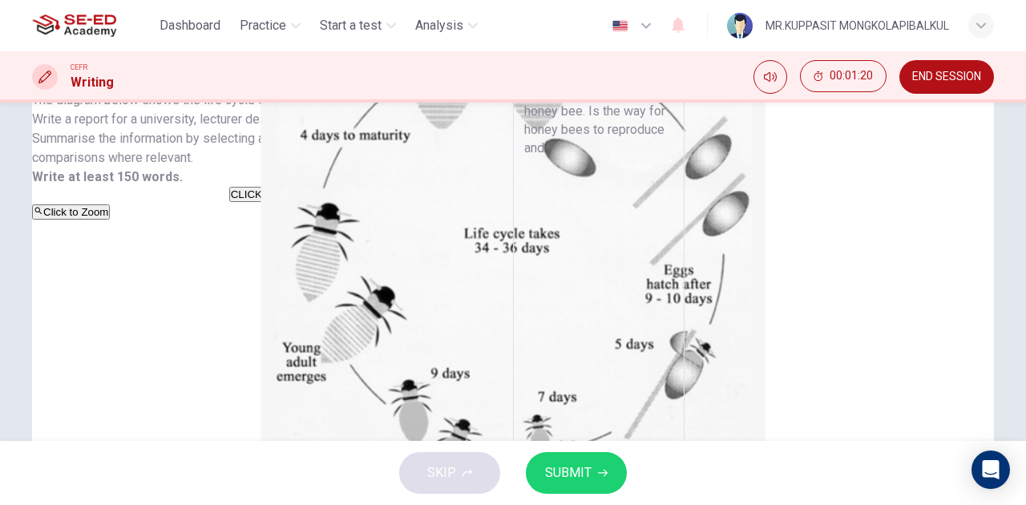
click at [632, 156] on textarea "The life cycle of the honey bee. Is the way for honey bees to reproduce and" at bounding box center [598, 323] width 149 height 481
click at [622, 144] on textarea "The life cycle of the honey bee. Is the way for honey bees to reproduce and exp…" at bounding box center [598, 323] width 149 height 481
click at [674, 151] on textarea "The life cycle of the honey bee. Is the way for honey bees to reproduce and exp…" at bounding box center [598, 323] width 149 height 481
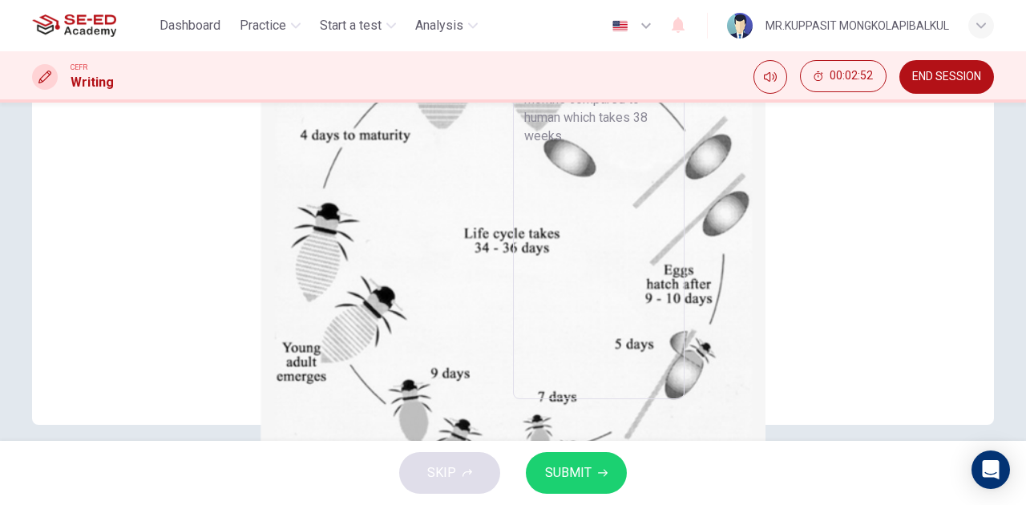
scroll to position [0, 0]
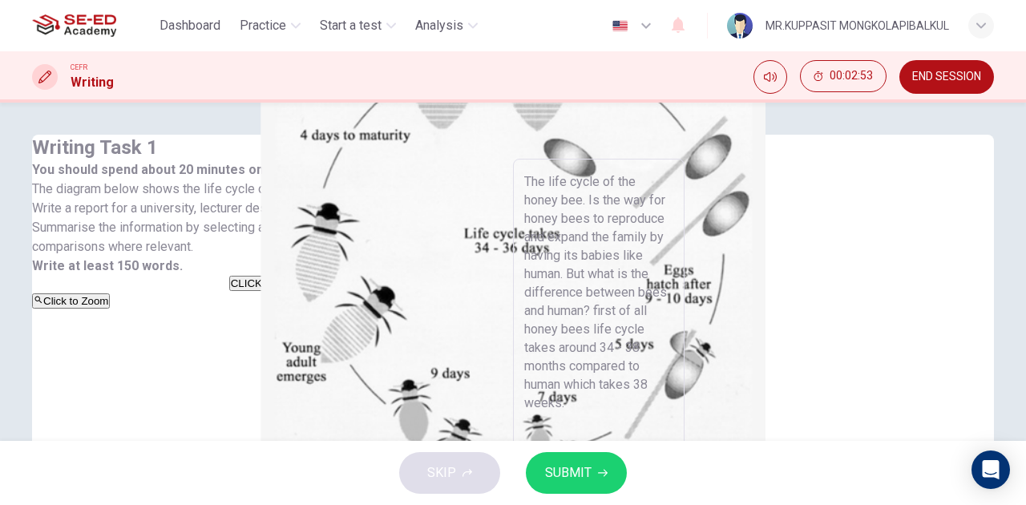
click at [674, 292] on textarea "The life cycle of the honey bee. Is the way for honey bees to reproduce and exp…" at bounding box center [598, 412] width 149 height 481
click at [637, 279] on textarea "The life cycle of the honey bee. Is the way for honey bees to reproduce and exp…" at bounding box center [598, 412] width 149 height 481
click at [634, 290] on textarea "The life cycle of the honey bee. Is the way for honey bees to reproduce and exp…" at bounding box center [598, 412] width 149 height 481
click at [674, 281] on textarea "The life cycle of the honey bee. Is the way for honey bees to reproduce and exp…" at bounding box center [598, 412] width 149 height 481
click at [674, 276] on textarea "The life cycle of the honey bee. Is the way for honey bees to reproduce and exp…" at bounding box center [598, 412] width 149 height 481
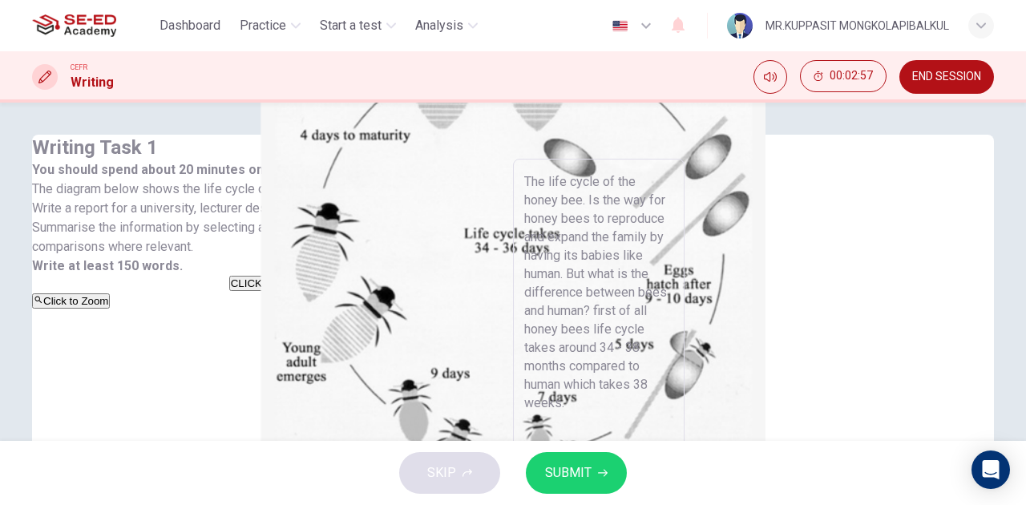
click at [674, 277] on textarea "The life cycle of the honey bee. Is the way for honey bees to reproduce and exp…" at bounding box center [598, 412] width 149 height 481
click at [674, 274] on textarea "The life cycle of the honey bee. Is the way for honey bees to reproduce and exp…" at bounding box center [598, 412] width 149 height 481
click at [674, 266] on textarea "The life cycle of the honey bee. Is the way for honey bees to reproduce and exp…" at bounding box center [598, 412] width 149 height 481
click at [674, 247] on textarea "The life cycle of the honey bee. Is the way for honey bees to reproduce and exp…" at bounding box center [598, 412] width 149 height 481
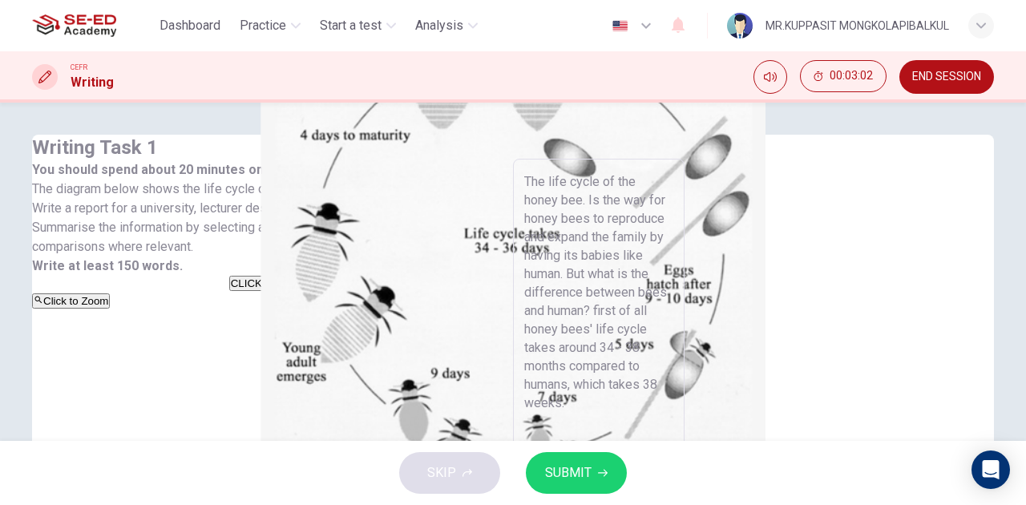
click at [674, 228] on textarea "The life cycle of the honey bee. Is the way for honey bees to reproduce and exp…" at bounding box center [598, 412] width 149 height 481
click at [674, 230] on textarea "The life cycle of the honey bee. Is the way for honey bees to reproduce and exp…" at bounding box center [598, 412] width 149 height 481
click at [674, 235] on textarea "The life cycle of the honey bee. Is the way for honey bees to reproduce and exp…" at bounding box center [598, 412] width 149 height 481
click at [674, 250] on textarea "The life cycle of the honey bee. Is the way for honey bees to reproduce and exp…" at bounding box center [598, 412] width 149 height 481
click at [674, 268] on textarea "The life cycle of the honey bee. Is the way for honey bees to reproduce and exp…" at bounding box center [598, 412] width 149 height 481
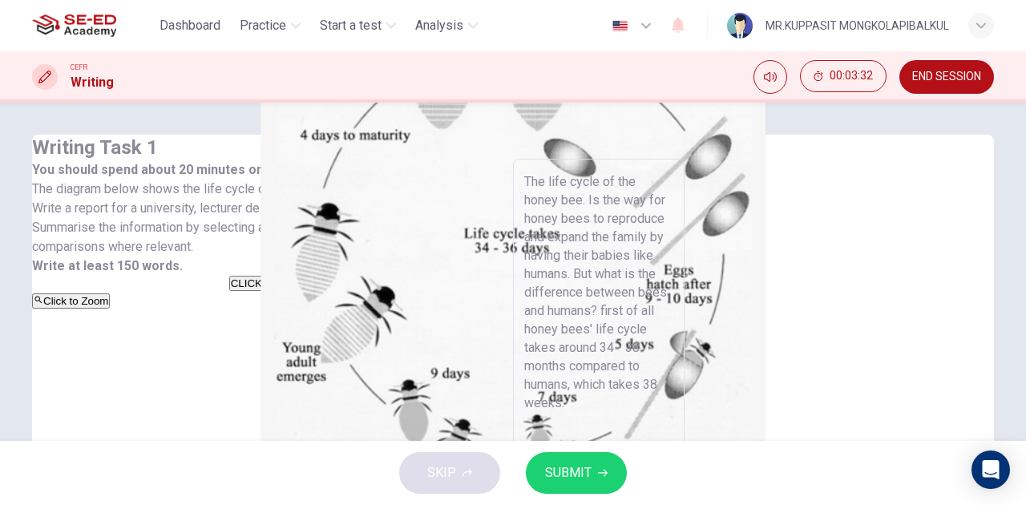
click at [664, 289] on textarea "The life cycle of the honey bee. Is the way for honey bees to reproduce and exp…" at bounding box center [598, 412] width 149 height 481
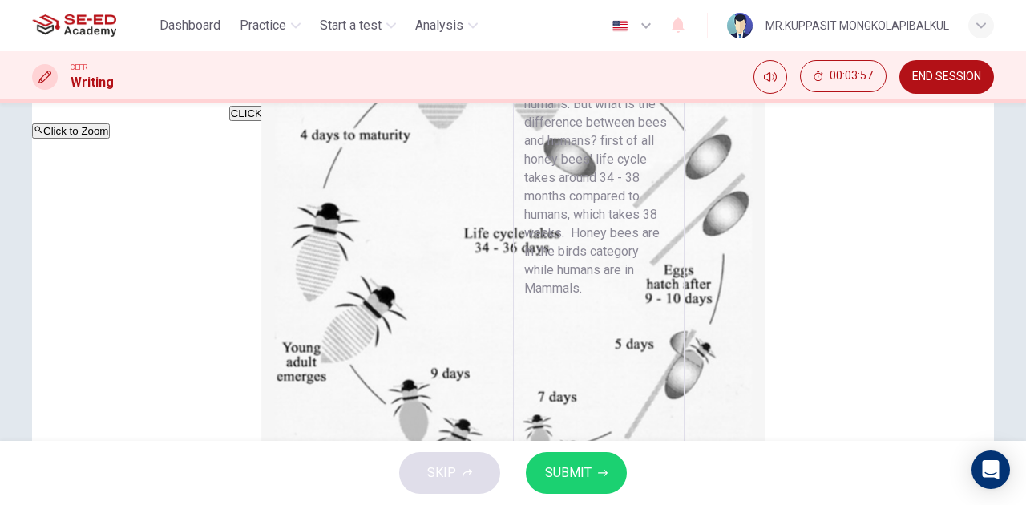
scroll to position [105, 0]
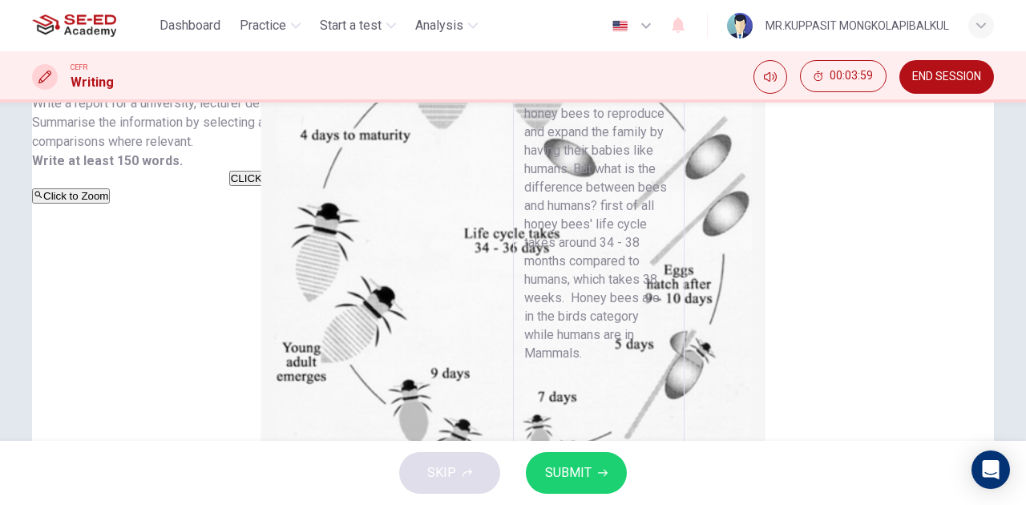
click at [597, 202] on textarea "The life cycle of the honey bee. Is the way for honey bees to reproduce and exp…" at bounding box center [598, 307] width 149 height 481
click at [617, 189] on textarea "The life cycle of the honey bee. Is the way for honey bees to reproduce and exp…" at bounding box center [598, 307] width 149 height 481
click at [649, 198] on textarea "The life cycle of the honey bee. Is the way for honey bees to reproduce and exp…" at bounding box center [598, 307] width 149 height 481
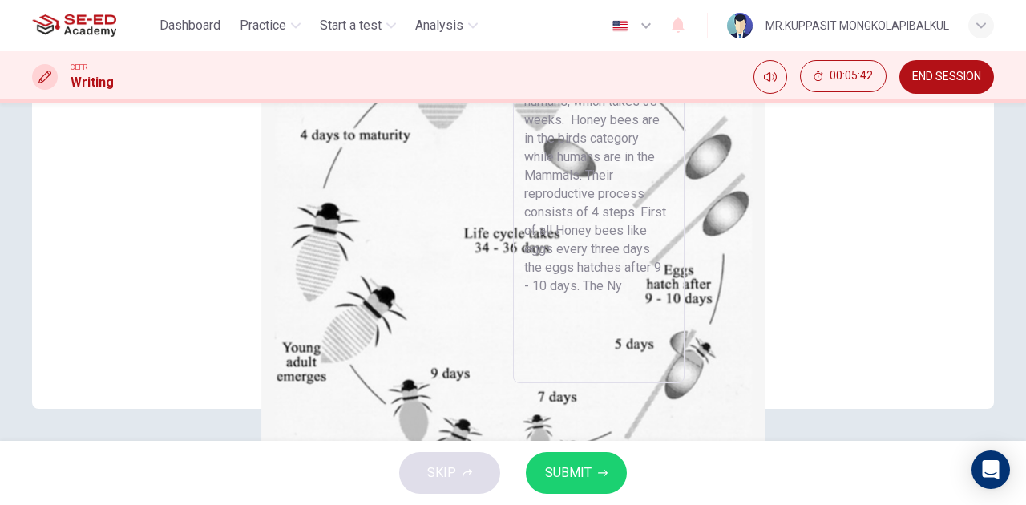
scroll to position [79, 0]
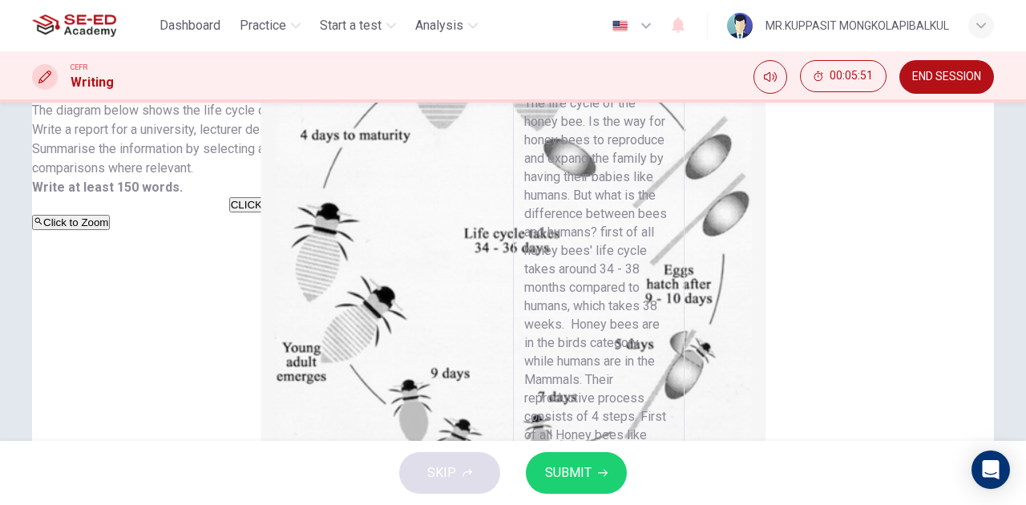
click at [674, 153] on textarea "The life cycle of the honey bee. Is the way for honey bees to reproduce and exp…" at bounding box center [598, 334] width 149 height 481
click at [674, 170] on textarea "The life cycle of the honey bee. Is the way for honey bees to reproduce and exp…" at bounding box center [598, 334] width 149 height 481
click at [674, 171] on textarea "The life cycle of the honey bee. Is the way for honey bees to reproduce and exp…" at bounding box center [598, 334] width 149 height 481
click at [674, 209] on textarea "The life cycle of the honey bee. Is the way for honey bees to reproduce and exp…" at bounding box center [598, 334] width 149 height 481
click at [674, 265] on textarea "The life cycle of the honey bee. Is the way for honey bees to reproduce and exp…" at bounding box center [598, 334] width 149 height 481
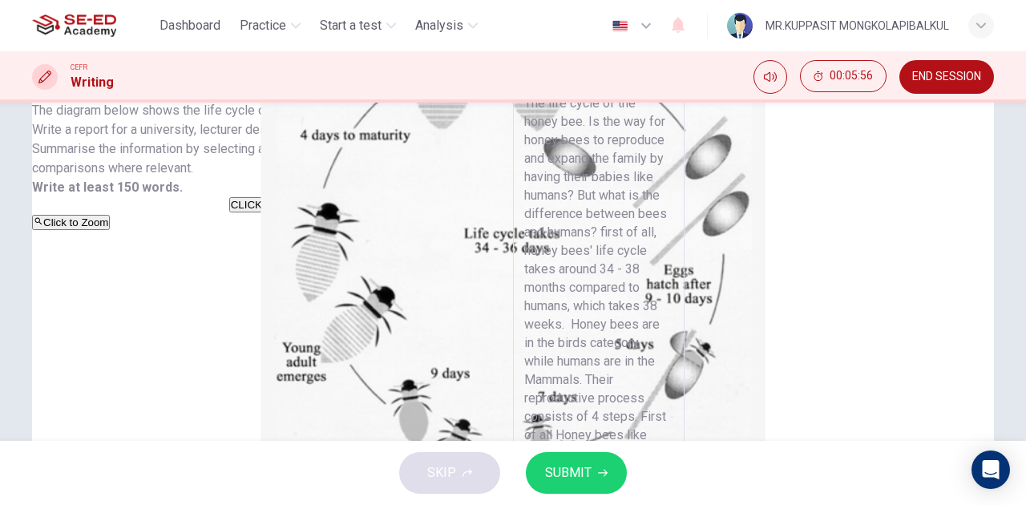
click at [674, 250] on textarea "The life cycle of the honey bee. Is the way for honey bees to reproduce and exp…" at bounding box center [598, 334] width 149 height 481
click at [674, 249] on textarea "The life cycle of the honey bee. Is the way for honey bees to reproduce and exp…" at bounding box center [598, 334] width 149 height 481
click at [674, 250] on textarea "The life cycle of the honey bee. Is the way for honey bees to reproduce and exp…" at bounding box center [598, 334] width 149 height 481
click at [674, 241] on textarea "The life cycle of the honey bee. Is the way for honey bees to reproduce and exp…" at bounding box center [598, 334] width 149 height 481
click at [674, 253] on textarea "The life cycle of the honey bee. Is the way for honey bees to reproduce and exp…" at bounding box center [598, 334] width 149 height 481
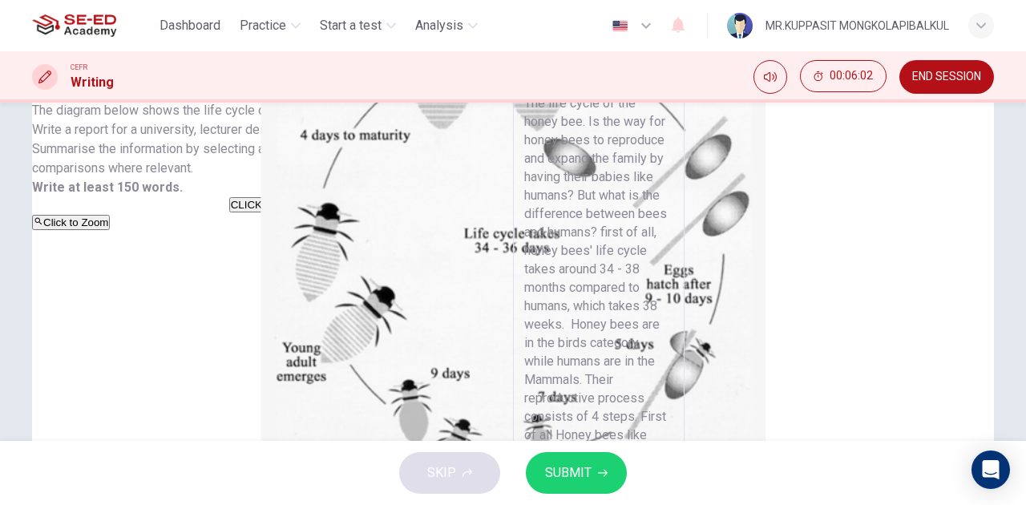
click at [674, 265] on textarea "The life cycle of the honey bee. Is the way for honey bees to reproduce and exp…" at bounding box center [598, 334] width 149 height 481
click at [674, 269] on textarea "The life cycle of the honey bee. Is the way for honey bees to reproduce and exp…" at bounding box center [598, 334] width 149 height 481
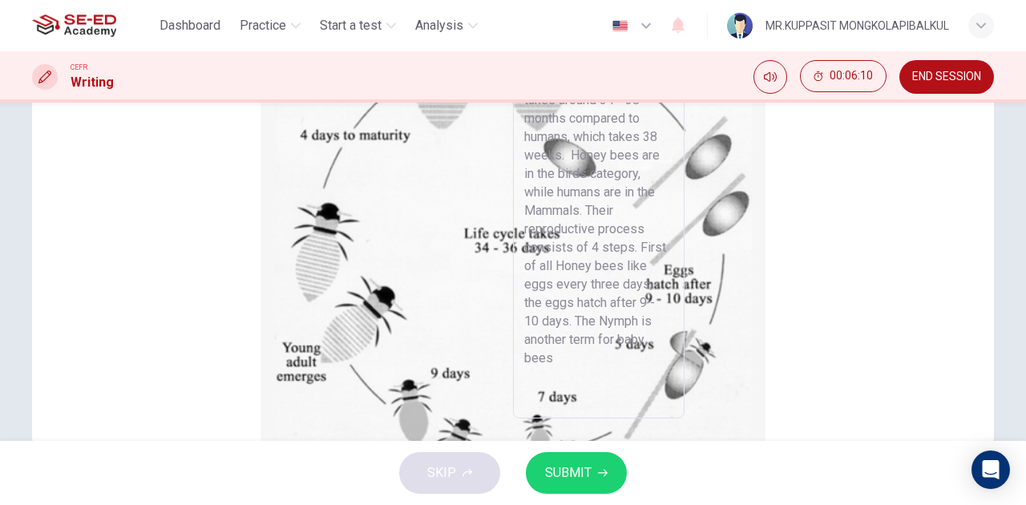
scroll to position [168, 0]
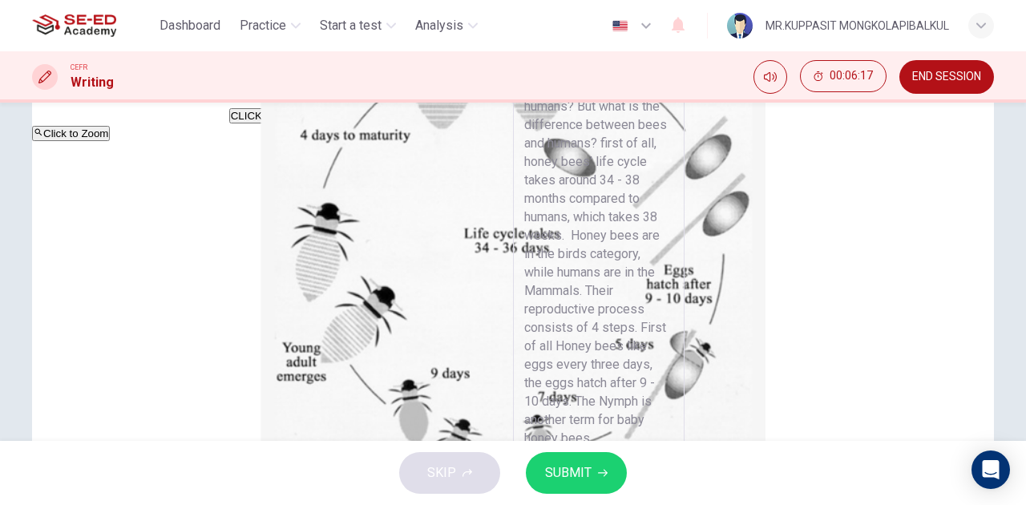
click at [674, 178] on textarea "The life cycle of the honey bee. Is the way for honey bees to reproduce and exp…" at bounding box center [598, 245] width 149 height 481
click at [674, 168] on textarea "The life cycle of the honey bee. Is the way for honey bees to reproduce and exp…" at bounding box center [598, 245] width 149 height 481
click at [674, 160] on textarea "The life cycle of the honey bee. Is the way for honey bees to reproduce and exp…" at bounding box center [598, 245] width 149 height 481
click at [674, 178] on textarea "The life cycle of the honey bee. Is the way for honey bees to reproduce and exp…" at bounding box center [598, 245] width 149 height 481
click at [674, 190] on textarea "The life cycle of the honey bee. Is the way for honey bees to reproduce and exp…" at bounding box center [598, 245] width 149 height 481
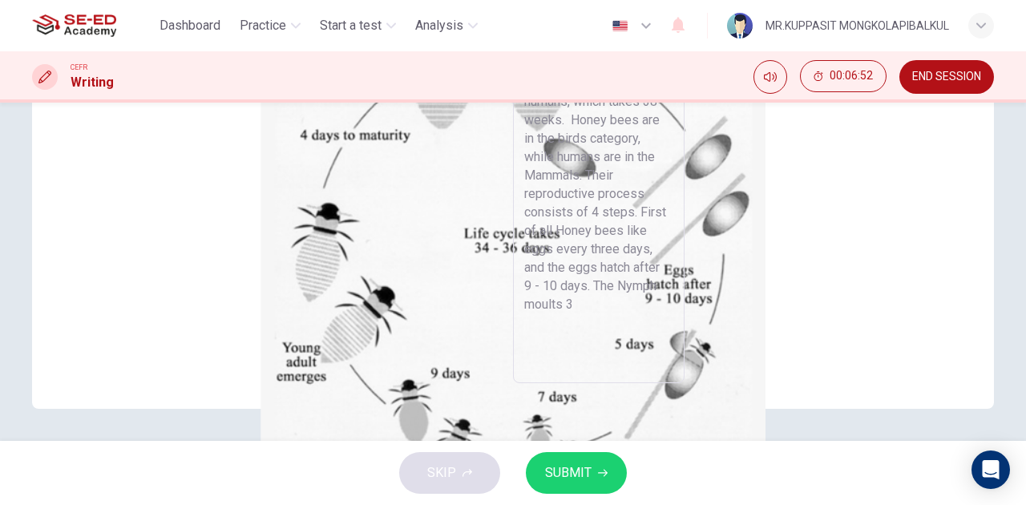
scroll to position [231, 0]
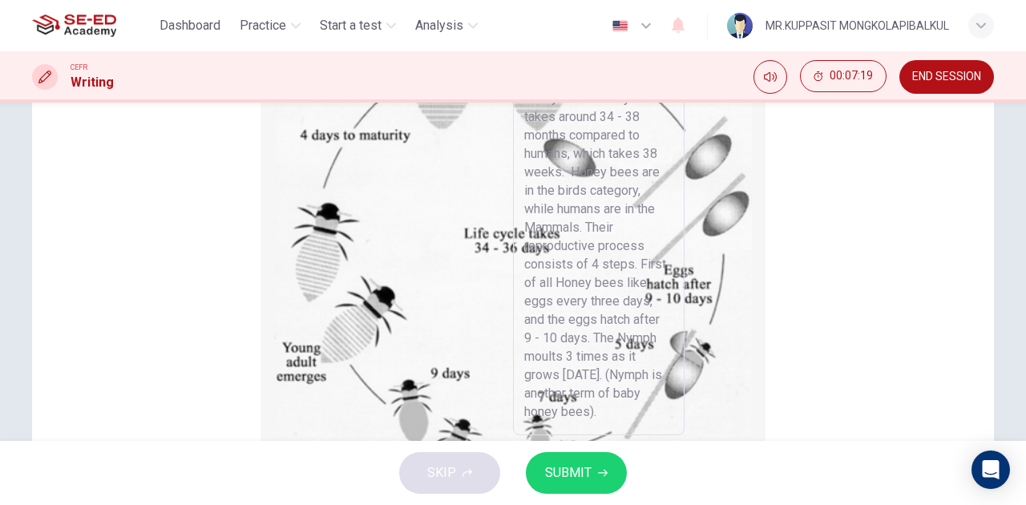
click at [631, 132] on textarea "The life cycle of the honey bee. Is the way for honey bees to reproduce and exp…" at bounding box center [598, 181] width 149 height 481
click at [674, 138] on textarea "The life cycle of the honey bee. Is the way for honey bees to reproduce and exp…" at bounding box center [598, 181] width 149 height 481
click at [674, 128] on textarea "The life cycle of the honey bee. Is the way for honey bees to reproduce and exp…" at bounding box center [598, 181] width 149 height 481
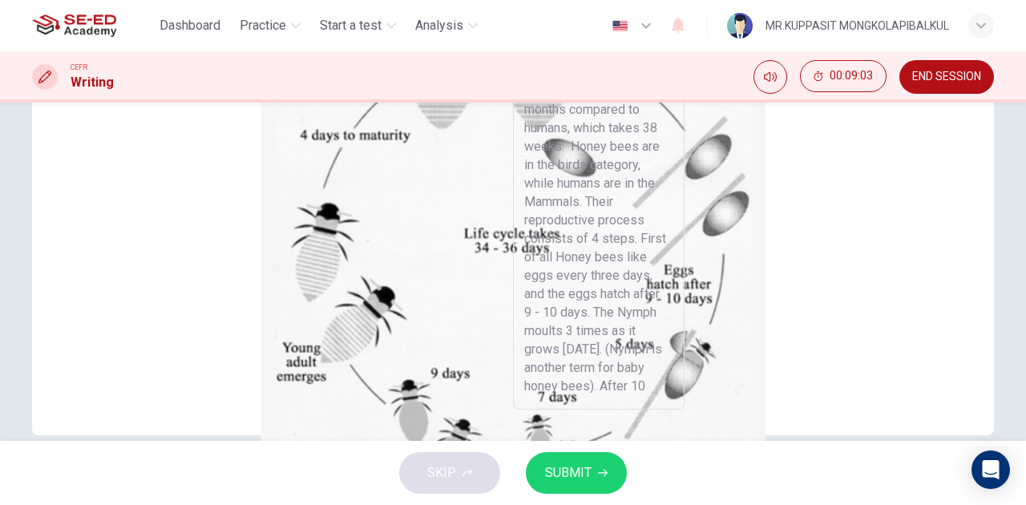
scroll to position [168, 0]
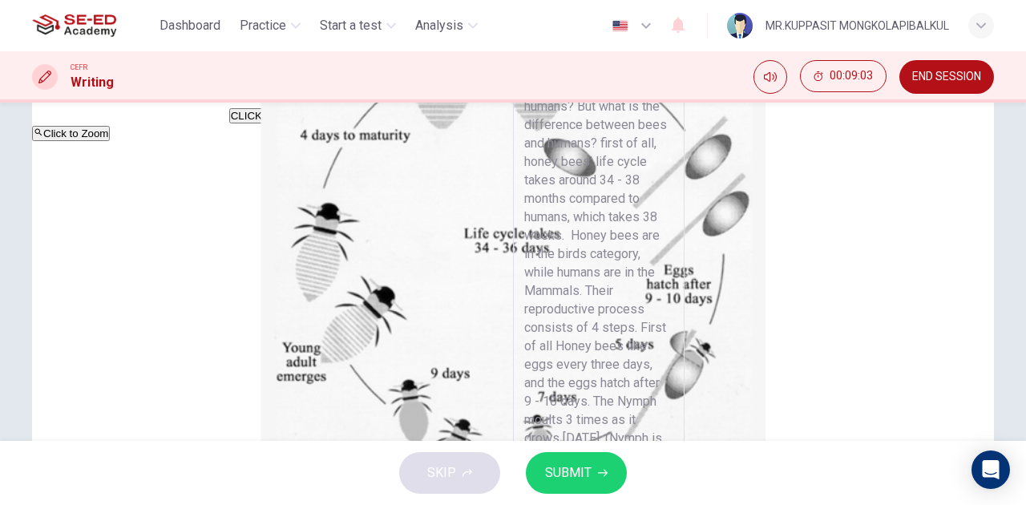
click at [574, 222] on textarea "The life cycle of the honey bee. Is the way for honey bees to reproduce and exp…" at bounding box center [598, 245] width 149 height 481
click at [577, 223] on textarea "The life cycle of the honey bee. Is the way for honey bees to reproduce and exp…" at bounding box center [598, 245] width 149 height 481
click at [622, 234] on textarea "The life cycle of the honey bee. Is the way for honey bees to reproduce and exp…" at bounding box center [598, 245] width 149 height 481
click at [674, 184] on textarea "The life cycle of the honey bee. Is the way for honey bees to reproduce and exp…" at bounding box center [598, 245] width 149 height 481
click at [674, 194] on textarea "The life cycle of the honey bee. Is the way for honey bees to reproduce and exp…" at bounding box center [598, 245] width 149 height 481
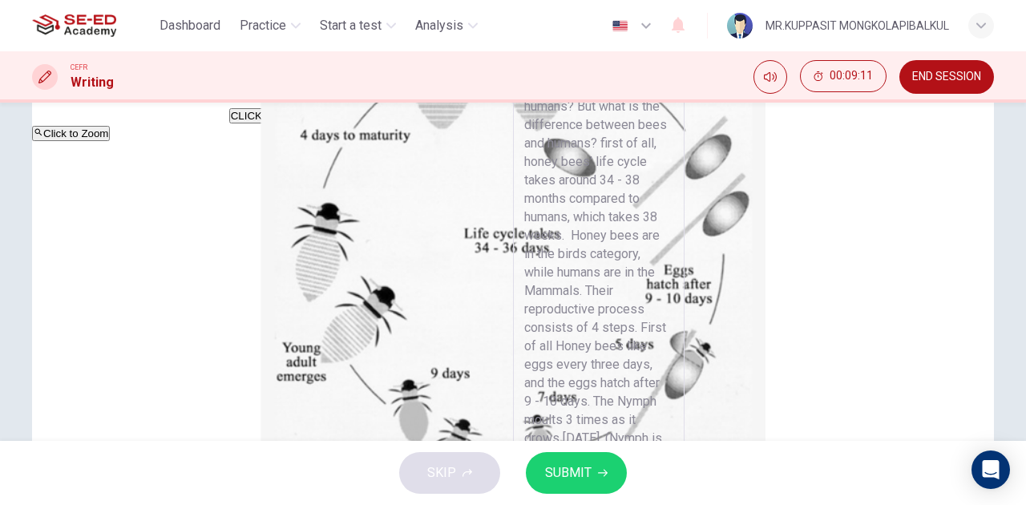
click at [674, 255] on textarea "The life cycle of the honey bee. Is the way for honey bees to reproduce and exp…" at bounding box center [598, 245] width 149 height 481
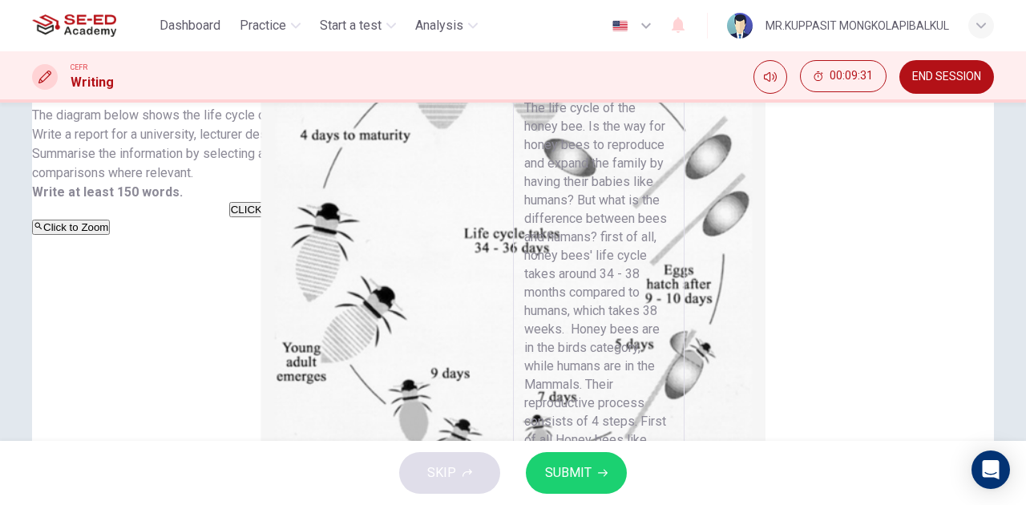
scroll to position [89, 0]
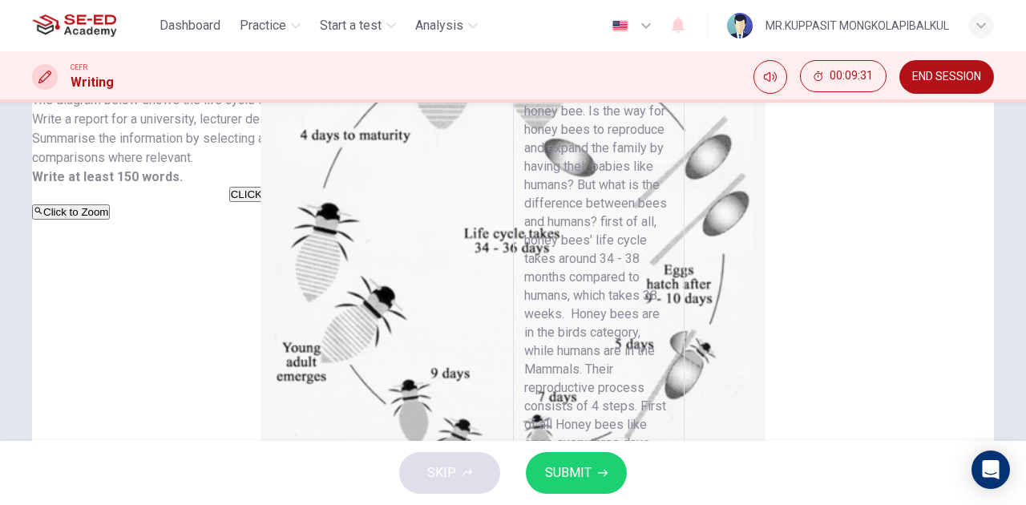
click at [674, 278] on textarea "The life cycle of the honey bee. Is the way for honey bees to reproduce and exp…" at bounding box center [598, 323] width 149 height 481
click at [674, 282] on textarea "The life cycle of the honey bee. Is the way for honey bees to reproduce and exp…" at bounding box center [598, 323] width 149 height 481
click at [674, 183] on textarea "The life cycle of the honey bee. Is the way for honey bees to reproduce and exp…" at bounding box center [598, 323] width 149 height 481
click at [638, 424] on textarea "The life cycle of the honey bee. Is the way for honey bees to reproduce and exp…" at bounding box center [598, 323] width 149 height 481
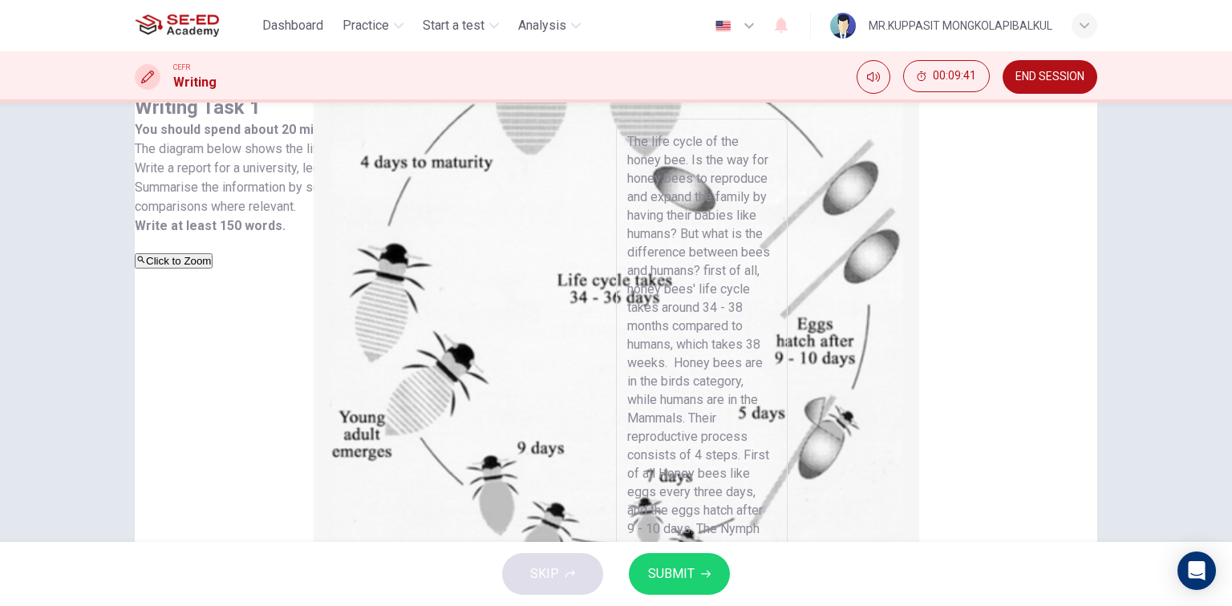
scroll to position [0, 0]
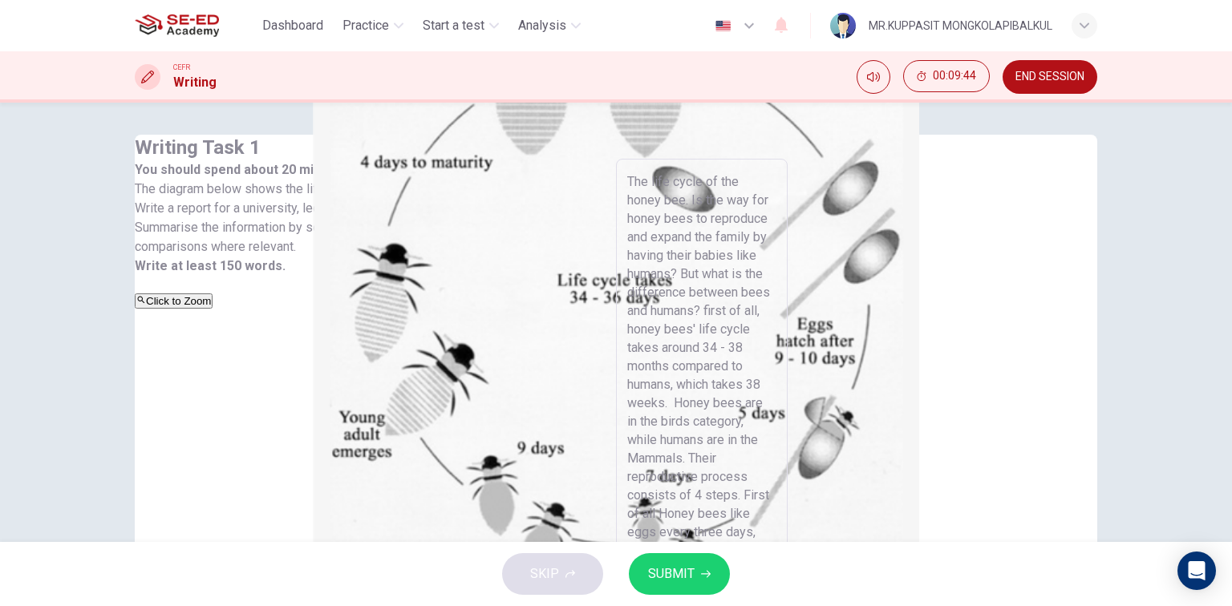
click at [654, 314] on textarea "The life cycle of the honey bee. Is the way for honey bees to reproduce and exp…" at bounding box center [701, 412] width 149 height 481
click at [658, 324] on textarea "The life cycle of the honey bee. Is the way for honey bees to reproduce and exp…" at bounding box center [701, 412] width 149 height 481
click at [731, 309] on textarea "The life cycle of the honey bee. Is the way for honey bees to reproduce and exp…" at bounding box center [701, 412] width 149 height 481
click at [806, 504] on div "SKIP SUBMIT" at bounding box center [616, 574] width 1232 height 64
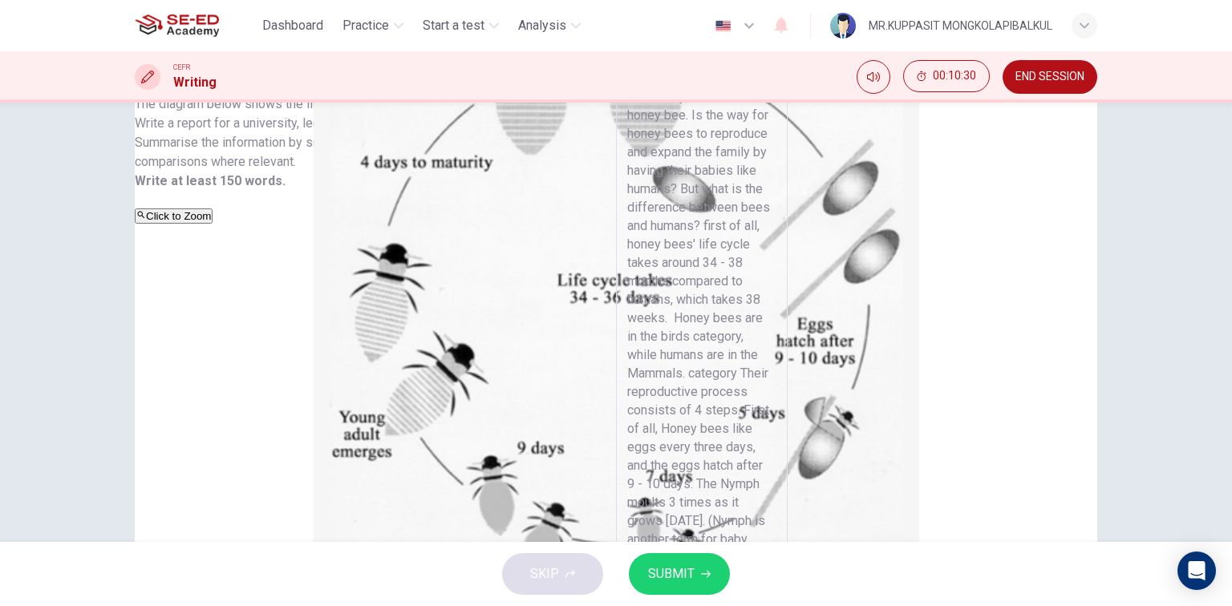
scroll to position [107, 0]
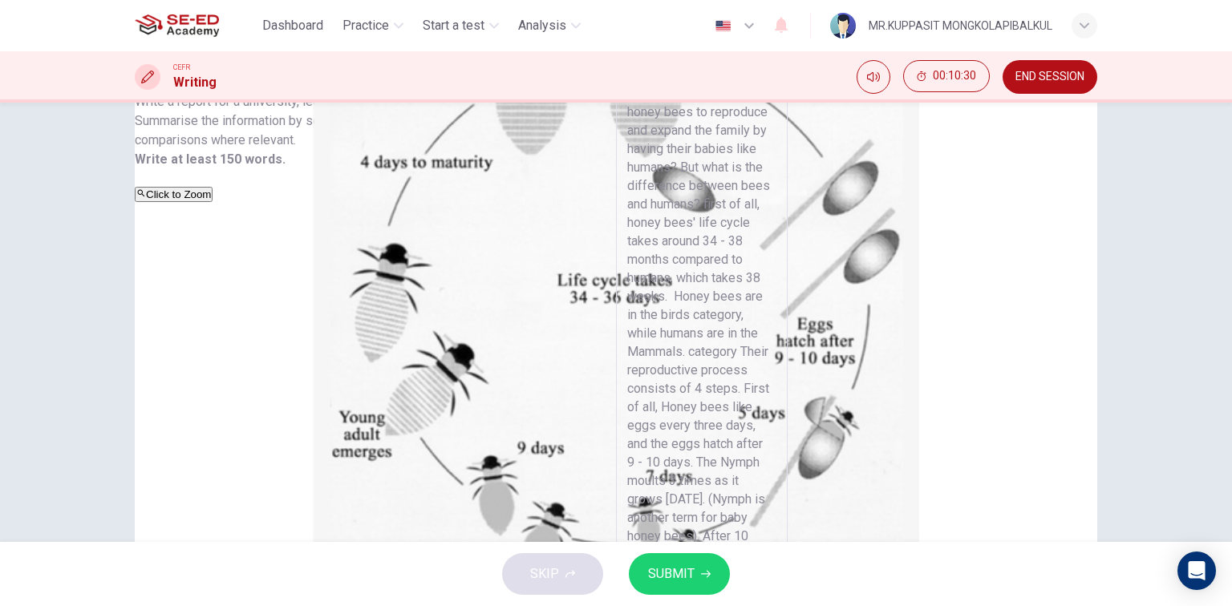
click at [714, 397] on textarea "The life cycle of the honey bee. Is the way for honey bees to reproduce and exp…" at bounding box center [701, 306] width 149 height 481
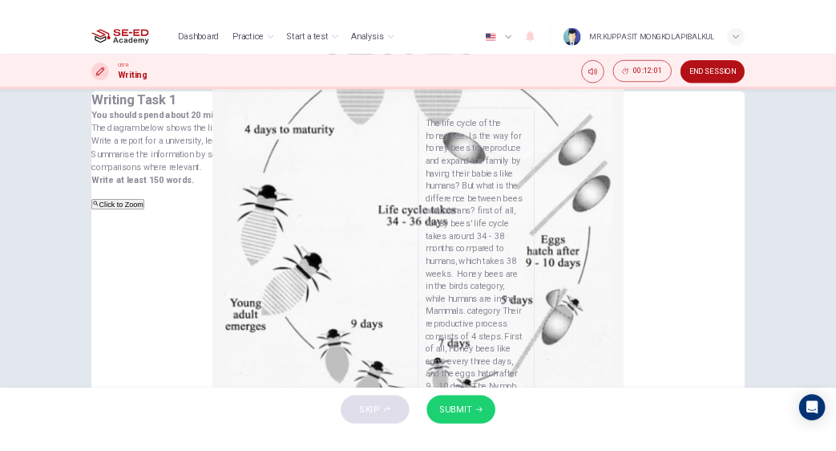
scroll to position [0, 0]
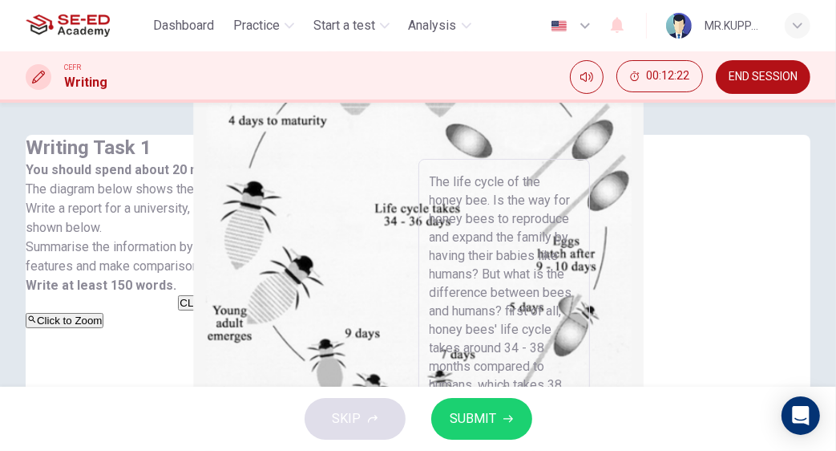
click at [791, 72] on span "END SESSION" at bounding box center [763, 77] width 69 height 13
click at [484, 411] on span "SUBMIT" at bounding box center [474, 418] width 47 height 22
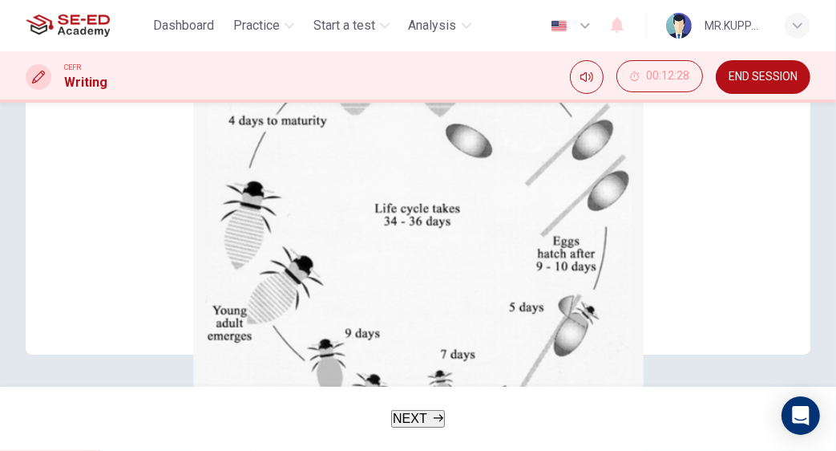
scroll to position [371, 0]
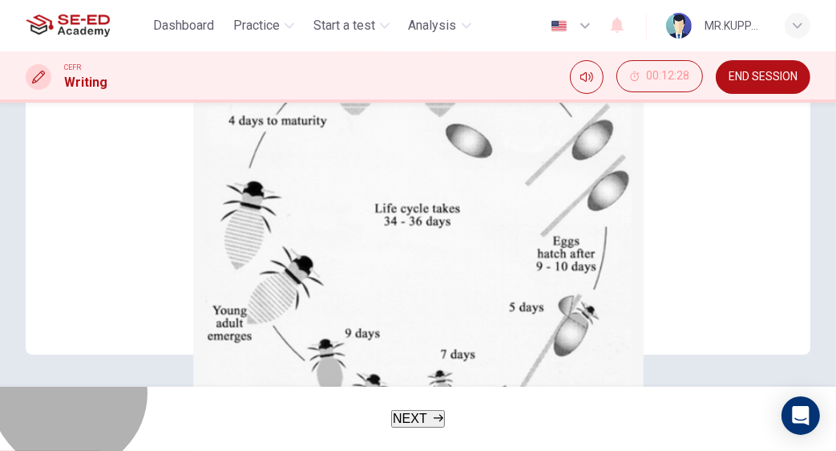
click at [433, 410] on button "NEXT" at bounding box center [418, 419] width 54 height 18
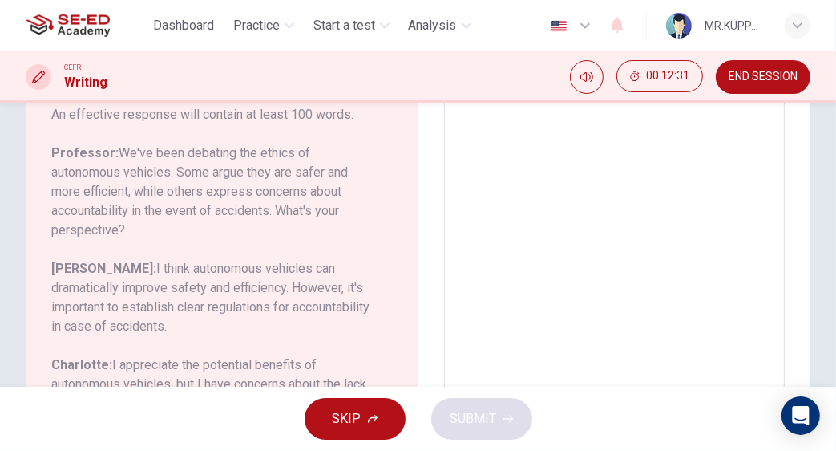
scroll to position [430, 0]
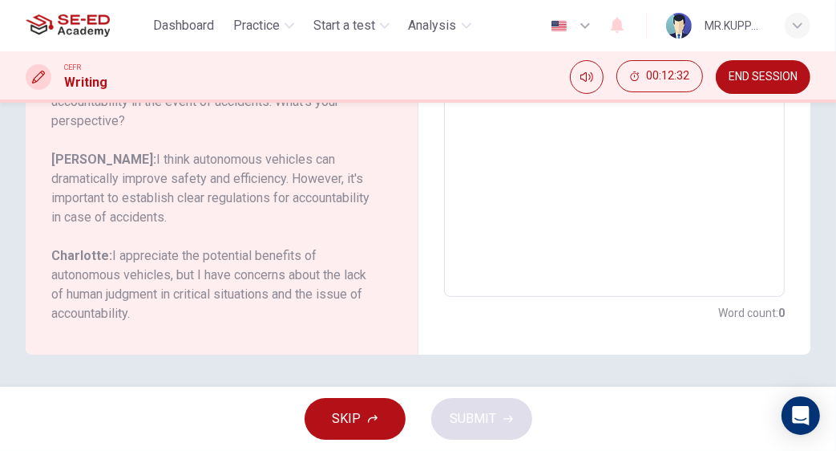
click at [747, 82] on span "END SESSION" at bounding box center [763, 77] width 69 height 13
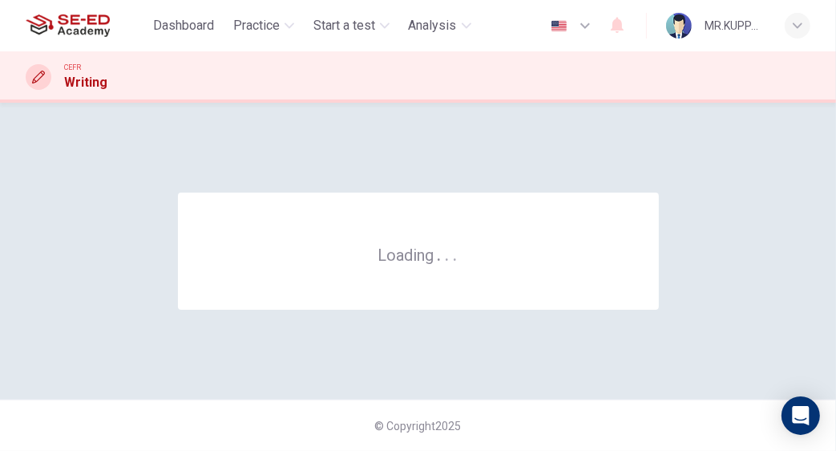
scroll to position [0, 0]
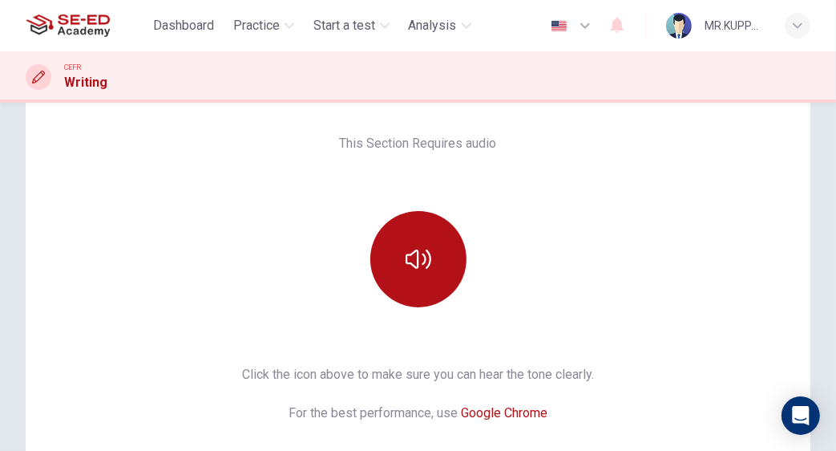
scroll to position [213, 0]
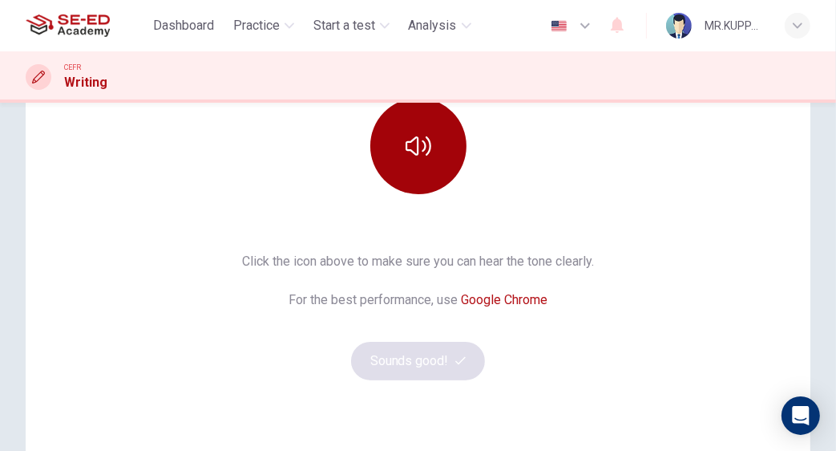
click at [419, 103] on button "button" at bounding box center [418, 146] width 96 height 96
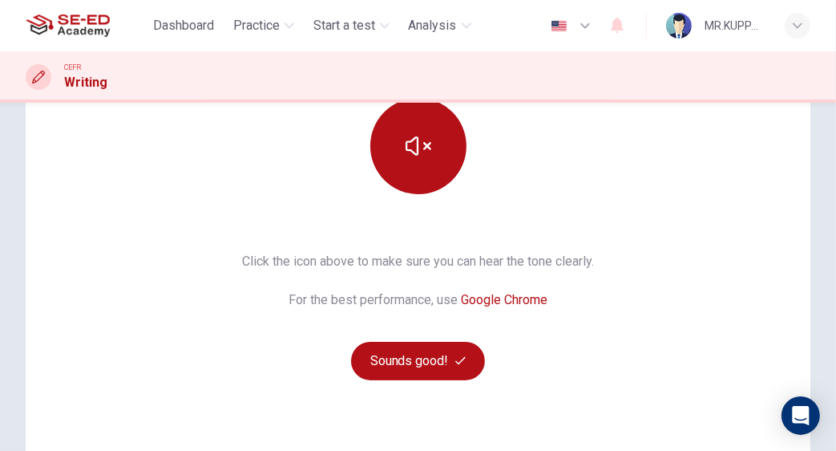
click at [420, 340] on div "Click the icon above to make sure you can hear the tone clearly. For the best p…" at bounding box center [418, 316] width 352 height 128
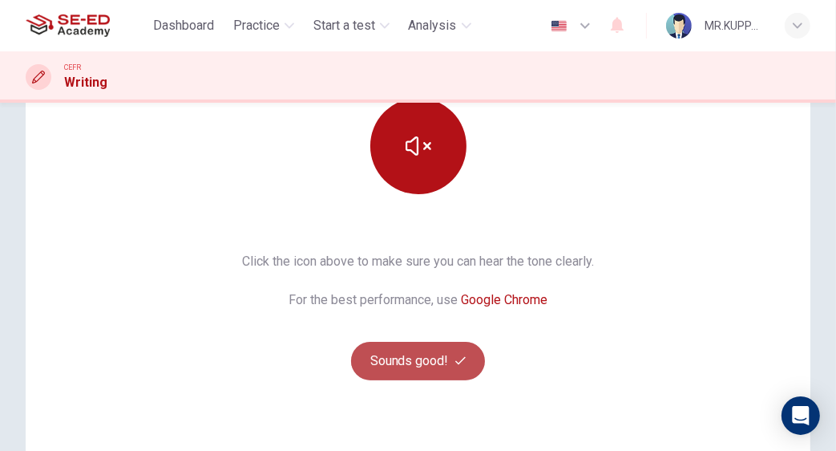
click at [420, 350] on button "Sounds good!" at bounding box center [418, 361] width 135 height 38
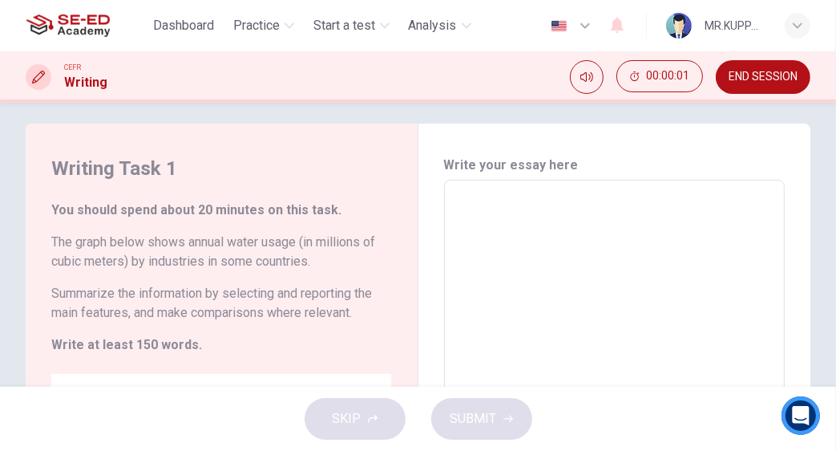
scroll to position [0, 0]
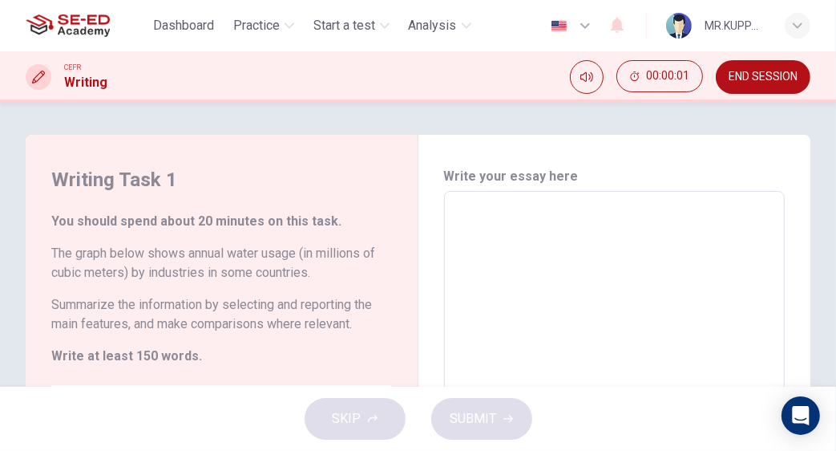
click at [494, 212] on textarea at bounding box center [614, 413] width 319 height 419
click at [479, 214] on textarea at bounding box center [614, 413] width 319 height 419
click at [484, 218] on textarea at bounding box center [614, 413] width 319 height 419
click at [470, 204] on textarea at bounding box center [614, 413] width 319 height 419
drag, startPoint x: 589, startPoint y: 170, endPoint x: 565, endPoint y: 198, distance: 37.0
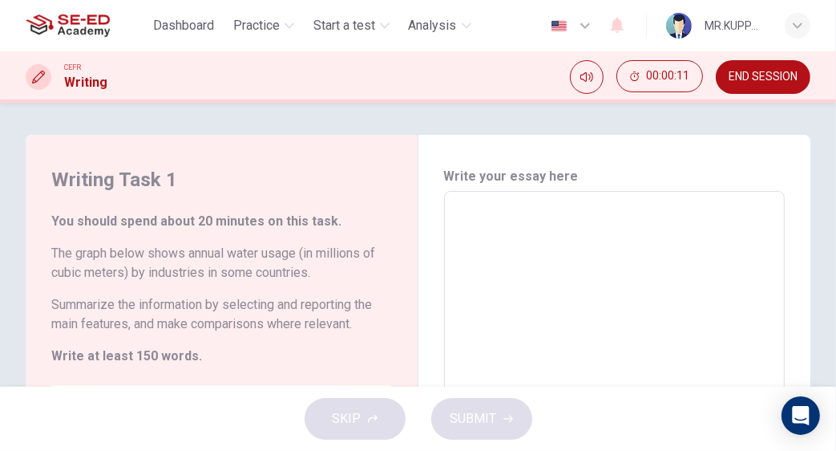
click at [585, 169] on h6 "Write your essay here" at bounding box center [615, 176] width 342 height 19
click at [556, 214] on textarea at bounding box center [614, 413] width 319 height 419
click at [549, 237] on textarea at bounding box center [614, 413] width 319 height 419
click at [527, 212] on textarea at bounding box center [614, 413] width 319 height 419
click at [648, 243] on textarea at bounding box center [614, 413] width 319 height 419
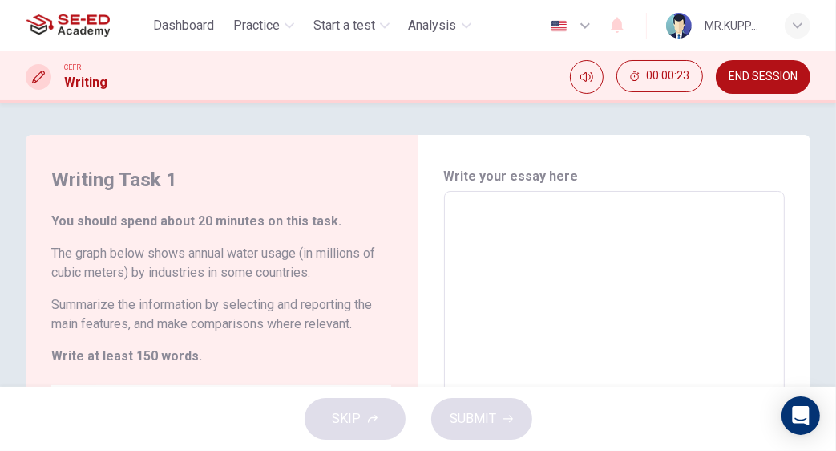
click at [509, 229] on textarea at bounding box center [614, 413] width 319 height 419
click at [601, 228] on textarea at bounding box center [614, 413] width 319 height 419
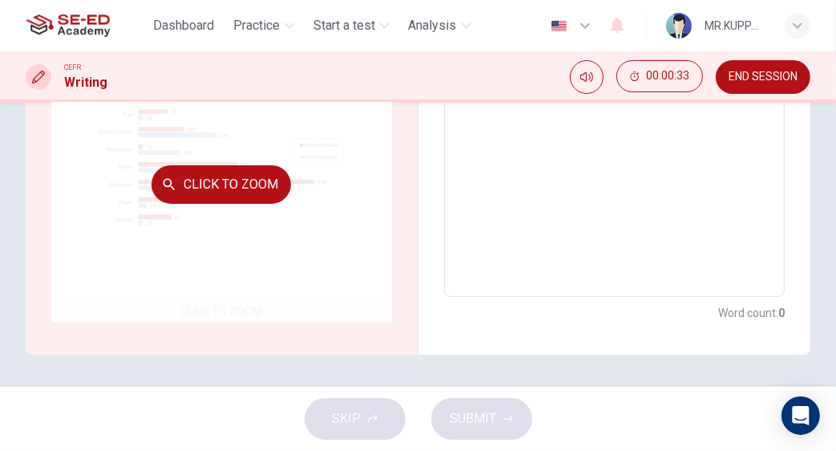
scroll to position [125, 0]
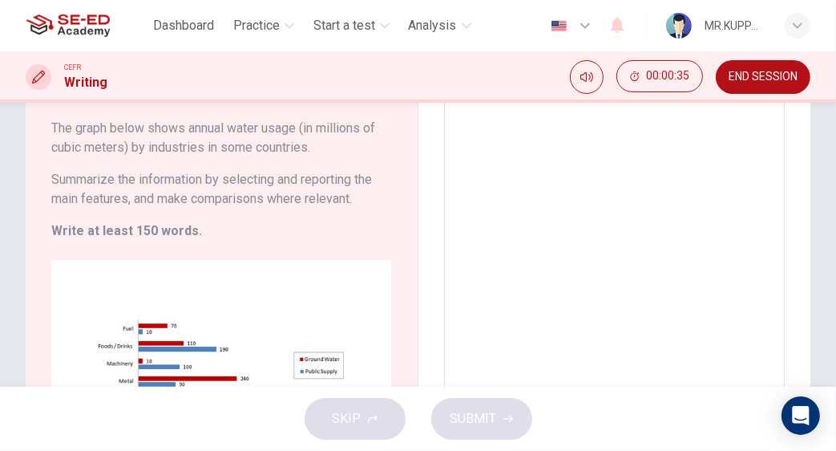
click at [791, 77] on span "END SESSION" at bounding box center [763, 77] width 69 height 13
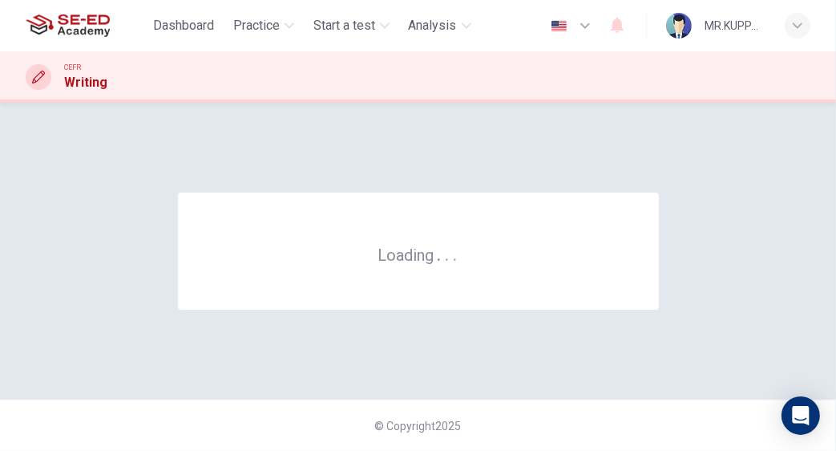
scroll to position [0, 0]
